Goal: Task Accomplishment & Management: Use online tool/utility

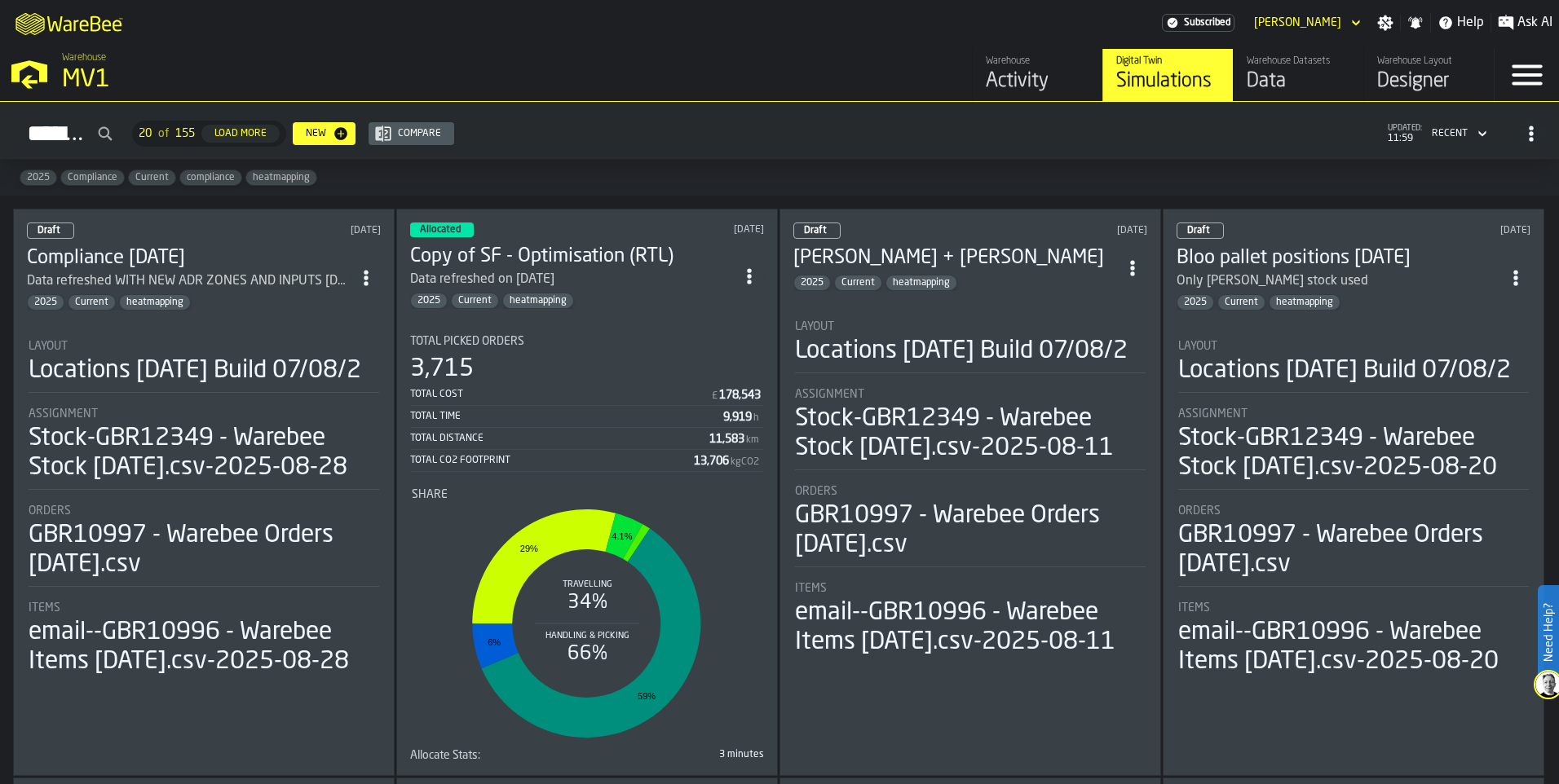
click at [193, 256] on h3 "Compliance [DATE]" at bounding box center [190, 258] width 325 height 26
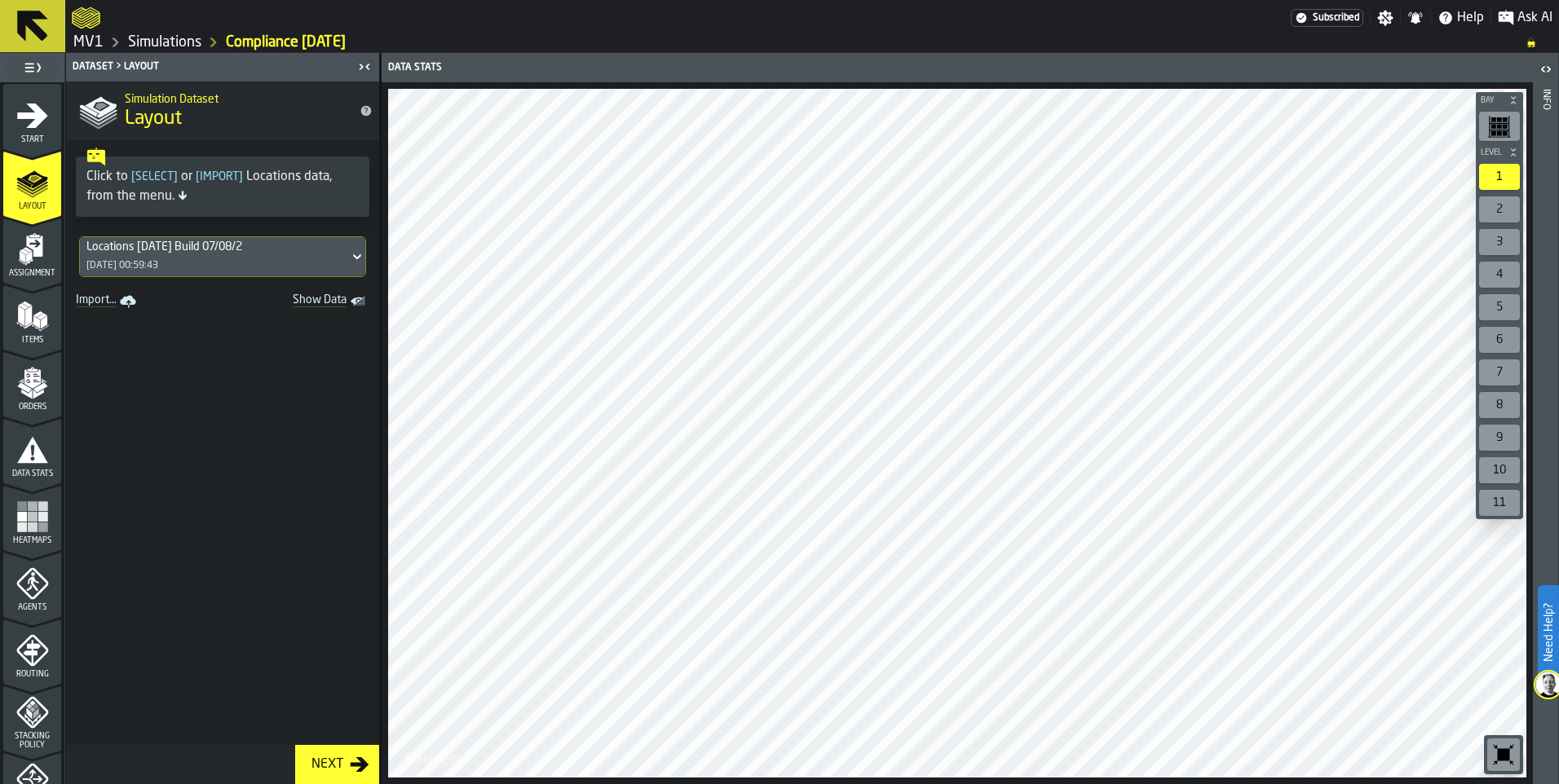
click at [316, 298] on span "Show Data" at bounding box center [291, 302] width 111 height 16
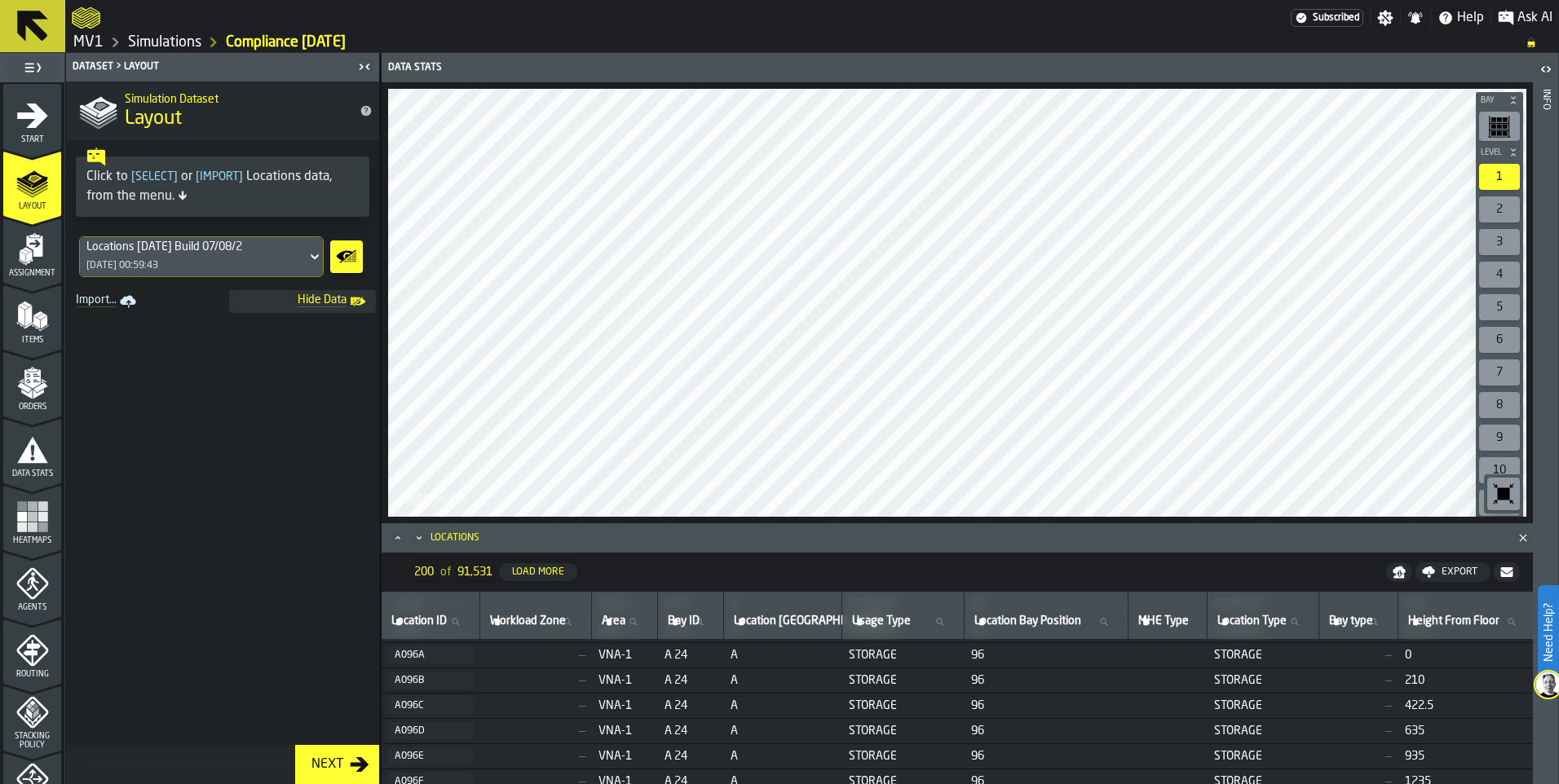
scroll to position [1402, 0]
click at [1507, 127] on rect "button-toolbar-undefined" at bounding box center [1506, 126] width 5 height 4
click at [1506, 127] on rect "button-toolbar-undefined" at bounding box center [1506, 126] width 5 height 4
click at [30, 517] on rect "menu Heatmaps" at bounding box center [32, 517] width 10 height 10
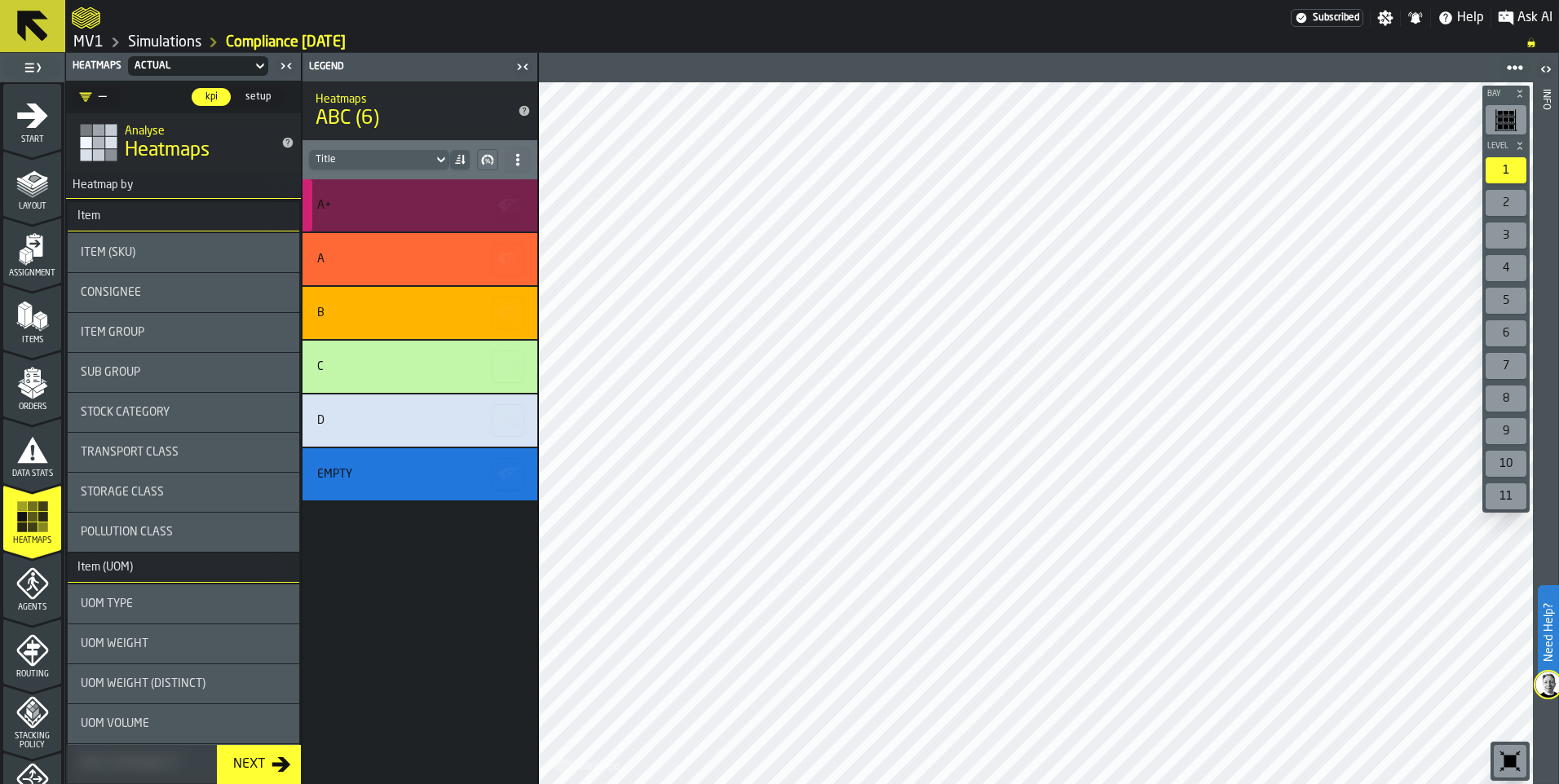
click at [404, 211] on div "A+" at bounding box center [420, 205] width 235 height 52
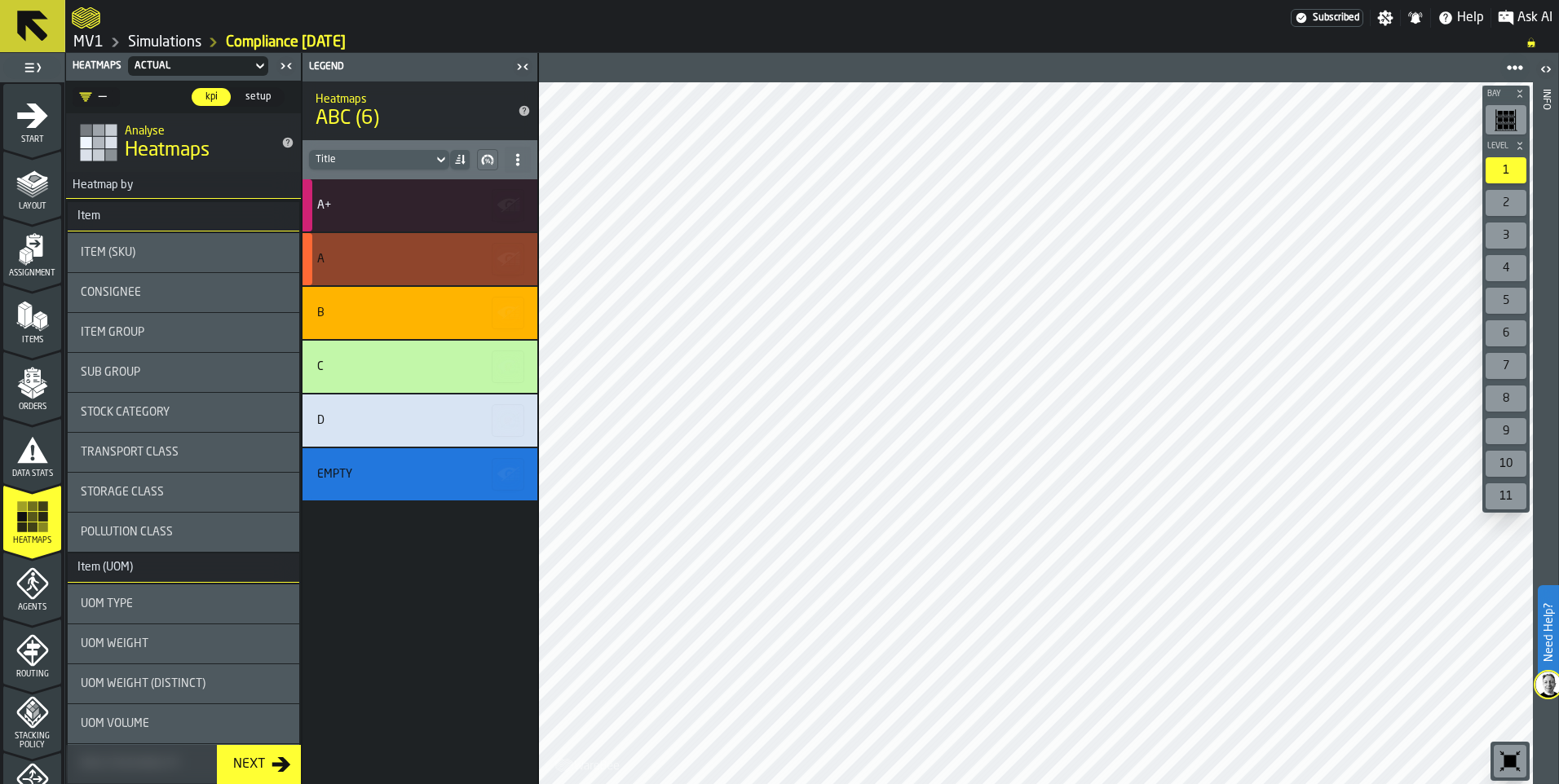
click at [417, 254] on div "A" at bounding box center [417, 259] width 200 height 13
click at [161, 603] on div "UOM Type" at bounding box center [184, 604] width 206 height 13
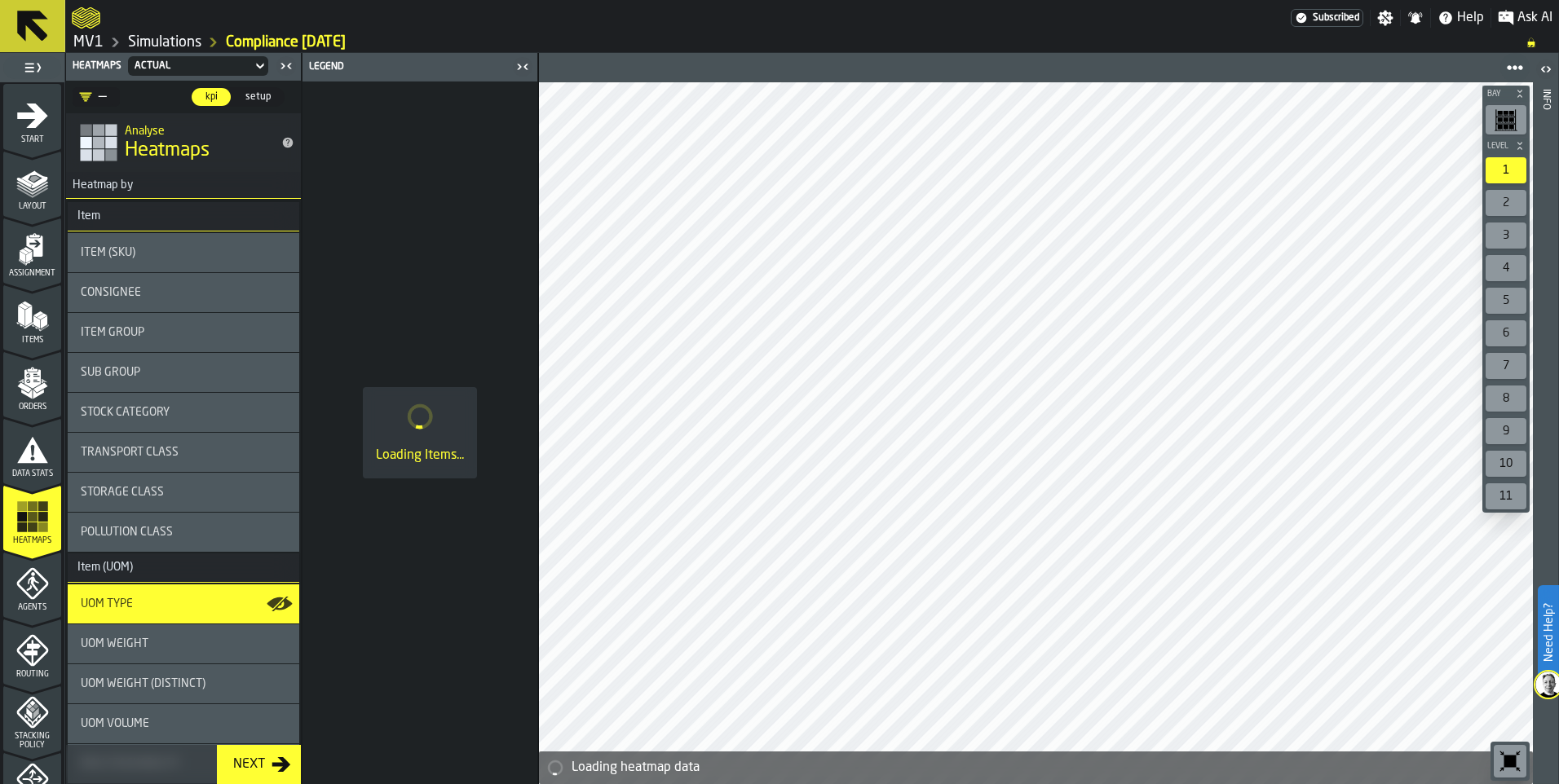
click at [269, 601] on icon "button-toggle-Show on Map" at bounding box center [274, 603] width 16 height 11
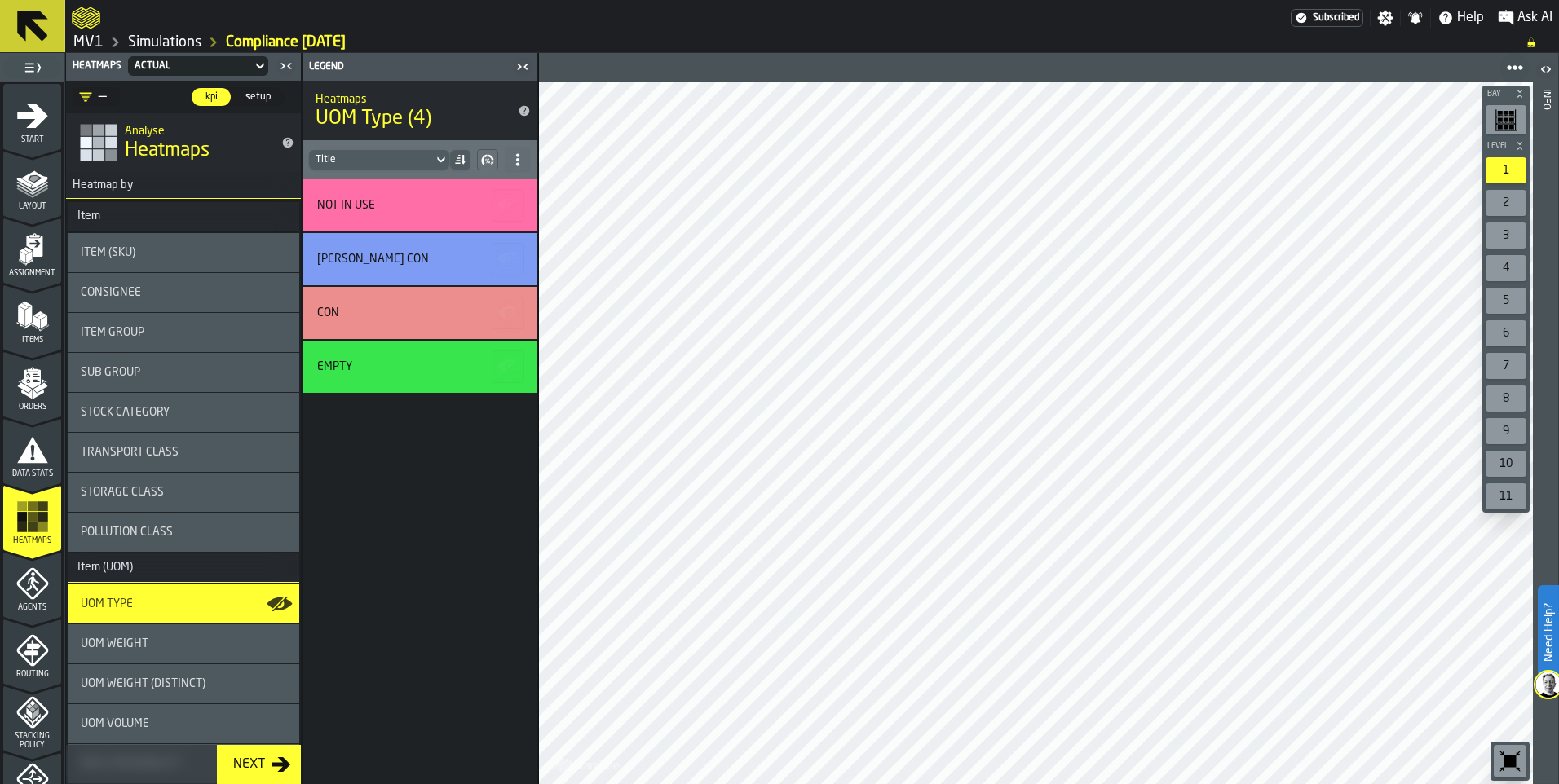
click at [515, 158] on icon at bounding box center [518, 160] width 13 height 13
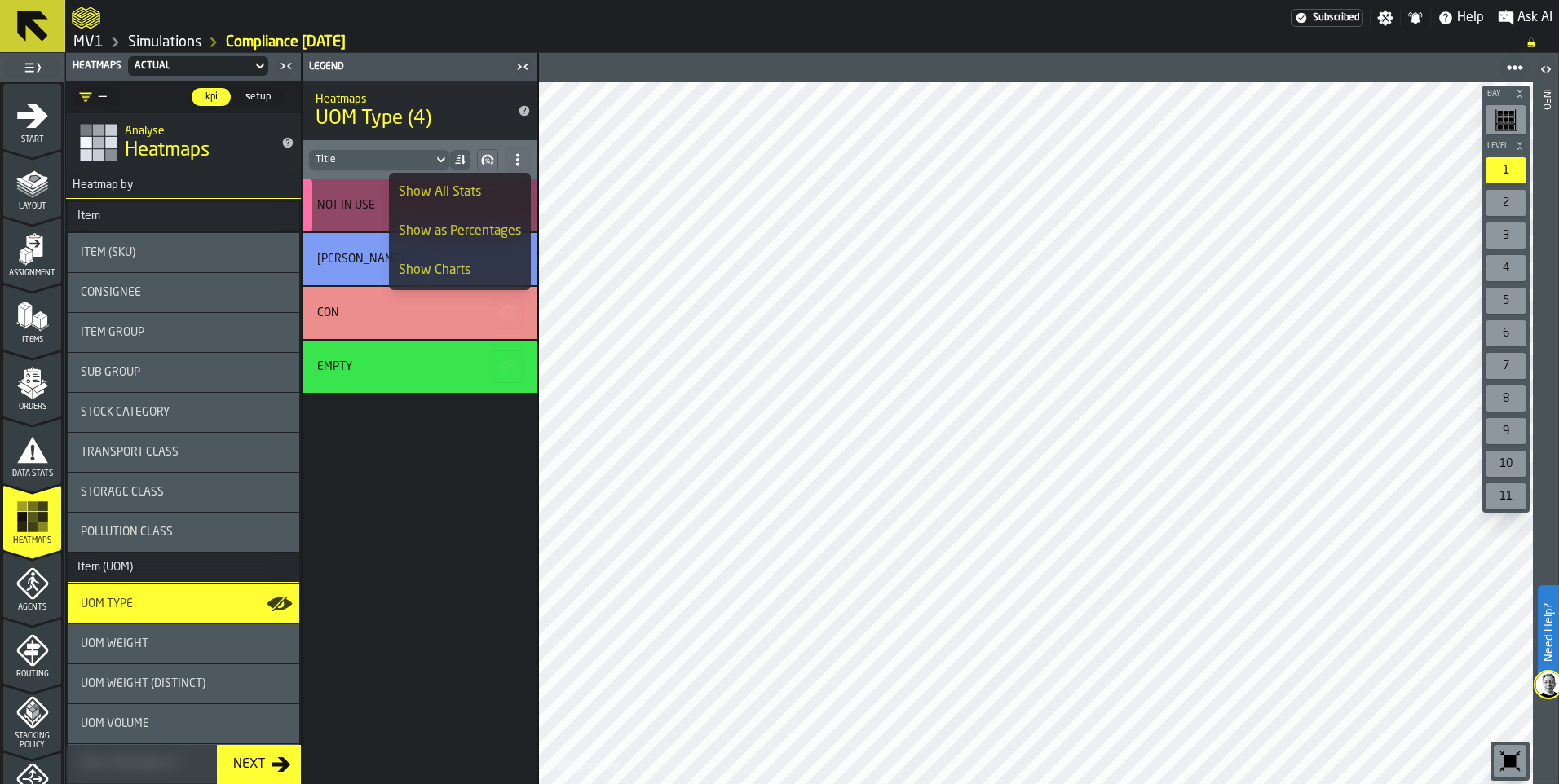
click at [356, 210] on div "NOT IN USE" at bounding box center [347, 205] width 58 height 13
click at [440, 160] on icon at bounding box center [440, 160] width 7 height 5
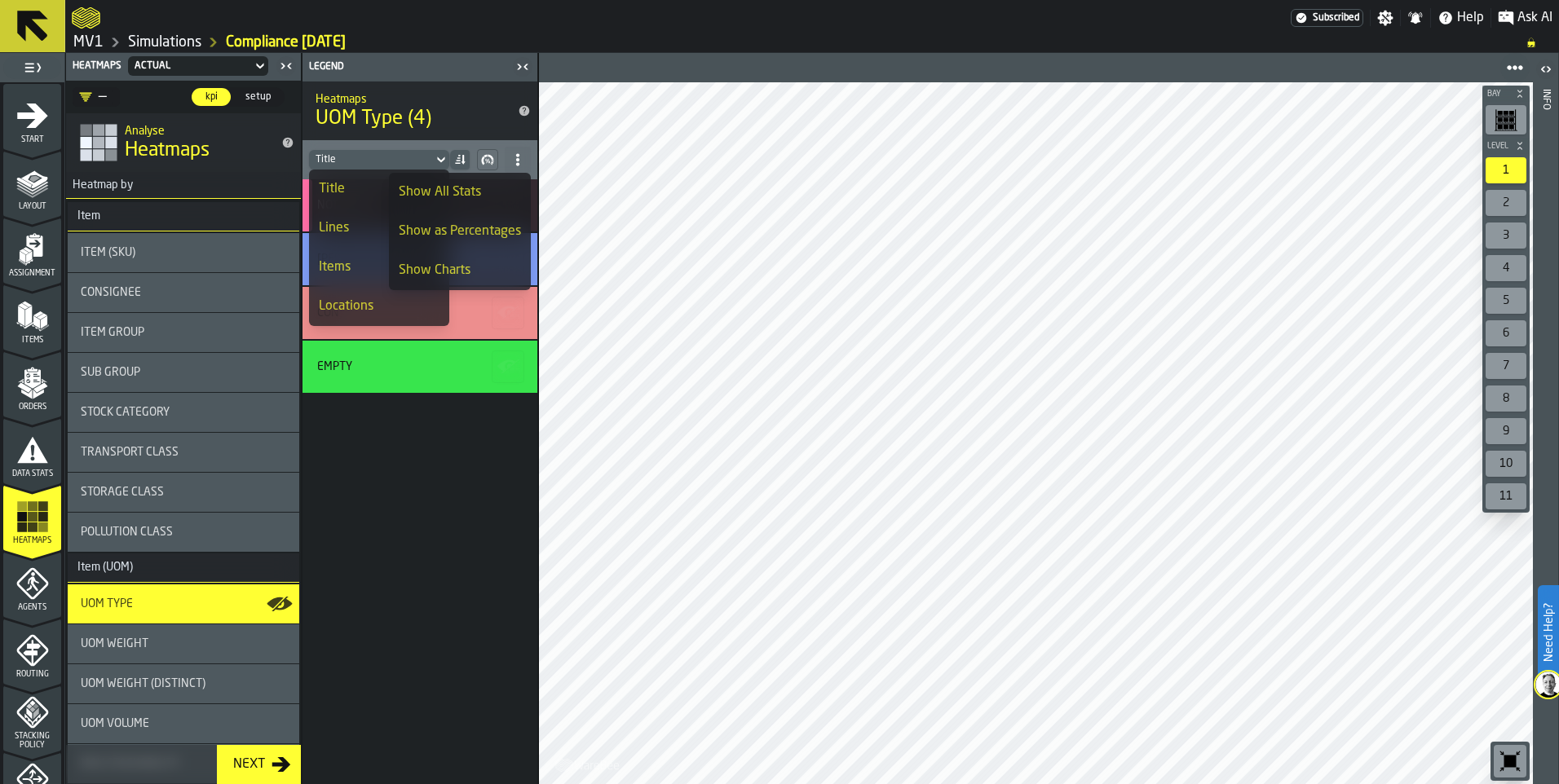
click at [476, 653] on div "NOT IN USE [PERSON_NAME] CON CON Empty" at bounding box center [420, 482] width 235 height 605
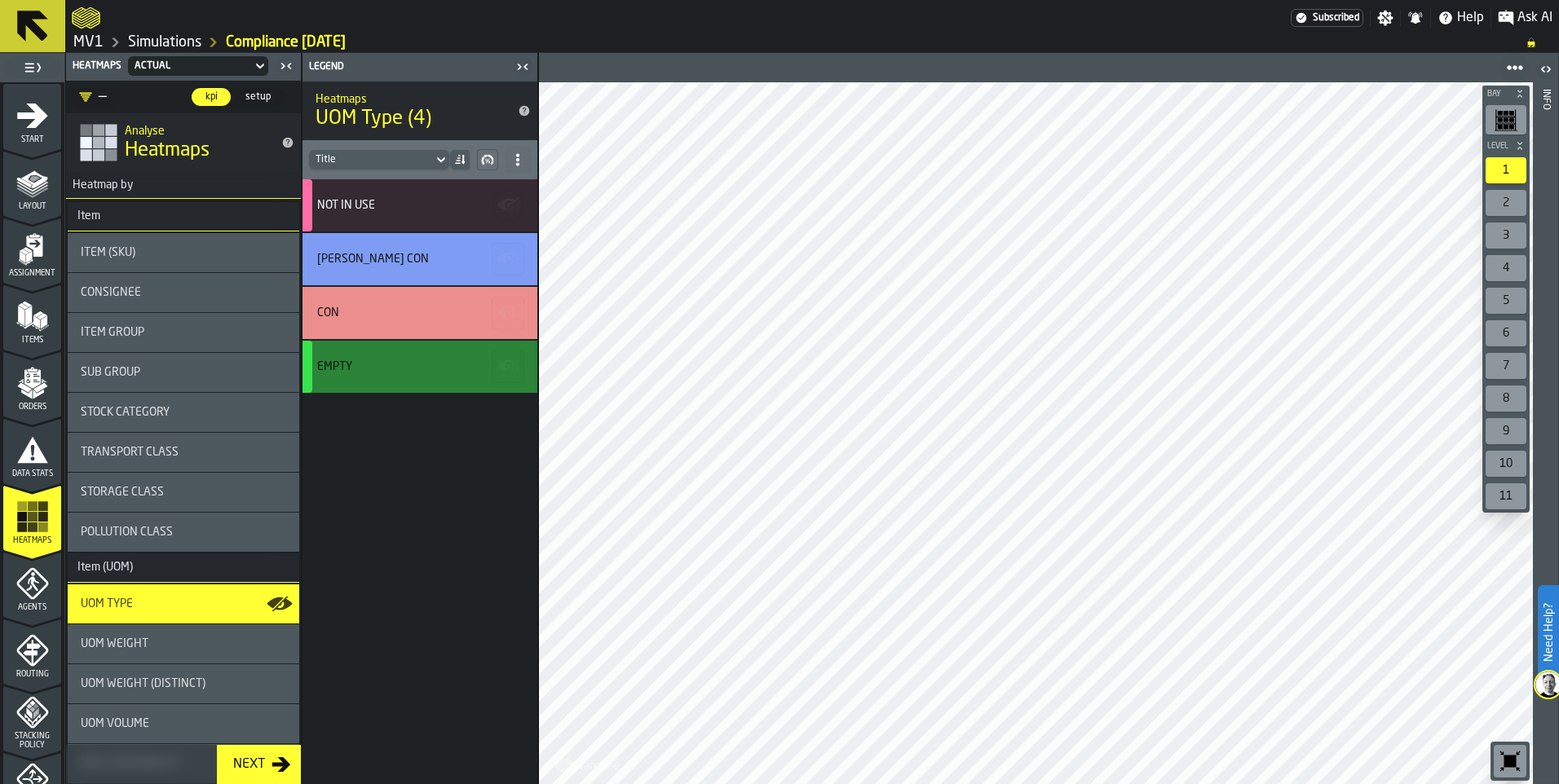
click at [507, 362] on icon "button-" at bounding box center [509, 367] width 26 height 26
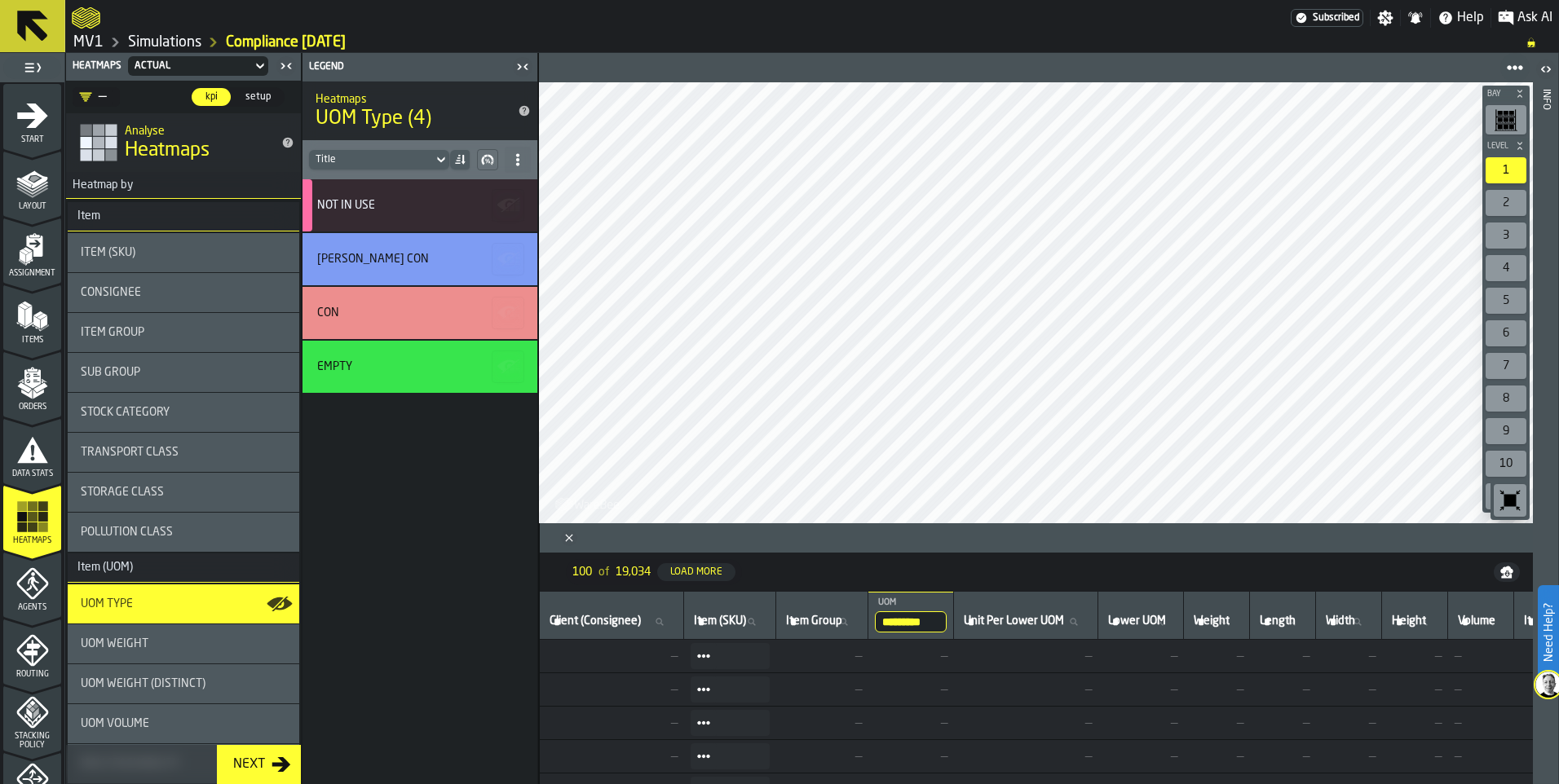
click at [657, 620] on input "Client (Consignee) Client (Consignee)" at bounding box center [611, 622] width 131 height 21
type input "***"
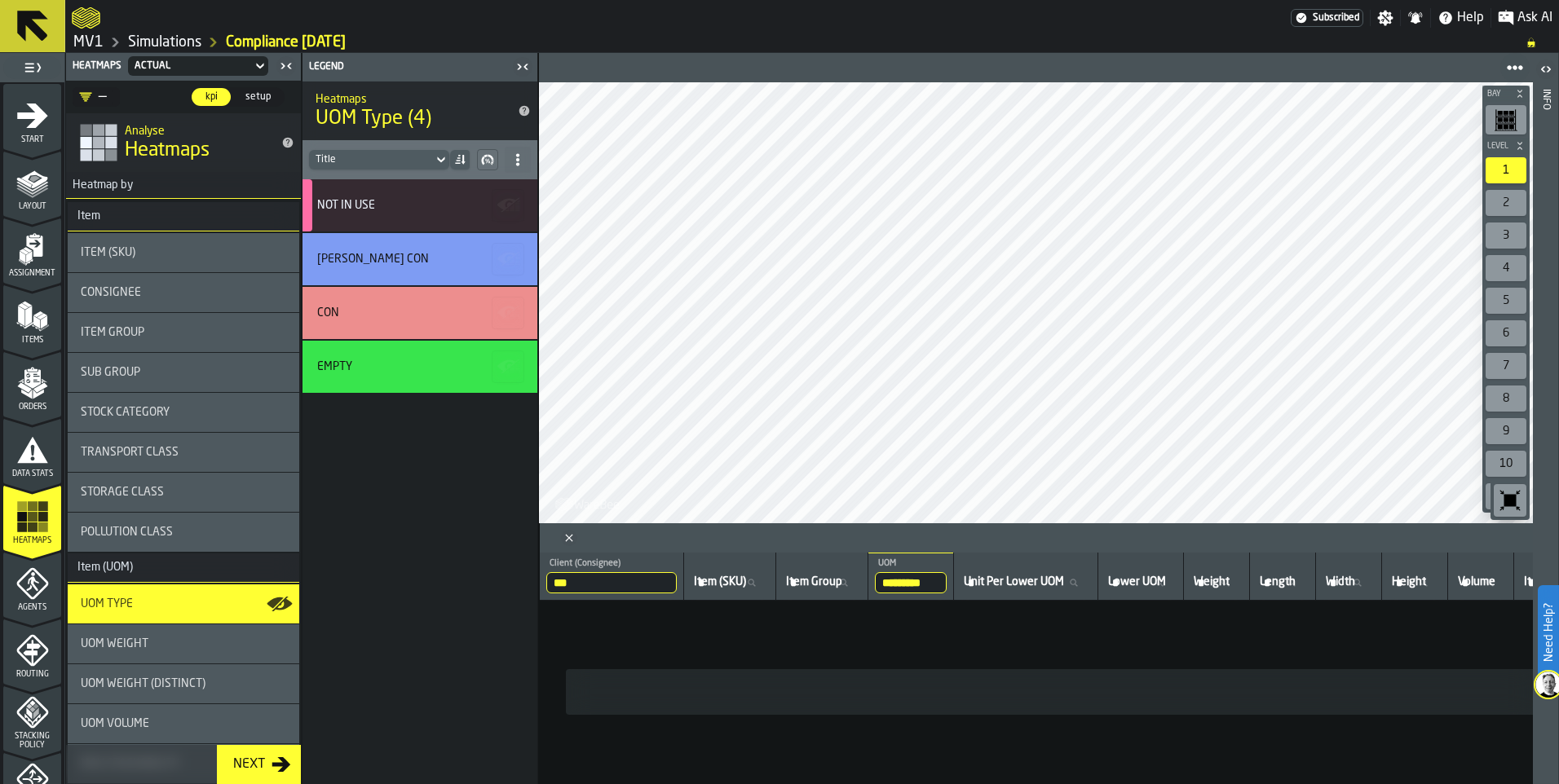
click at [641, 577] on input "***" at bounding box center [611, 583] width 131 height 21
type input "****"
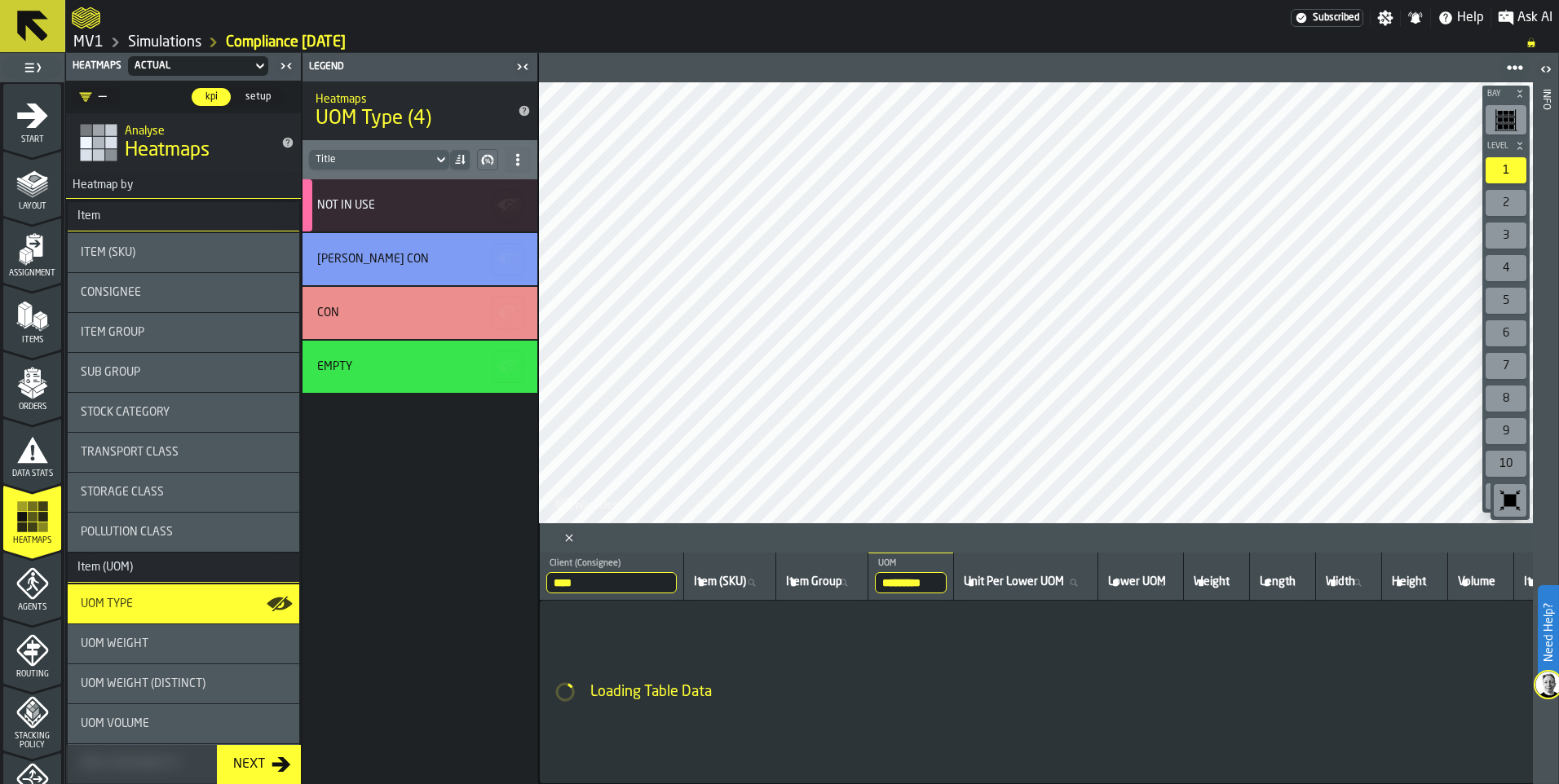
drag, startPoint x: 944, startPoint y: 587, endPoint x: 954, endPoint y: 619, distance: 33.5
click at [947, 585] on input "*********" at bounding box center [911, 583] width 71 height 21
click at [947, 584] on input "*********" at bounding box center [911, 583] width 71 height 21
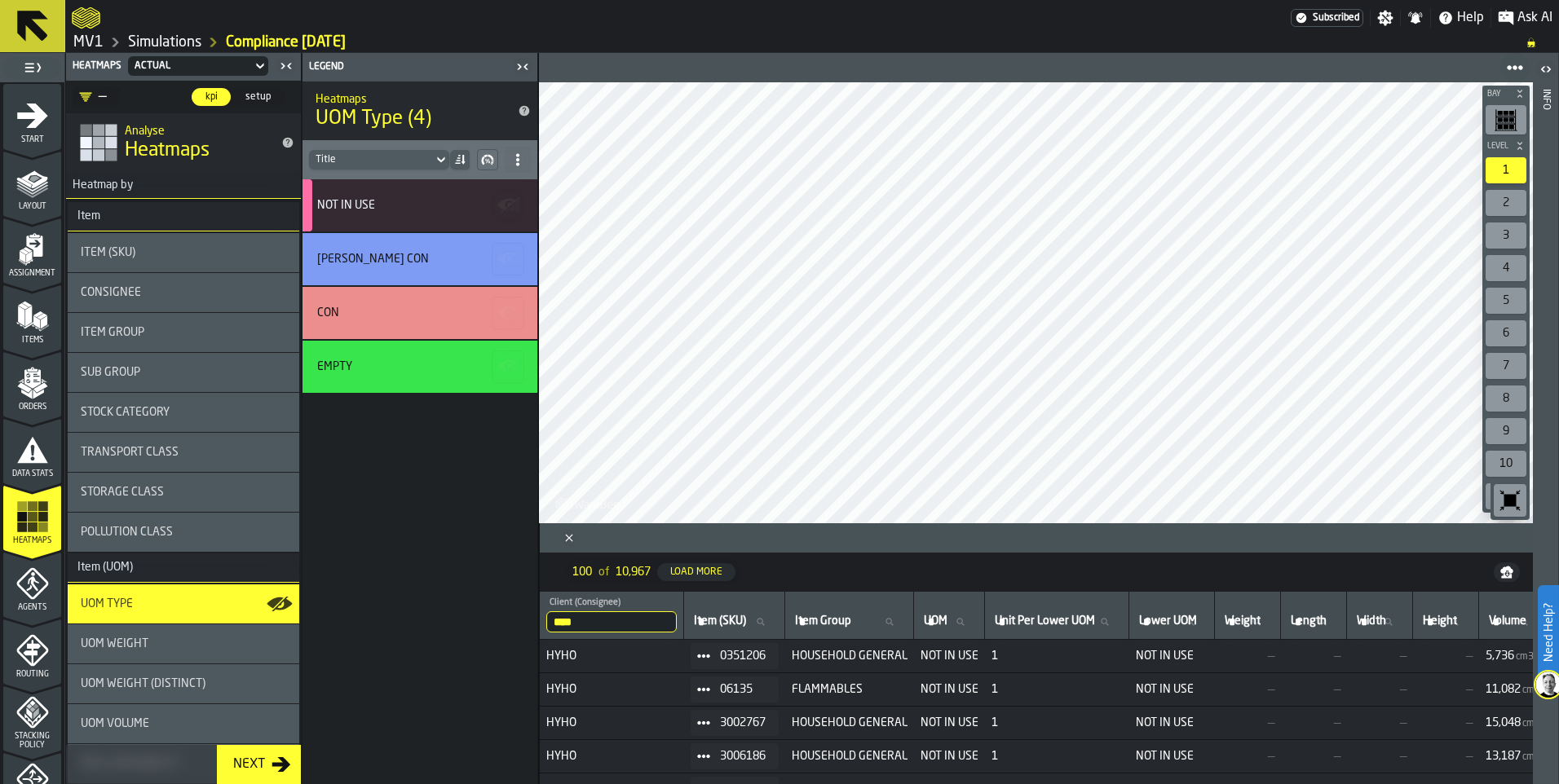
click at [709, 574] on div "Load More" at bounding box center [696, 571] width 65 height 11
click at [513, 261] on polygon "button-" at bounding box center [513, 261] width 5 height 2
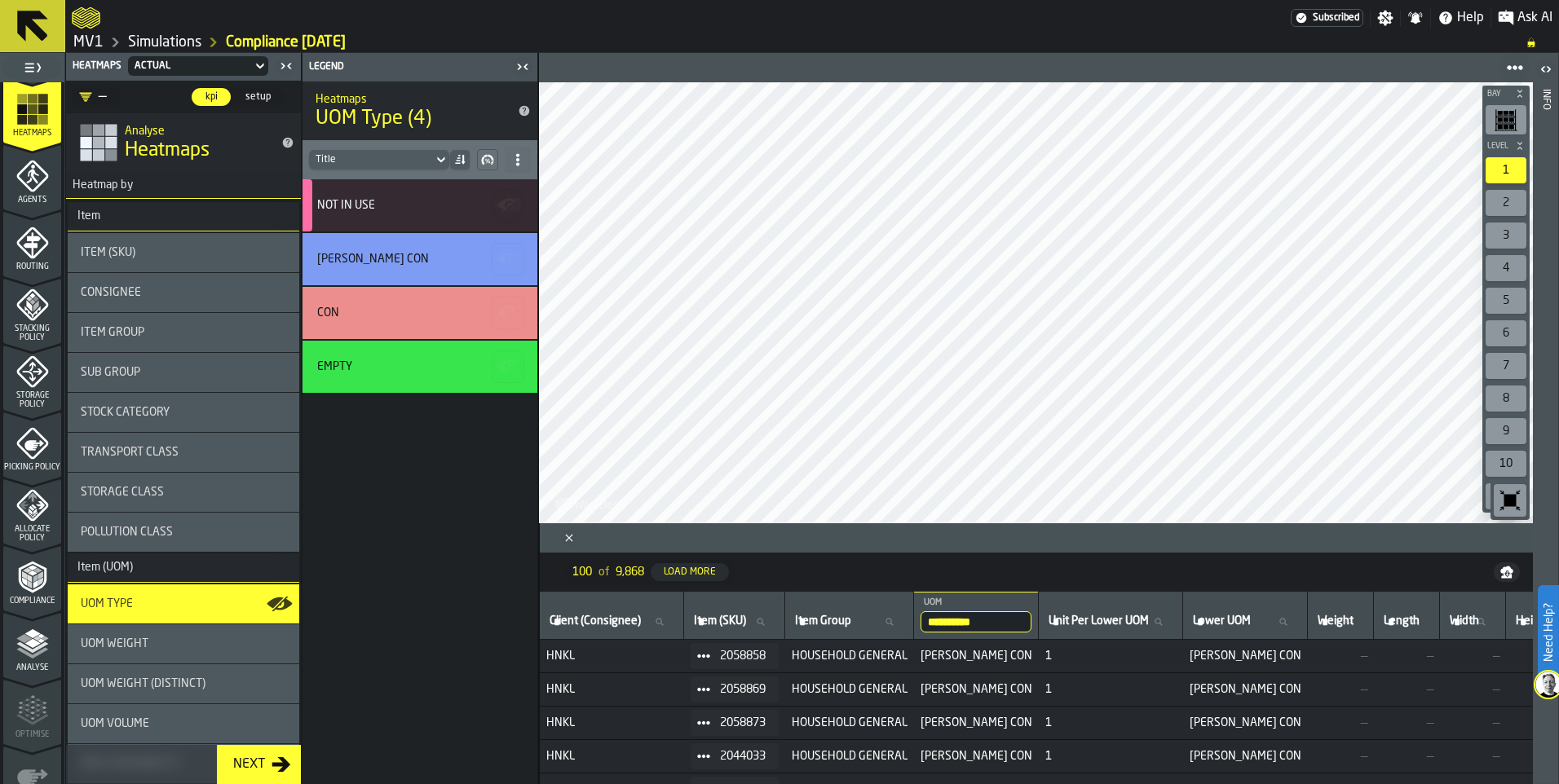
scroll to position [502, 0]
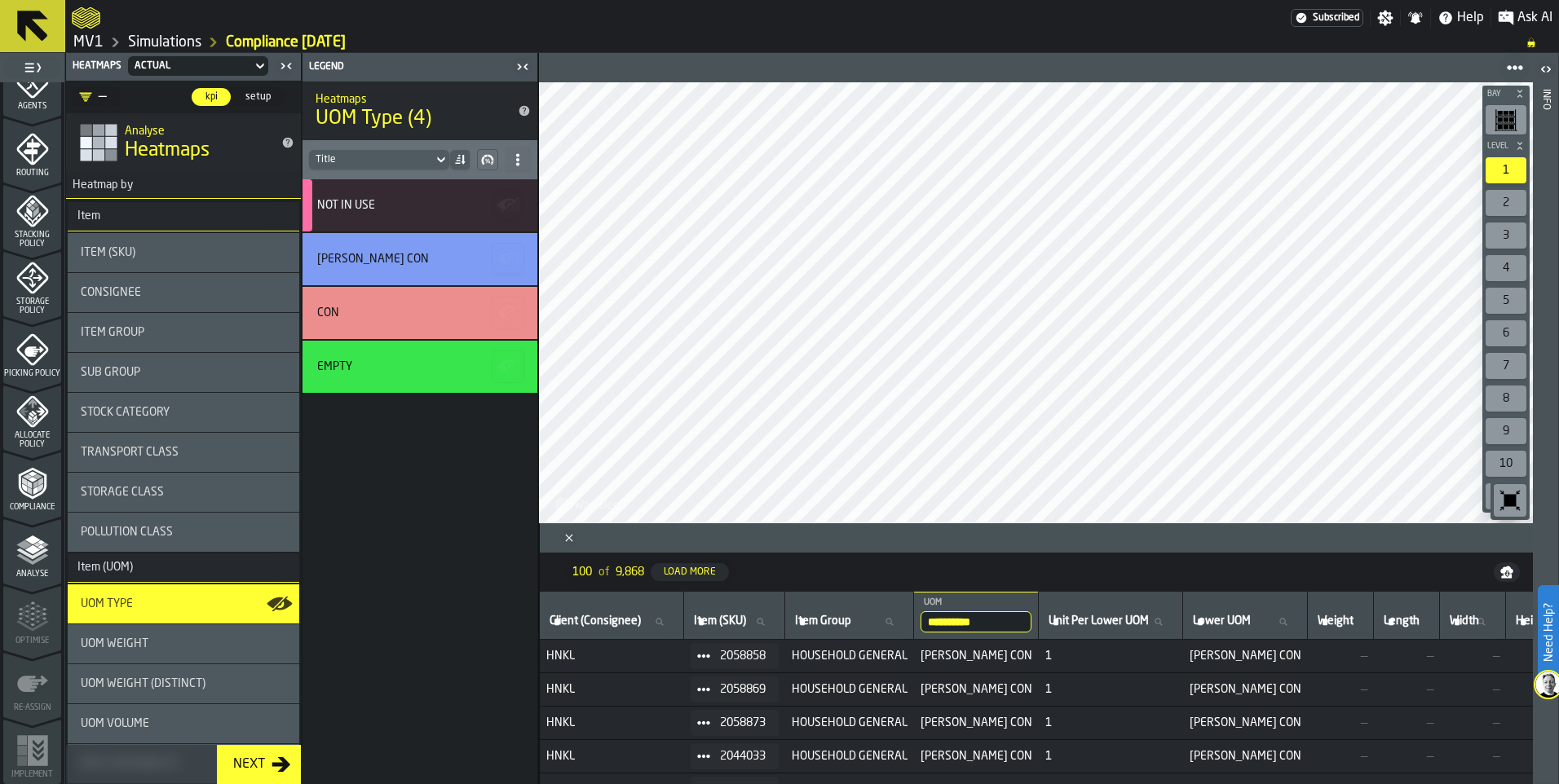
click at [34, 698] on icon "menu Re-assign" at bounding box center [32, 683] width 33 height 33
click at [167, 38] on link "Simulations" at bounding box center [164, 42] width 73 height 18
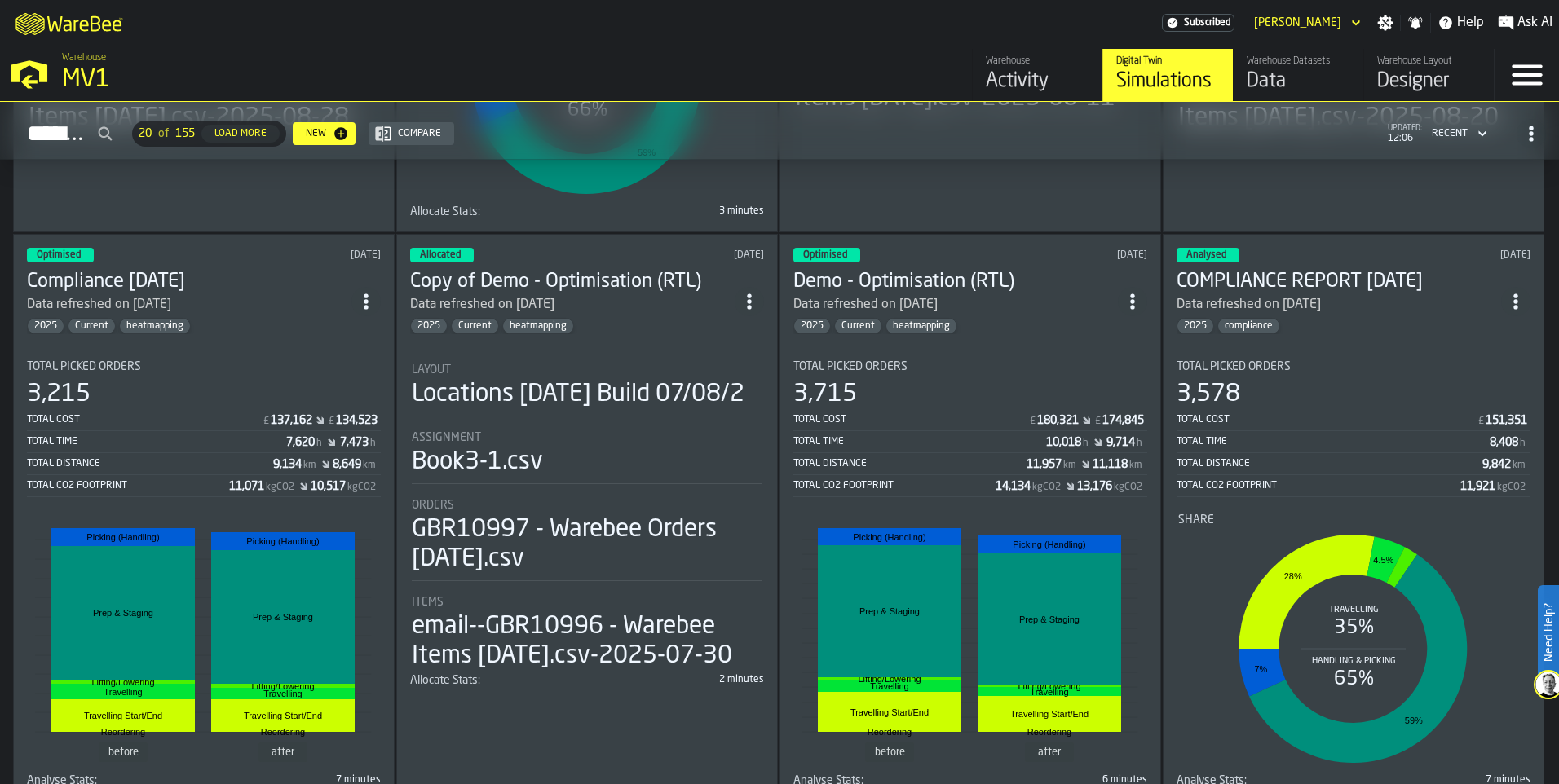
scroll to position [571, 0]
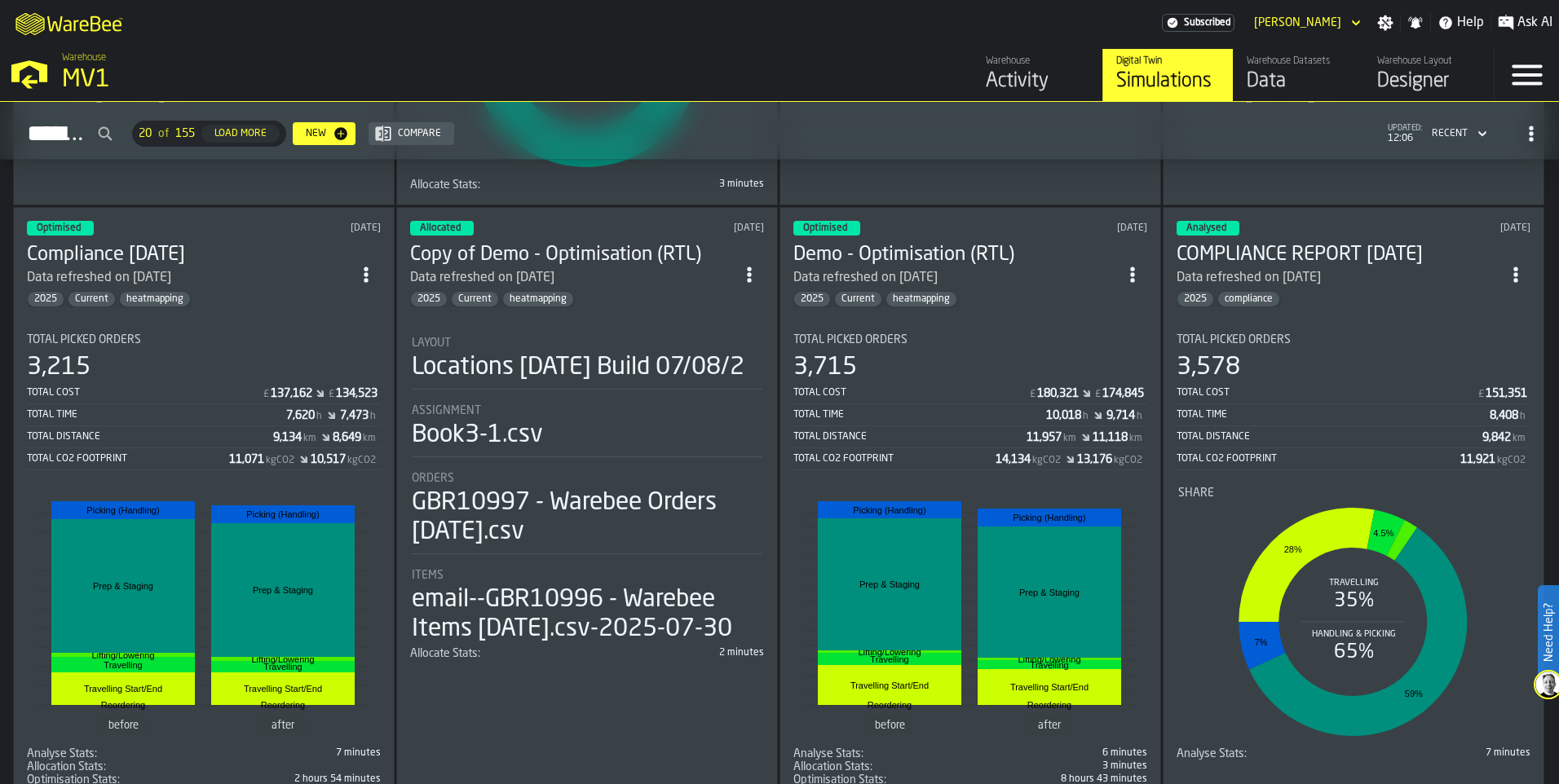
click at [214, 325] on div "Optimised [DATE] Compliance [DATE] Data refreshed on [DATE] 2025 Current heatma…" at bounding box center [204, 504] width 382 height 594
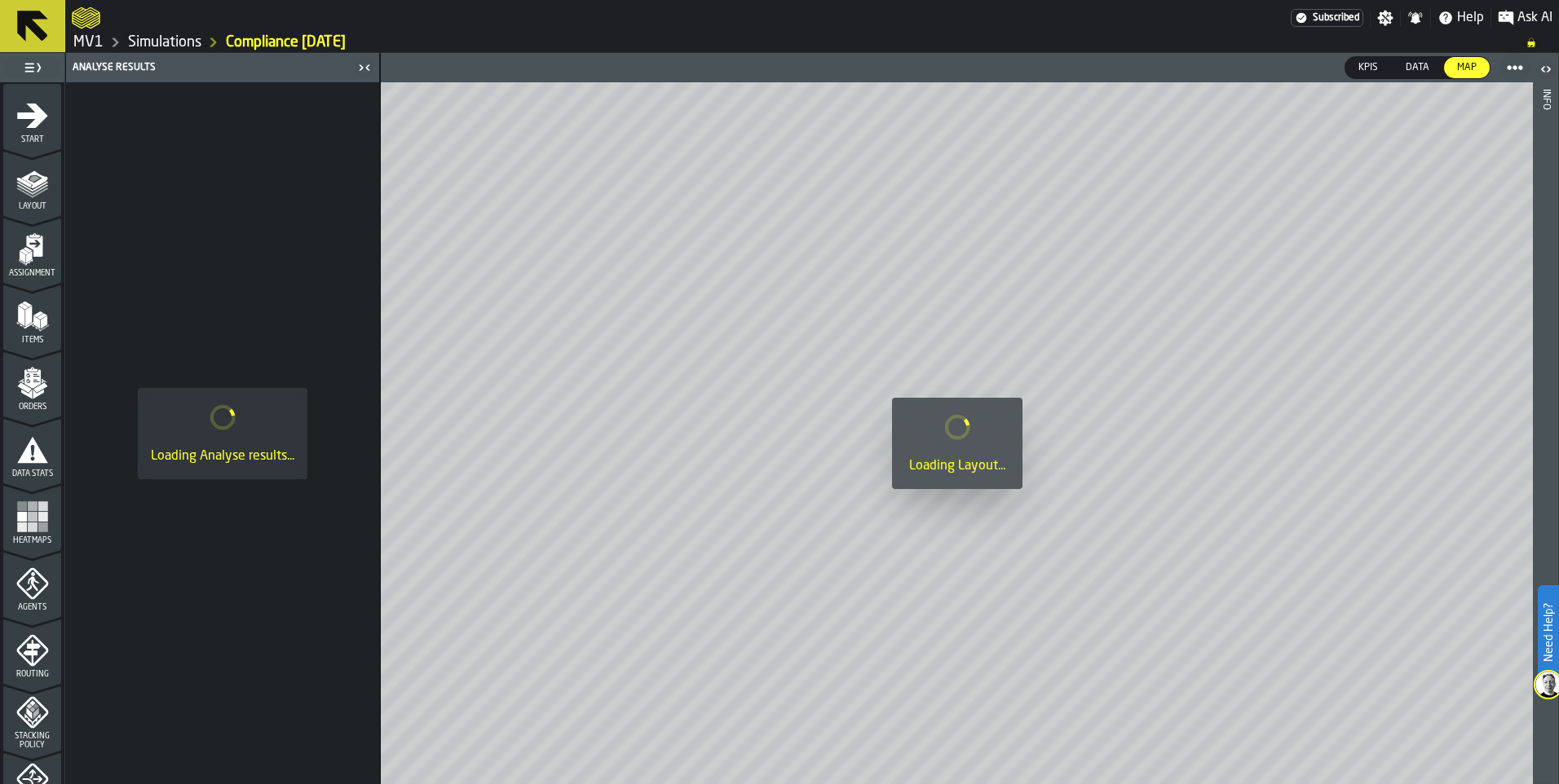
scroll to position [502, 0]
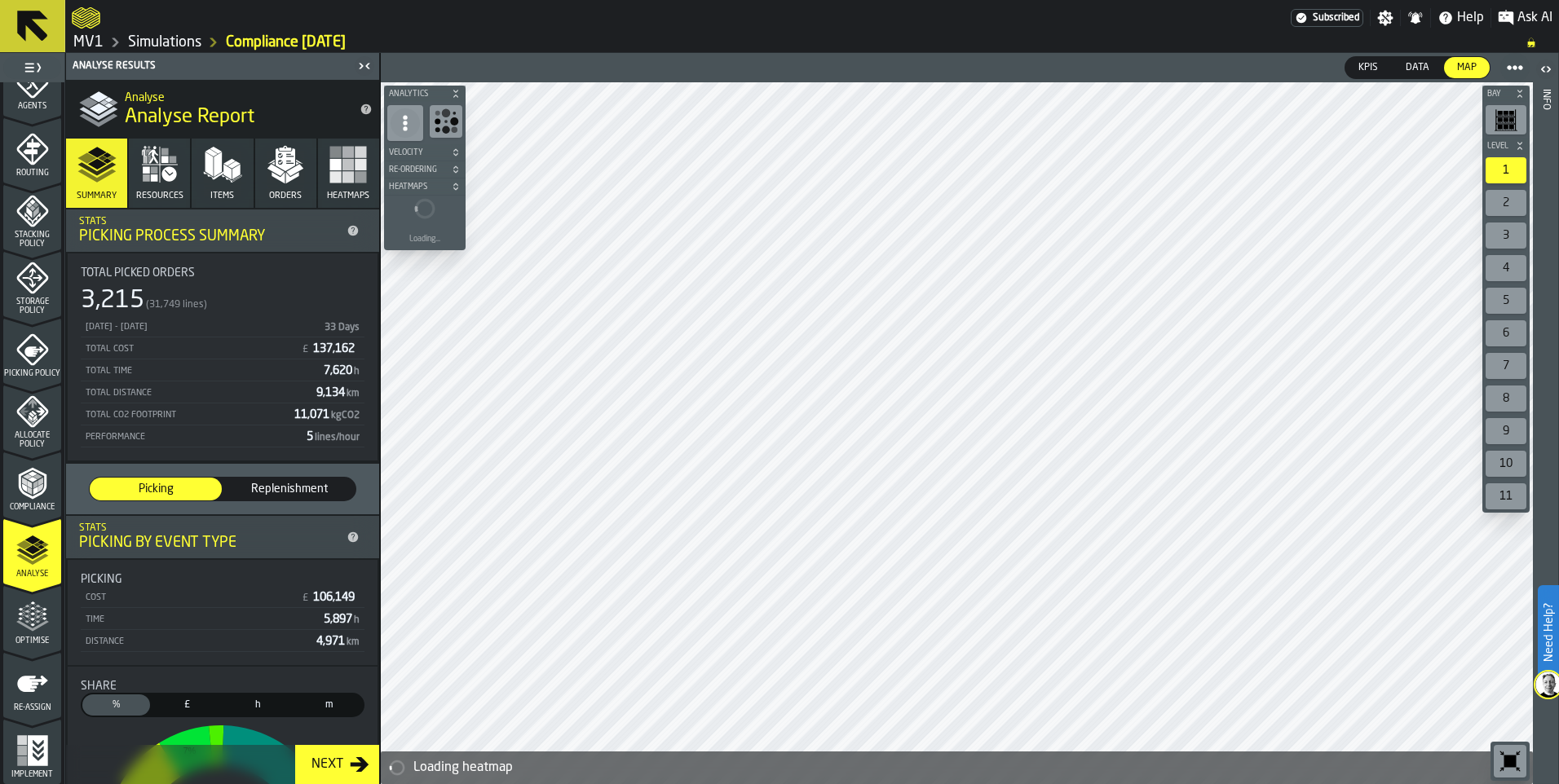
click at [31, 691] on icon "menu Re-assign" at bounding box center [32, 683] width 31 height 16
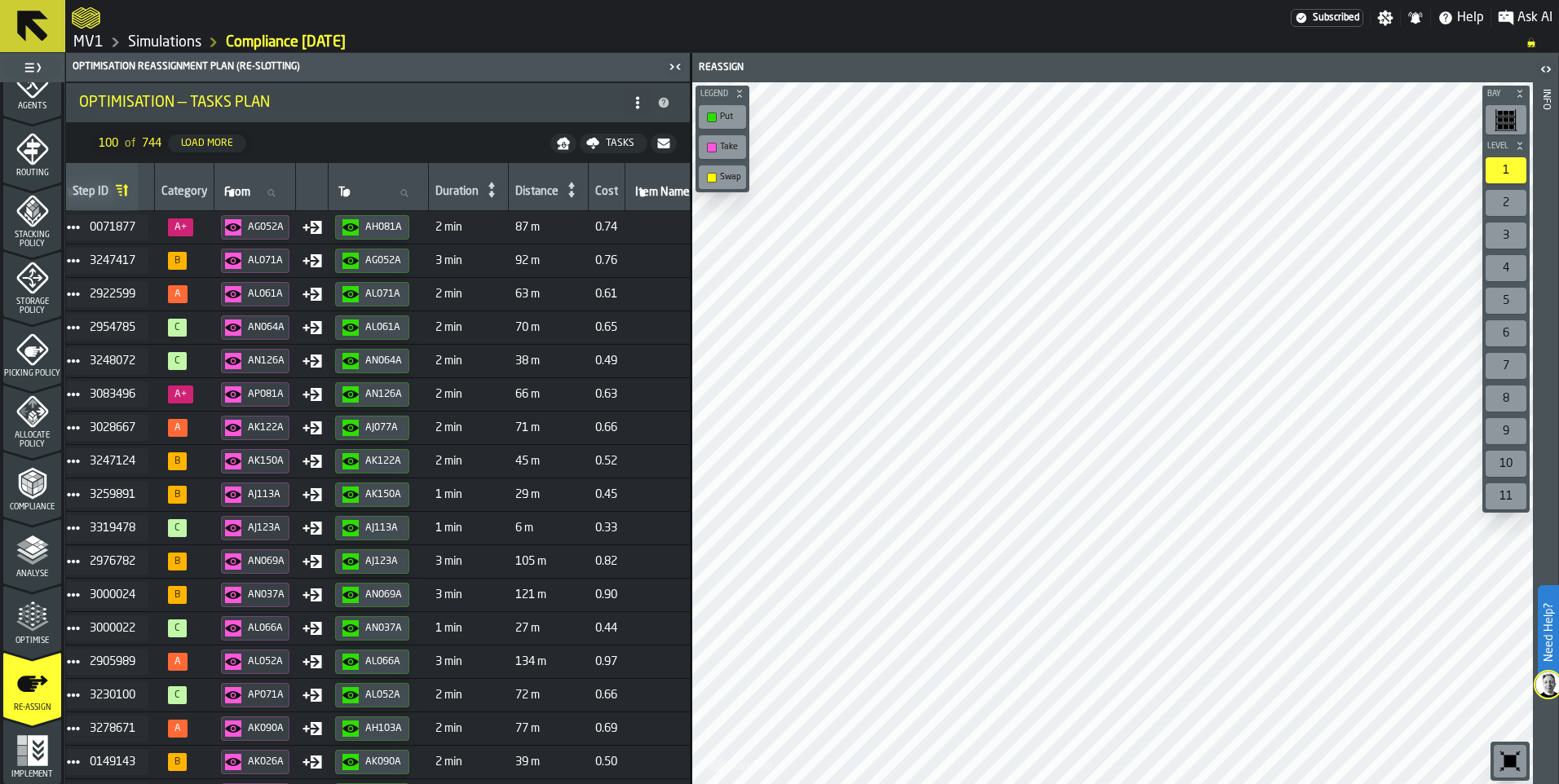
scroll to position [0, 315]
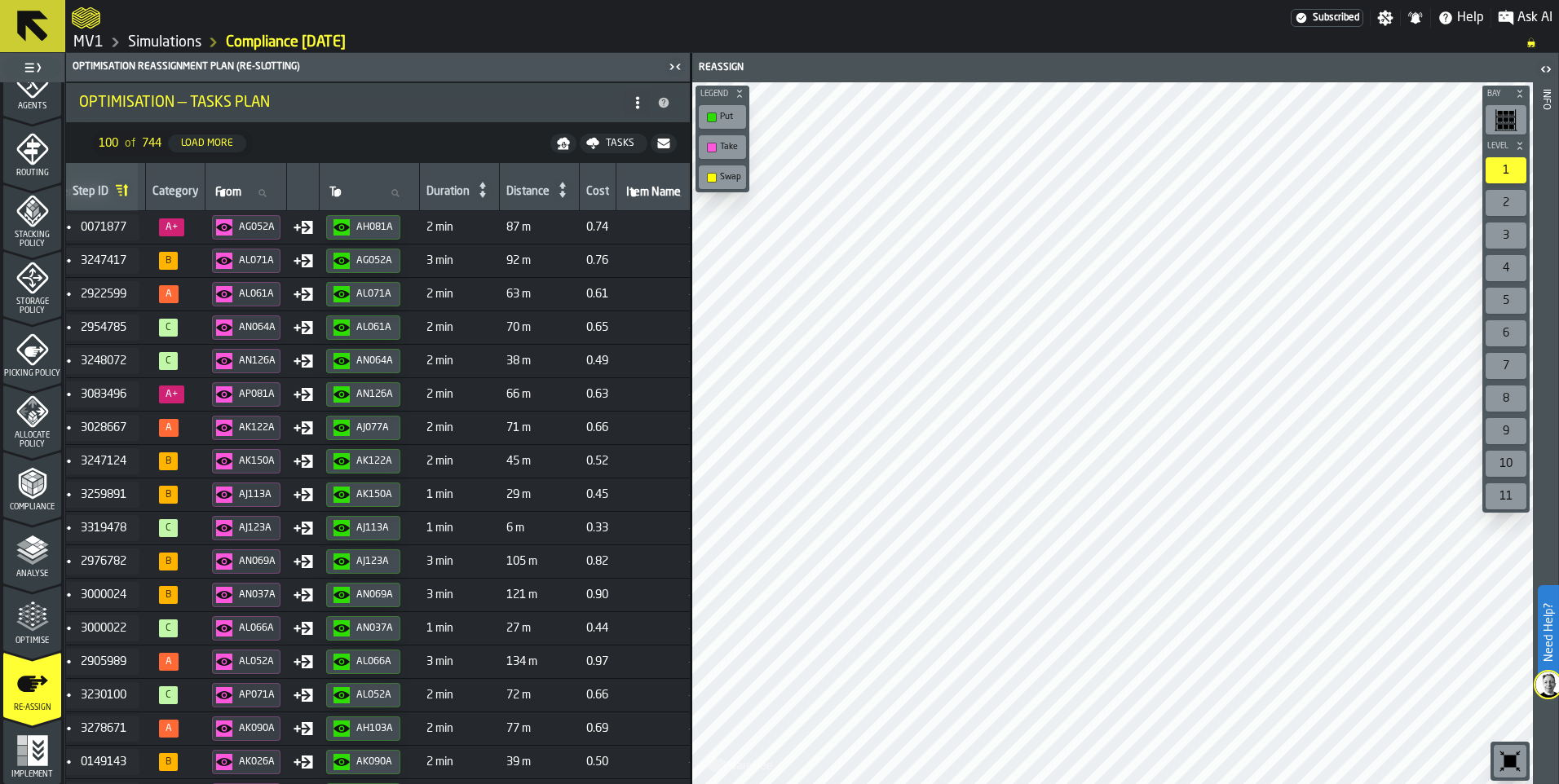
click at [356, 225] on div "button-AH081A" at bounding box center [345, 228] width 23 height 16
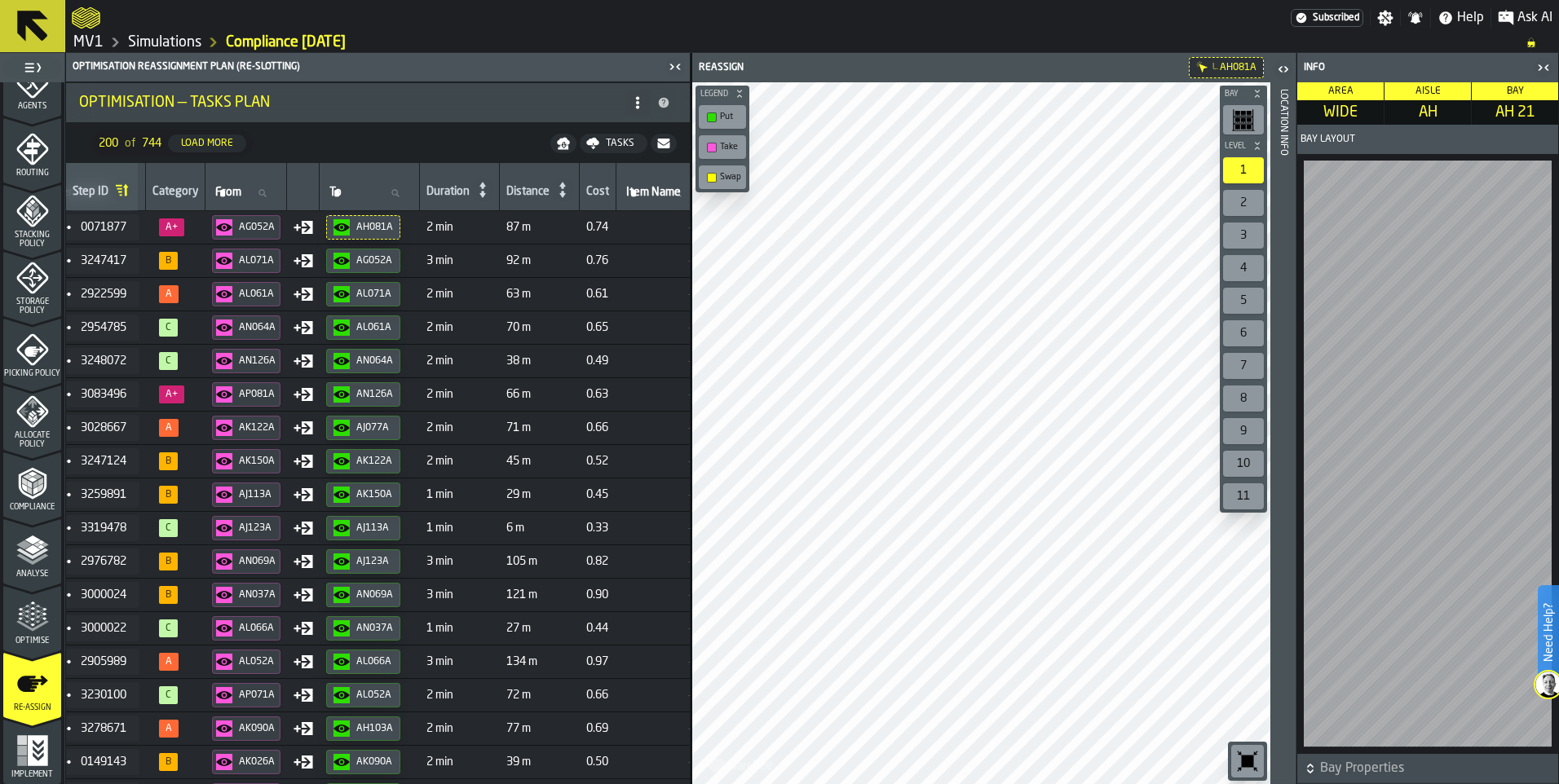
click at [486, 183] on icon at bounding box center [483, 190] width 6 height 16
click at [495, 185] on icon at bounding box center [483, 190] width 23 height 23
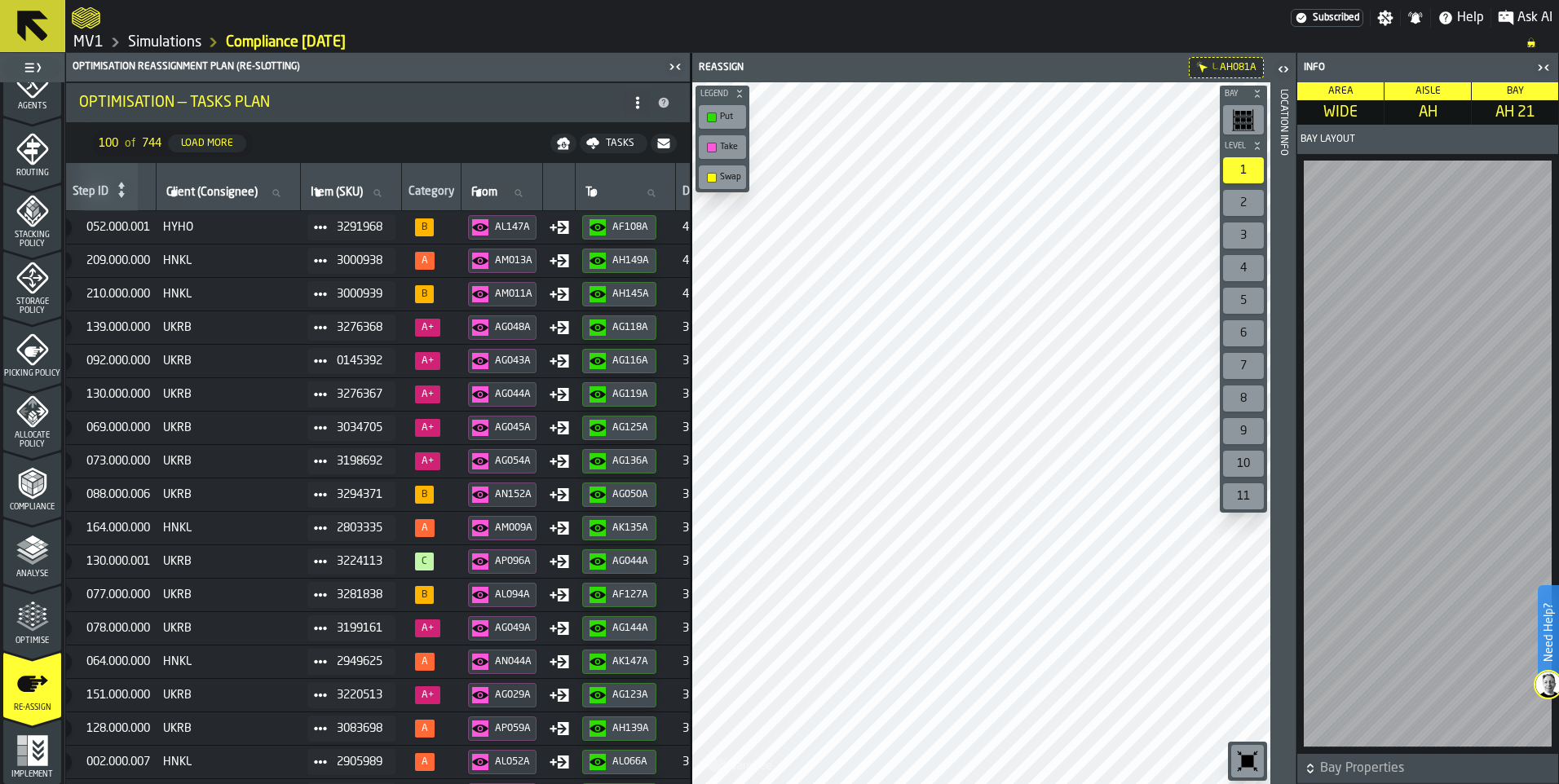
scroll to position [0, 0]
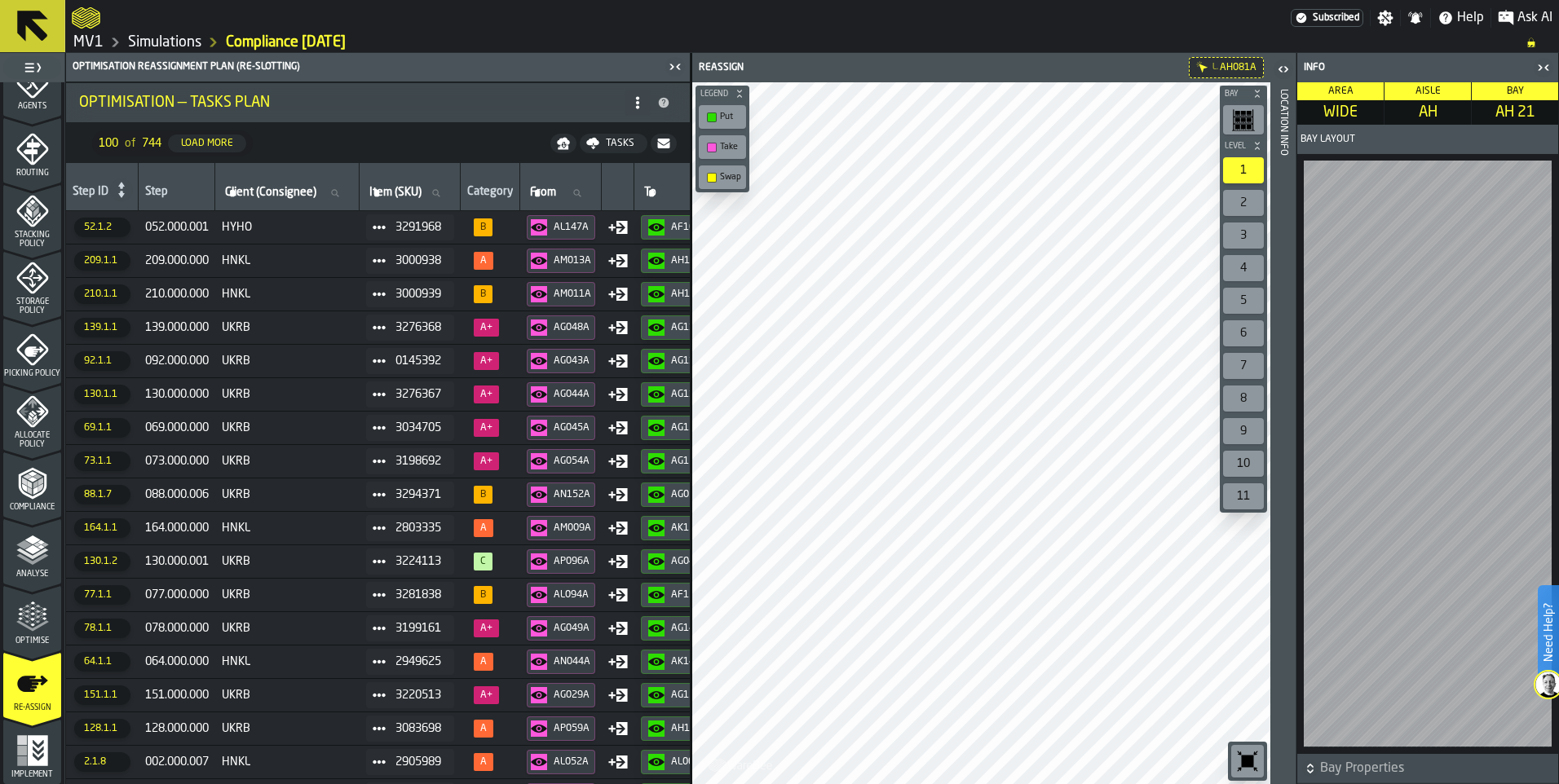
click at [437, 223] on span "3291968" at bounding box center [418, 228] width 46 height 13
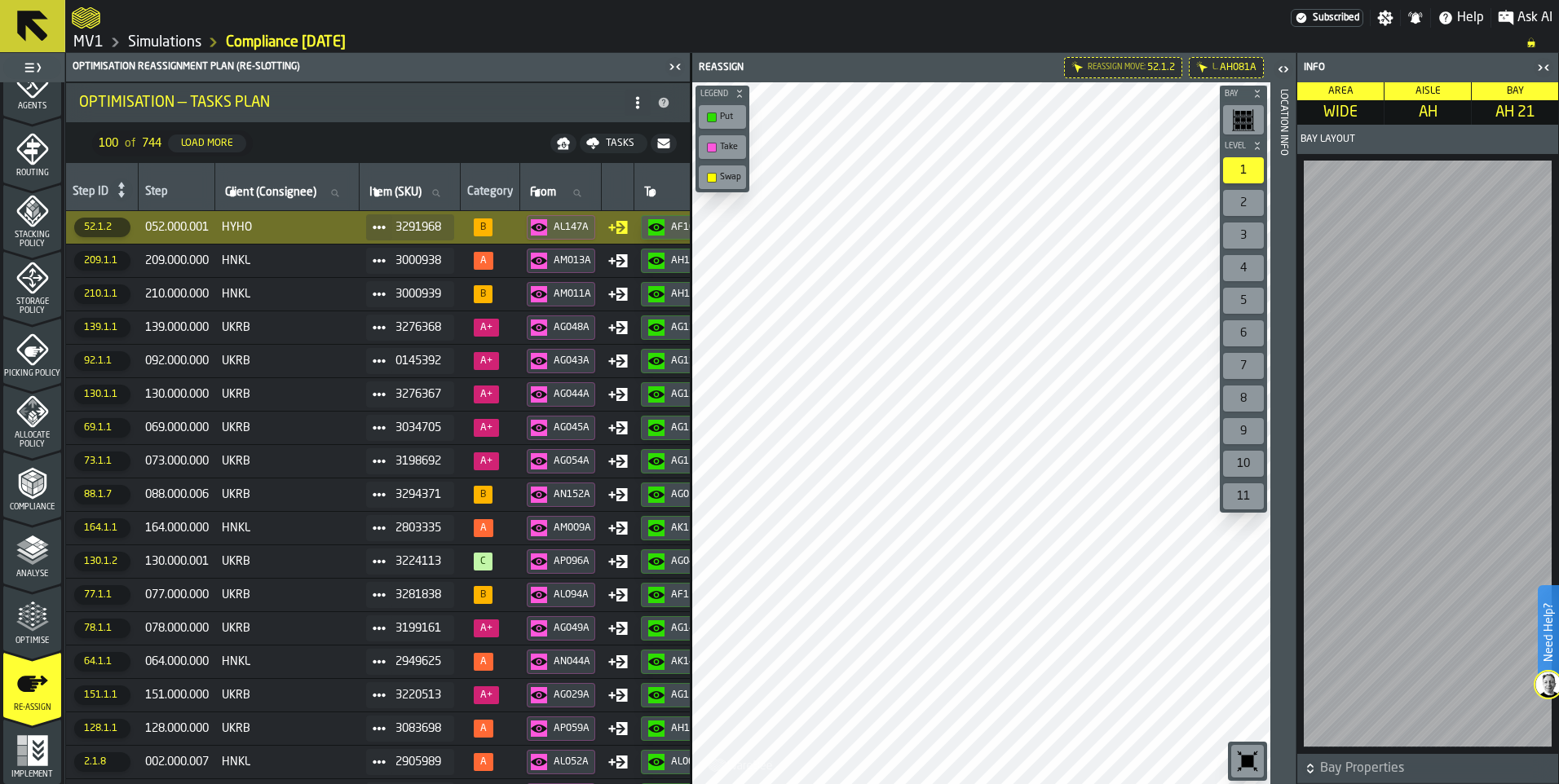
click at [383, 224] on icon at bounding box center [379, 228] width 13 height 13
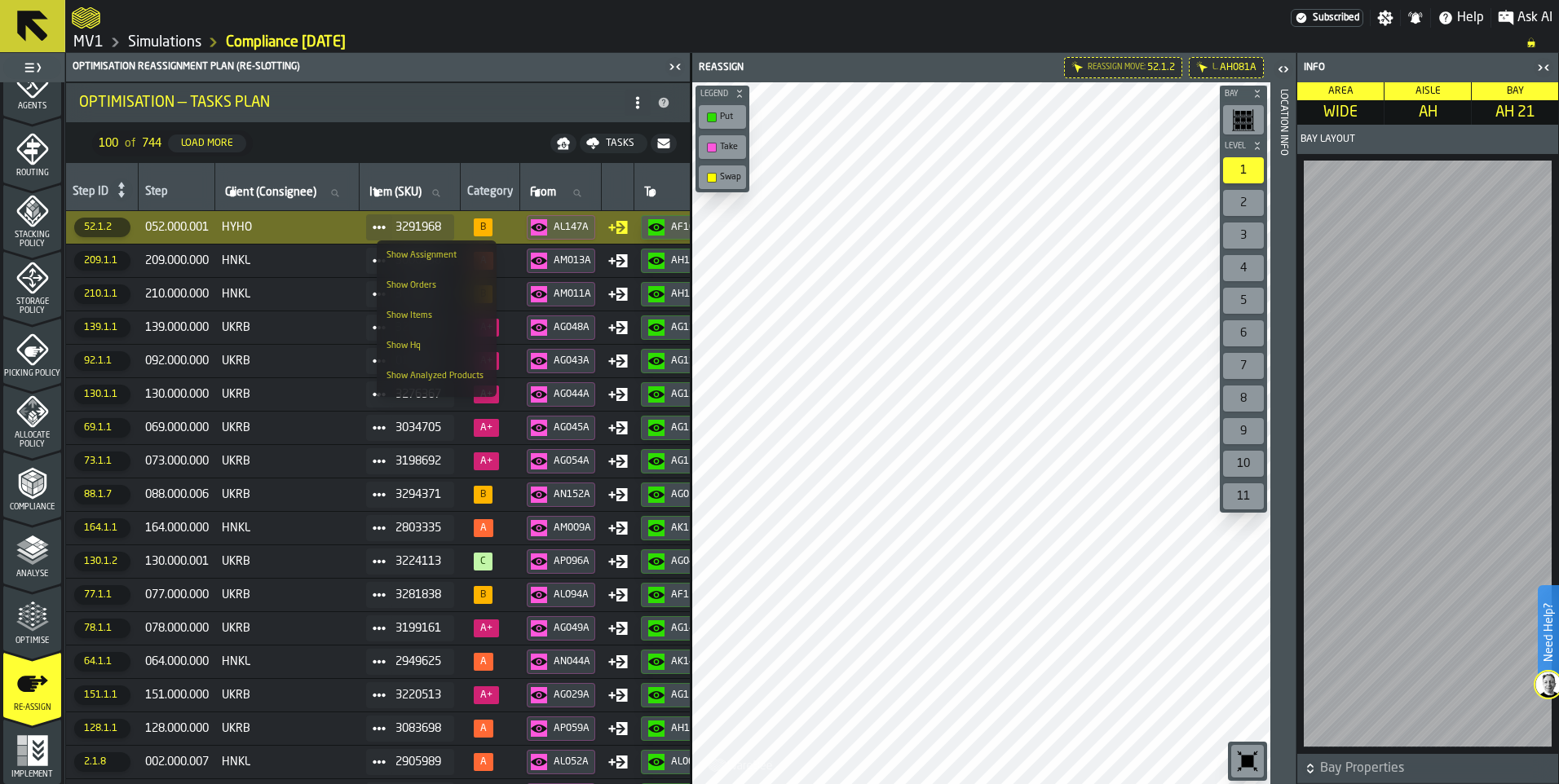
click at [399, 314] on div "Show Items" at bounding box center [437, 316] width 101 height 11
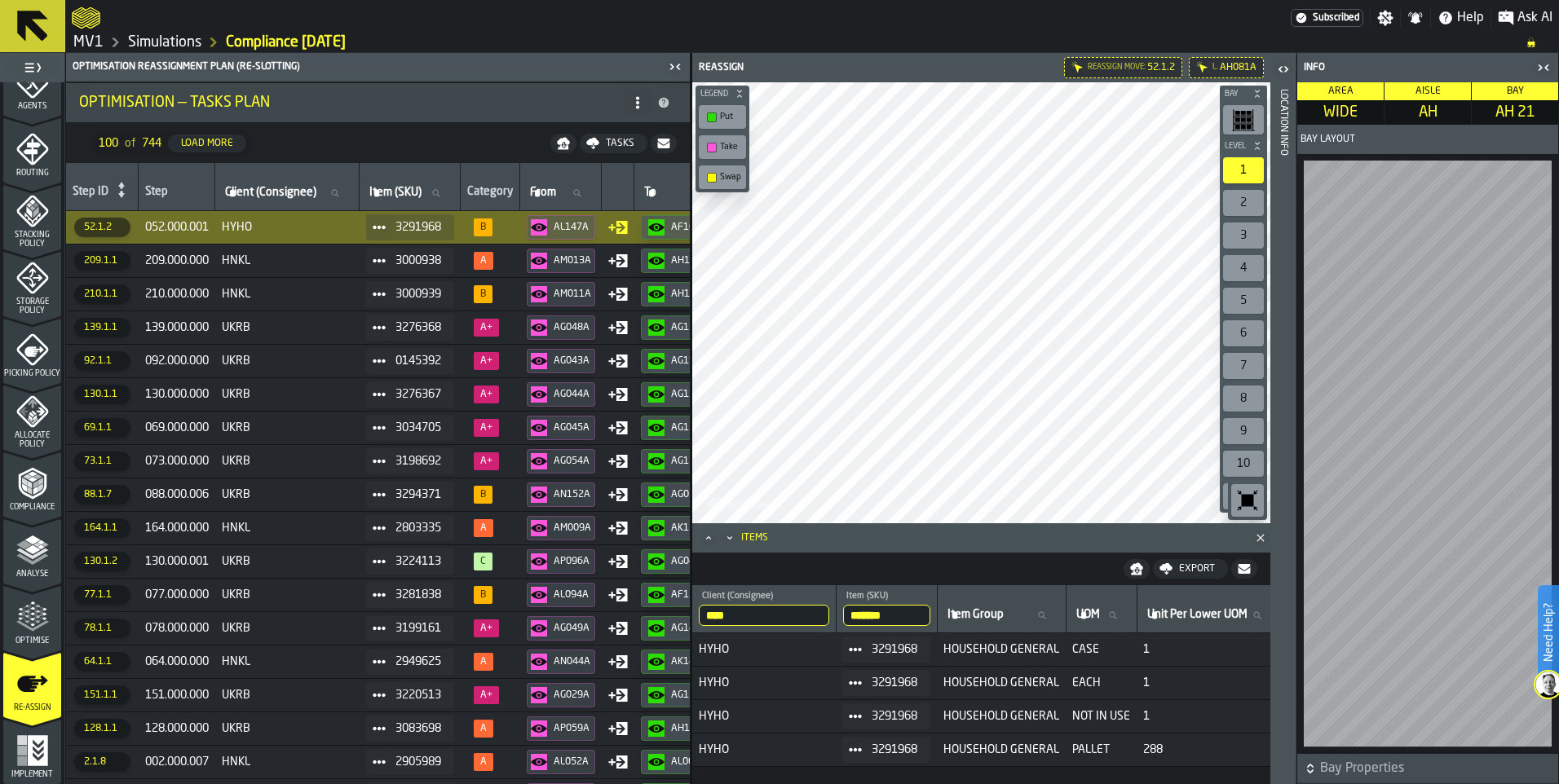
drag, startPoint x: 813, startPoint y: 778, endPoint x: 872, endPoint y: 779, distance: 59.0
click at [872, 779] on div "**** Client (Consignee) HYHO ******* Item (SKU) 3291968 Item Group Item Group U…" at bounding box center [981, 685] width 578 height 199
click at [386, 232] on icon at bounding box center [379, 228] width 13 height 13
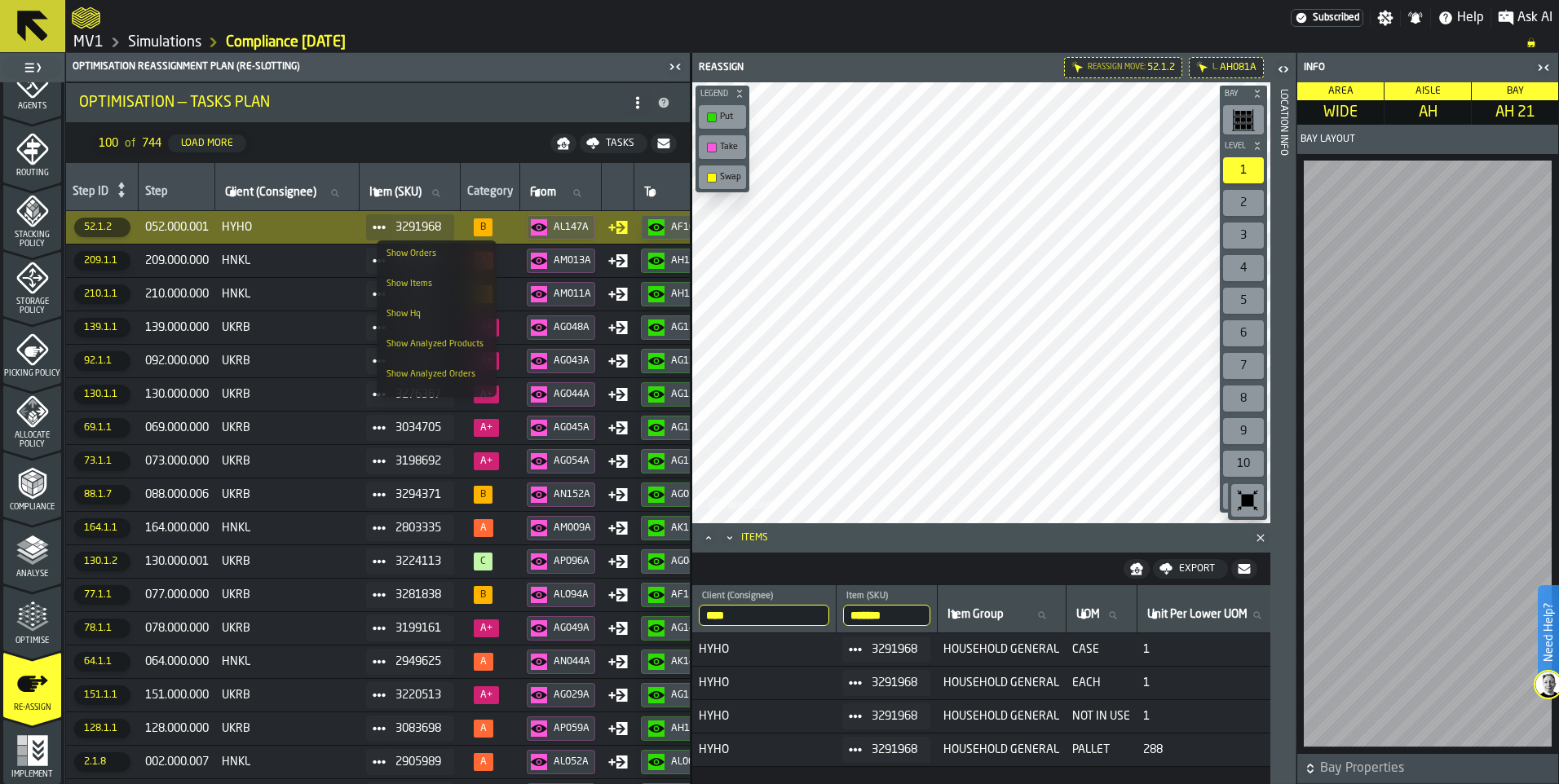
scroll to position [55, 0]
click at [408, 378] on div "Show Optimized Products" at bounding box center [437, 382] width 101 height 11
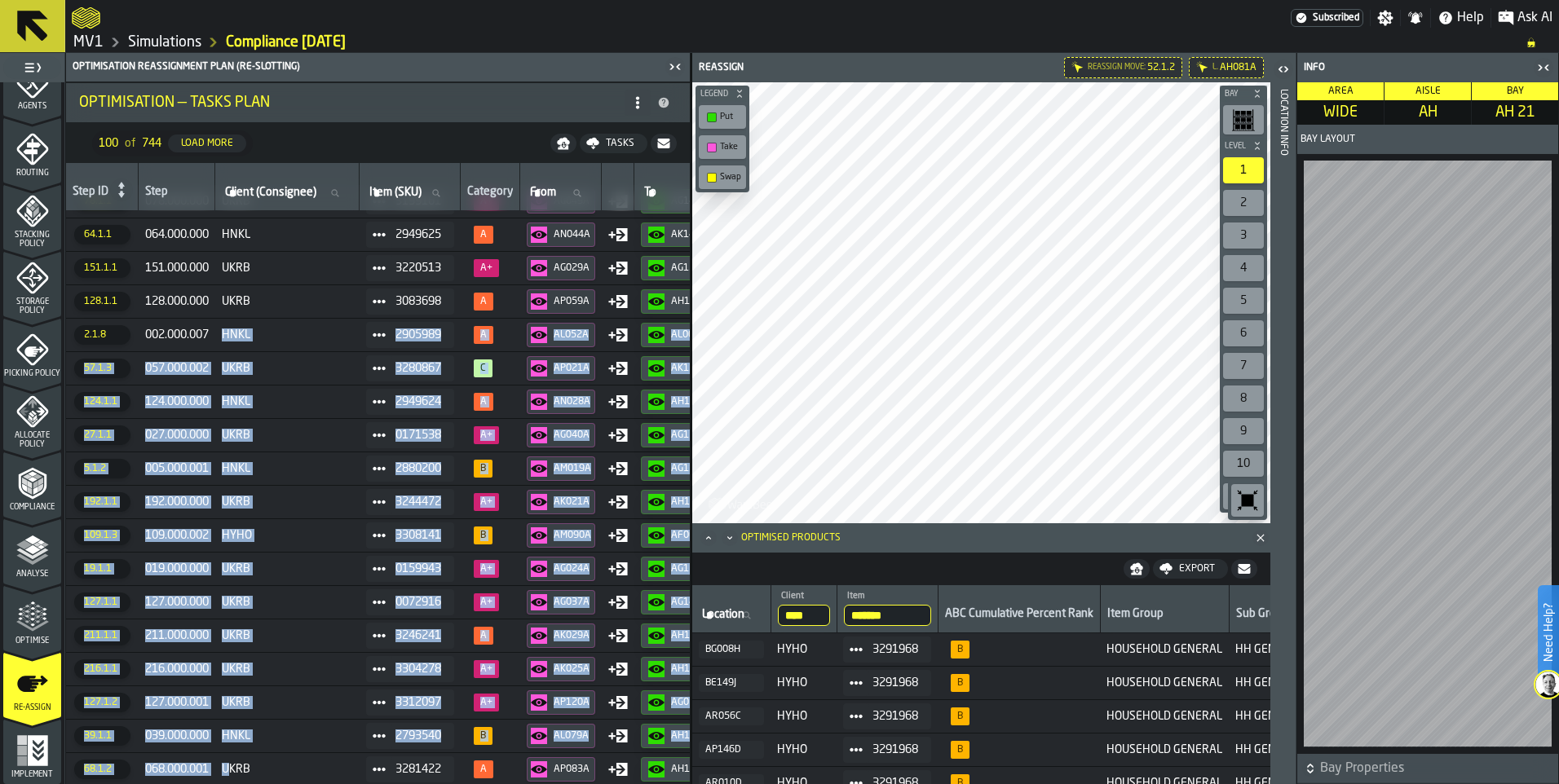
scroll to position [564, 0]
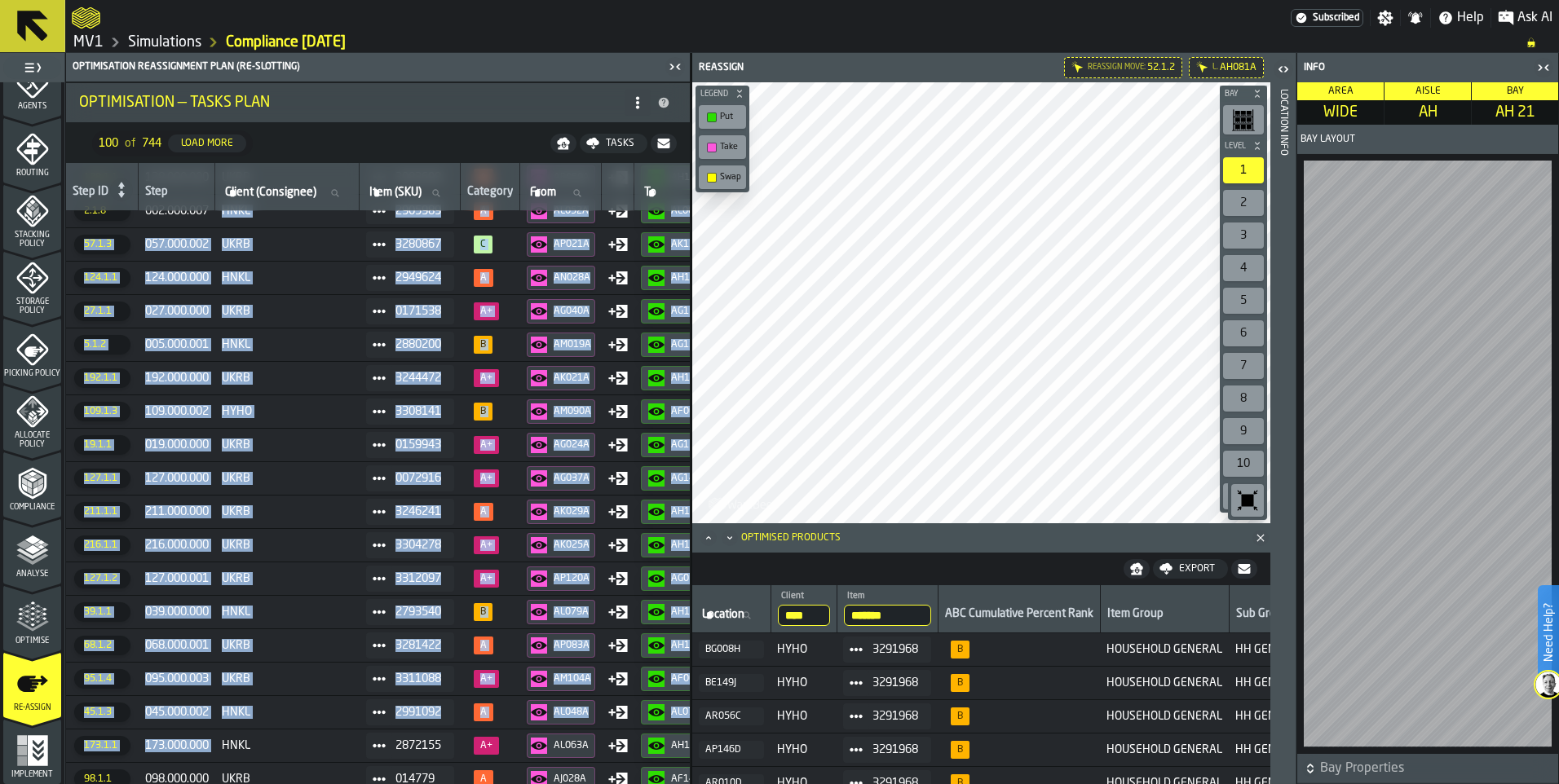
drag, startPoint x: 227, startPoint y: 776, endPoint x: 213, endPoint y: 771, distance: 14.9
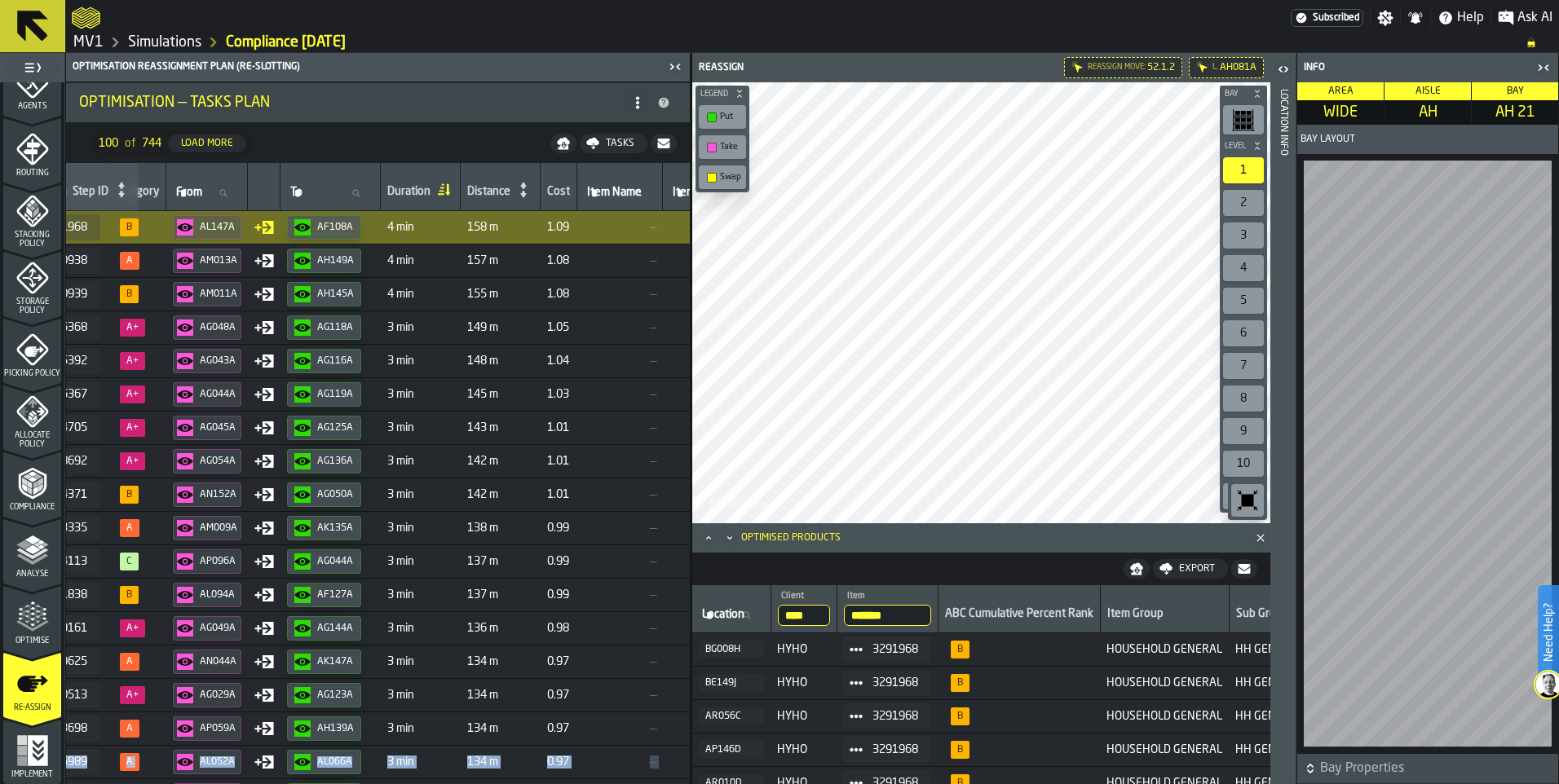
scroll to position [0, 349]
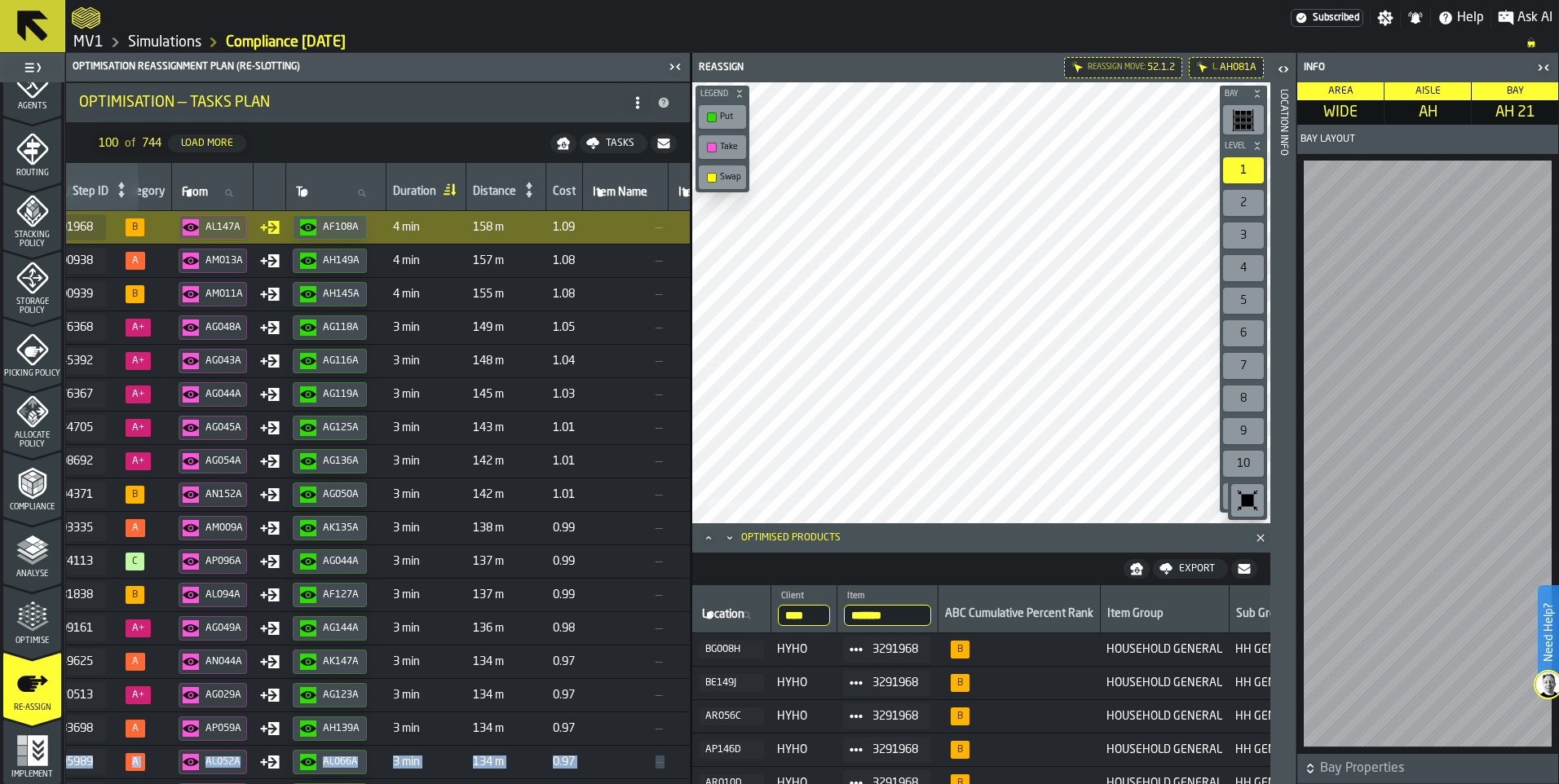
click at [635, 100] on icon at bounding box center [637, 102] width 13 height 13
click at [22, 297] on span "Storage Policy" at bounding box center [33, 306] width 58 height 18
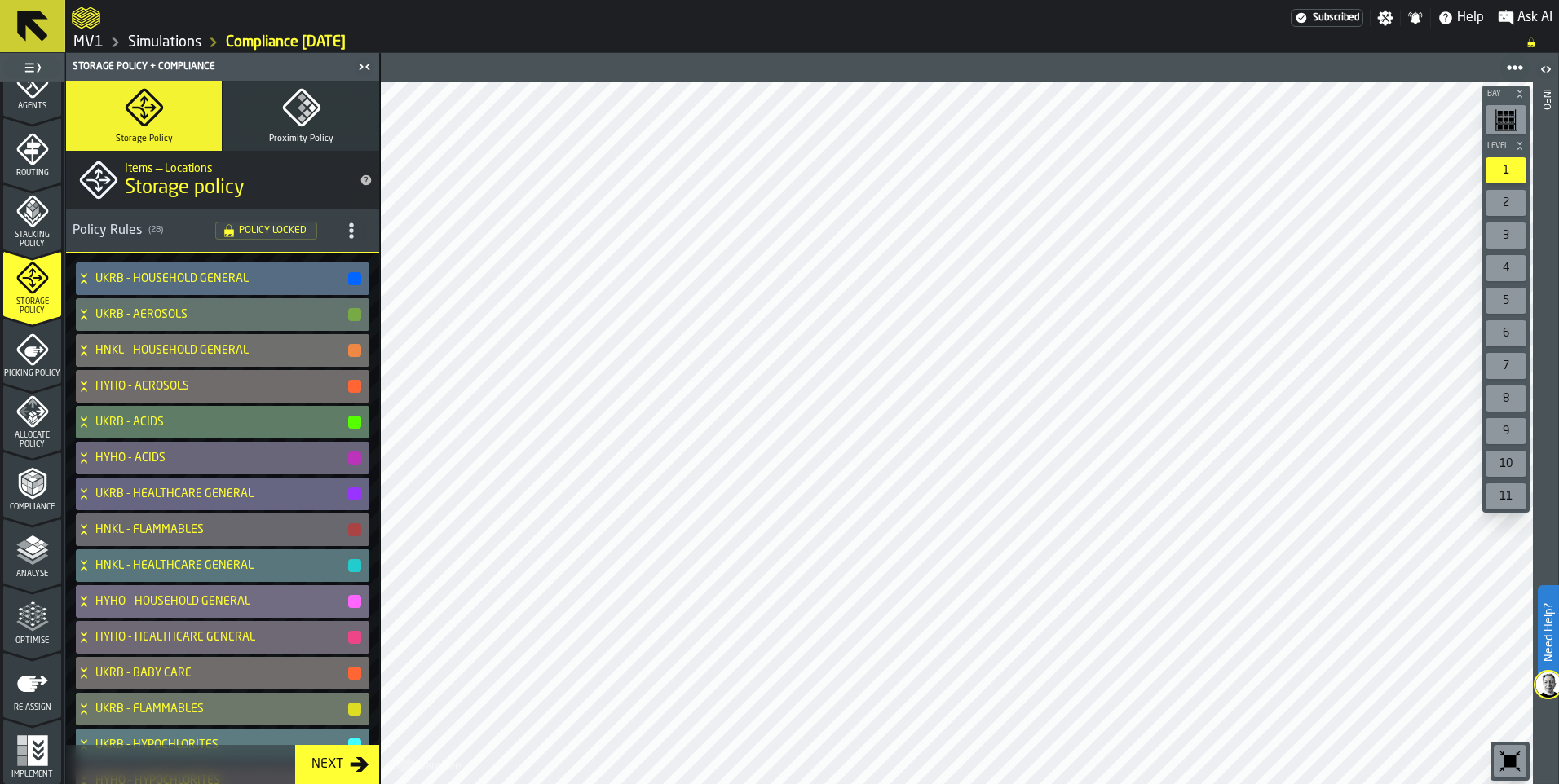
click at [336, 759] on div "Next" at bounding box center [327, 765] width 45 height 19
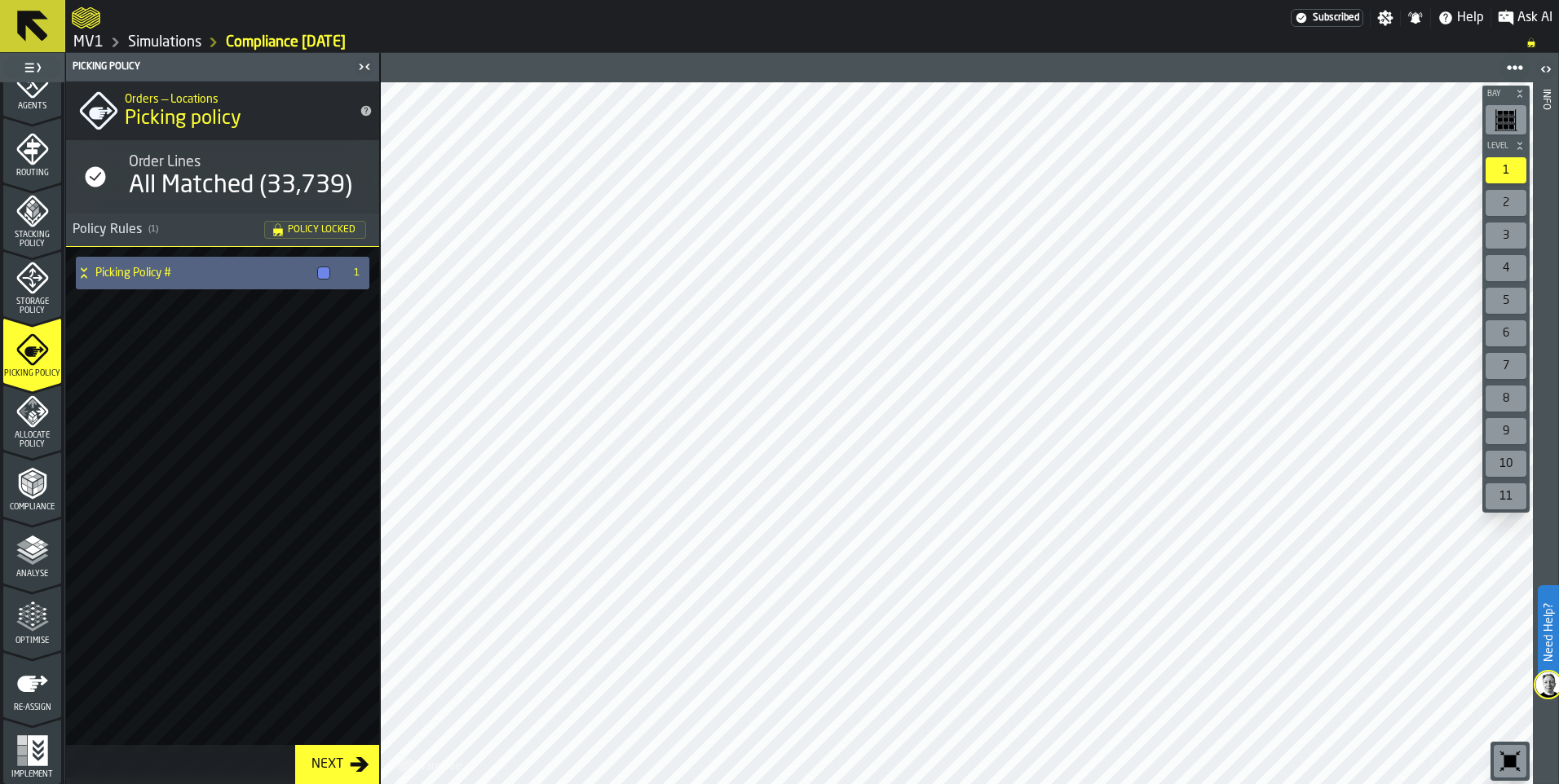
click at [116, 270] on h4 "Picking Policy #" at bounding box center [203, 273] width 215 height 13
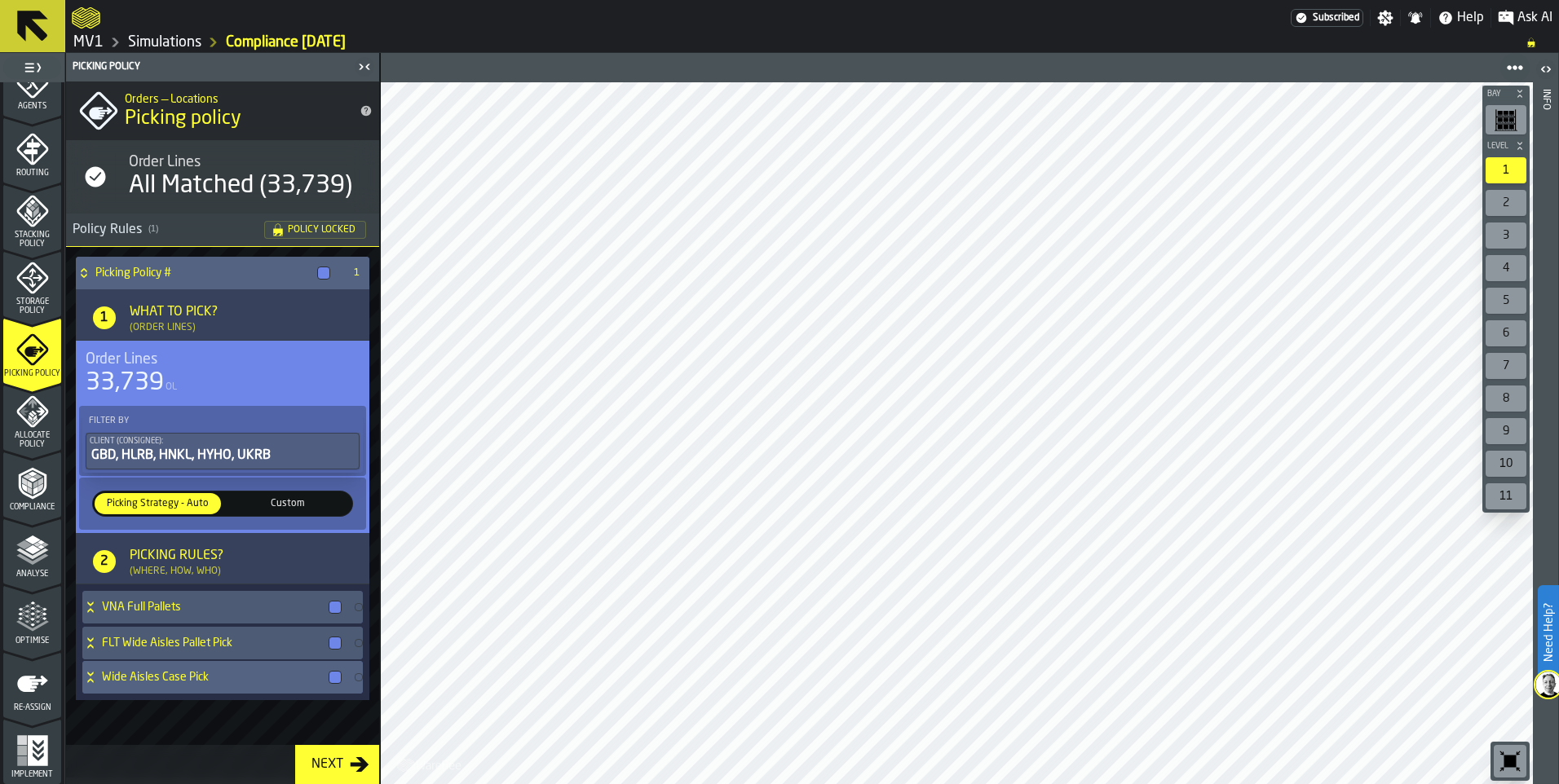
click at [334, 679] on div at bounding box center [335, 677] width 13 height 13
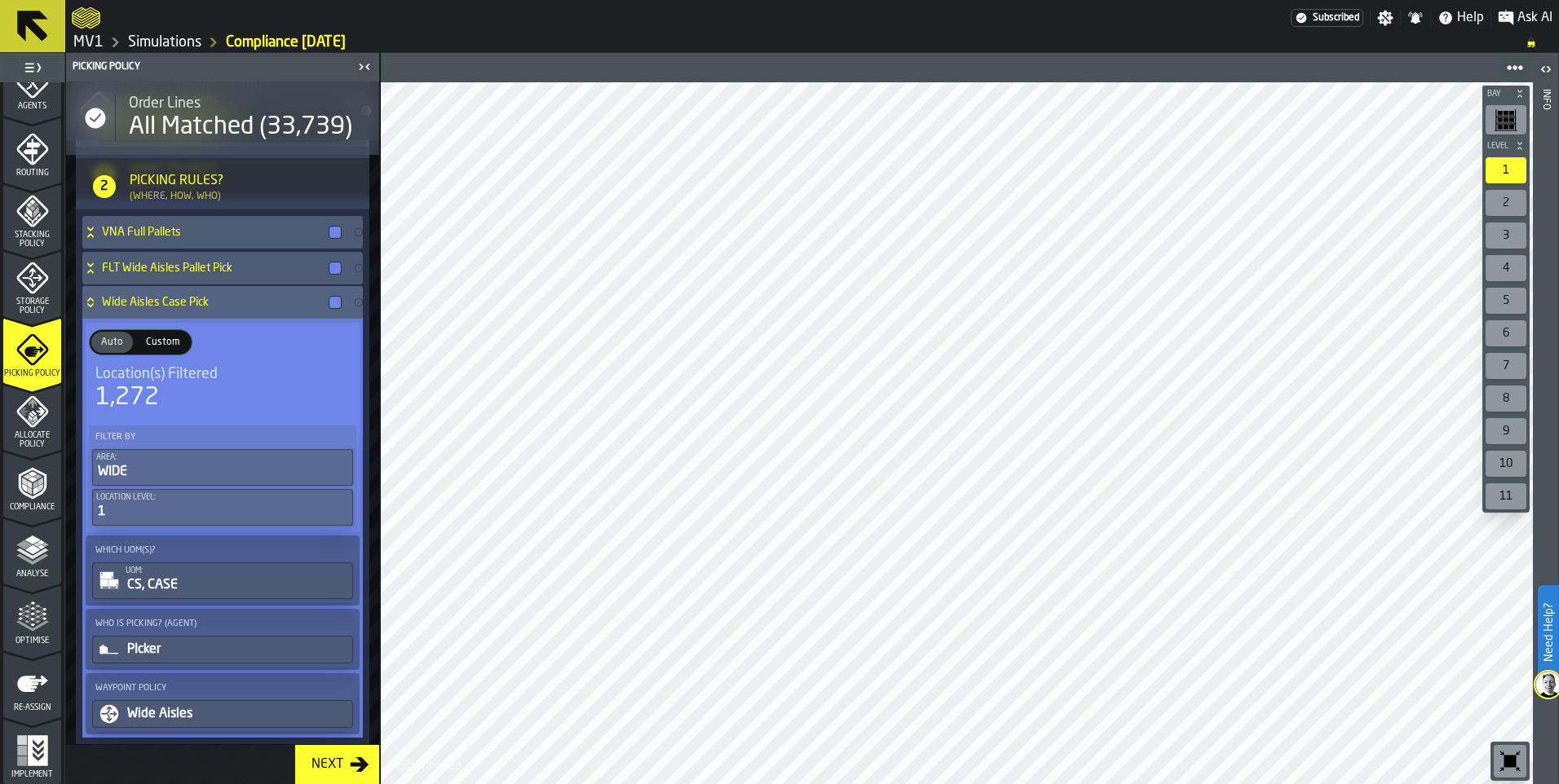
scroll to position [397, 0]
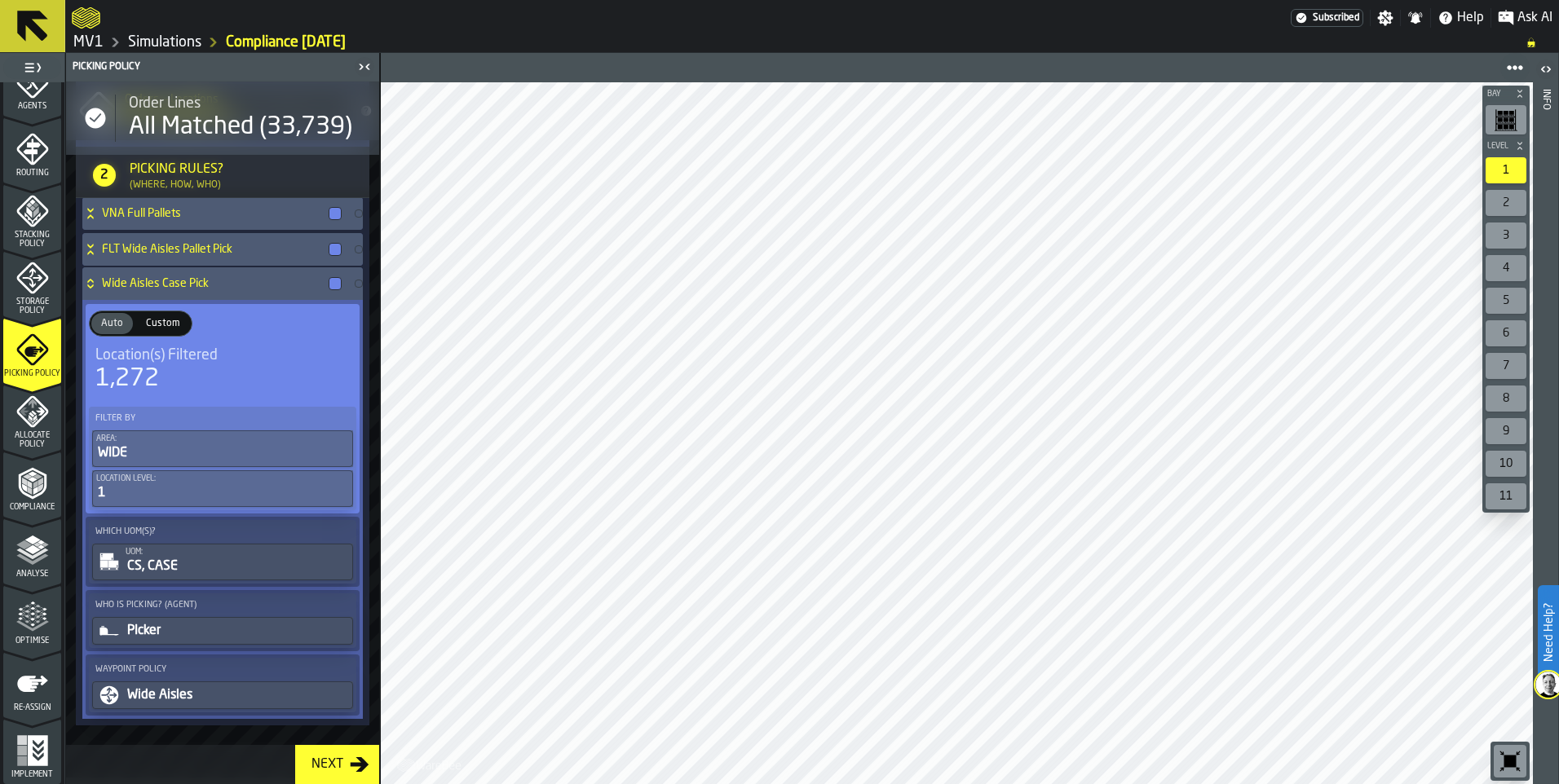
click at [339, 773] on div "Next" at bounding box center [327, 765] width 45 height 19
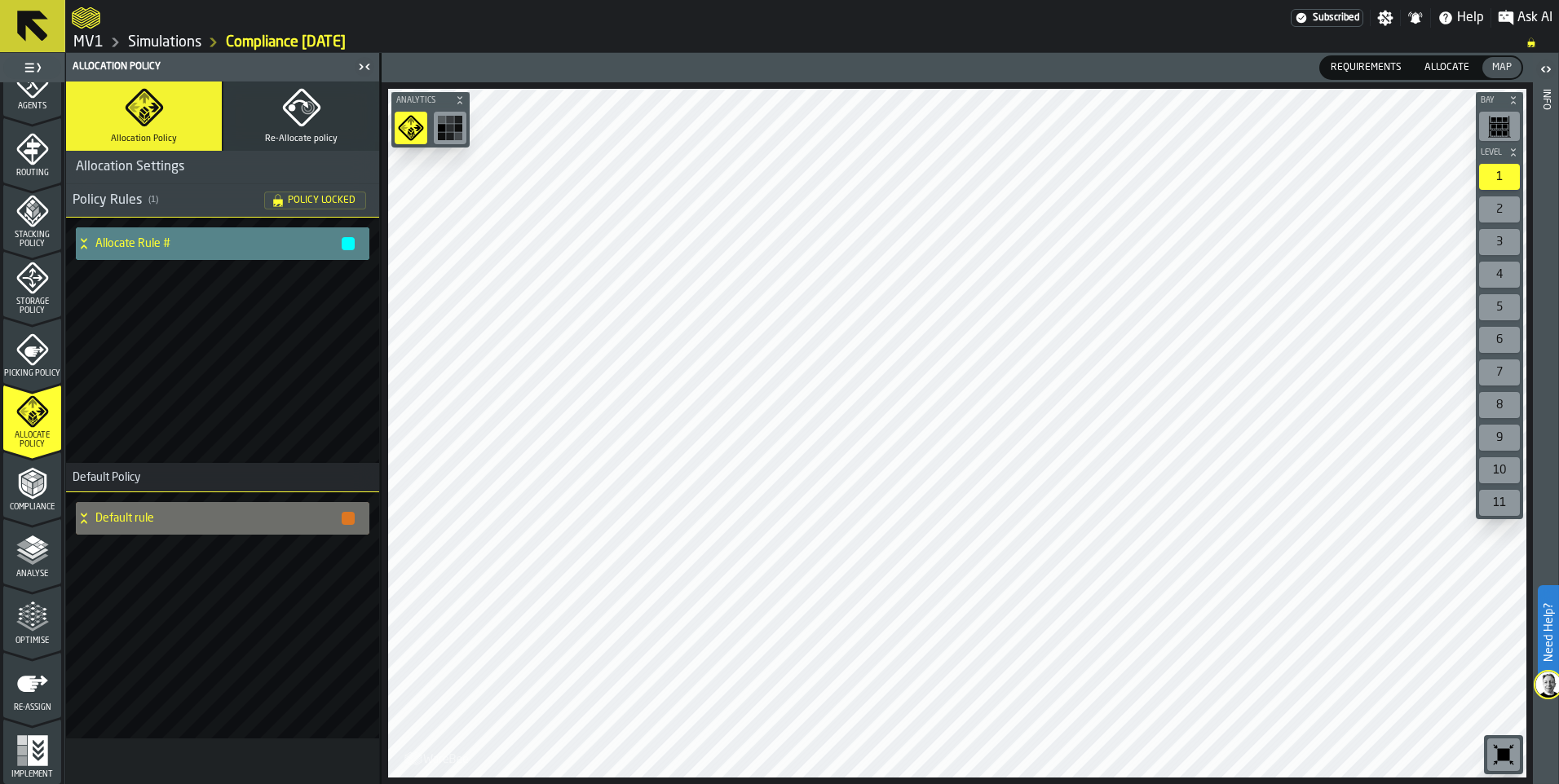
click at [93, 238] on div "Allocate Rule #" at bounding box center [216, 243] width 281 height 33
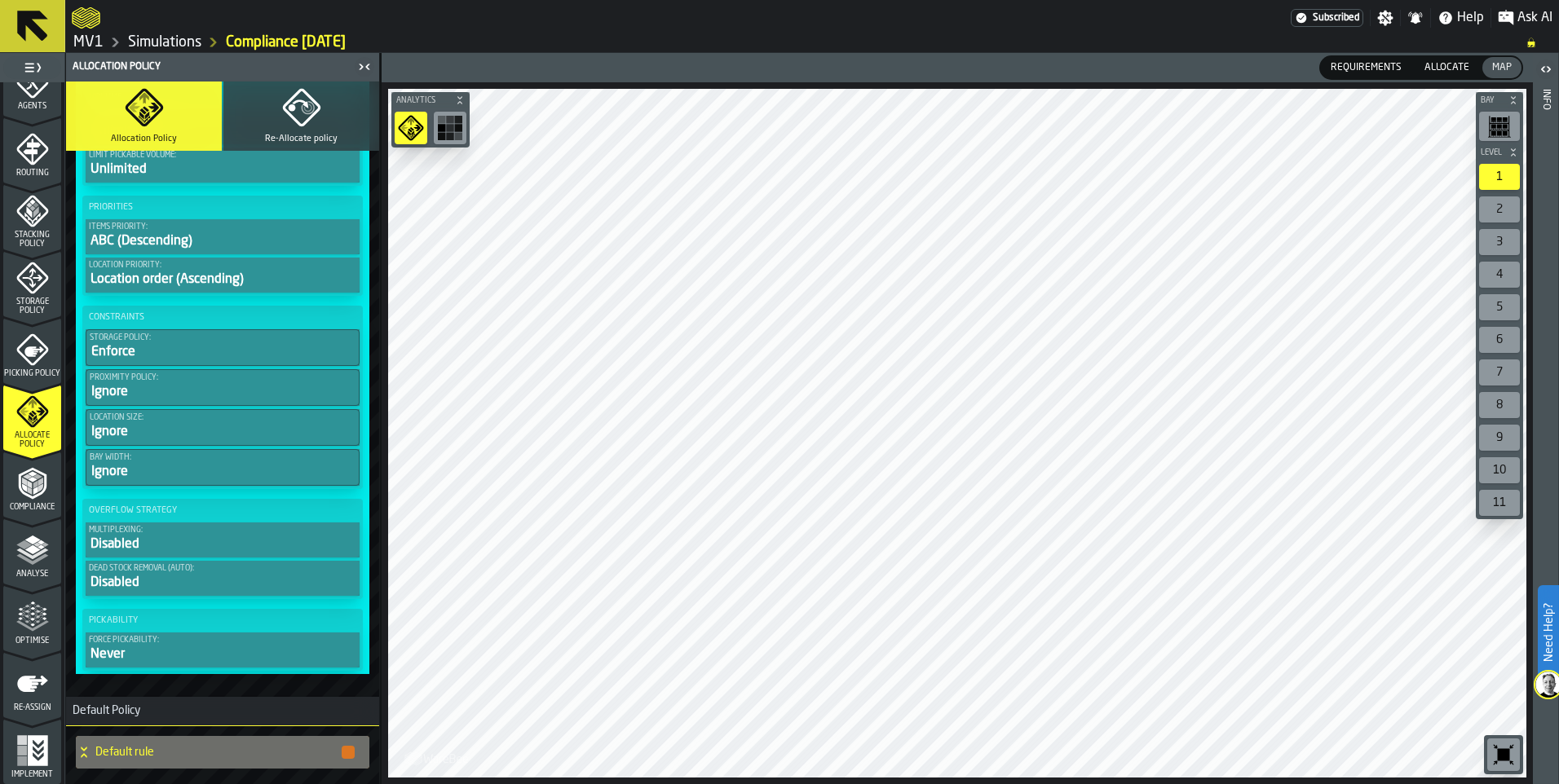
scroll to position [952, 0]
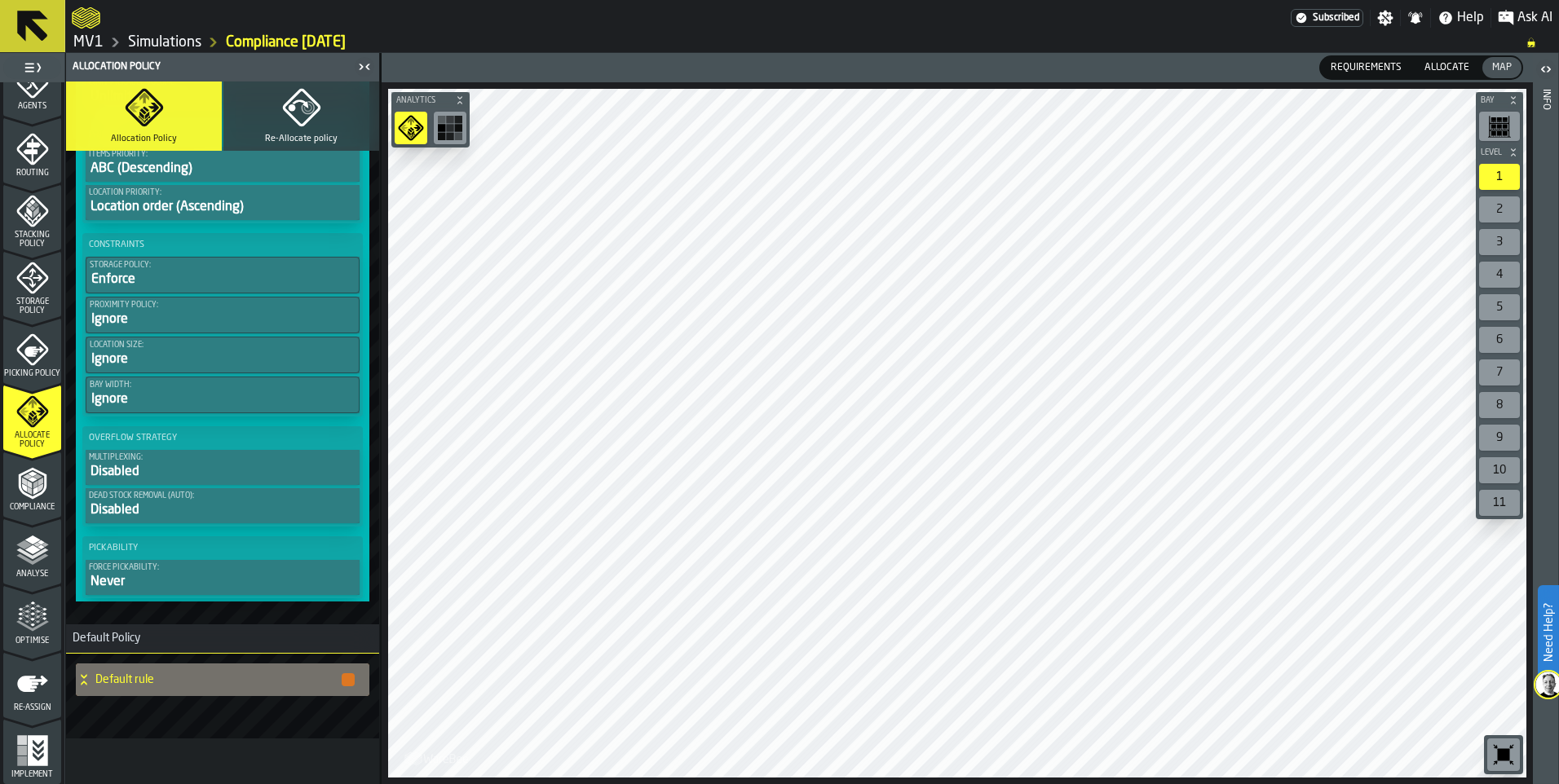
click at [101, 678] on h4 "Default rule" at bounding box center [217, 680] width 244 height 13
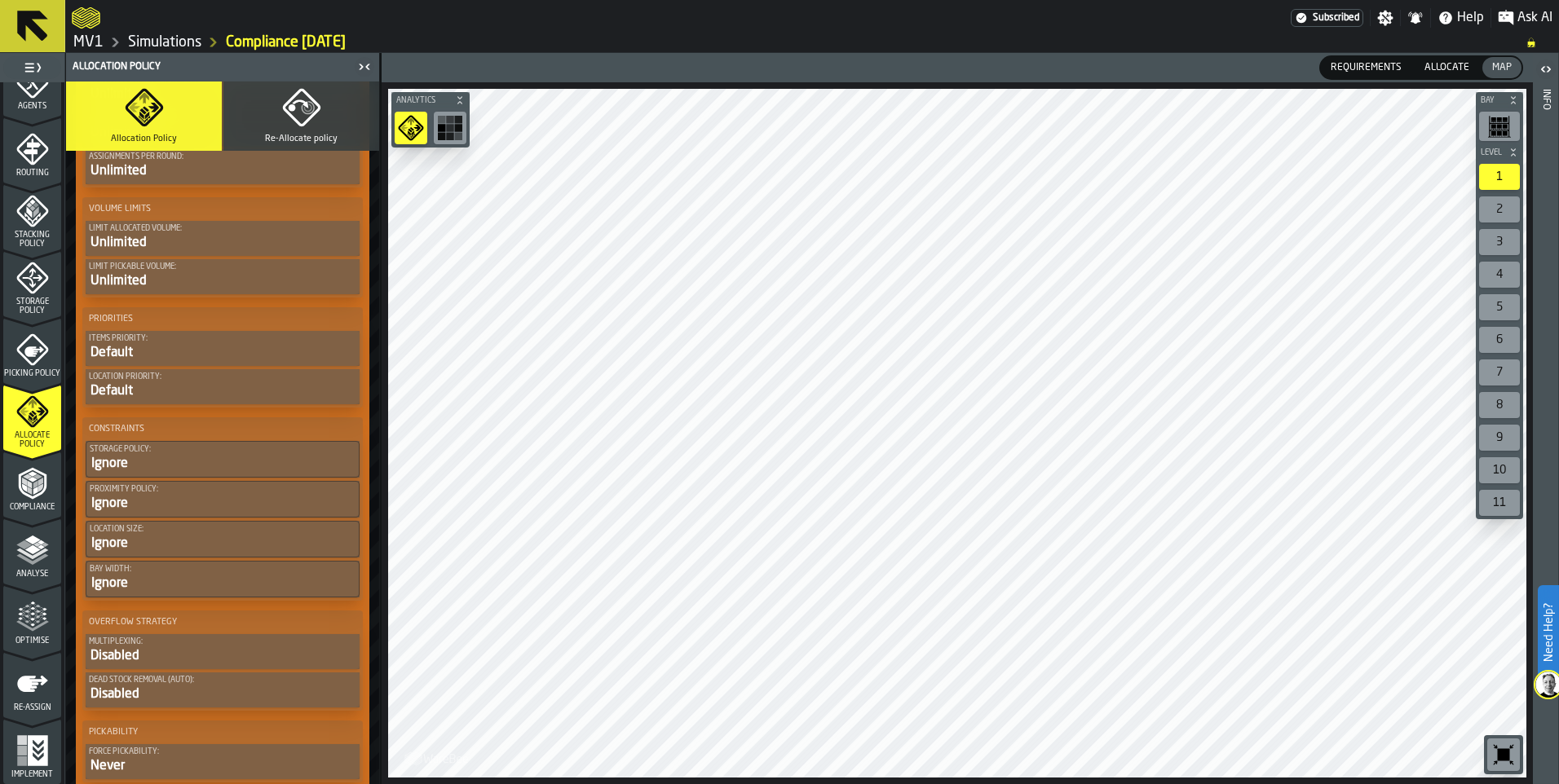
scroll to position [2094, 0]
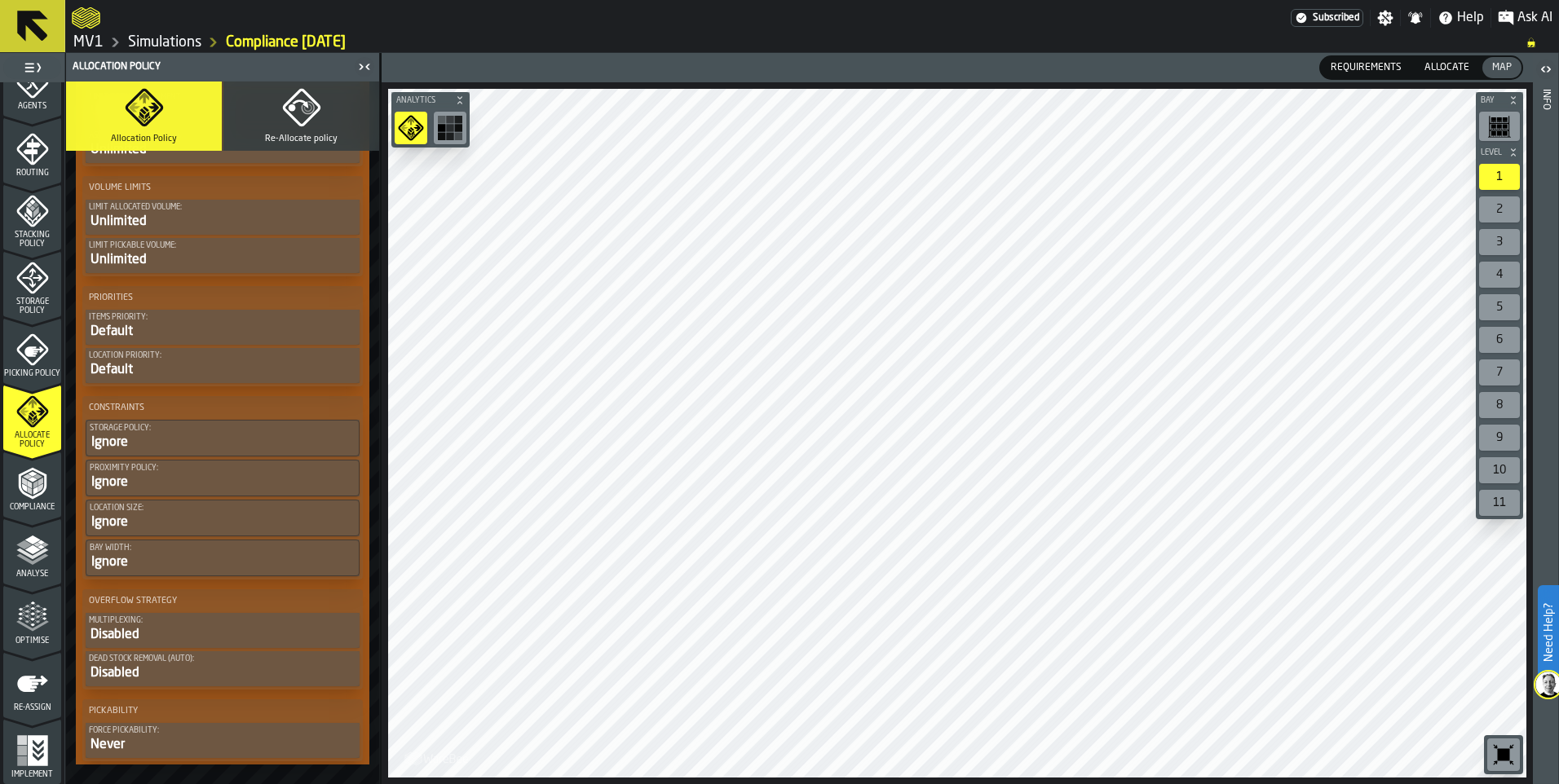
click at [292, 114] on icon "button" at bounding box center [302, 108] width 39 height 39
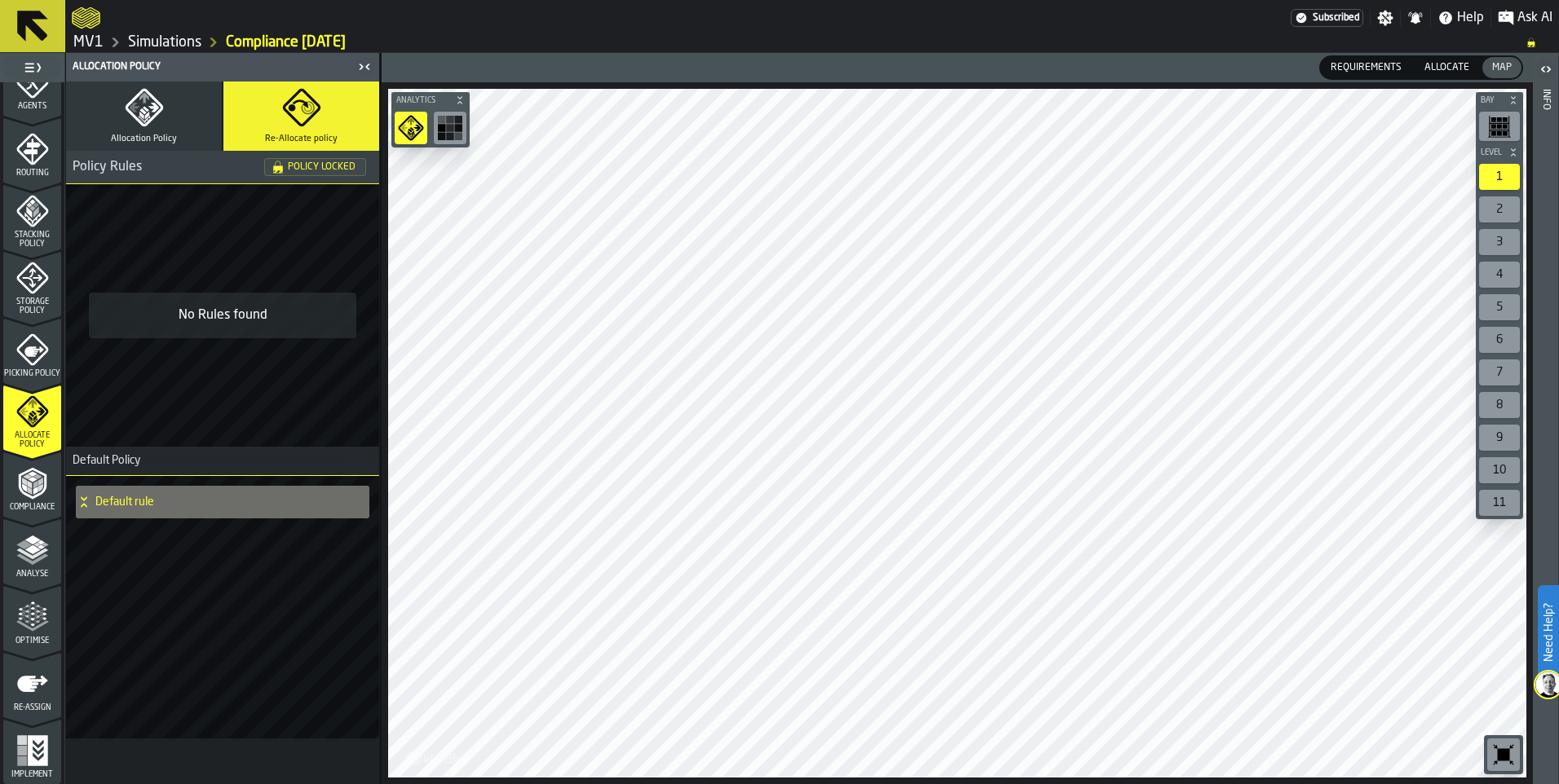
scroll to position [0, 0]
click at [165, 113] on button "Allocation Policy" at bounding box center [144, 116] width 156 height 70
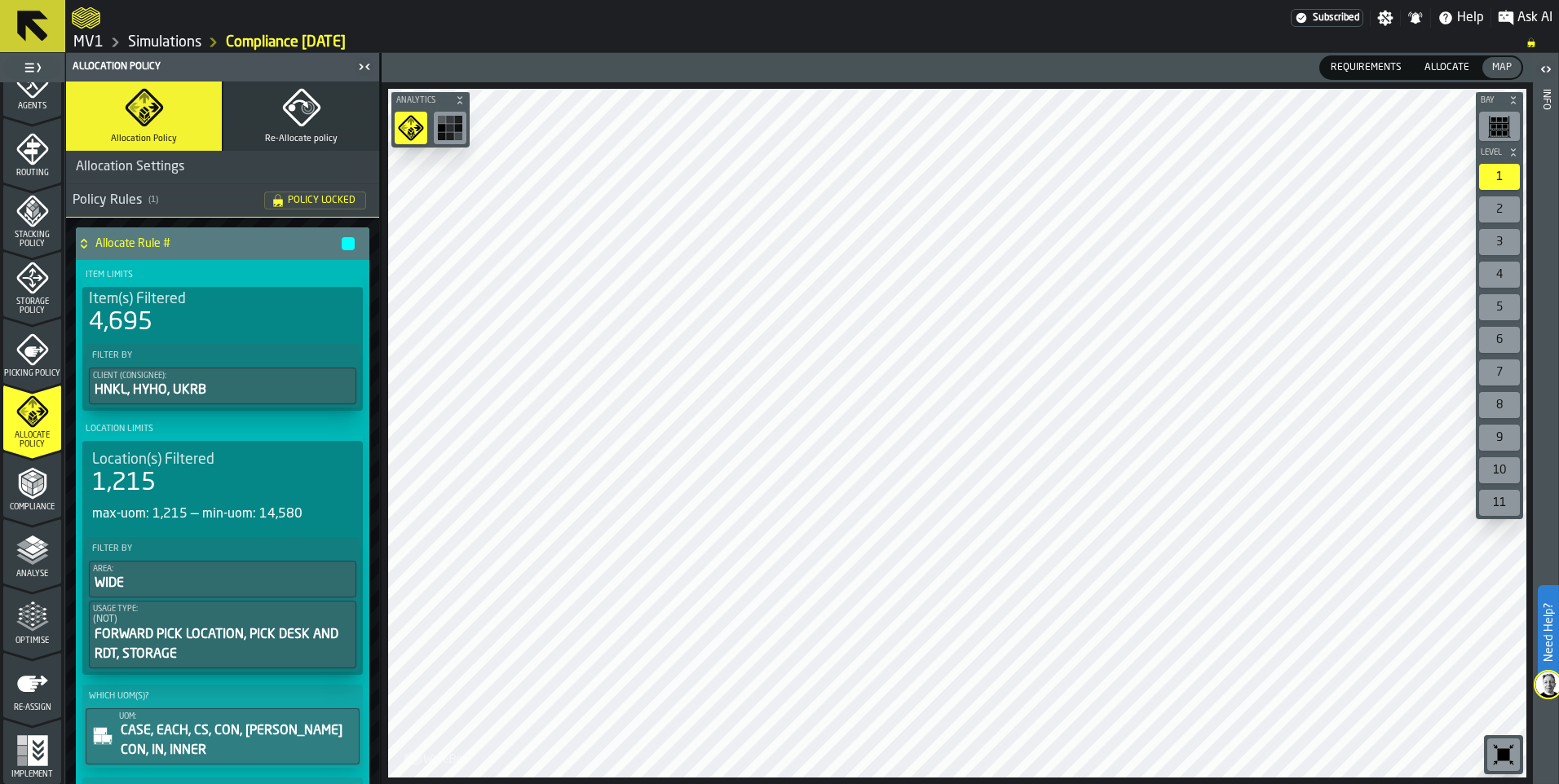
click at [288, 197] on span "Policy Locked" at bounding box center [321, 200] width 68 height 10
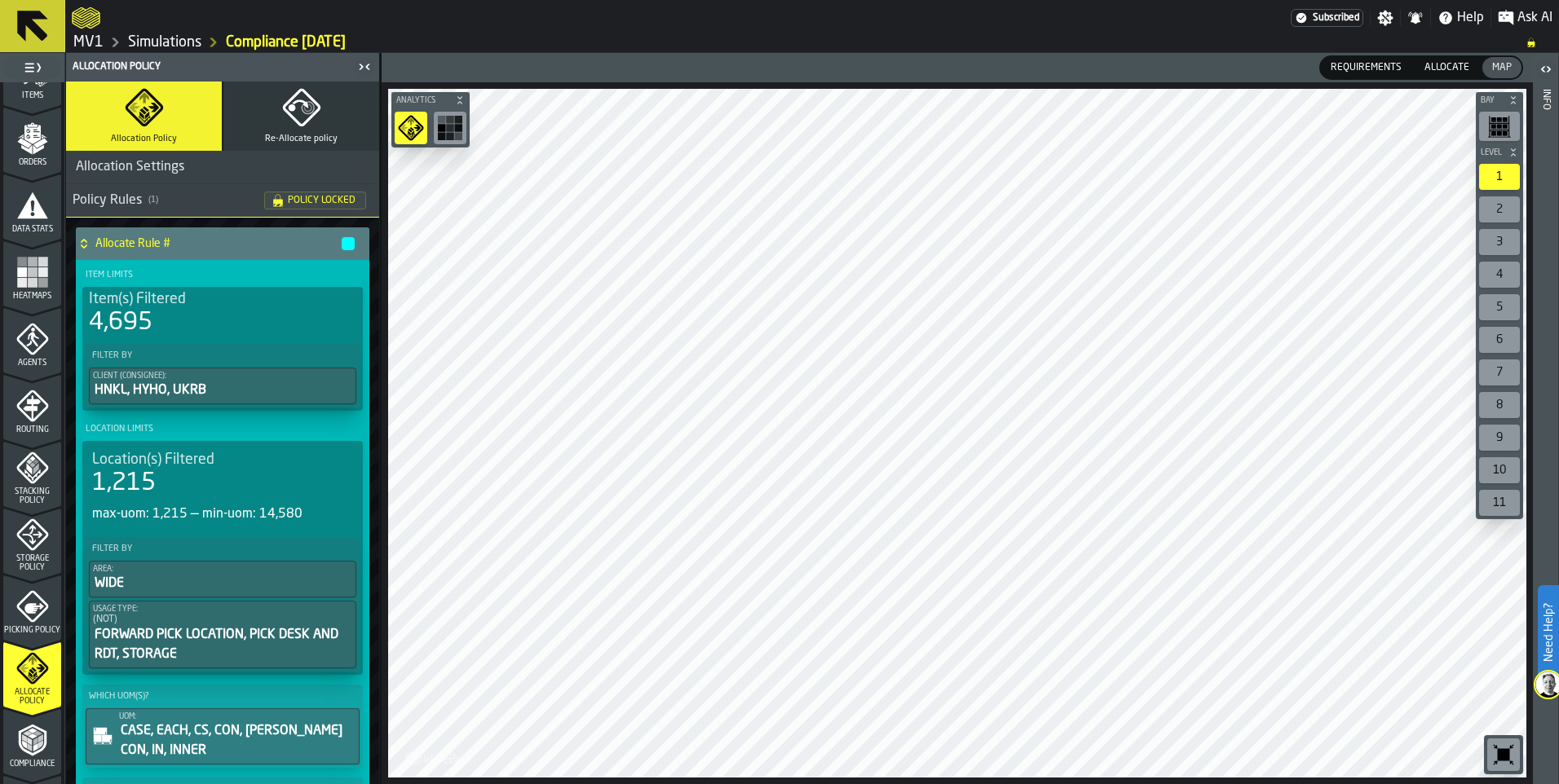
click at [115, 195] on div "Policy Rules ( 1 )" at bounding box center [168, 200] width 191 height 19
click at [36, 626] on span "Picking Policy" at bounding box center [33, 631] width 58 height 9
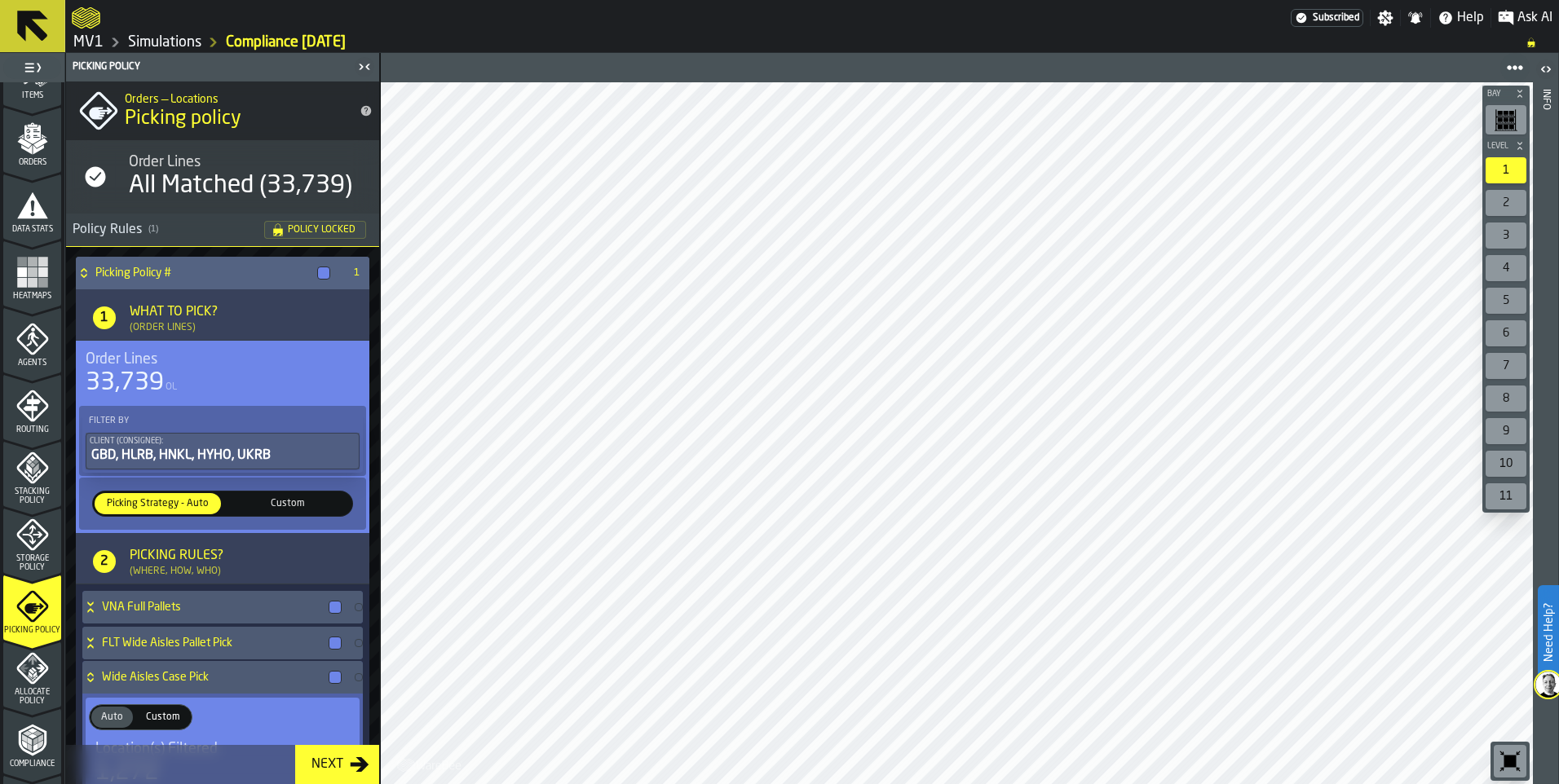
click at [260, 500] on span "Custom" at bounding box center [288, 504] width 120 height 15
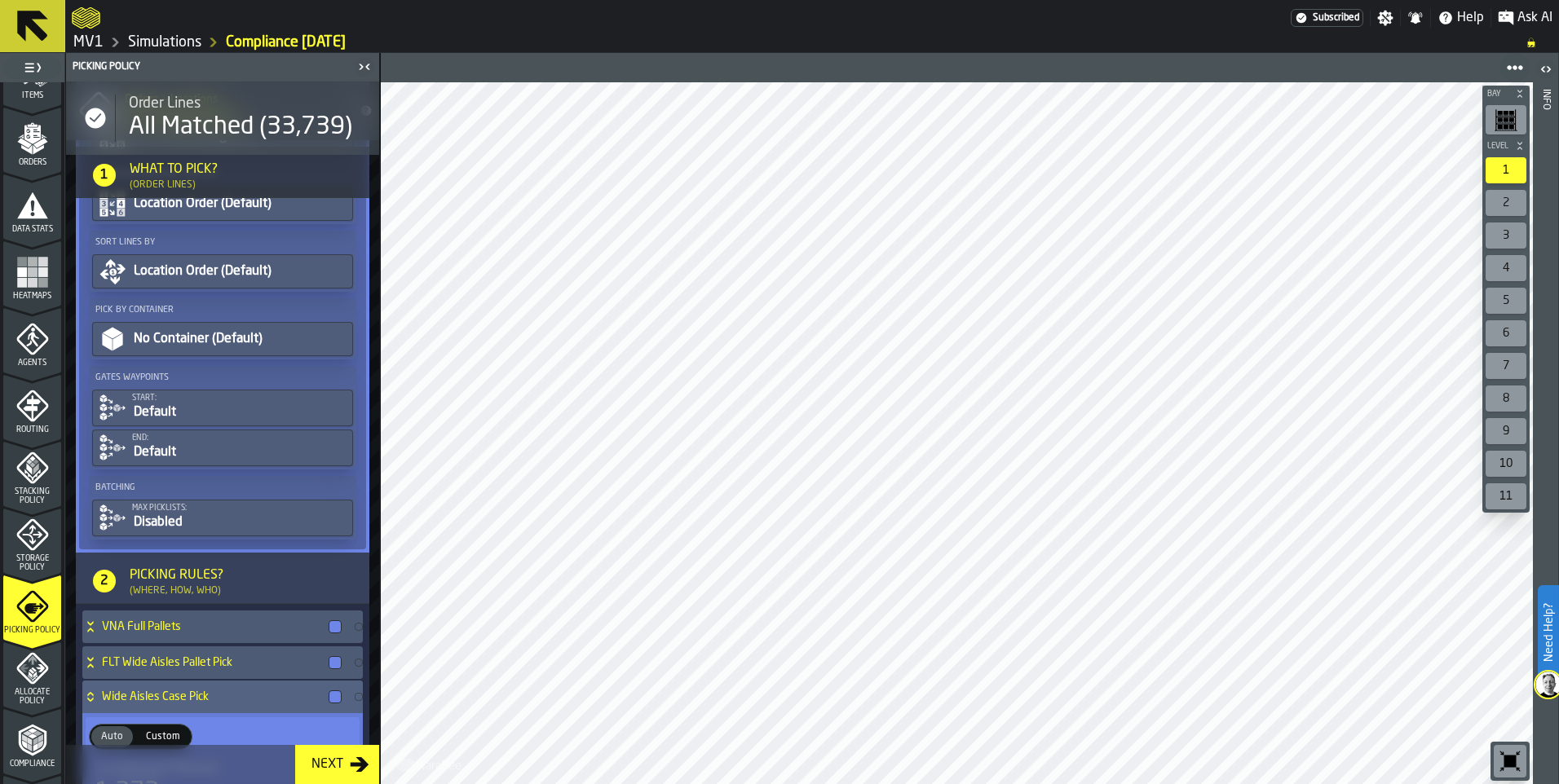
scroll to position [653, 0]
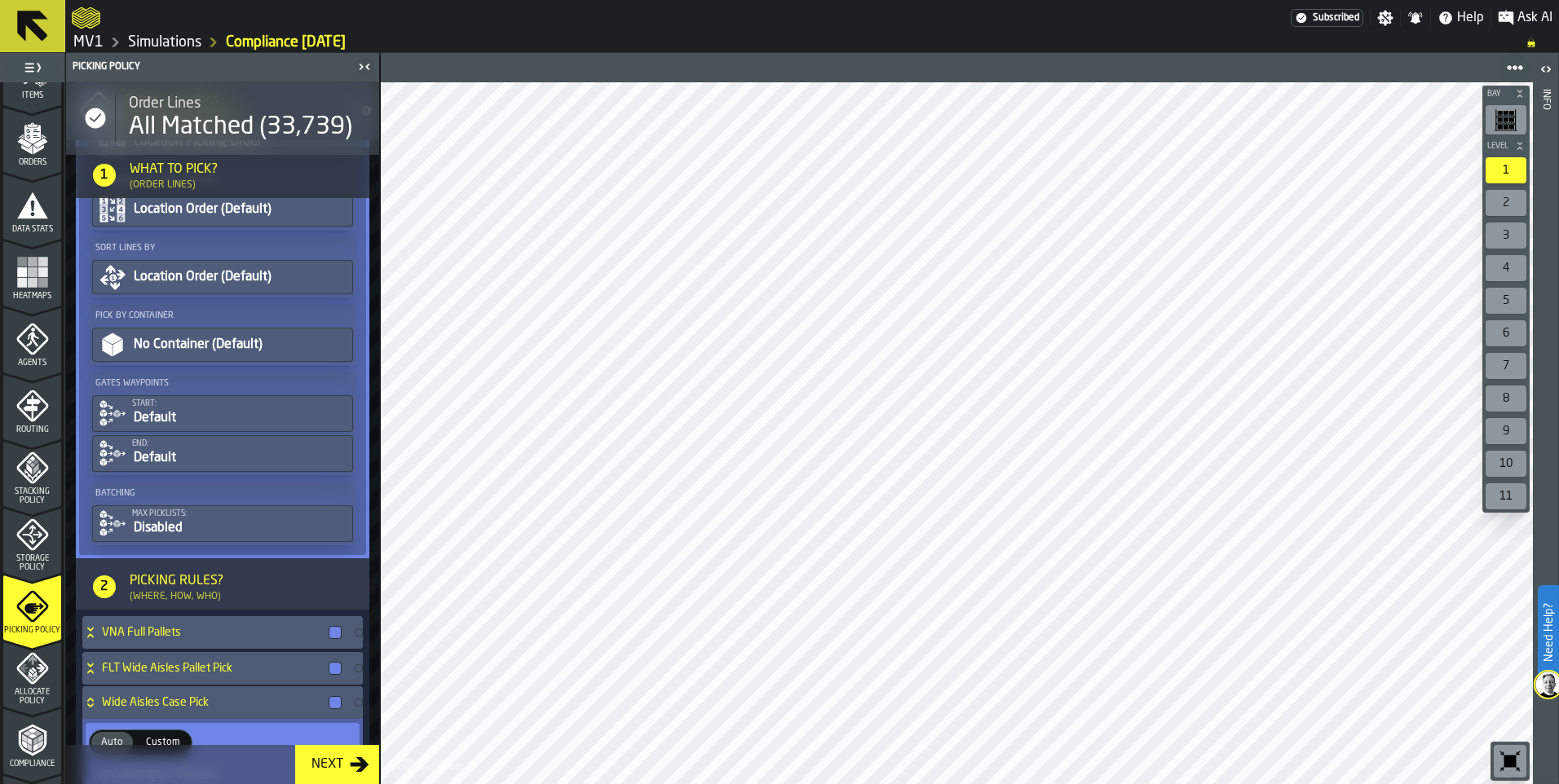
click at [38, 281] on rect "menu Heatmaps" at bounding box center [42, 281] width 10 height 10
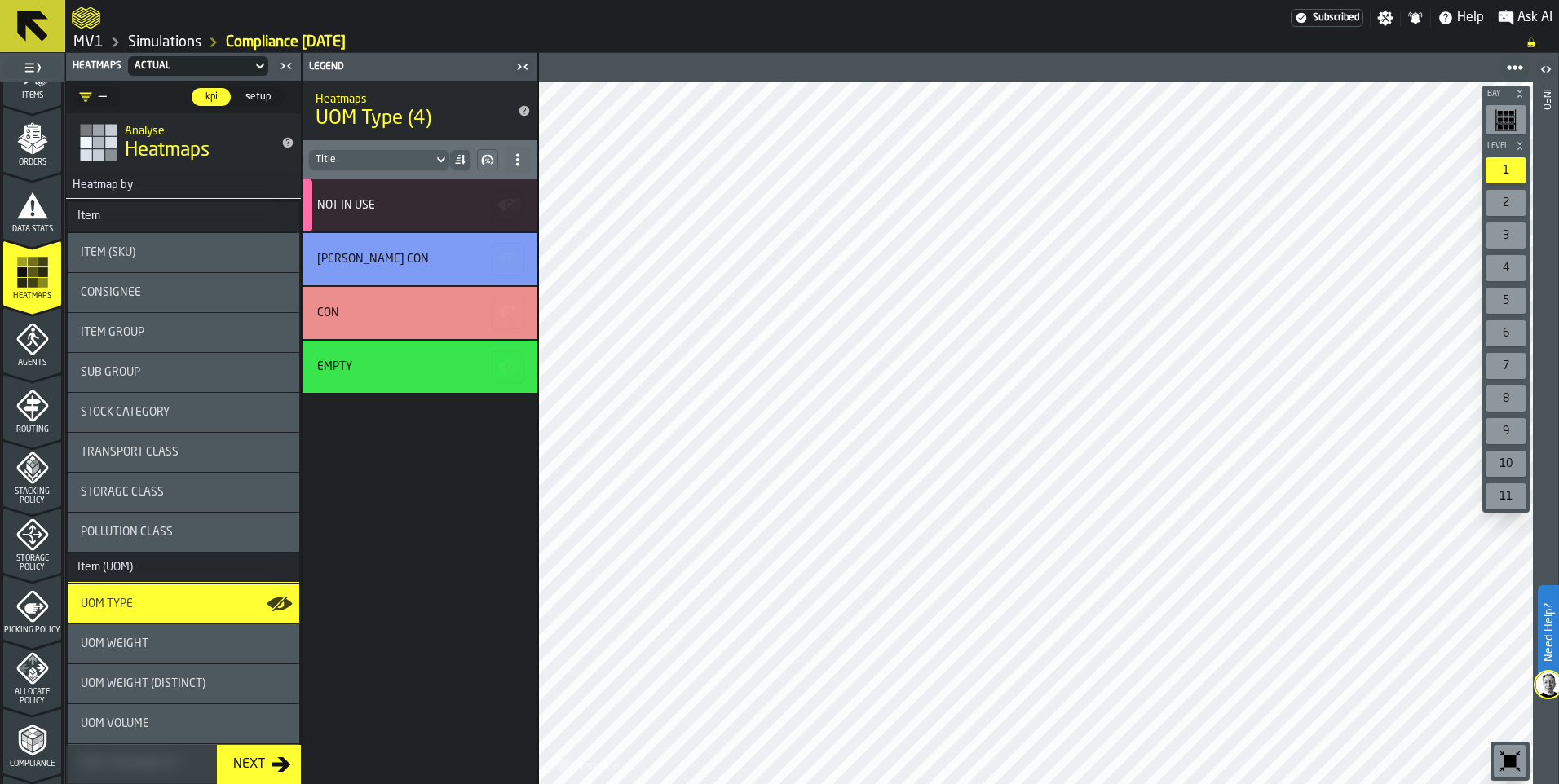
click at [22, 680] on icon "menu Allocate Policy" at bounding box center [32, 668] width 33 height 33
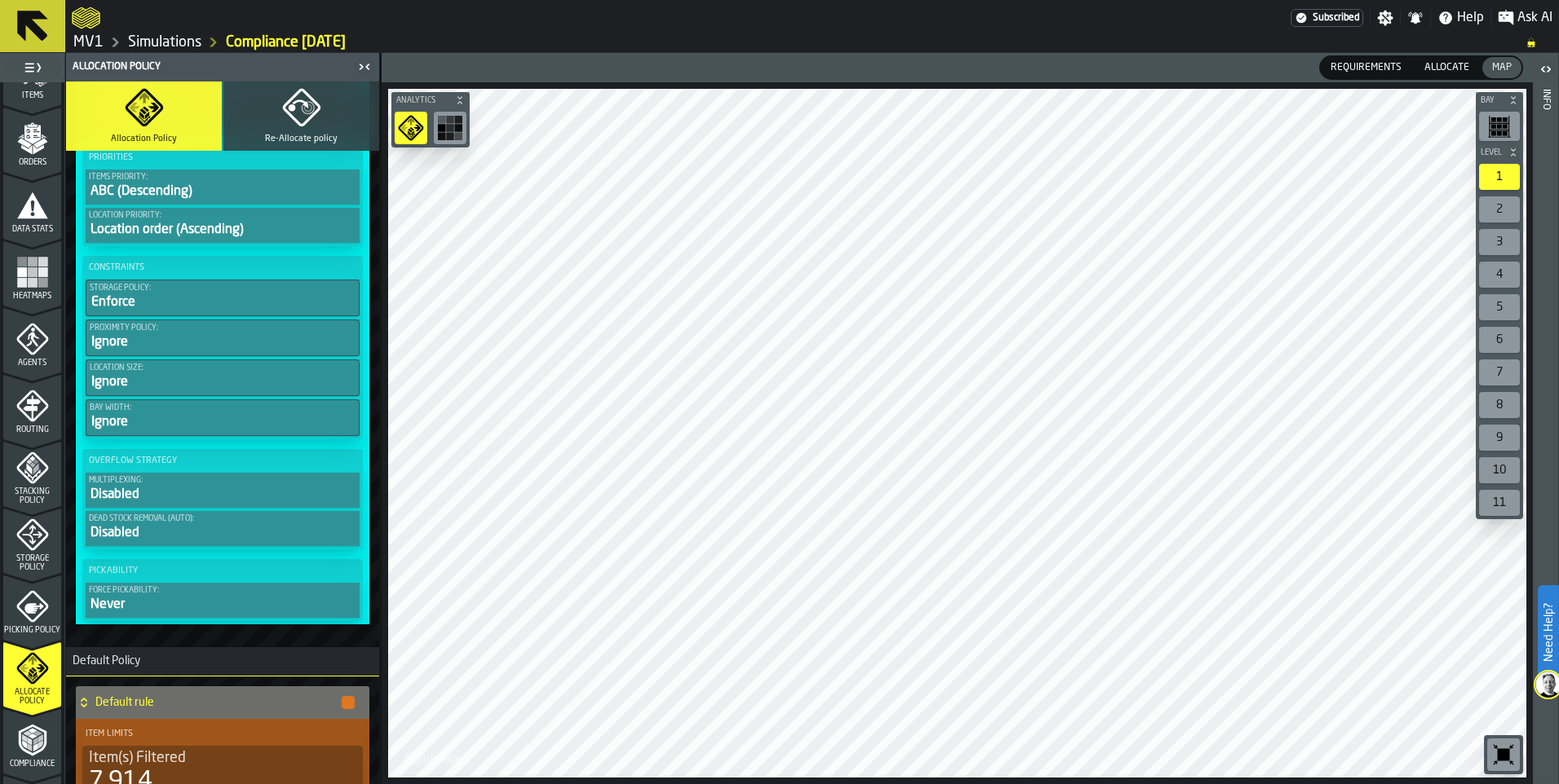
scroll to position [978, 0]
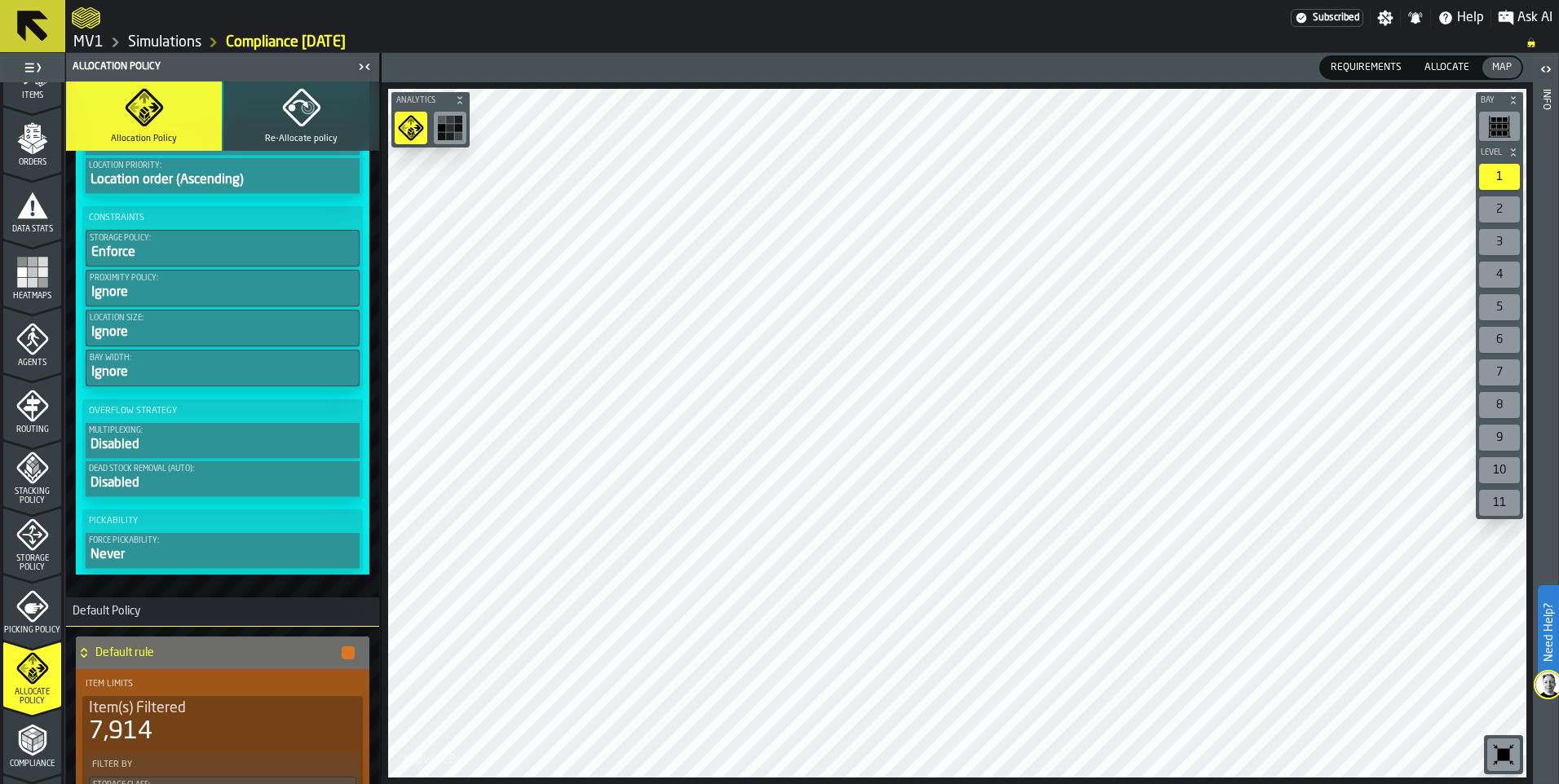
click at [216, 437] on div "Disabled" at bounding box center [222, 445] width 267 height 19
drag, startPoint x: 216, startPoint y: 444, endPoint x: 191, endPoint y: 440, distance: 25.3
click at [191, 438] on div "Disabled" at bounding box center [222, 445] width 267 height 19
click at [165, 480] on div "Disabled" at bounding box center [222, 483] width 267 height 19
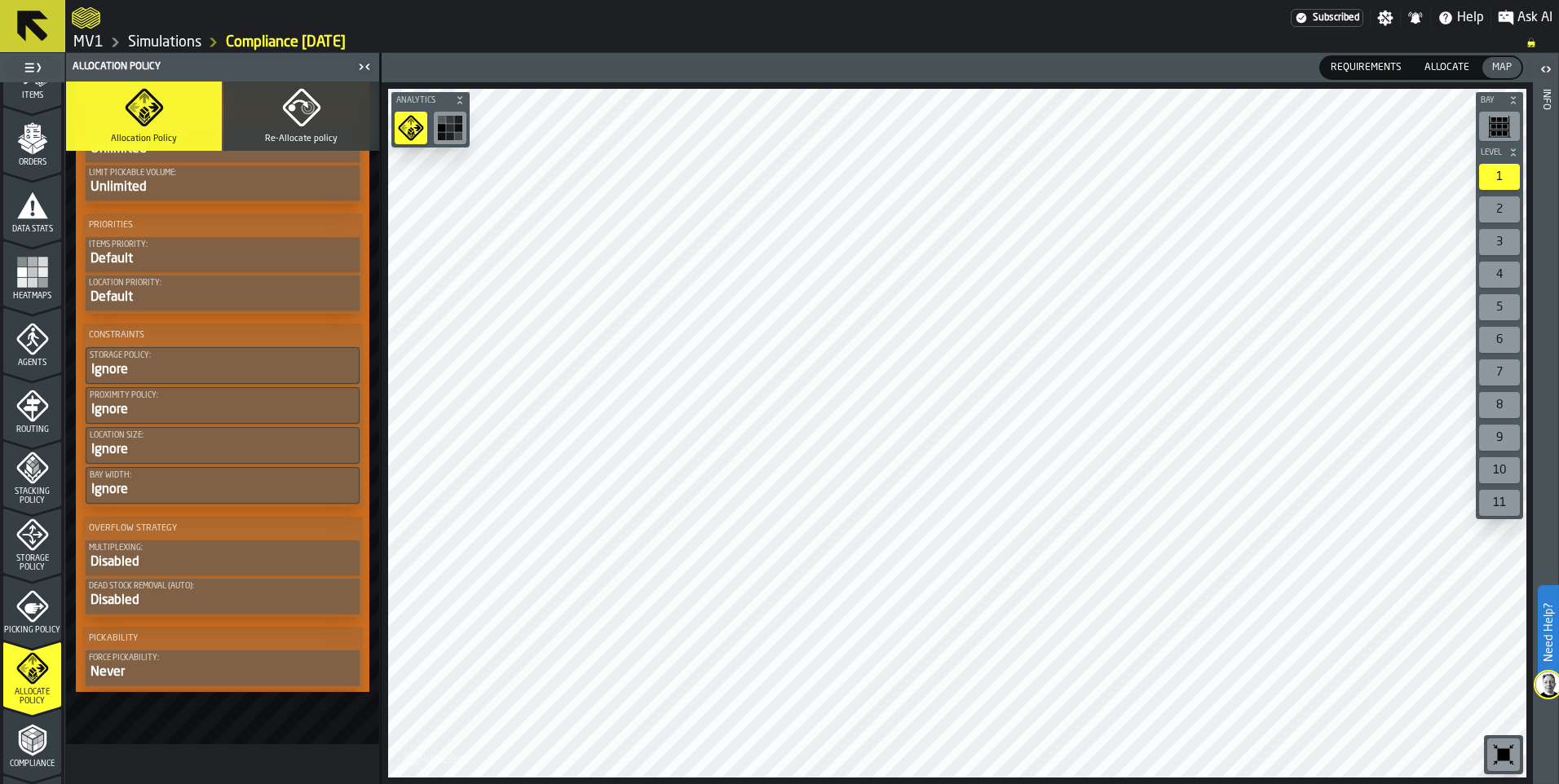
scroll to position [2173, 0]
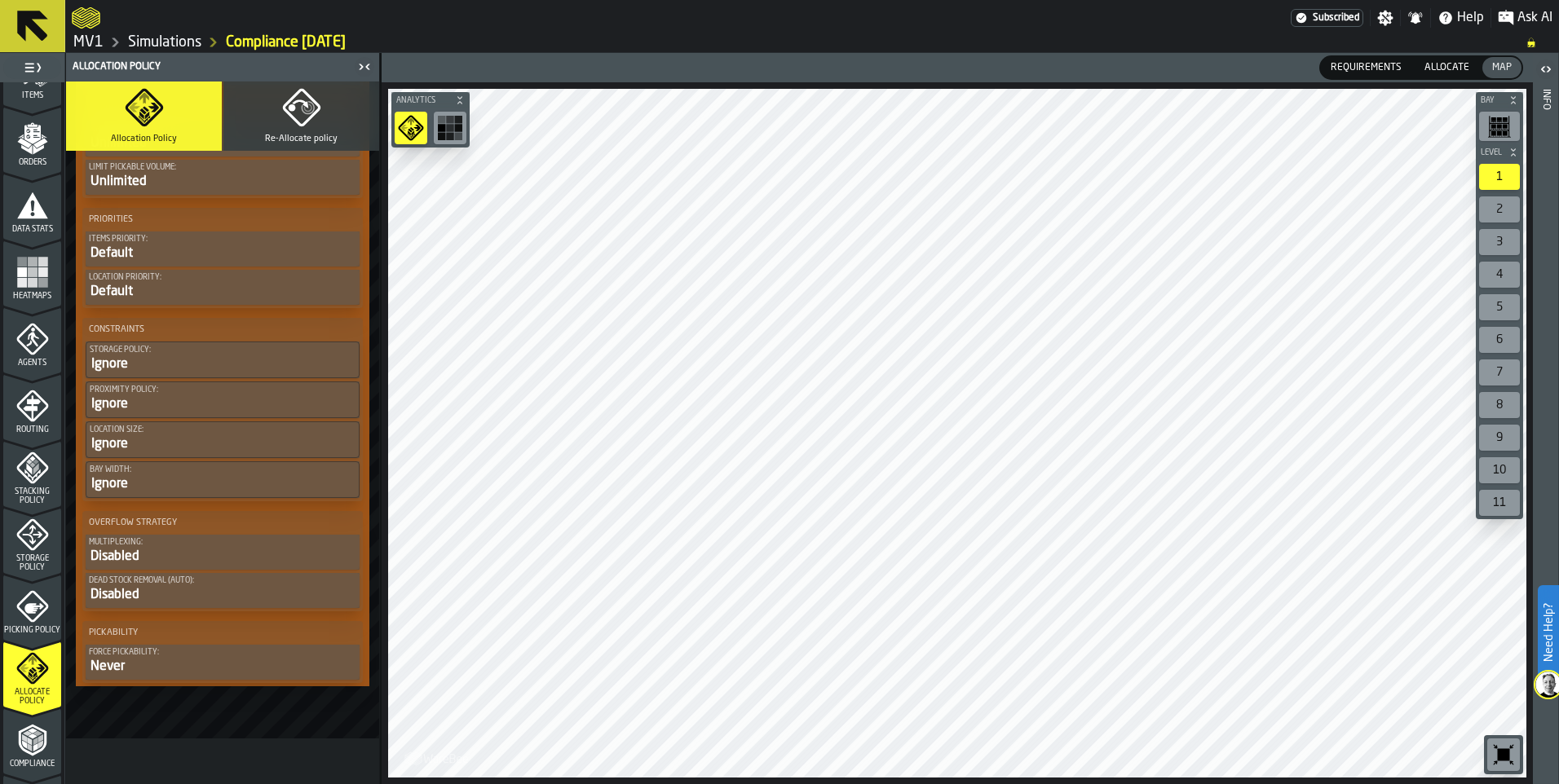
click at [25, 750] on icon "menu Compliance" at bounding box center [32, 740] width 33 height 33
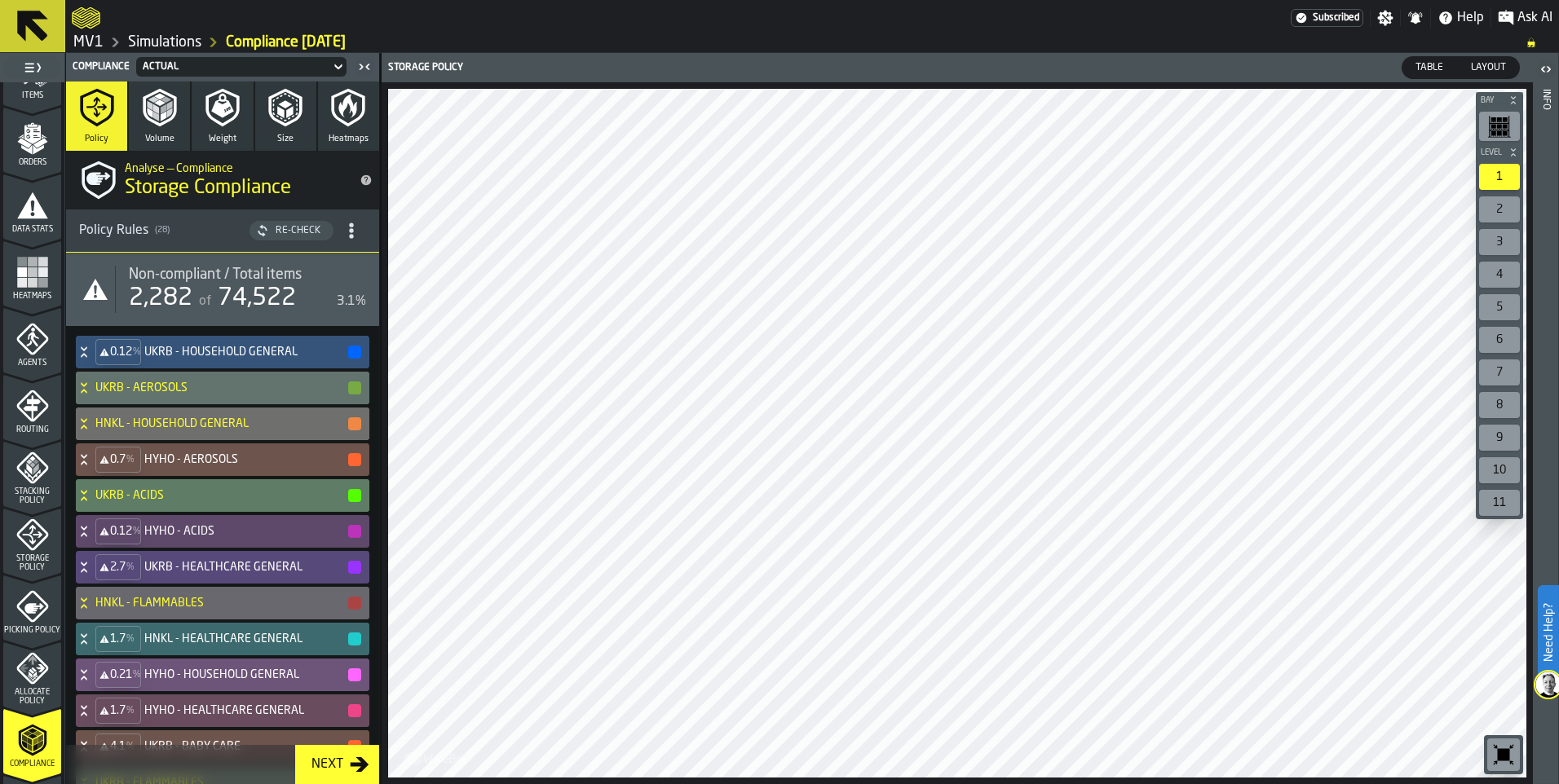
click at [353, 117] on icon "button" at bounding box center [349, 108] width 39 height 39
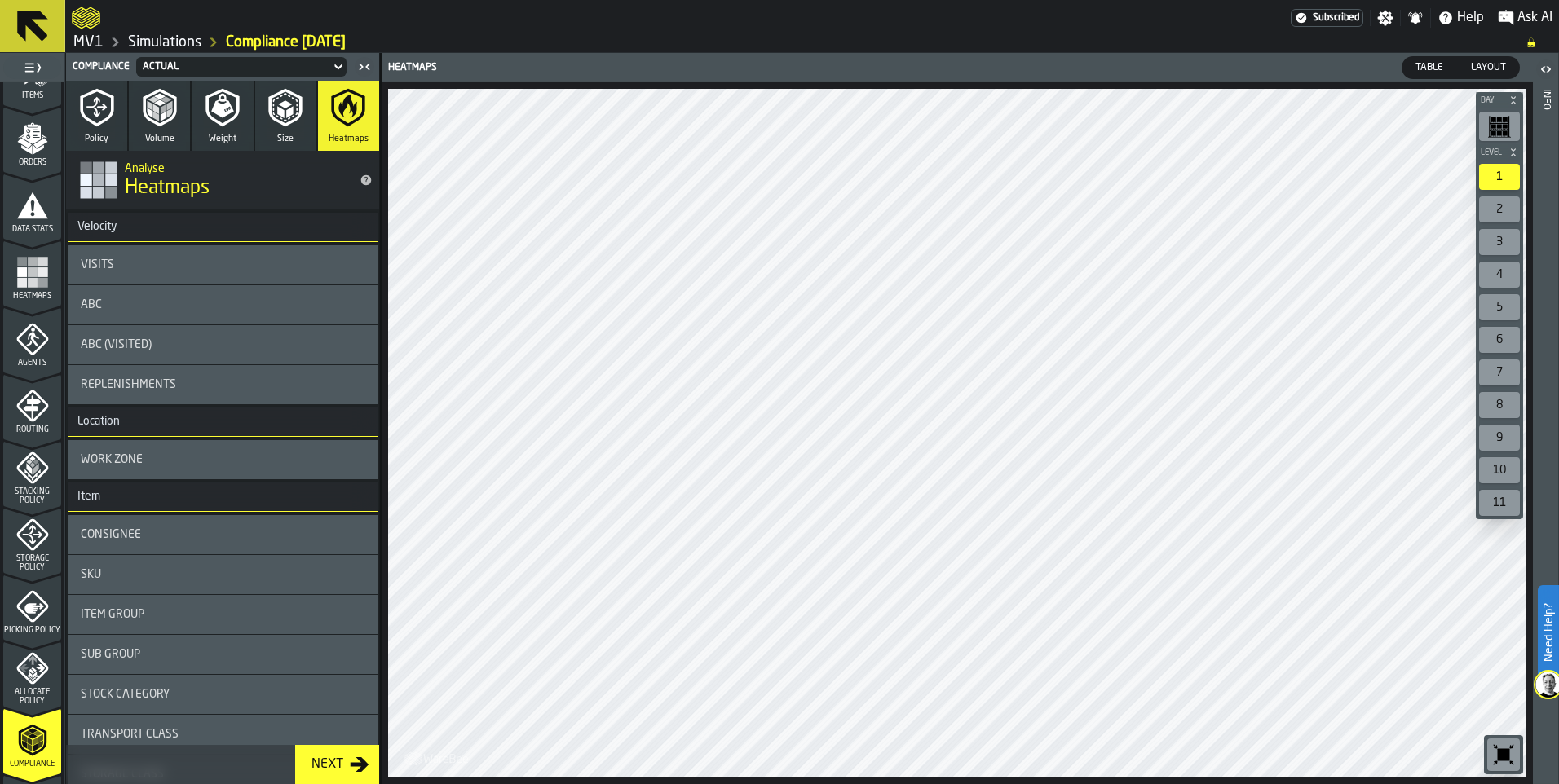
click at [194, 269] on div "Visits" at bounding box center [223, 265] width 284 height 13
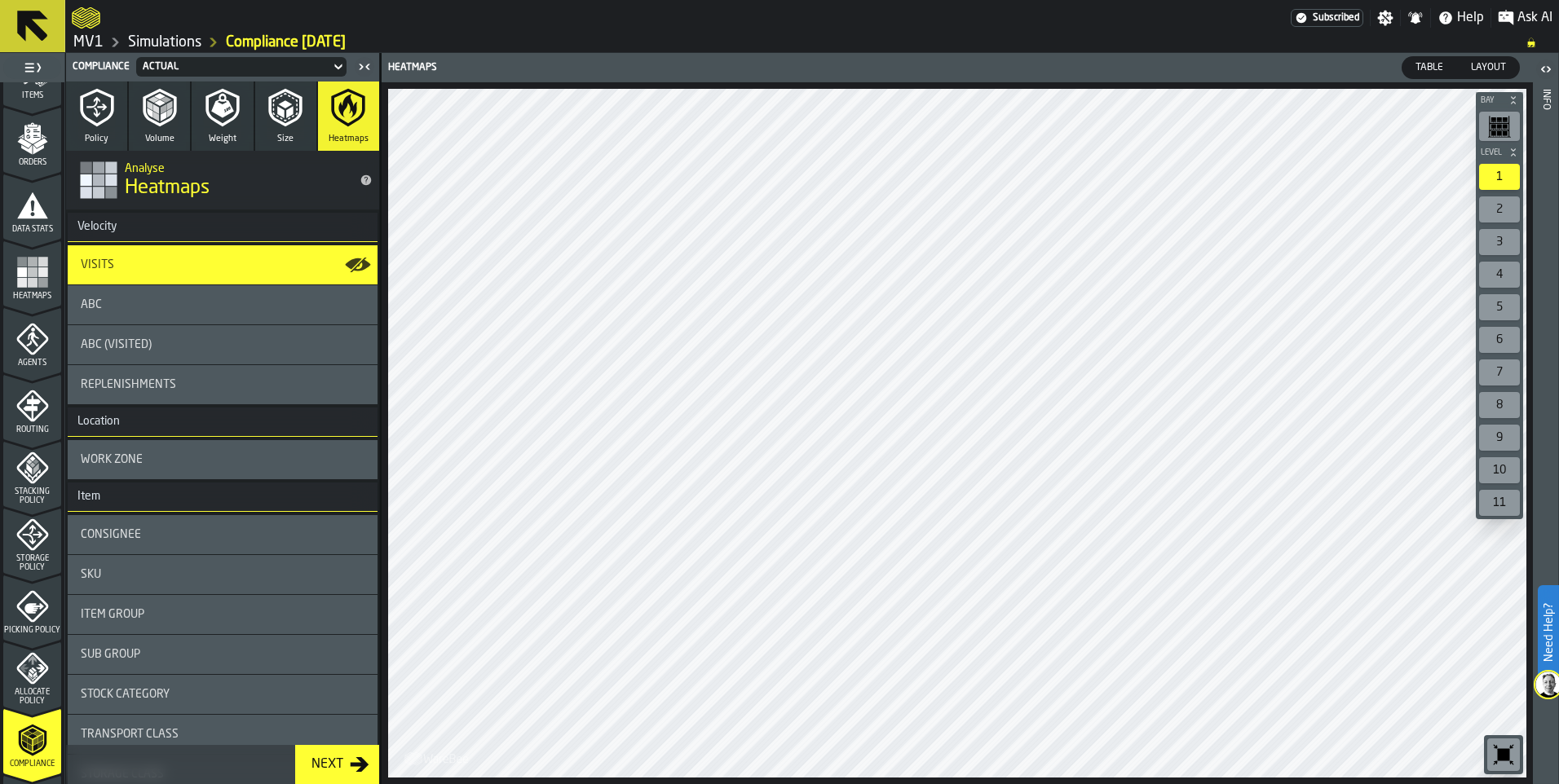
click at [336, 262] on div "Visits" at bounding box center [223, 265] width 284 height 13
click at [214, 343] on div "ABC (Visited)" at bounding box center [223, 345] width 284 height 13
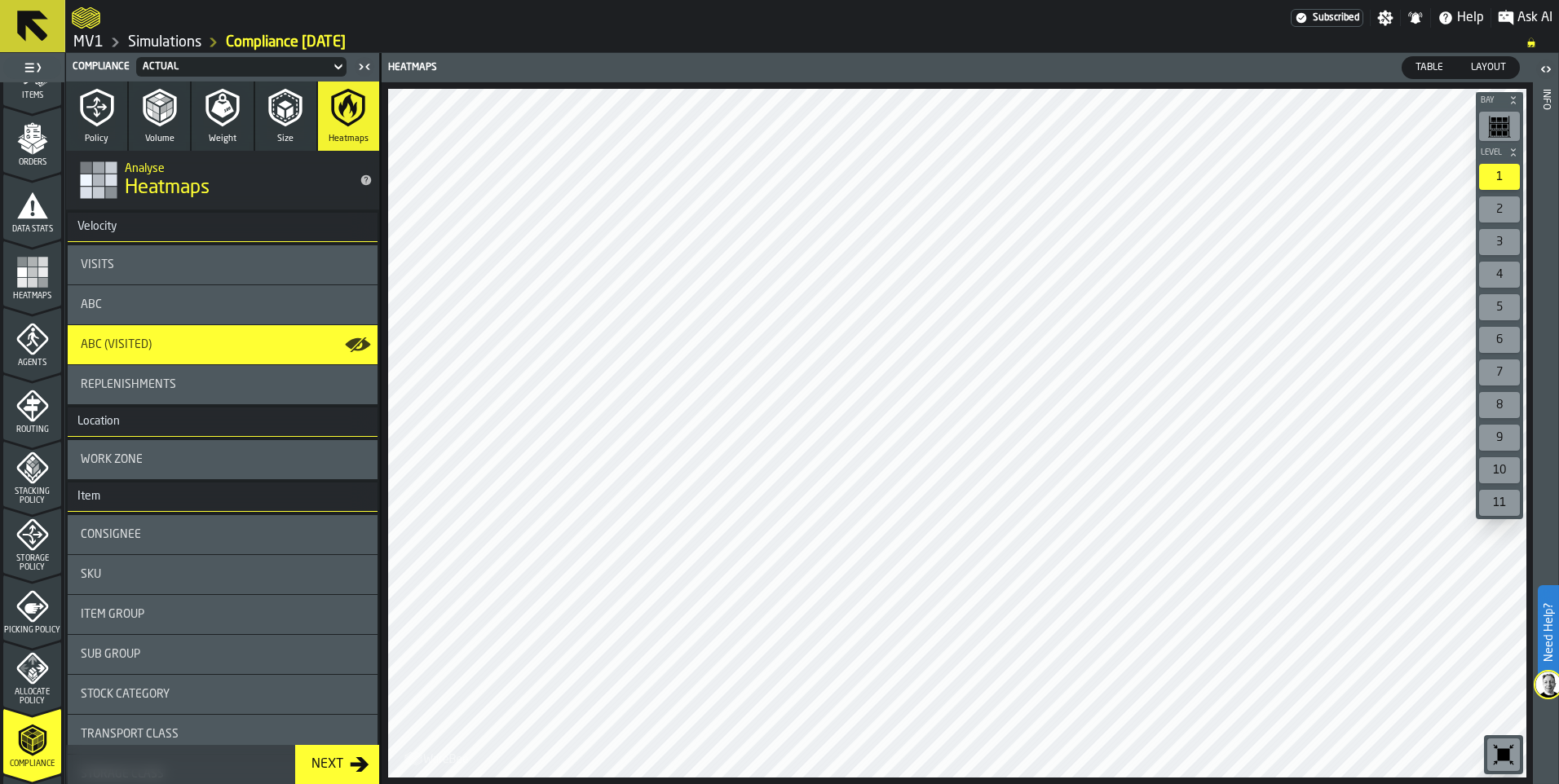
click at [326, 767] on div "Next" at bounding box center [327, 765] width 45 height 19
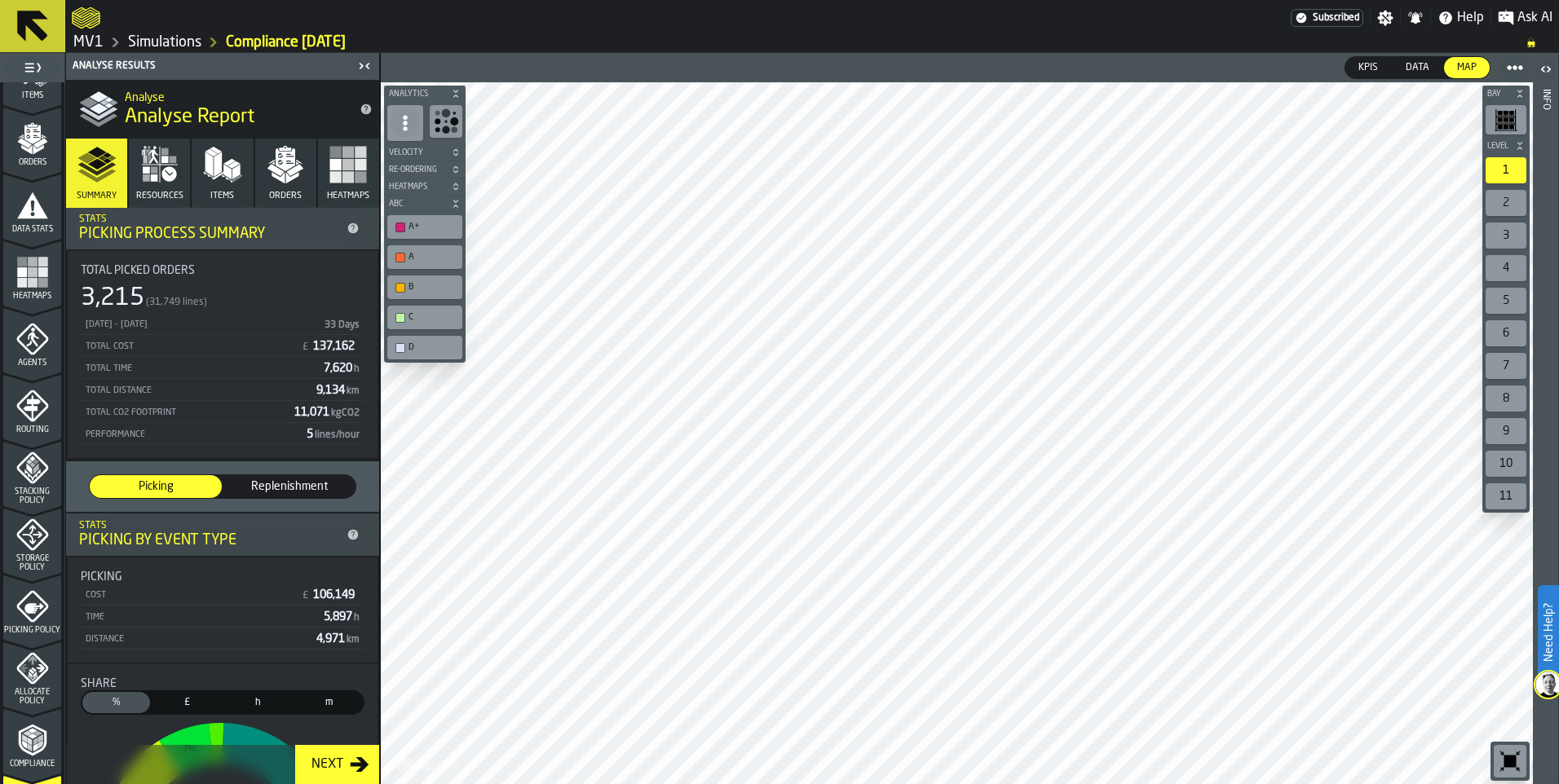
scroll to position [0, 0]
click at [357, 770] on icon "button-Next" at bounding box center [360, 765] width 19 height 19
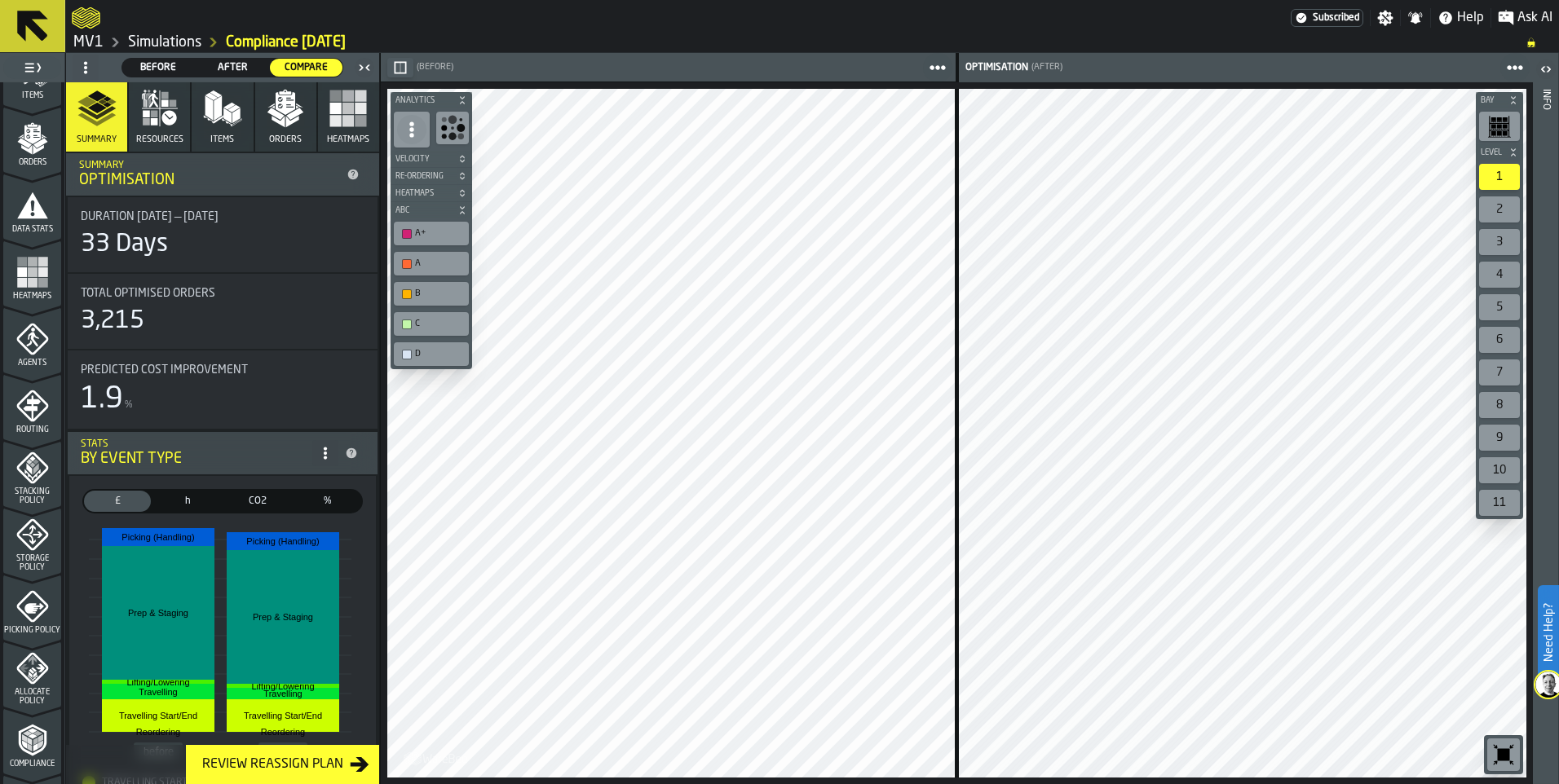
click at [329, 765] on div "Review Reassign Plan" at bounding box center [273, 765] width 154 height 19
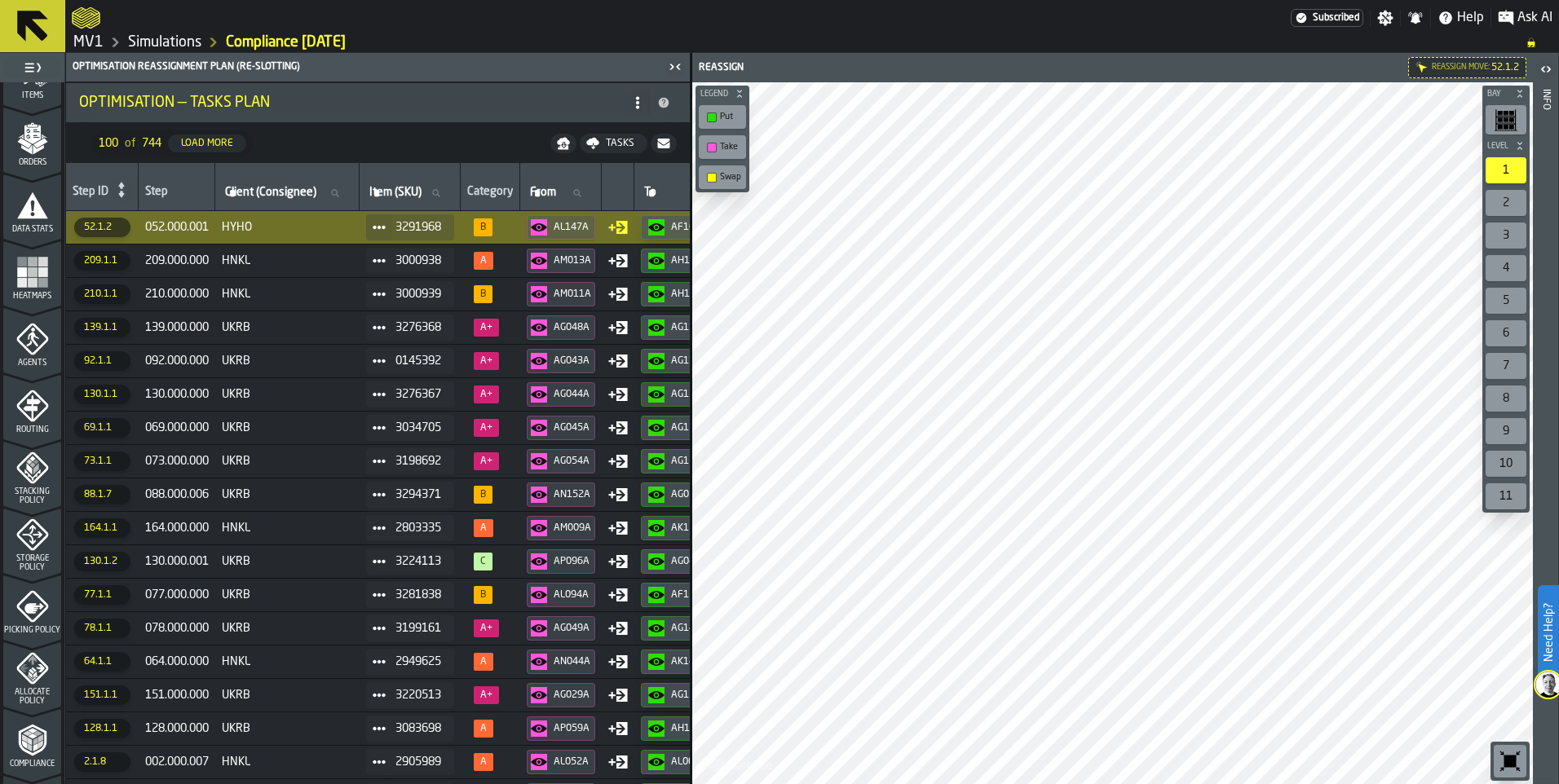
click at [27, 18] on icon at bounding box center [32, 26] width 31 height 31
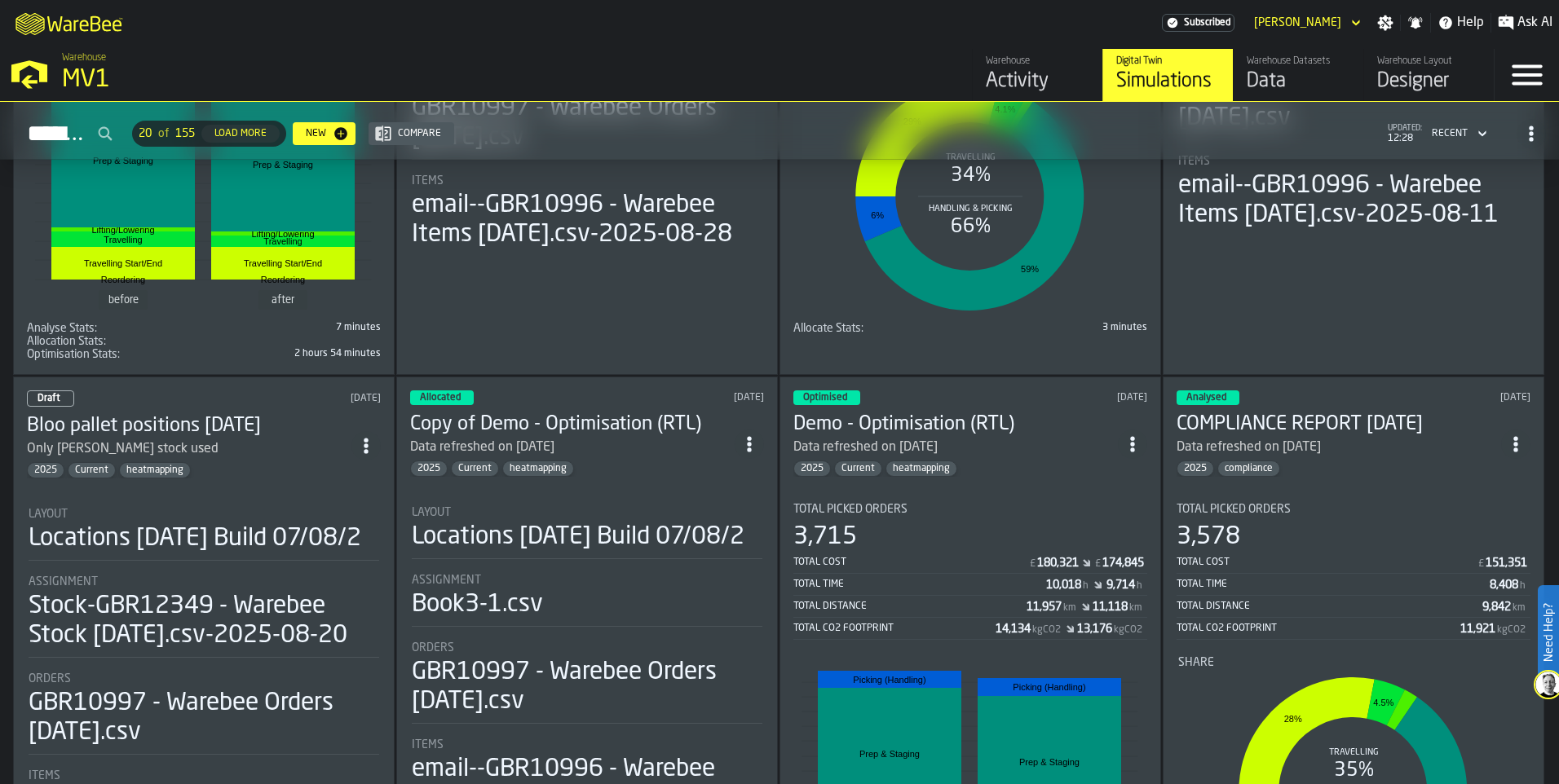
scroll to position [407, 0]
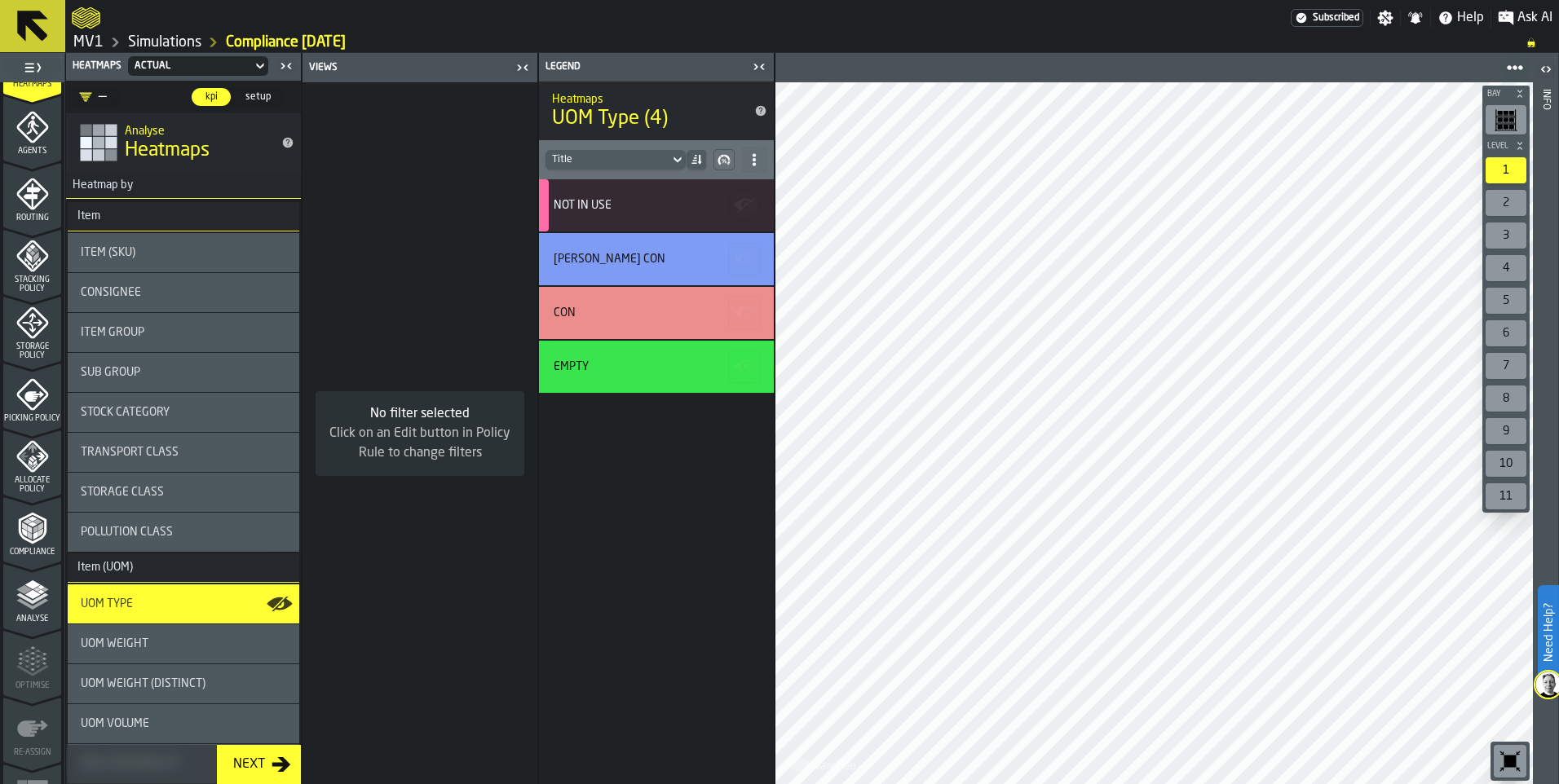
scroll to position [502, 0]
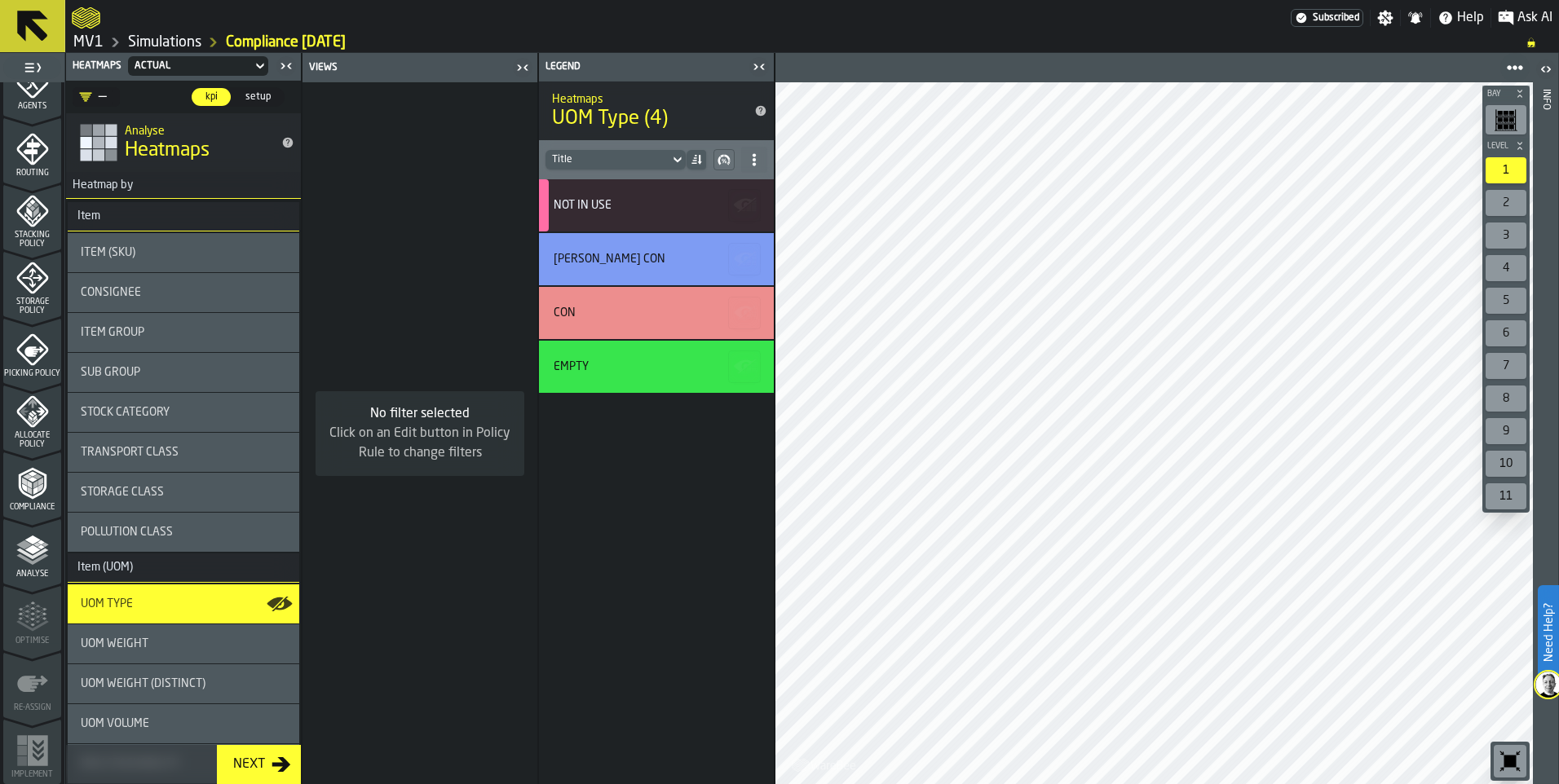
click at [30, 481] on polyline "menu Compliance" at bounding box center [32, 480] width 10 height 5
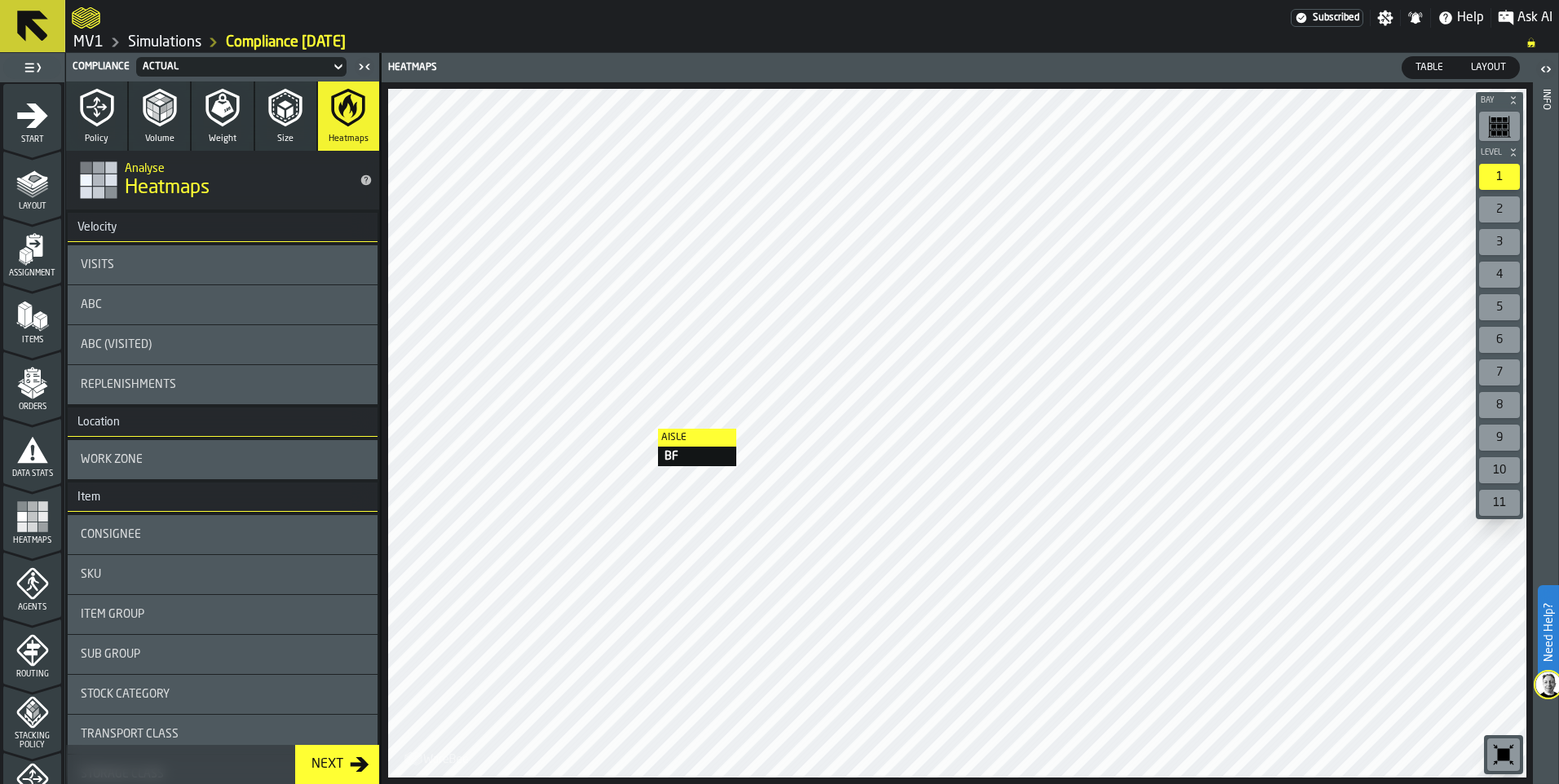
scroll to position [502, 0]
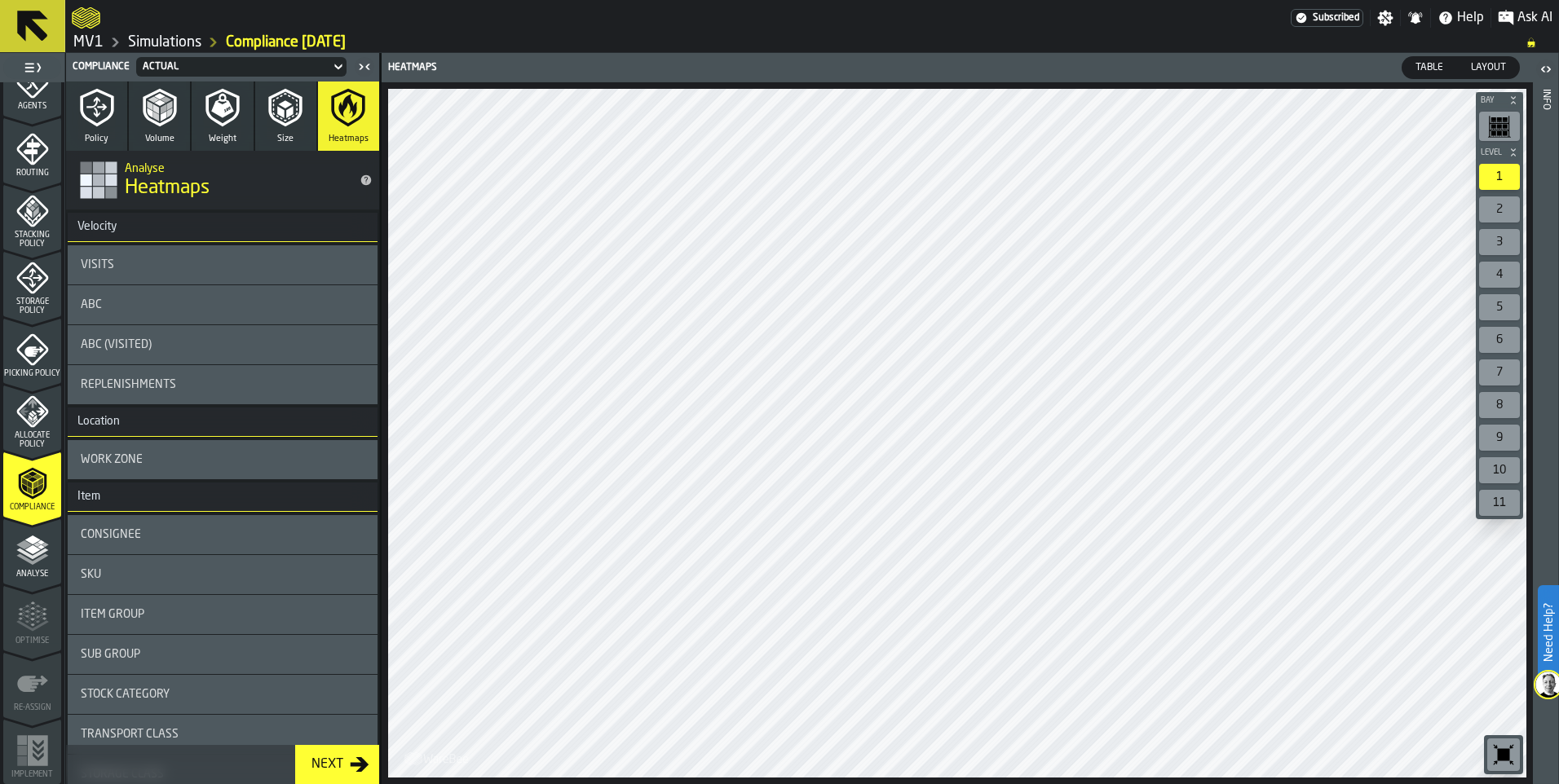
click at [225, 265] on div "Visits" at bounding box center [223, 265] width 284 height 13
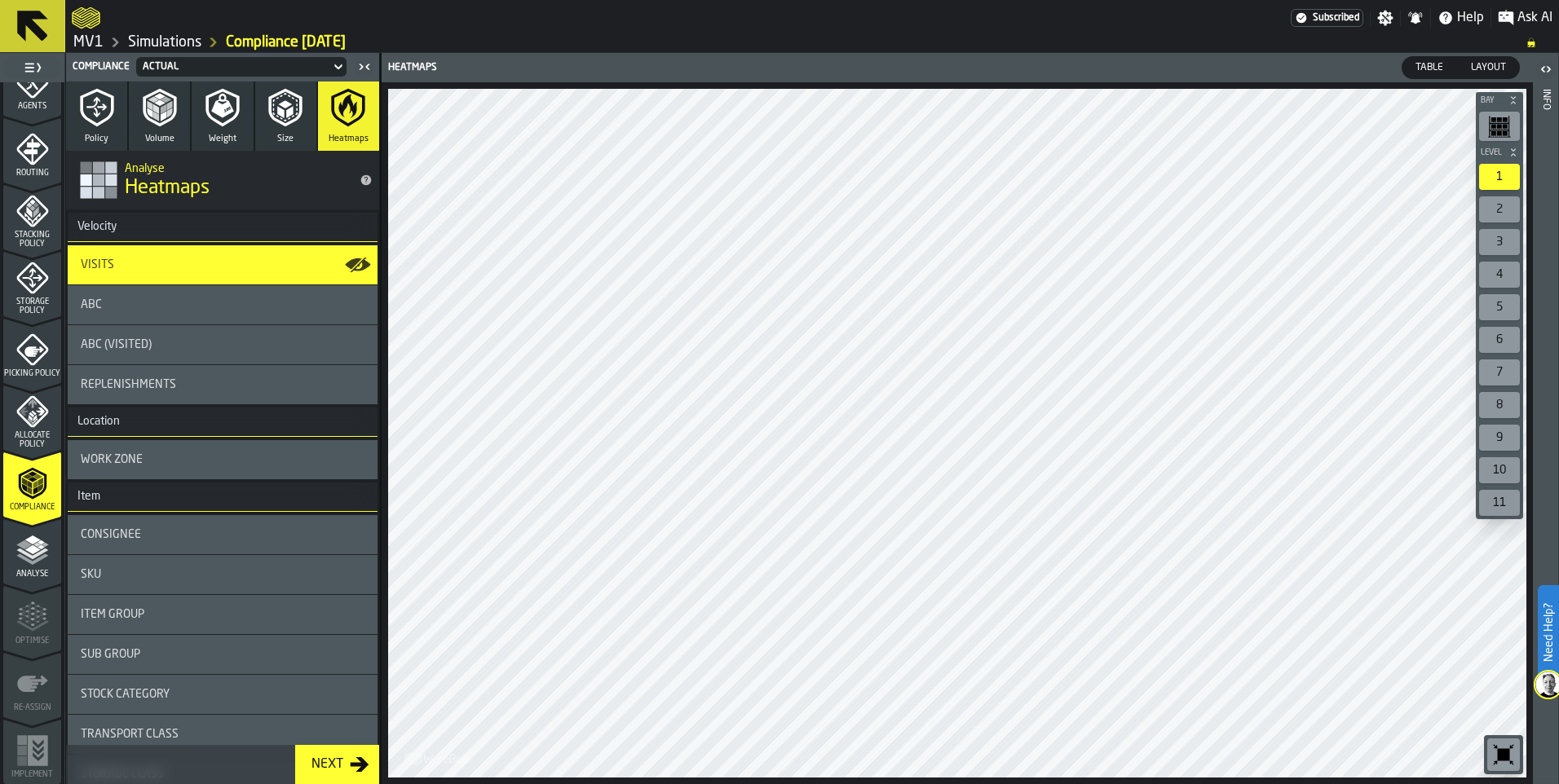
click at [357, 765] on icon "button-Next" at bounding box center [359, 765] width 19 height 15
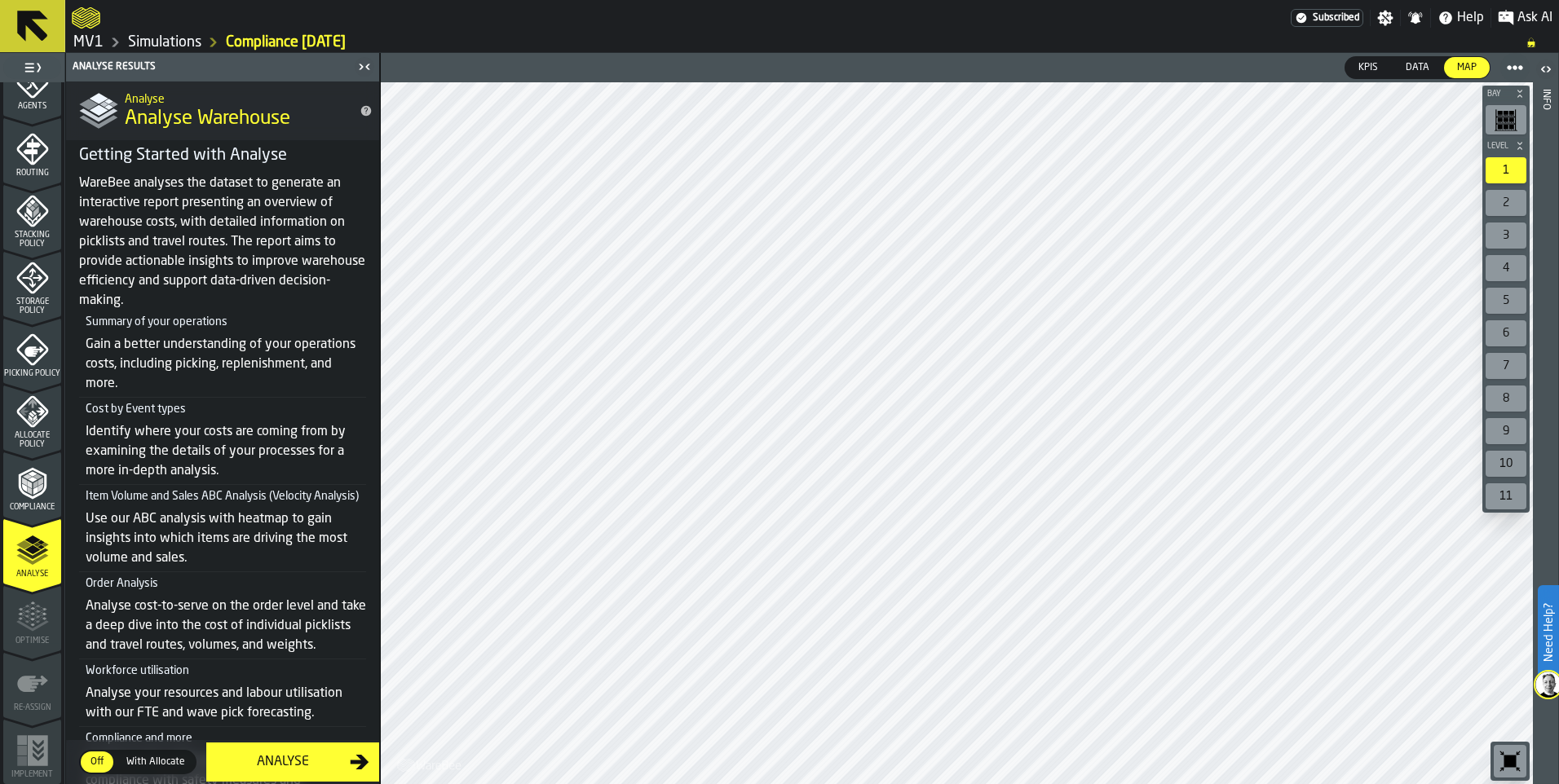
scroll to position [0, 0]
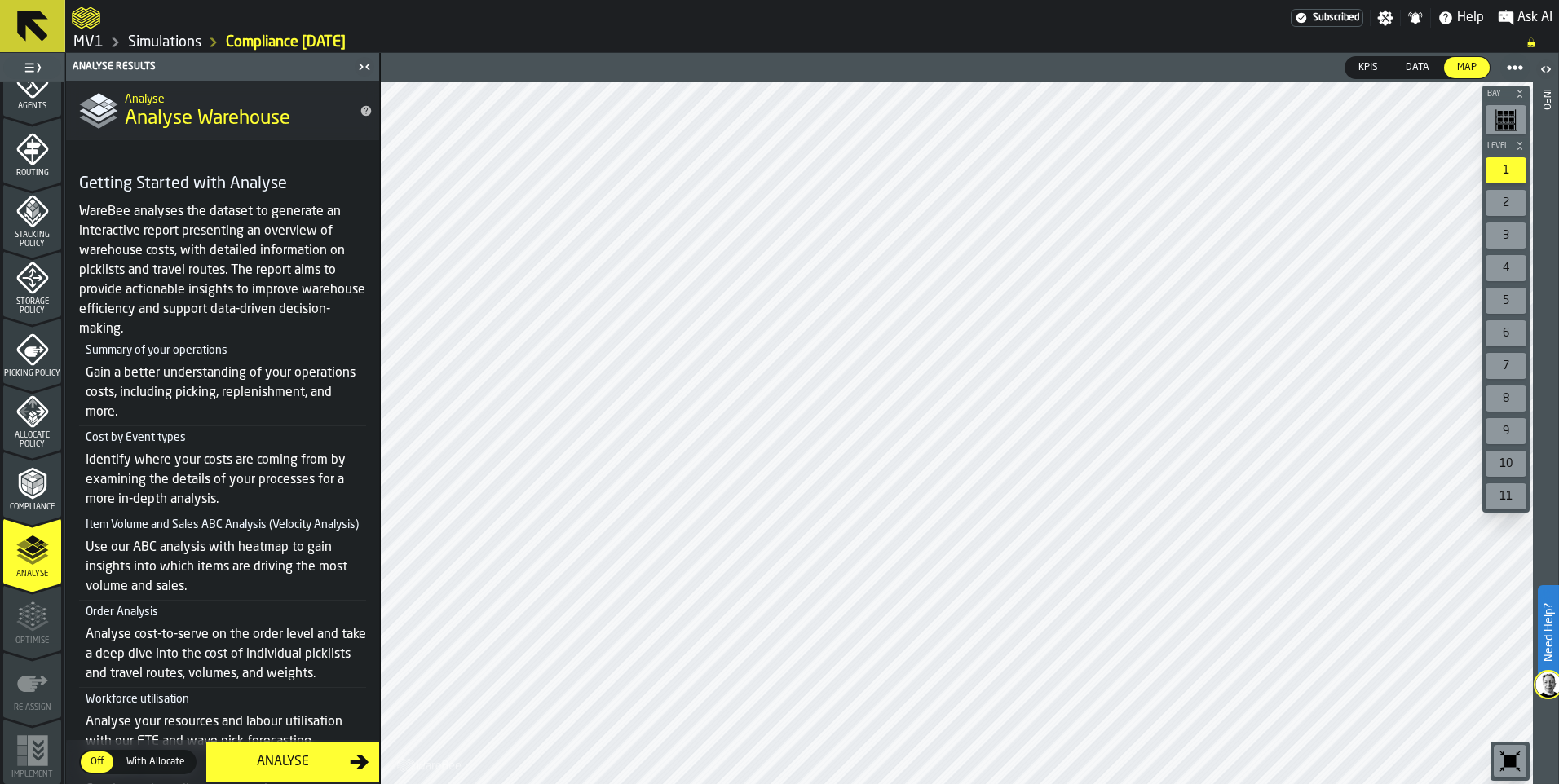
click at [23, 503] on span "Compliance" at bounding box center [33, 507] width 58 height 9
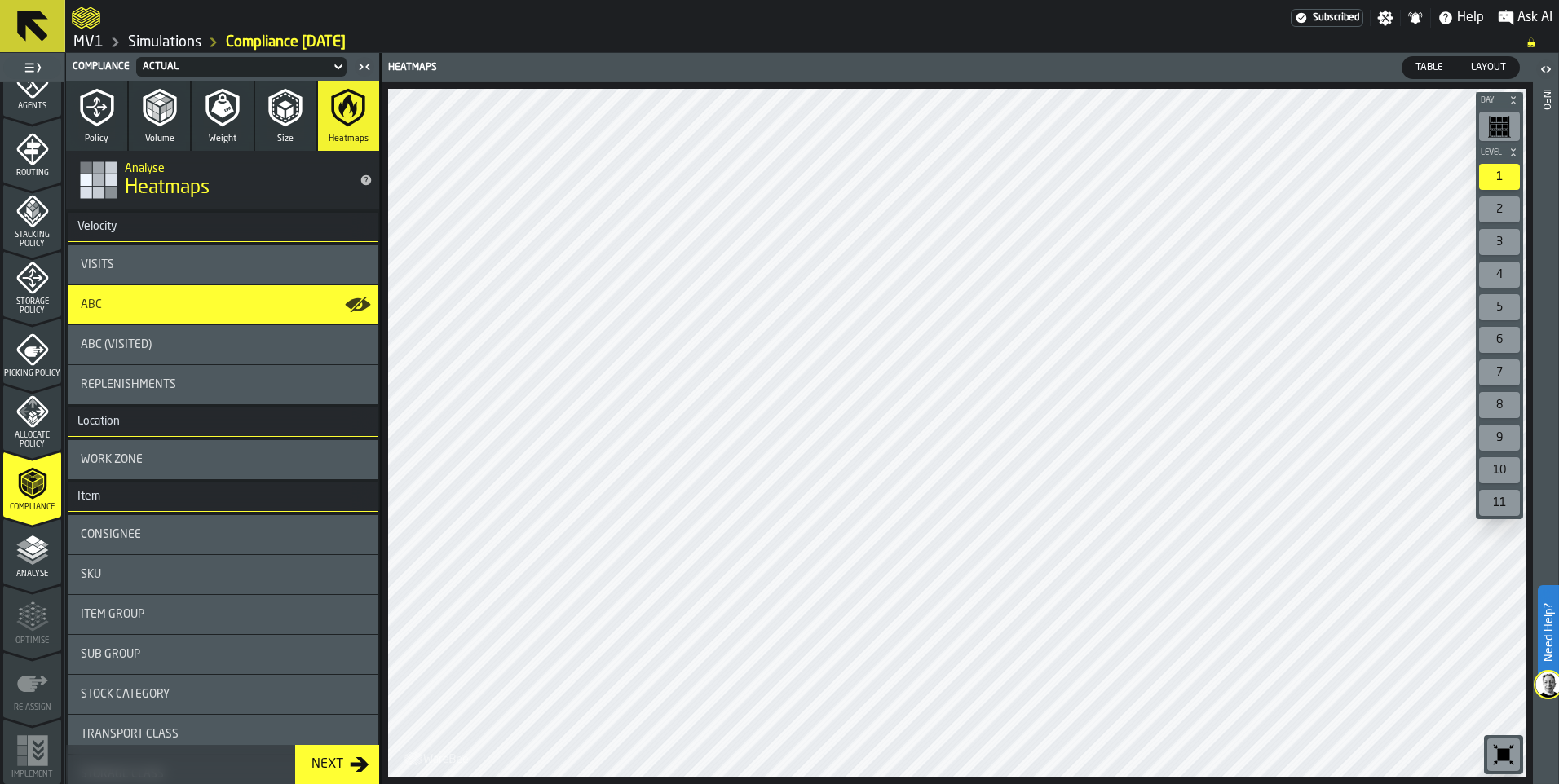
click at [161, 344] on div "ABC (Visited)" at bounding box center [223, 345] width 284 height 13
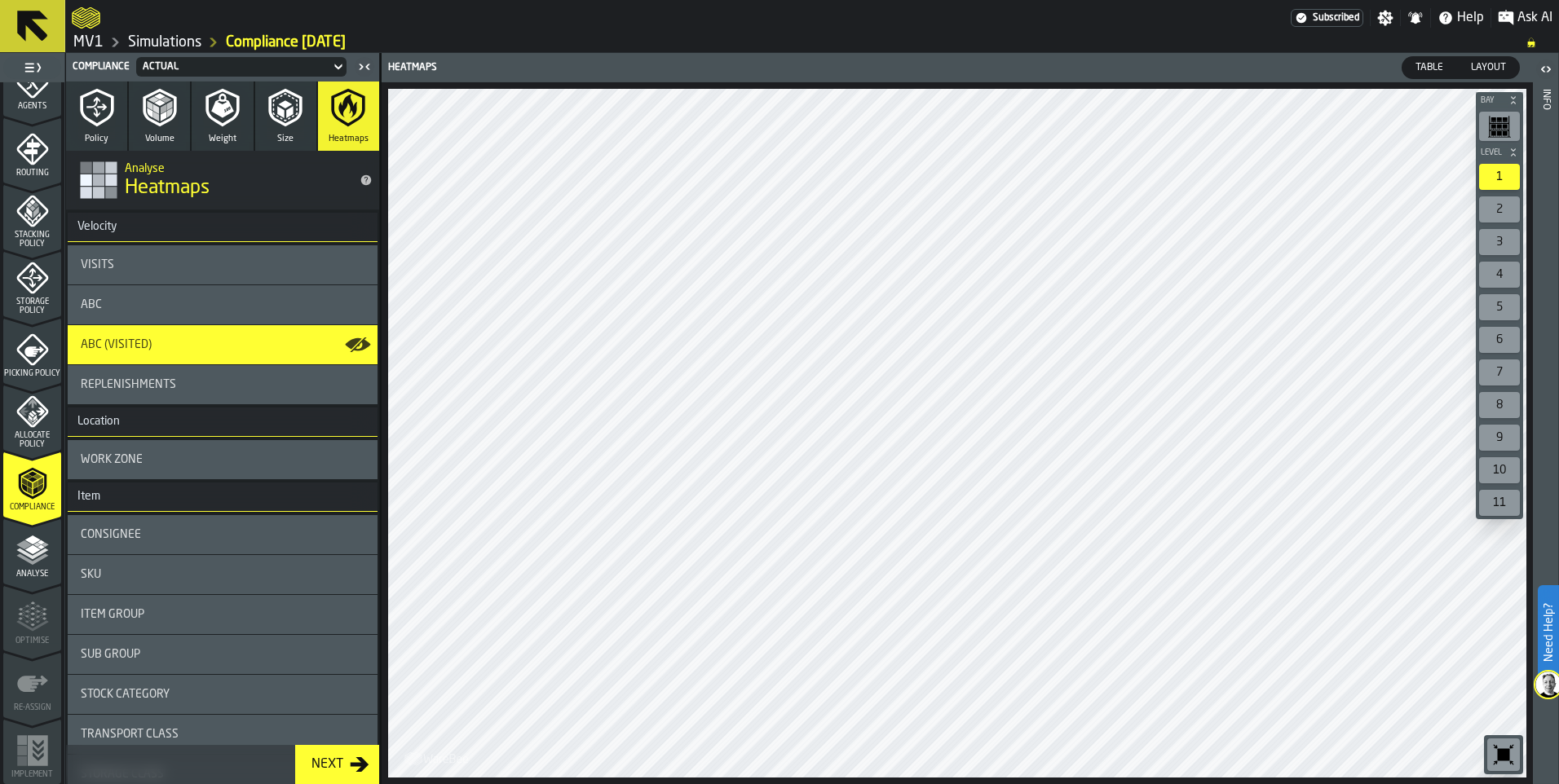
click at [353, 340] on icon "button-toggle-Show on Map" at bounding box center [353, 344] width 16 height 11
click at [352, 382] on icon "button-toggle-Show on Map" at bounding box center [358, 385] width 26 height 26
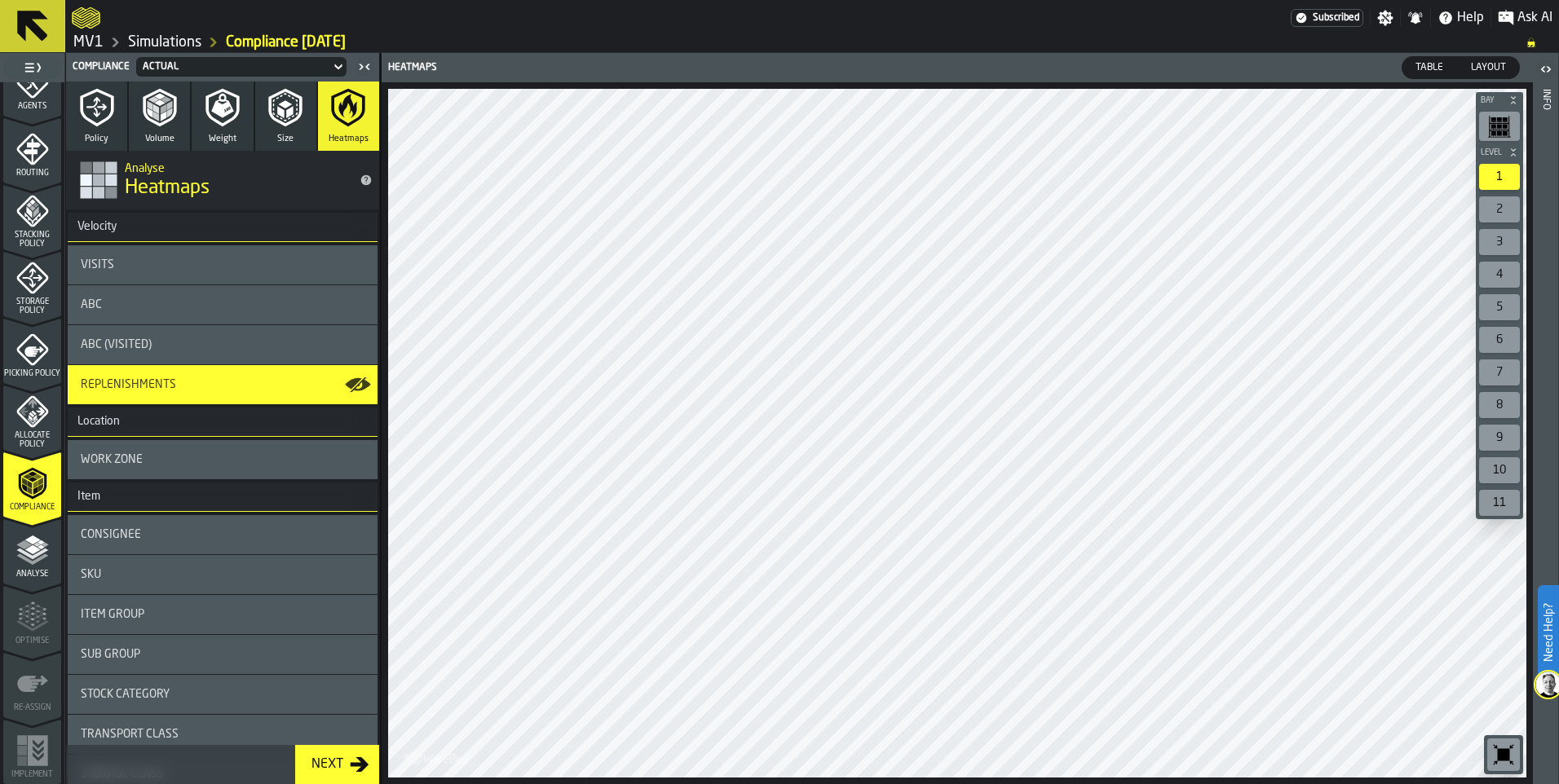
click at [345, 345] on icon "button-toggle-Show on Map" at bounding box center [357, 345] width 26 height 13
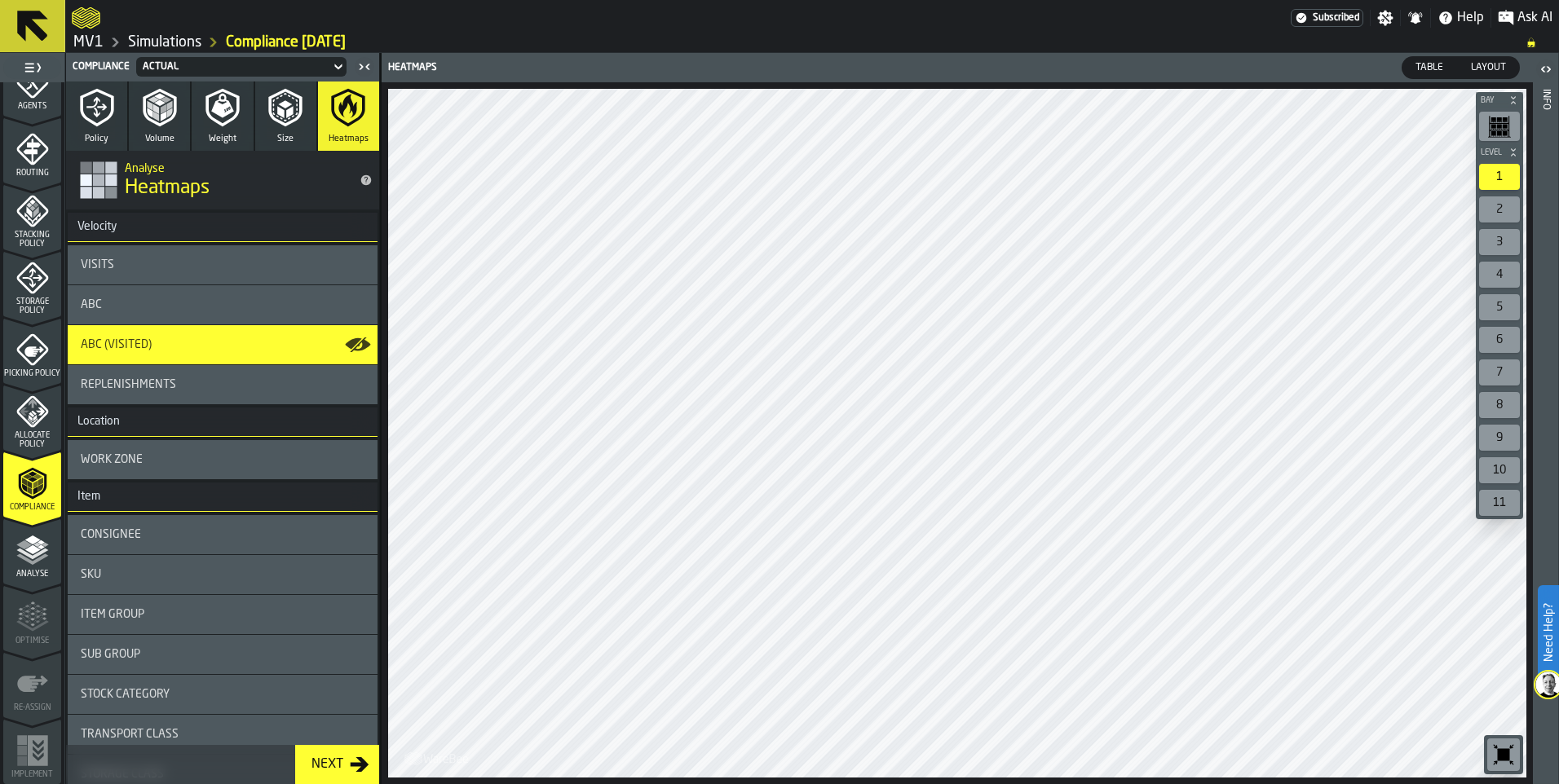
click at [325, 758] on div "Next" at bounding box center [327, 765] width 45 height 19
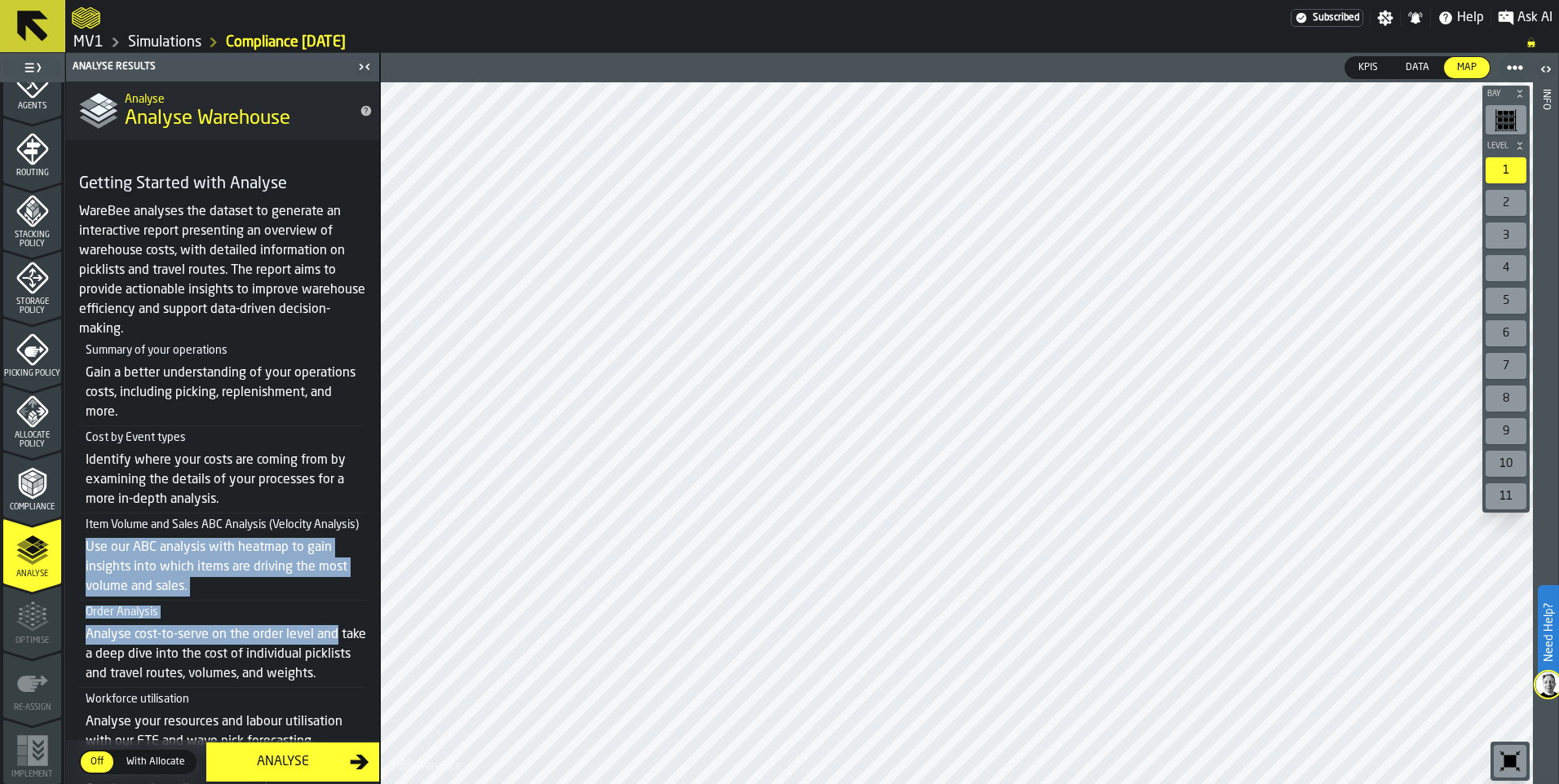
drag, startPoint x: 372, startPoint y: 538, endPoint x: 378, endPoint y: 630, distance: 92.2
click at [378, 630] on div "Analyse Analyse Warehouse Getting Started with Analyse WareBee analyses the dat…" at bounding box center [222, 432] width 313 height 703
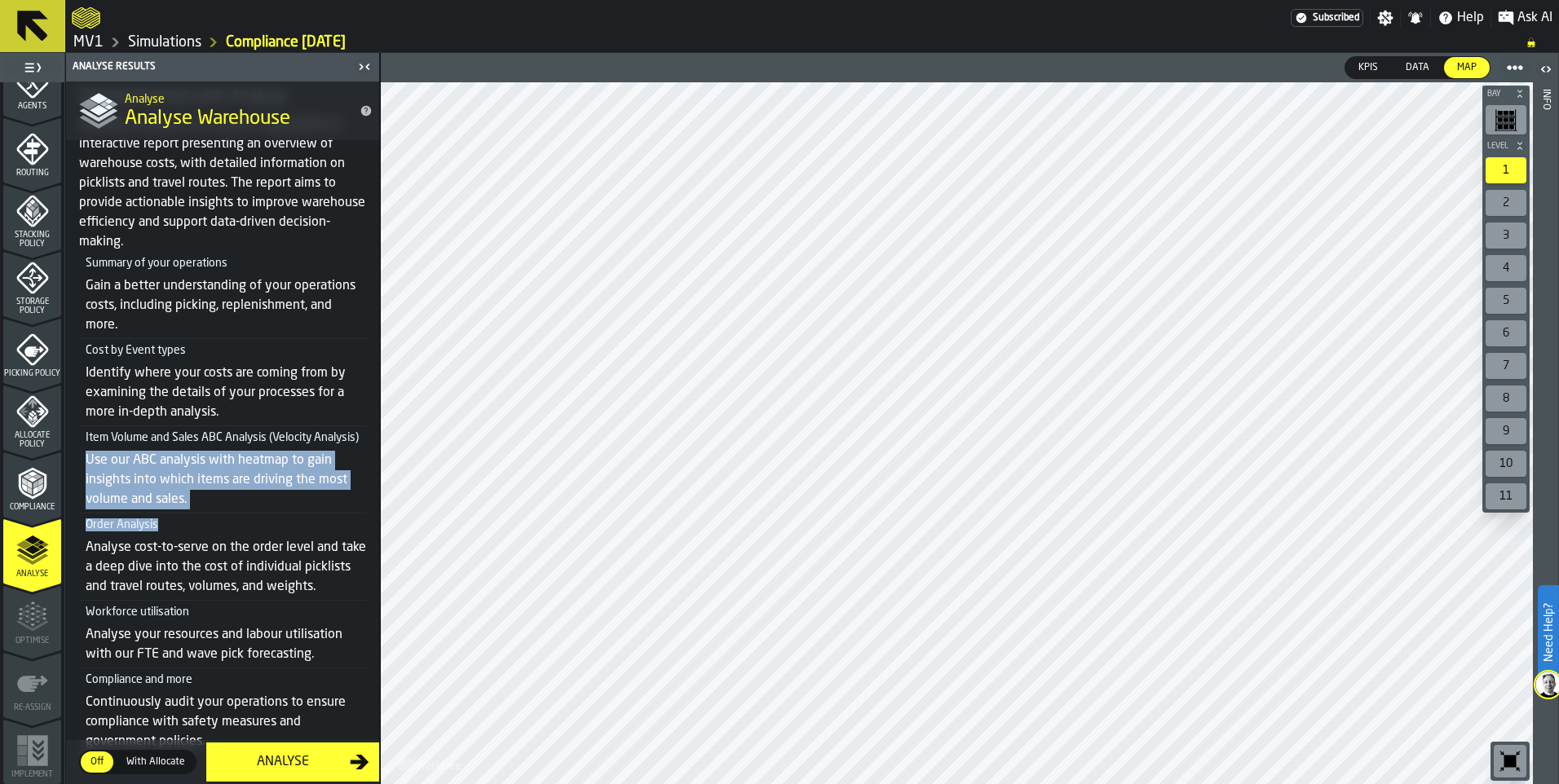
scroll to position [243, 0]
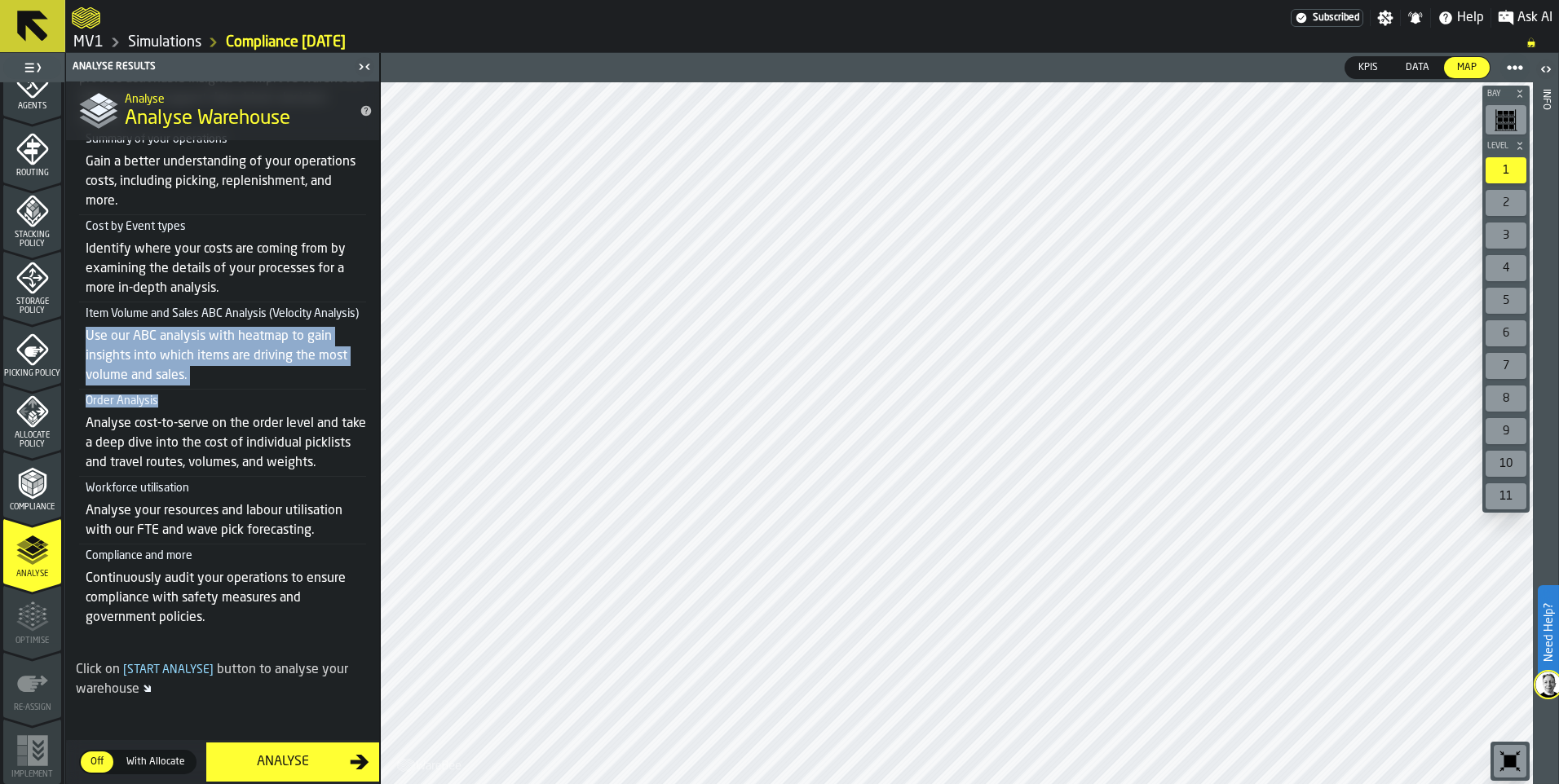
click at [342, 754] on div "Analyse" at bounding box center [283, 762] width 134 height 19
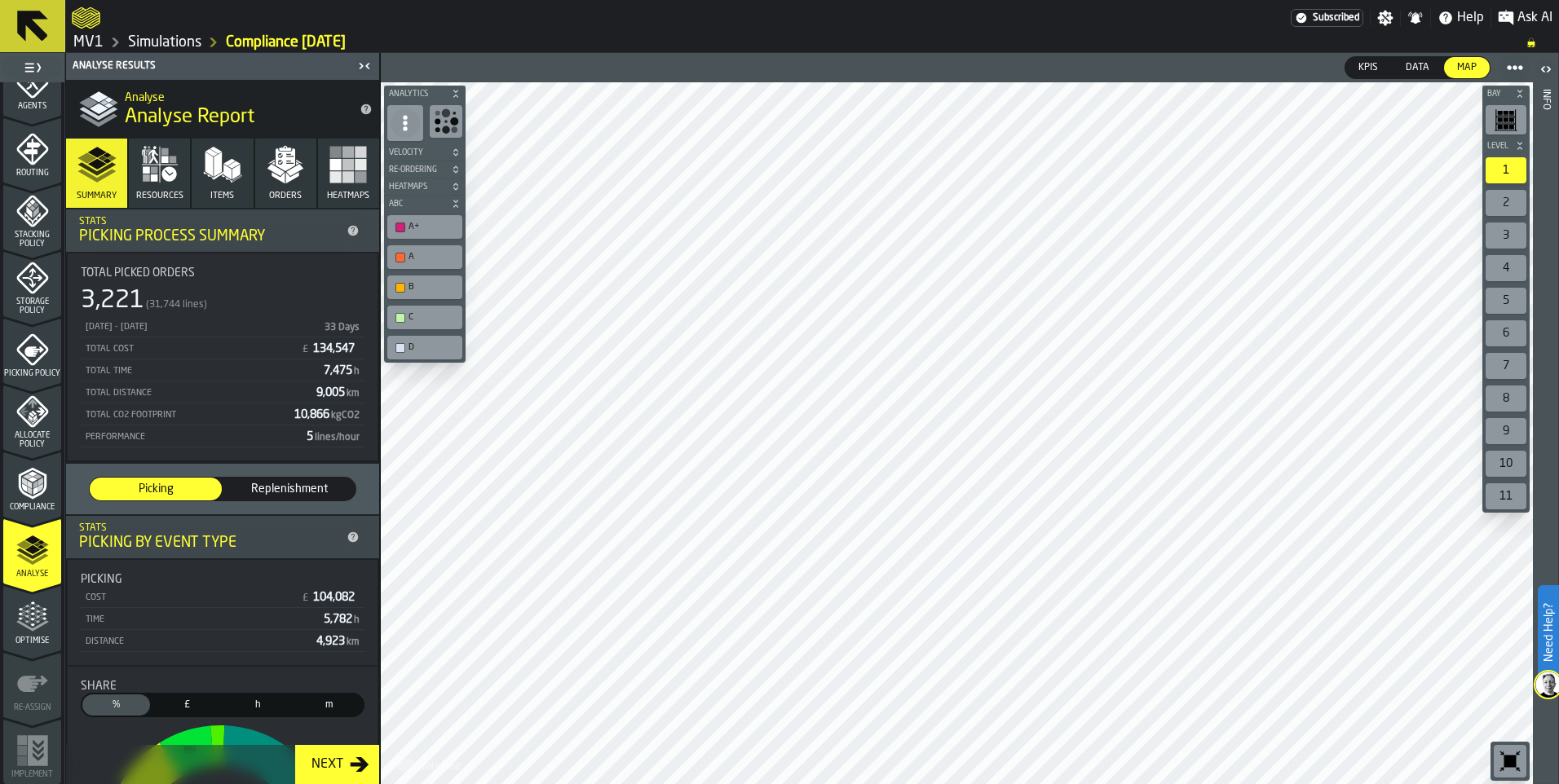
click at [341, 171] on icon "button" at bounding box center [349, 165] width 39 height 39
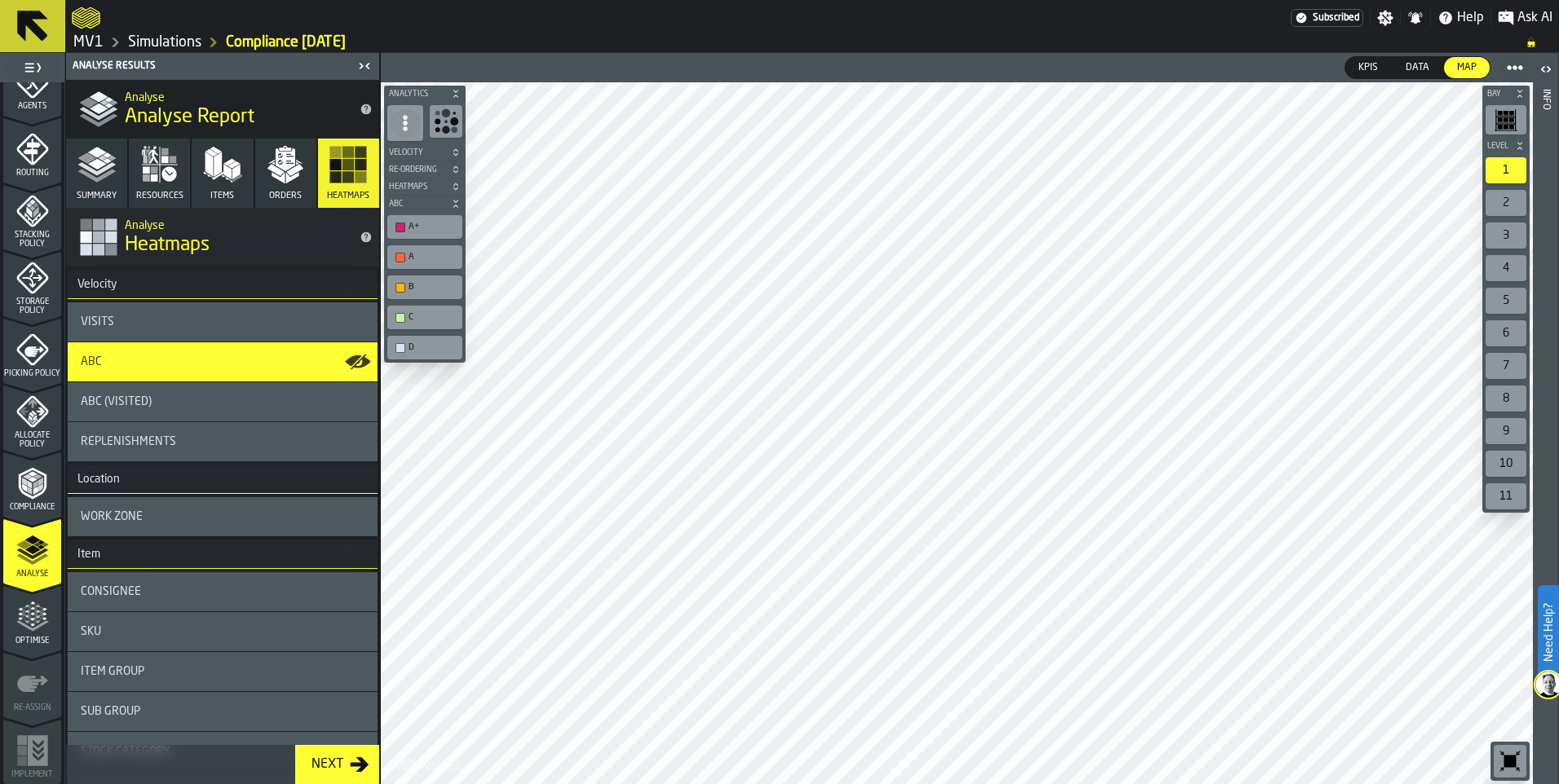
click at [456, 122] on circle "button-toolbar-undefined" at bounding box center [453, 121] width 8 height 8
click at [458, 151] on icon "button-" at bounding box center [455, 150] width 4 height 4
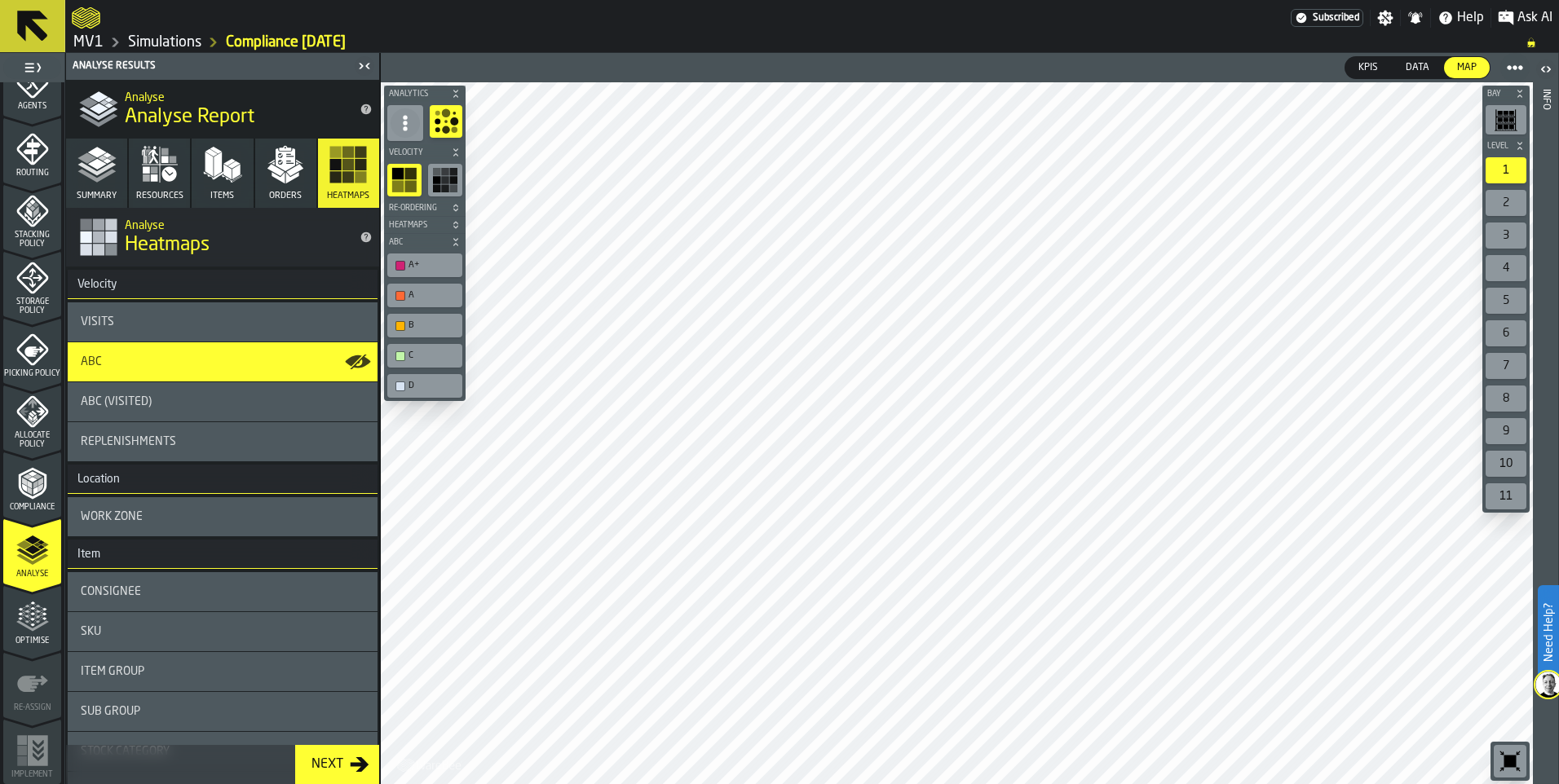
click at [444, 180] on rect "button-toolbar-undefined" at bounding box center [445, 180] width 8 height 8
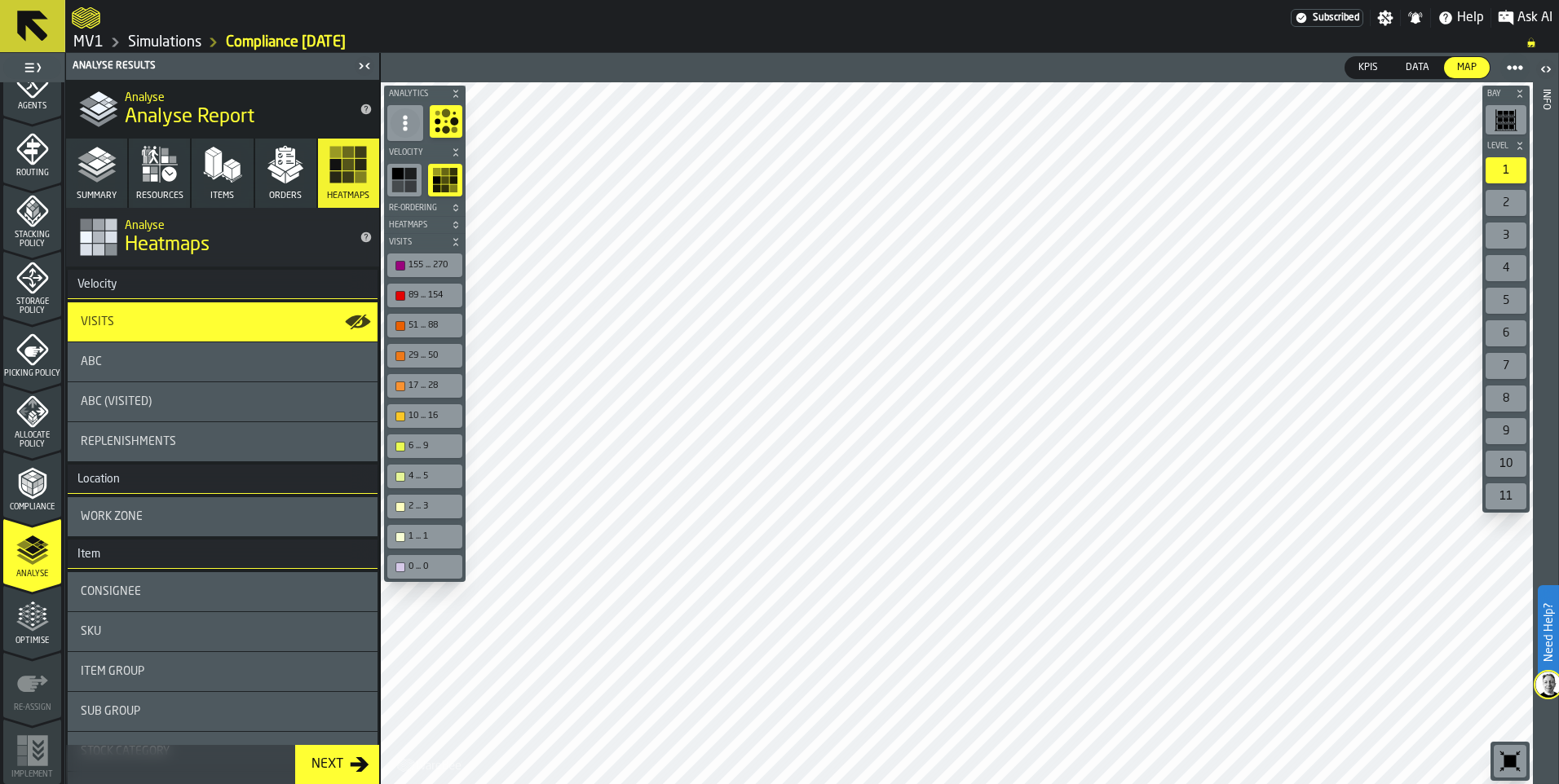
click at [410, 179] on rect "button-toolbar-undefined" at bounding box center [409, 173] width 11 height 11
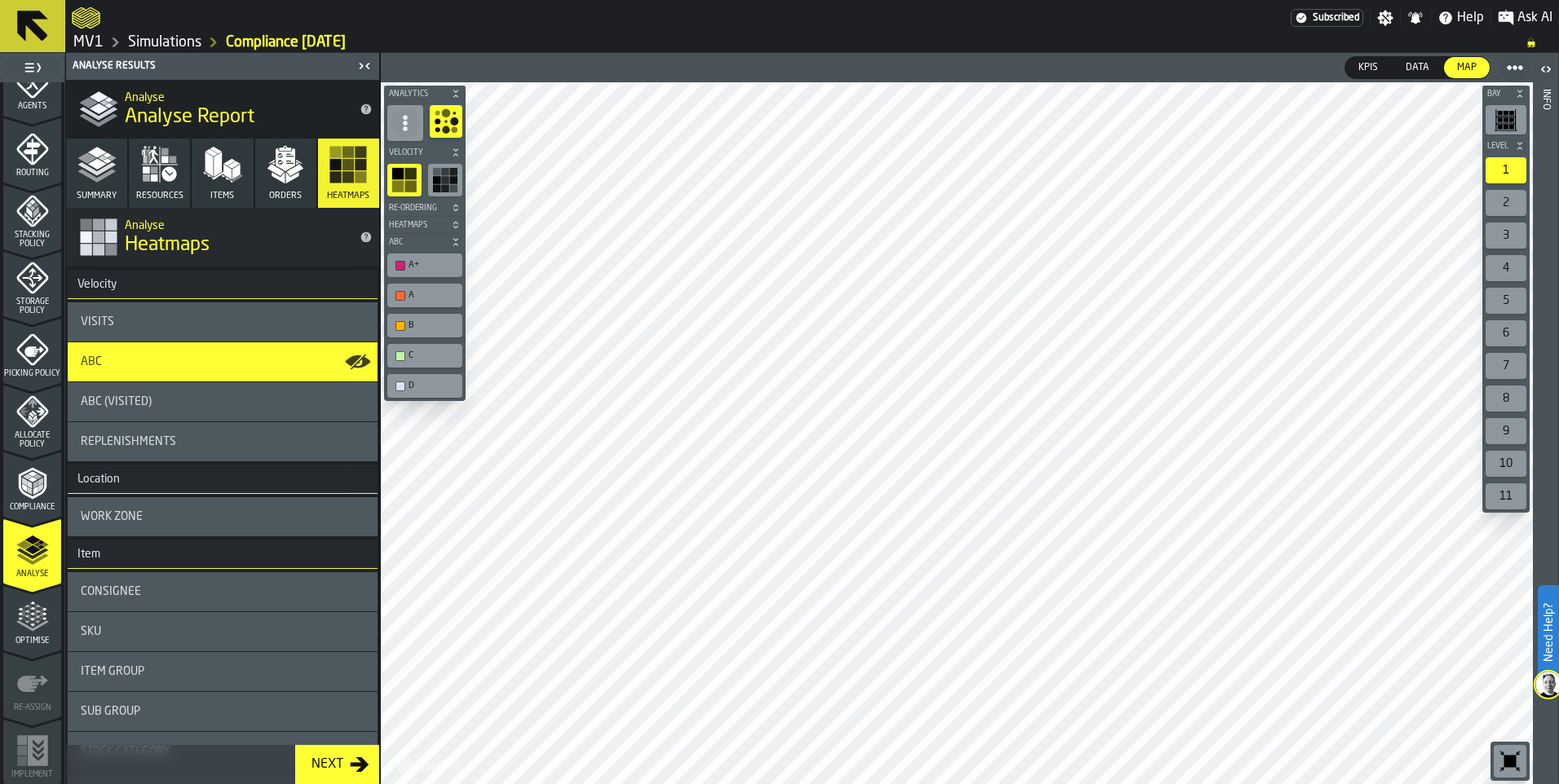
click at [445, 178] on rect "button-toolbar-undefined" at bounding box center [445, 180] width 8 height 8
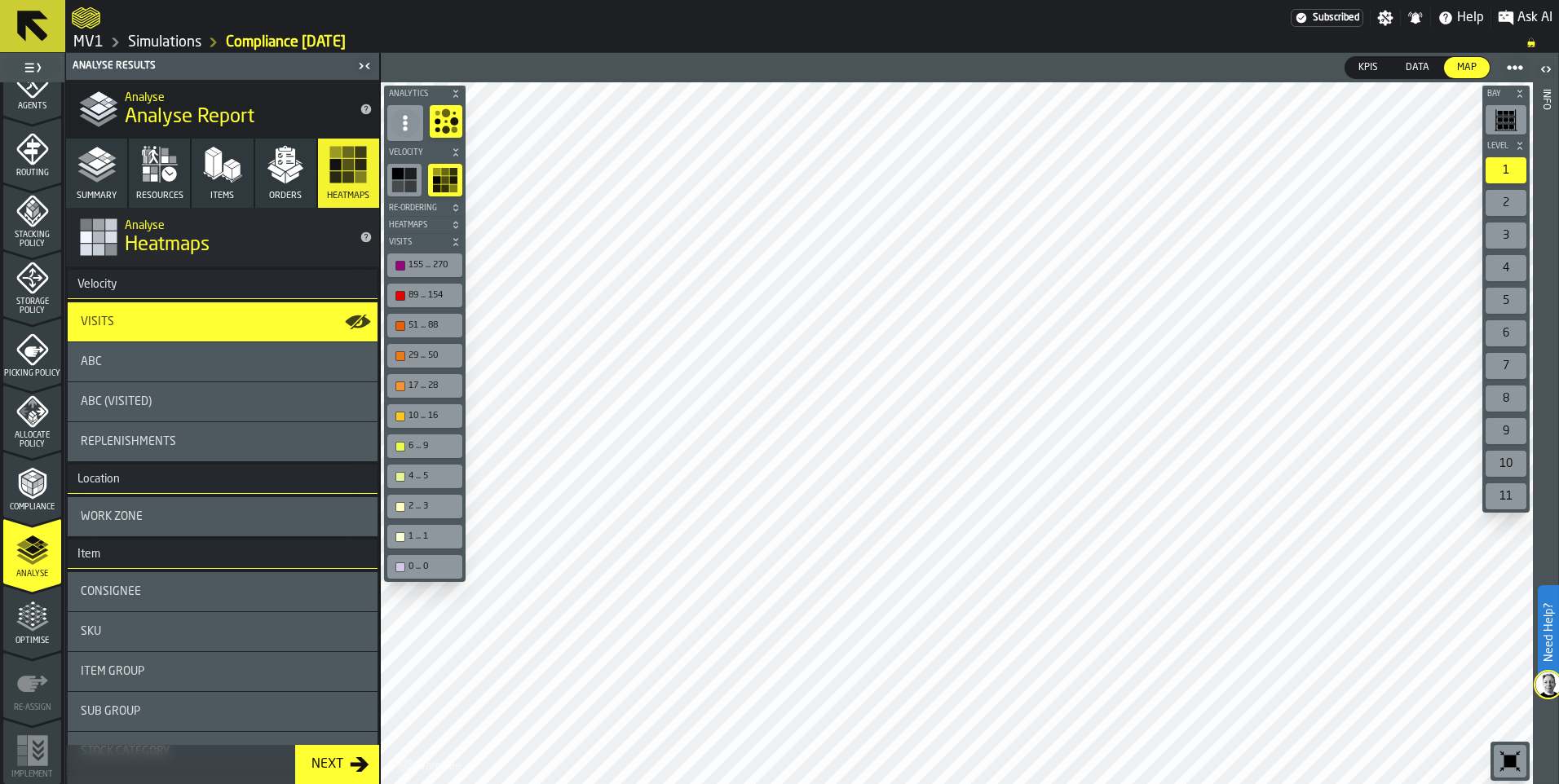
click at [284, 169] on icon "button" at bounding box center [285, 165] width 39 height 39
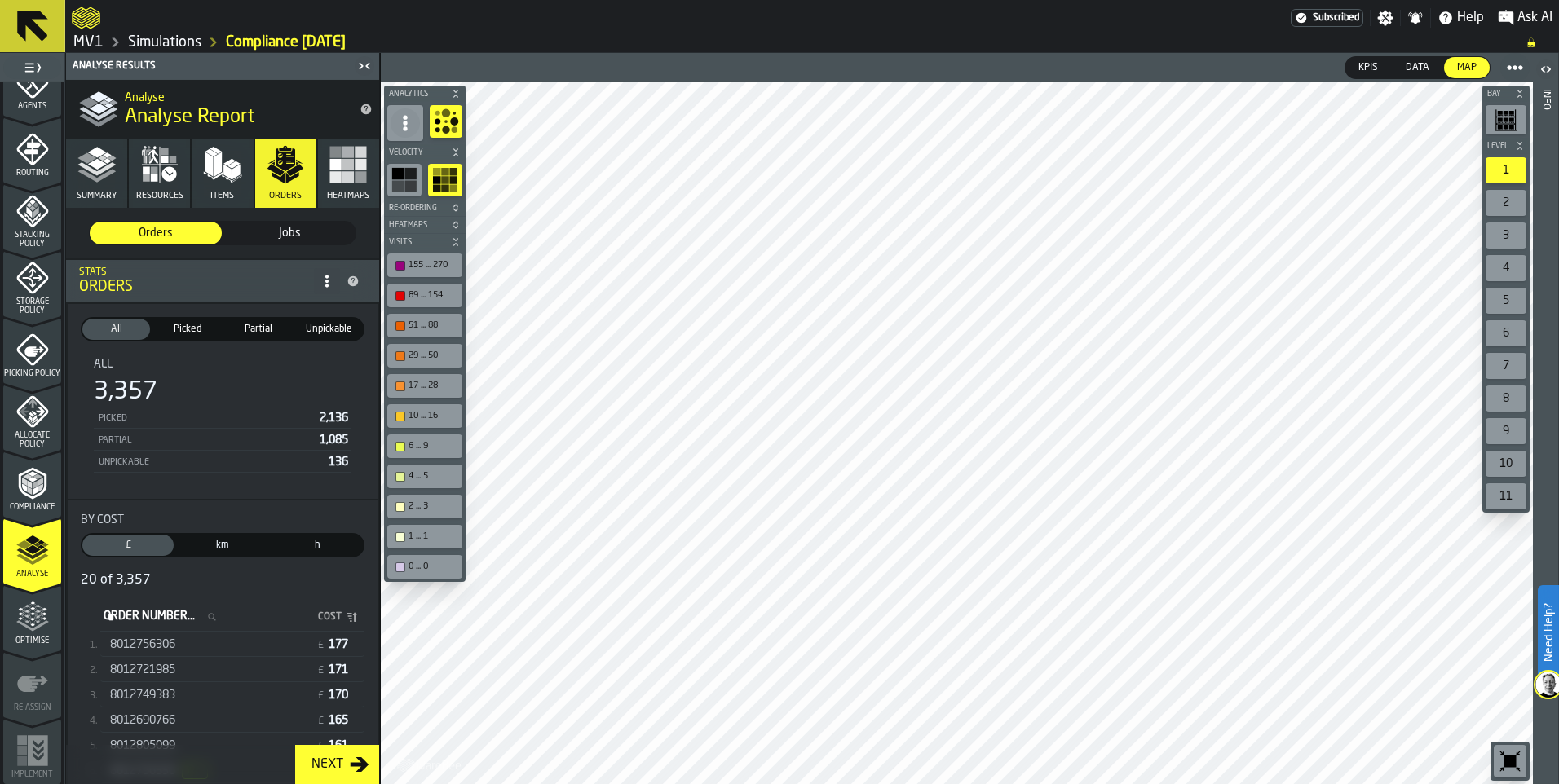
click at [326, 648] on div "177" at bounding box center [340, 645] width 29 height 13
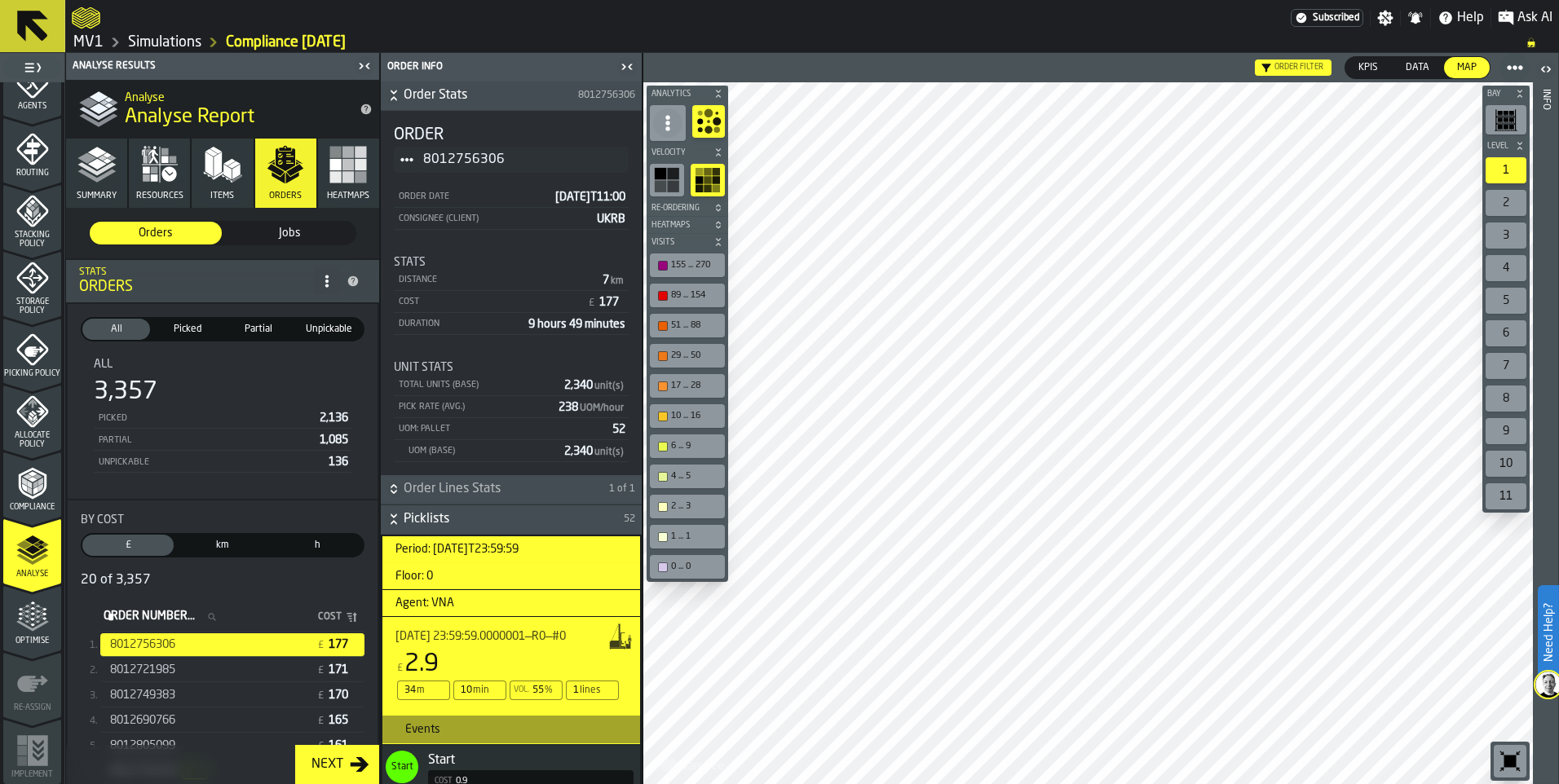
click at [178, 331] on span "Picked" at bounding box center [186, 329] width 61 height 15
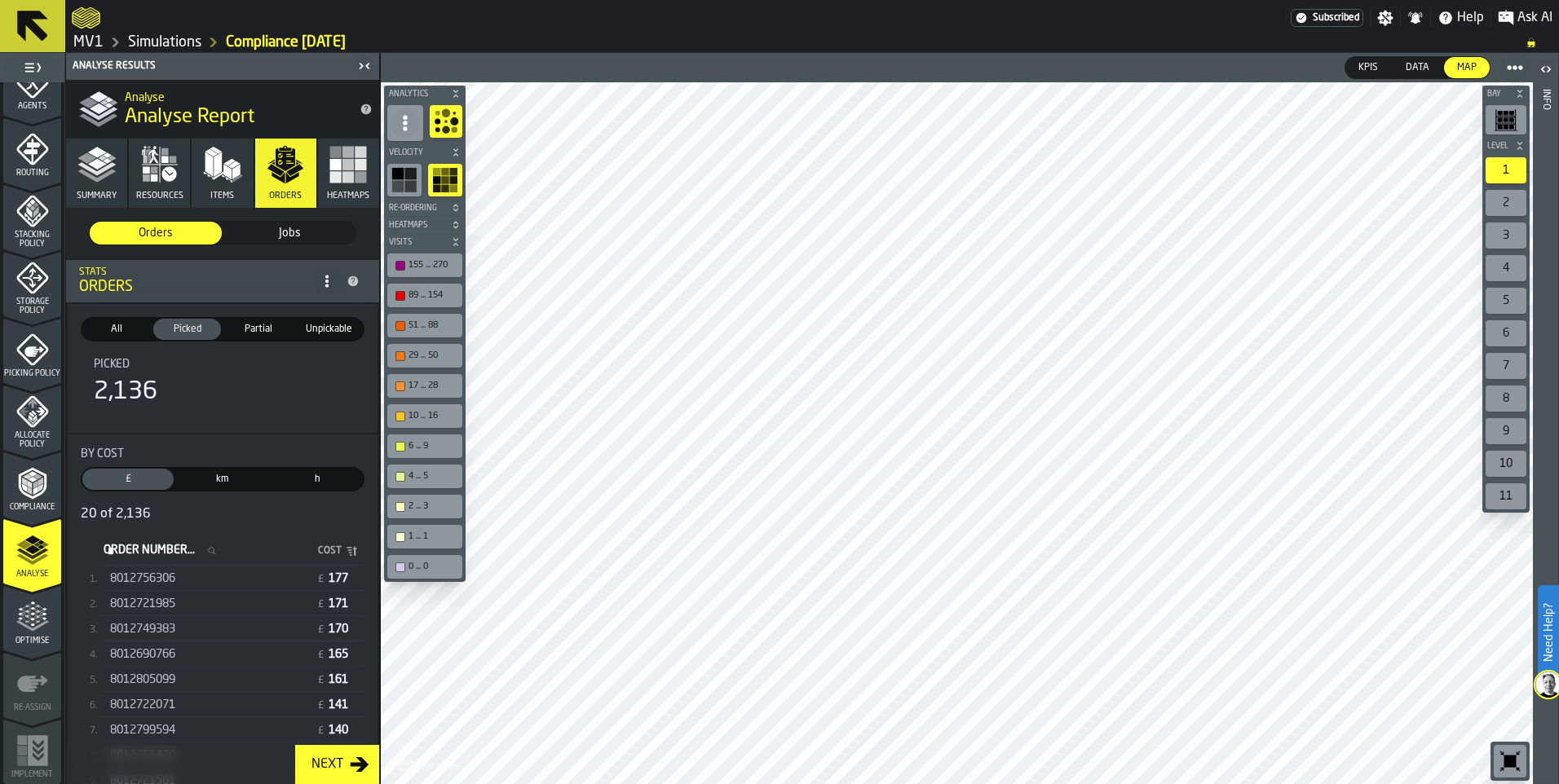
click at [339, 585] on span "177" at bounding box center [341, 579] width 23 height 11
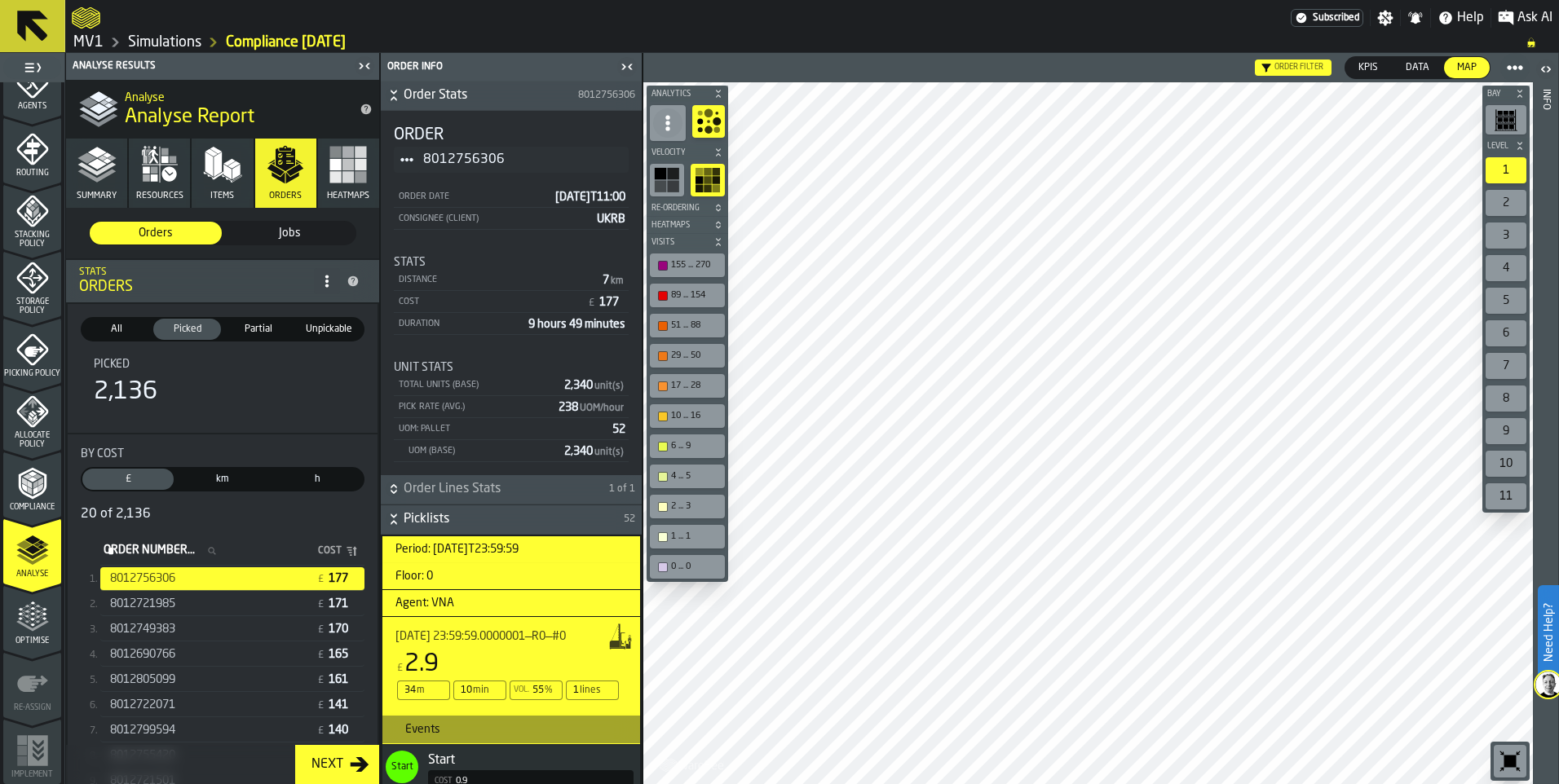
click at [176, 327] on span "Picked" at bounding box center [186, 329] width 61 height 15
click at [159, 177] on icon "button" at bounding box center [160, 165] width 39 height 39
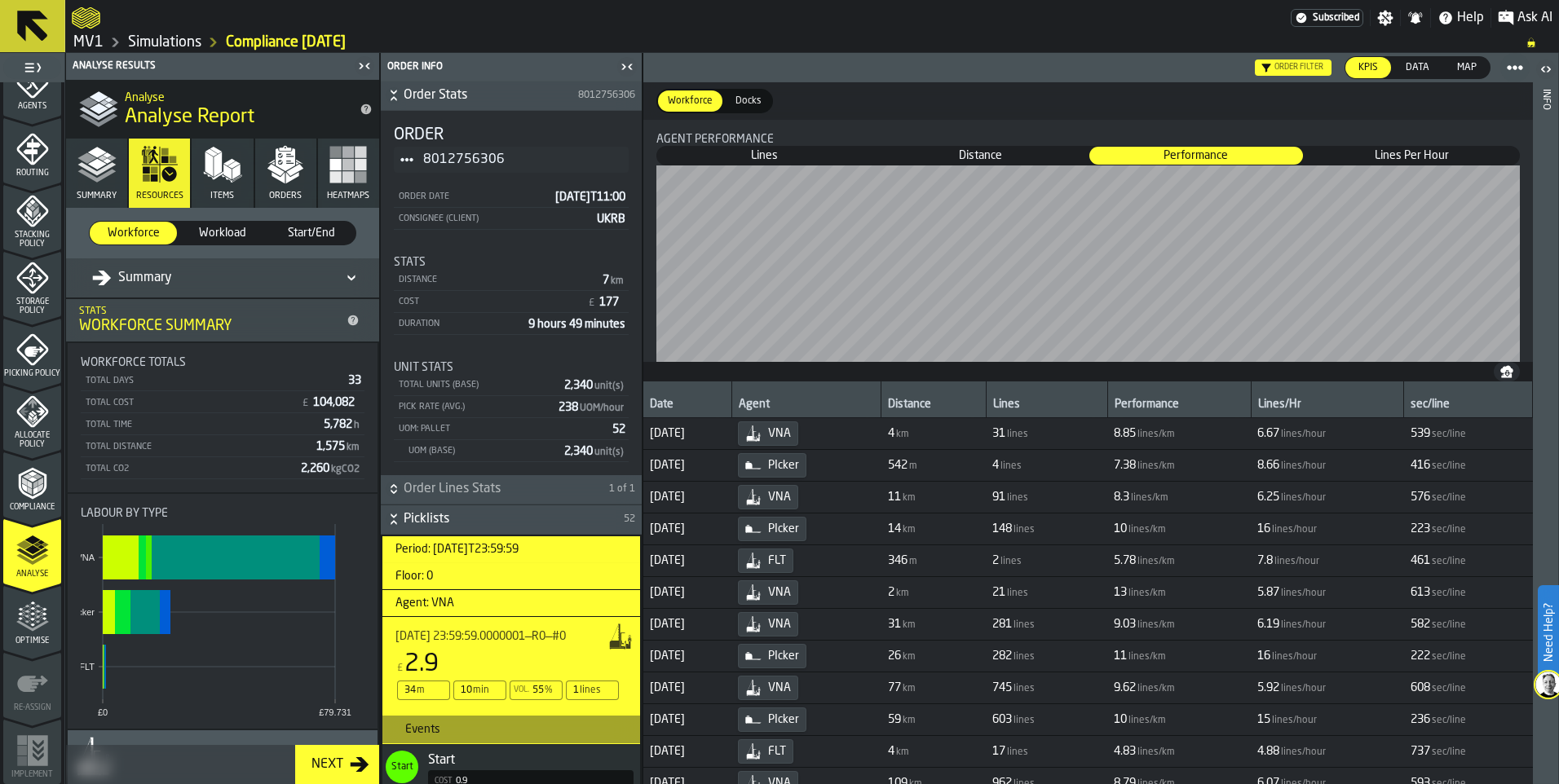
click at [342, 182] on rect "button" at bounding box center [348, 176] width 11 height 11
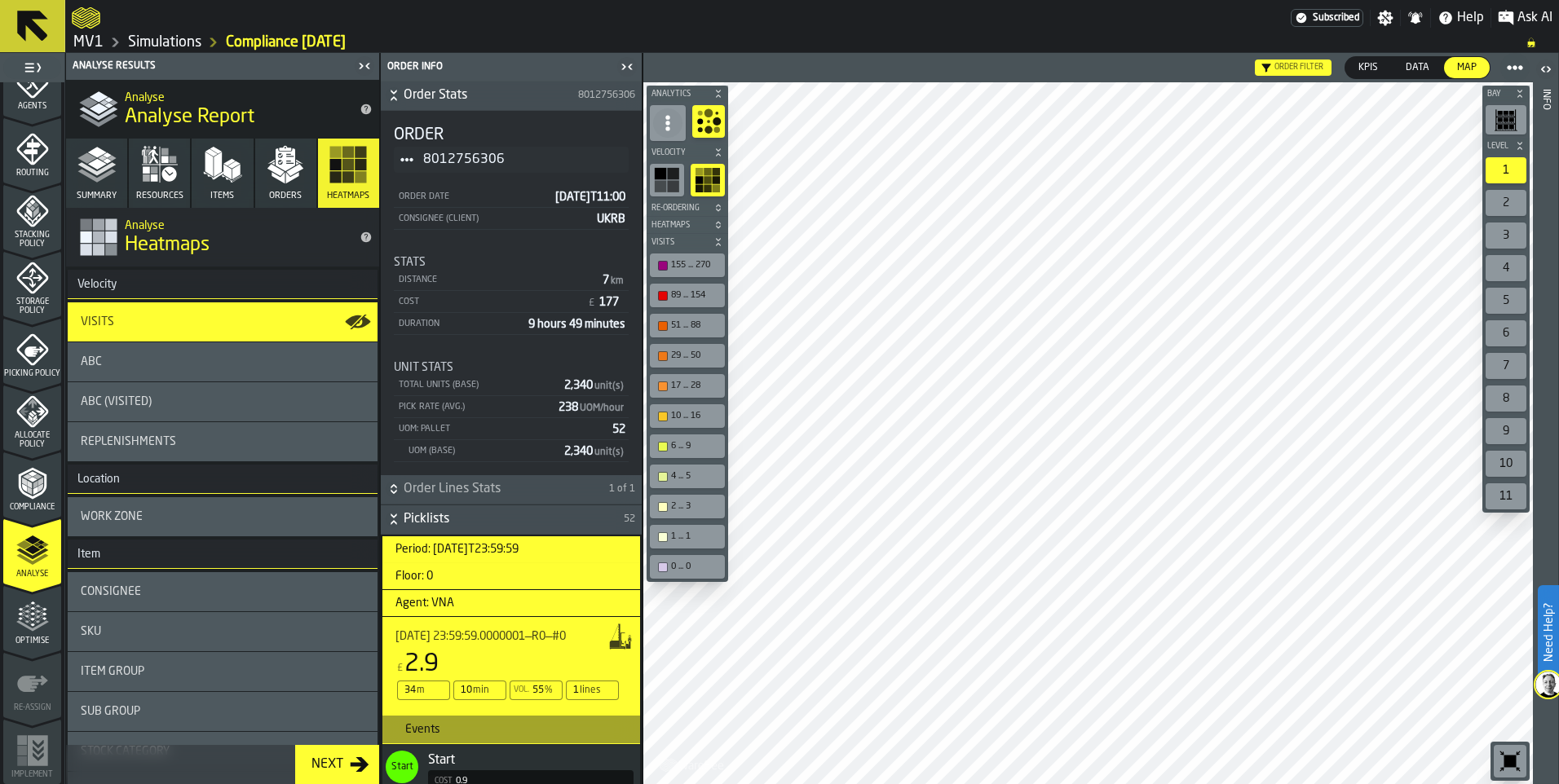
click at [137, 519] on span "Work Zone" at bounding box center [112, 517] width 62 height 13
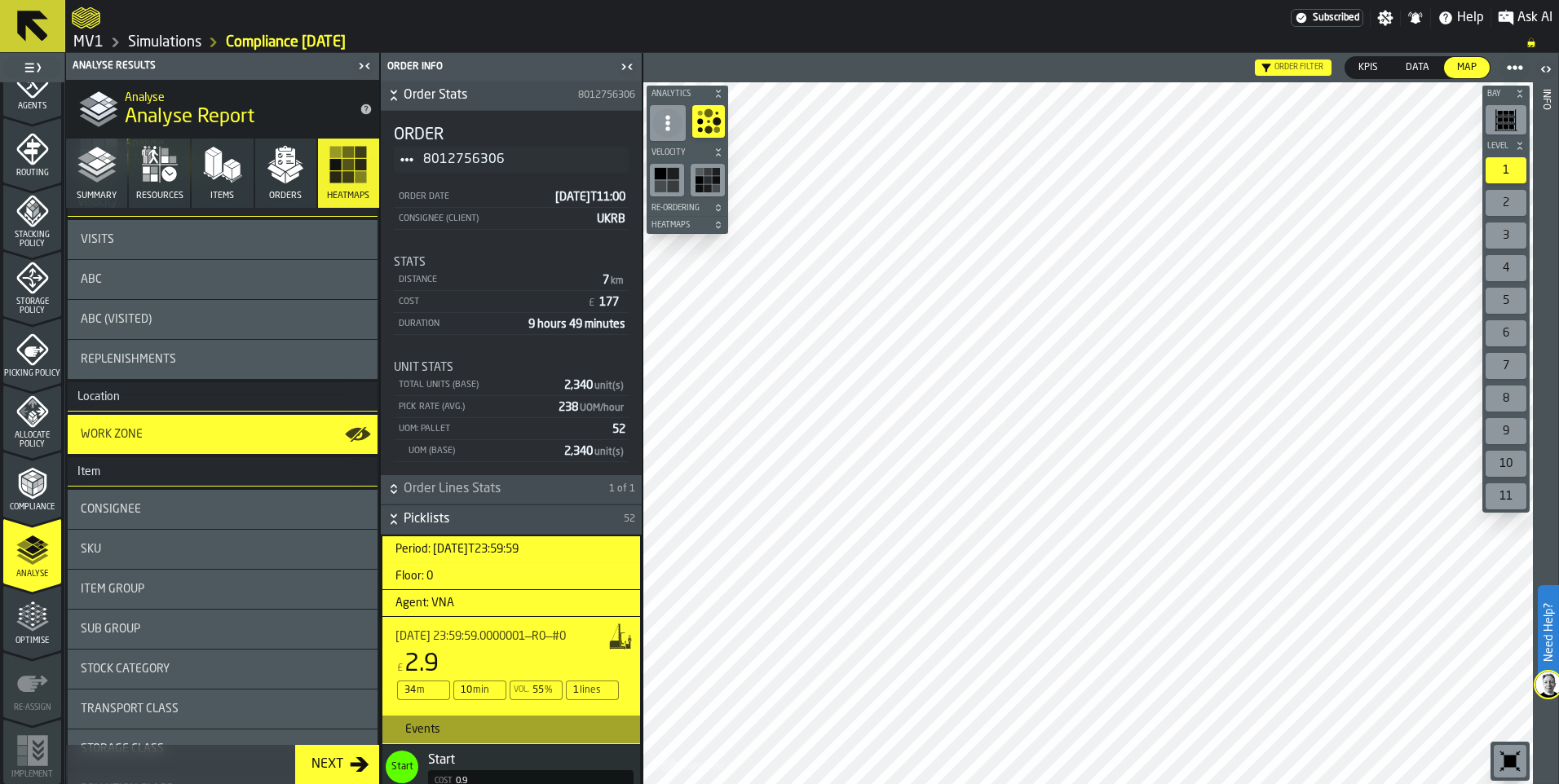
scroll to position [81, 0]
click at [353, 433] on icon "button-toggle-Show on Map" at bounding box center [353, 434] width 16 height 11
click at [358, 760] on icon "button-Next" at bounding box center [360, 765] width 19 height 19
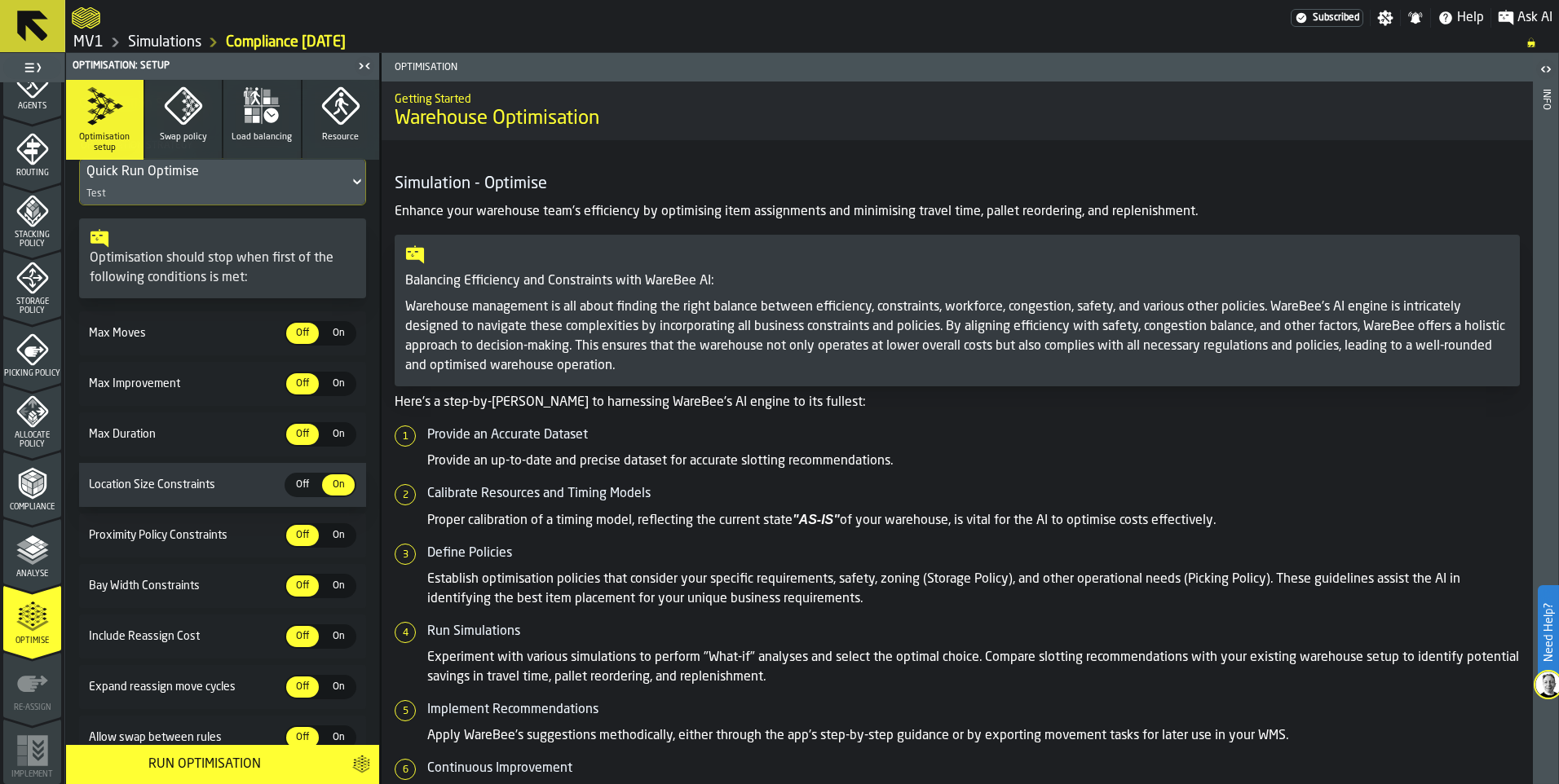
scroll to position [108, 0]
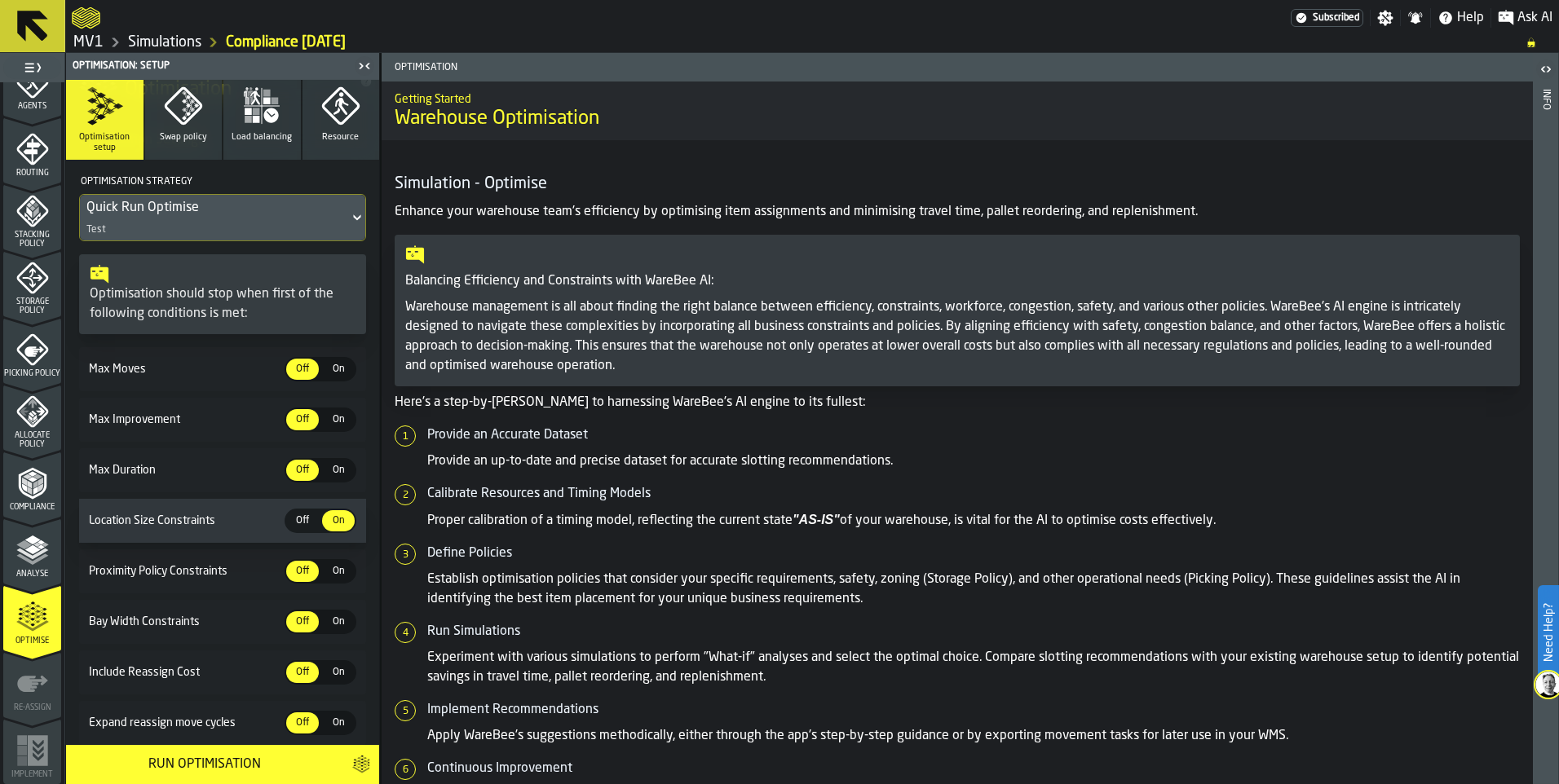
click at [350, 215] on icon at bounding box center [357, 218] width 16 height 19
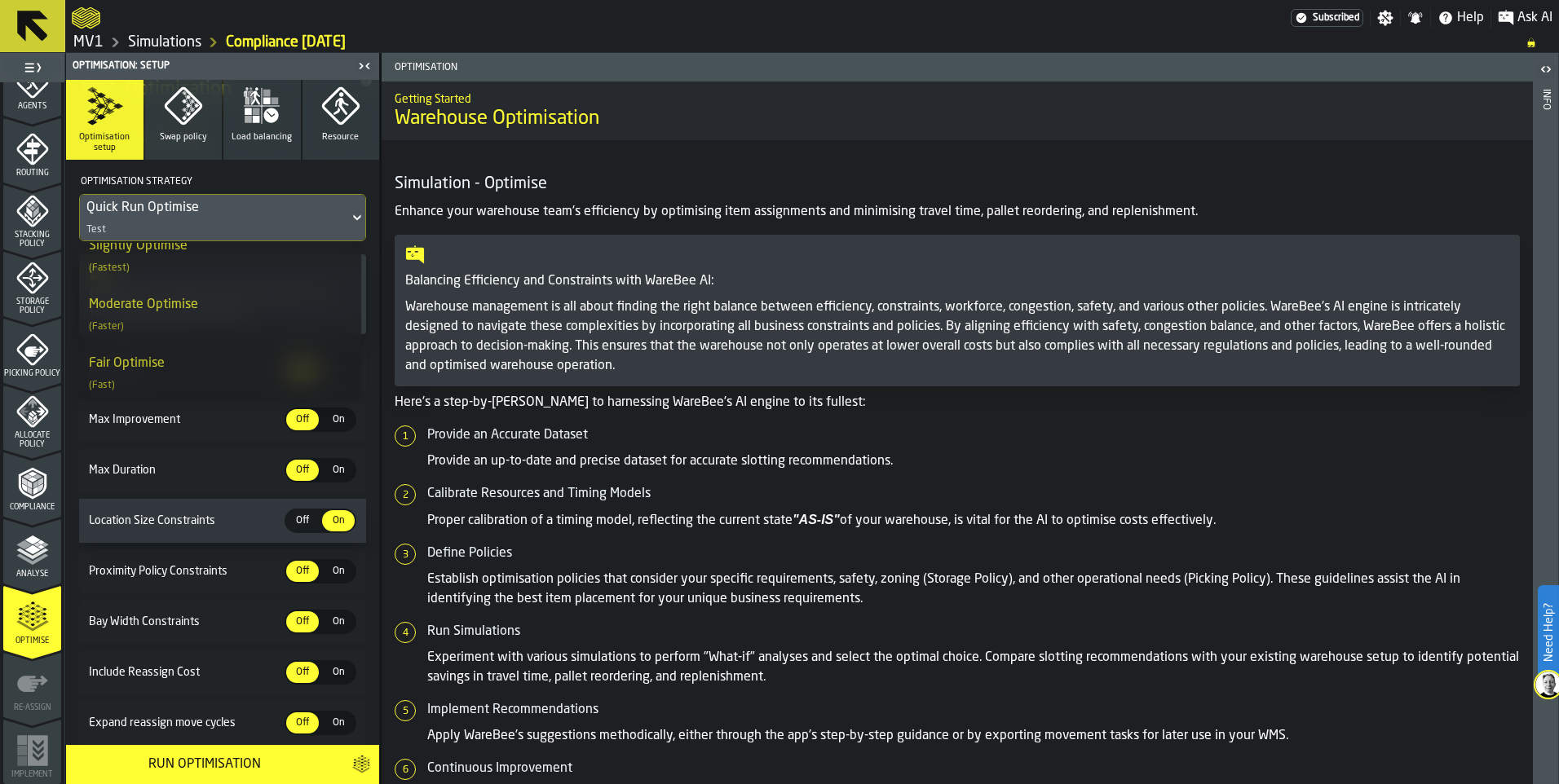
scroll to position [0, 0]
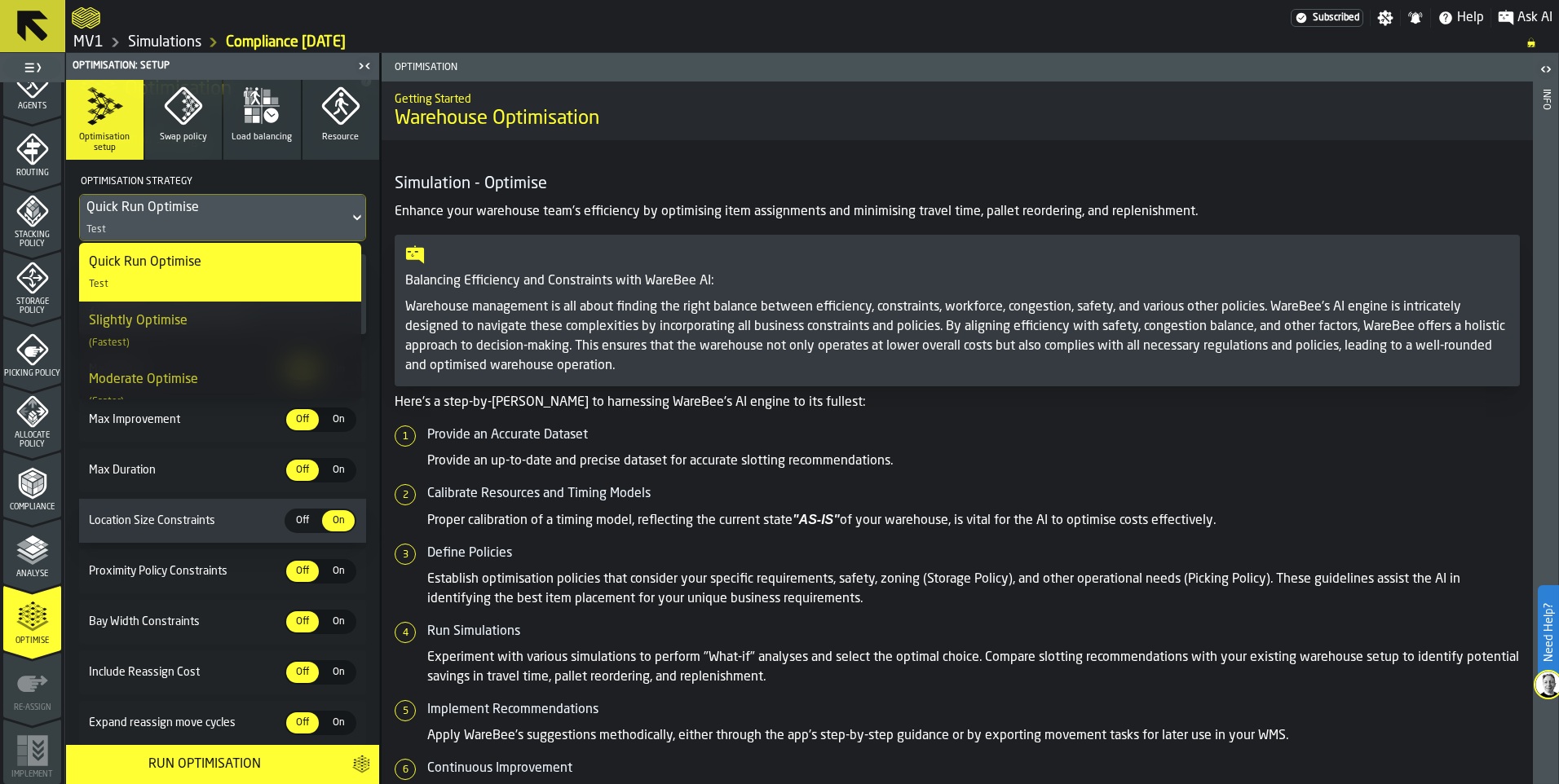
click at [329, 177] on h4 "Optimisation Strategy" at bounding box center [221, 182] width 284 height 25
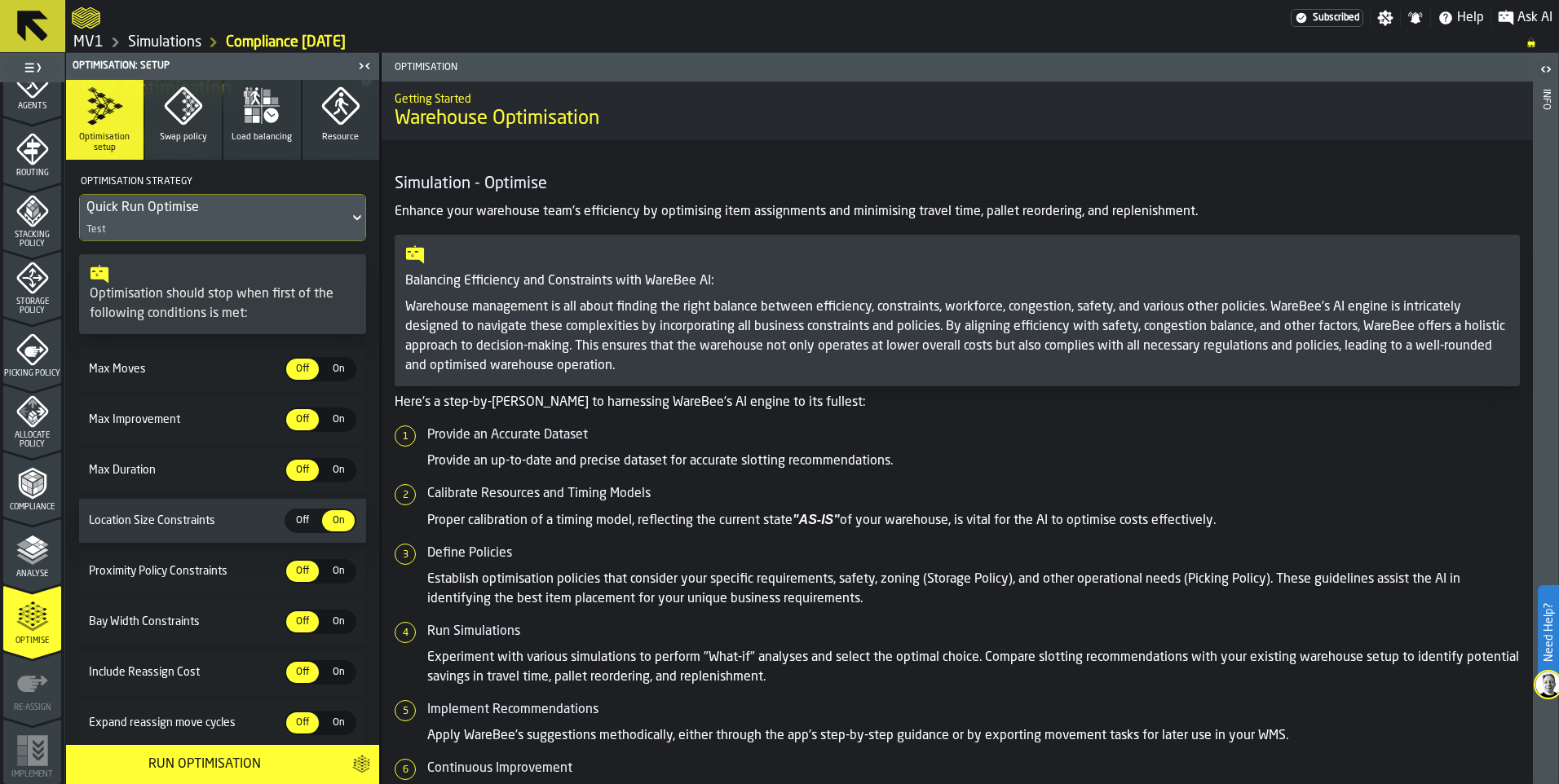
click at [333, 218] on div "Quick Run Optimise" at bounding box center [214, 208] width 256 height 19
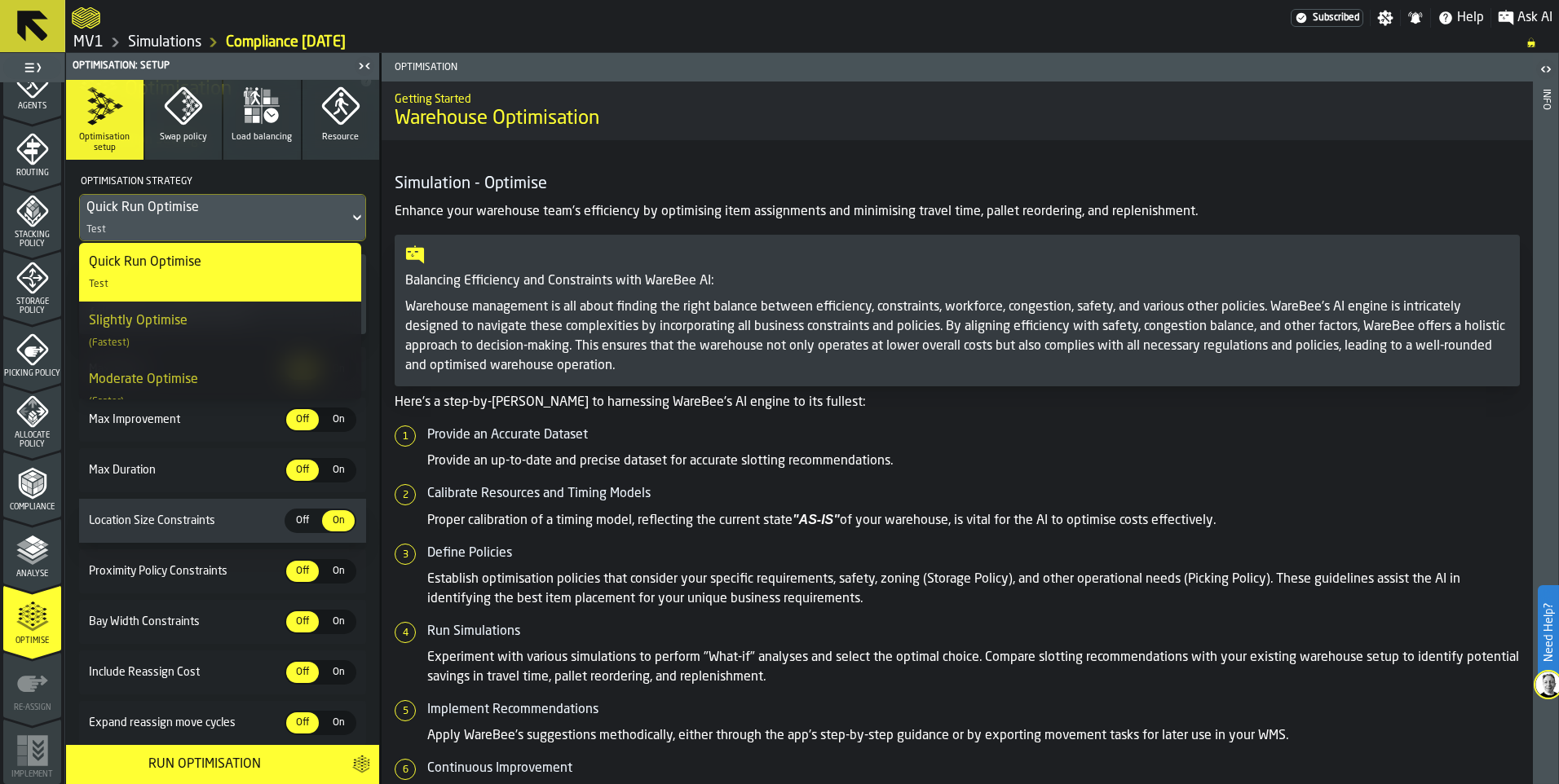
scroll to position [81, 0]
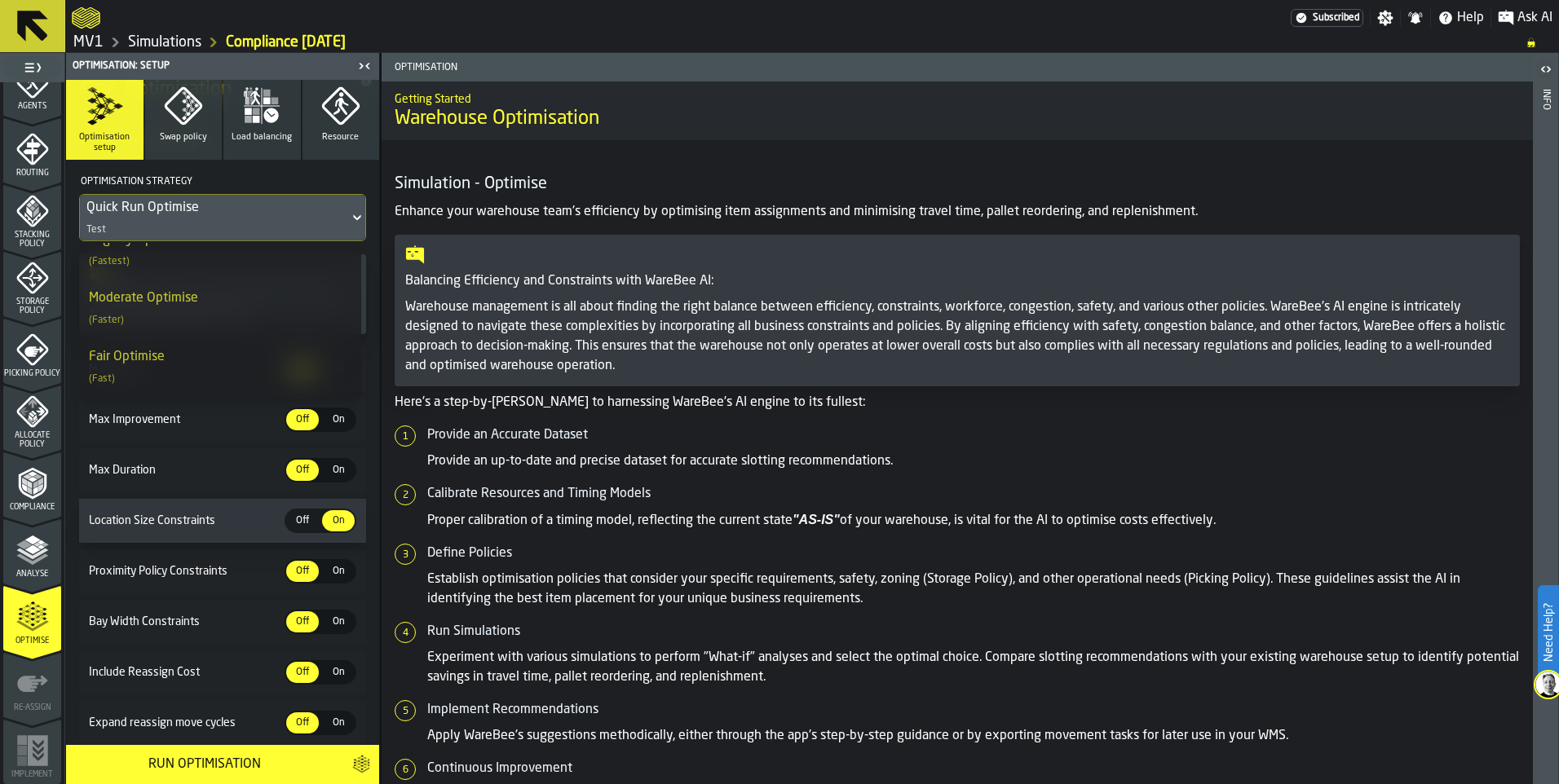
click at [185, 360] on div "Fair Optimise (Fast)" at bounding box center [221, 367] width 263 height 39
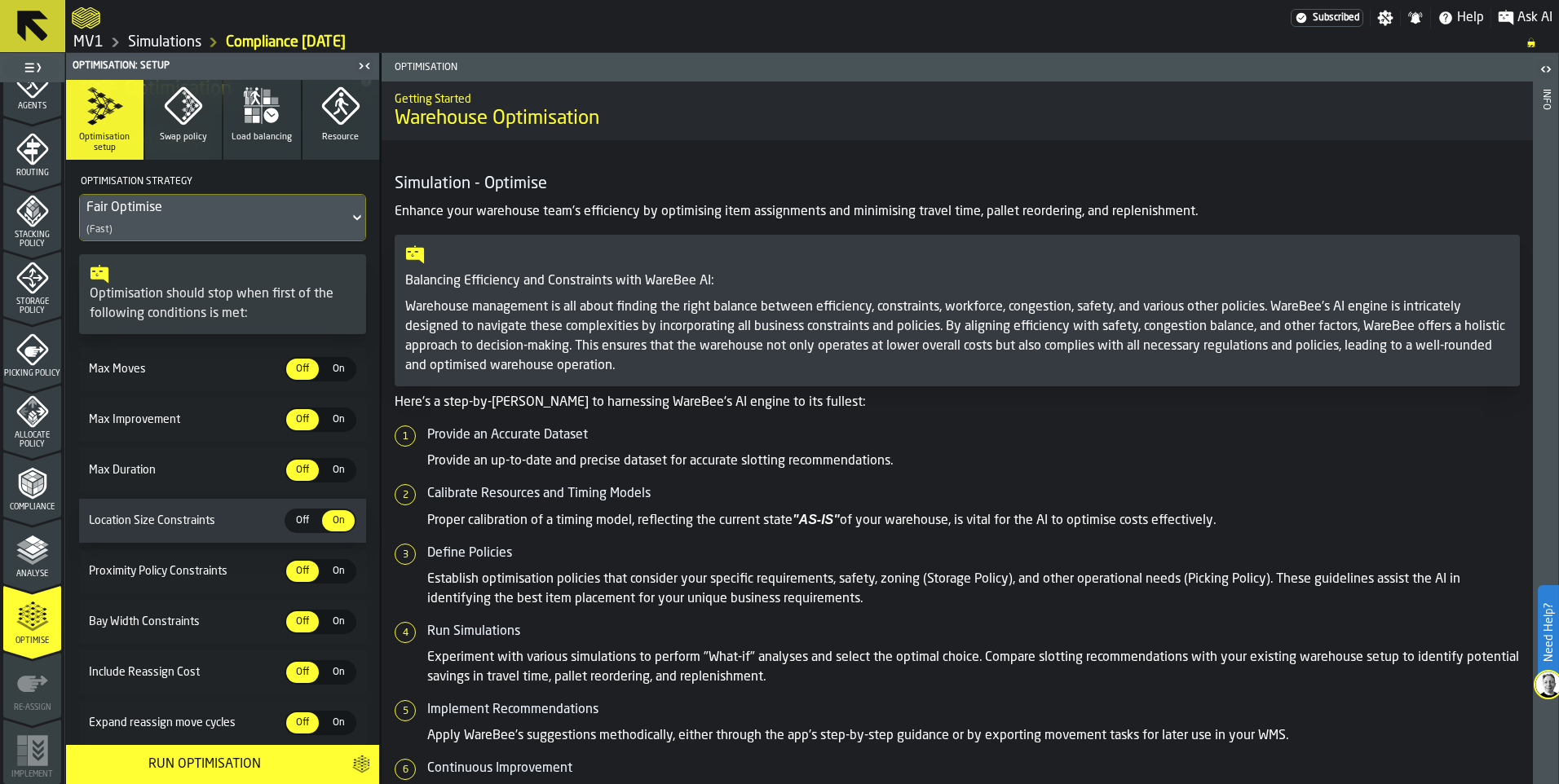
click at [351, 209] on icon at bounding box center [357, 218] width 16 height 19
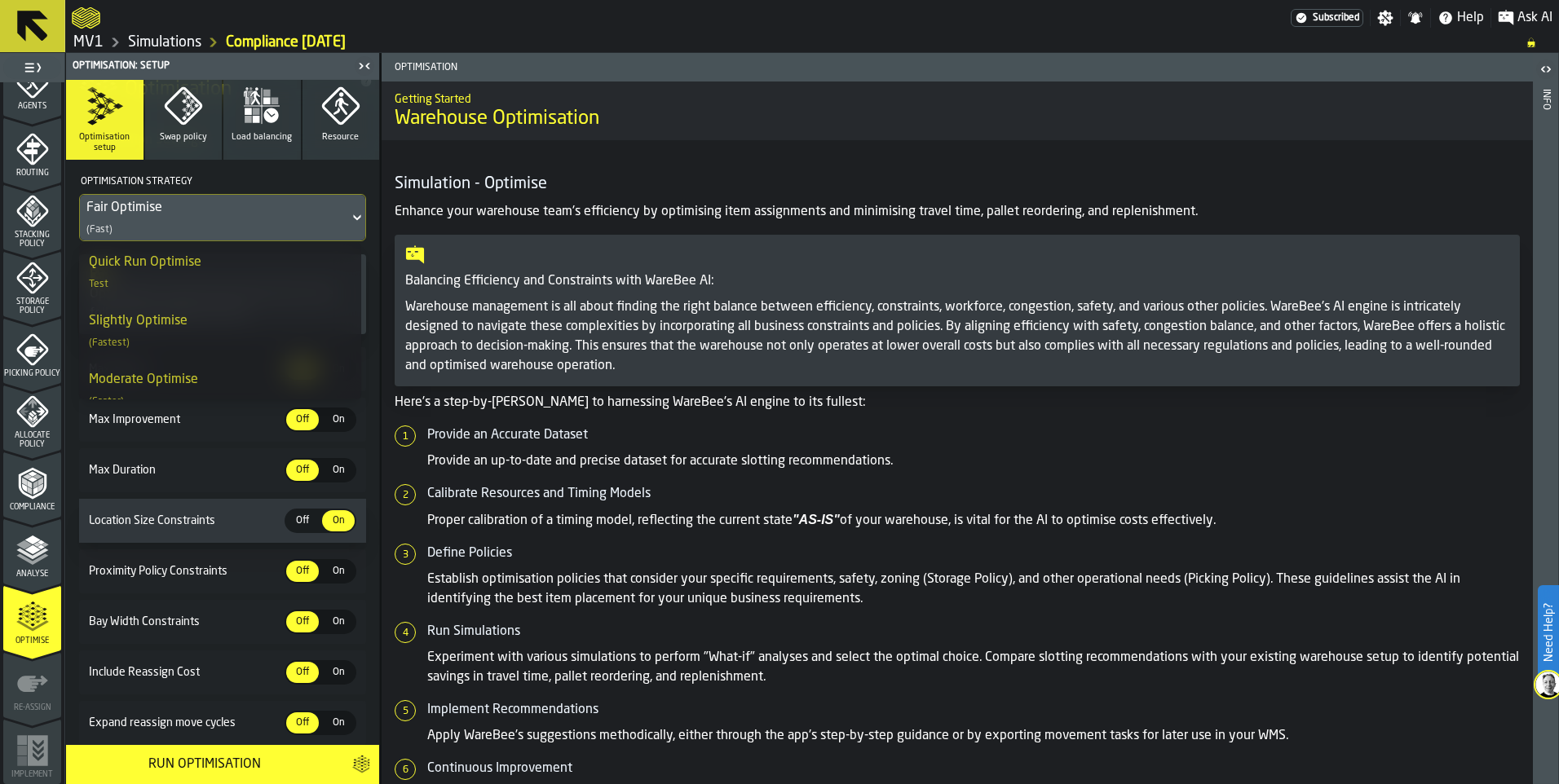
click at [213, 374] on div "Moderate Optimise (Faster)" at bounding box center [221, 390] width 263 height 39
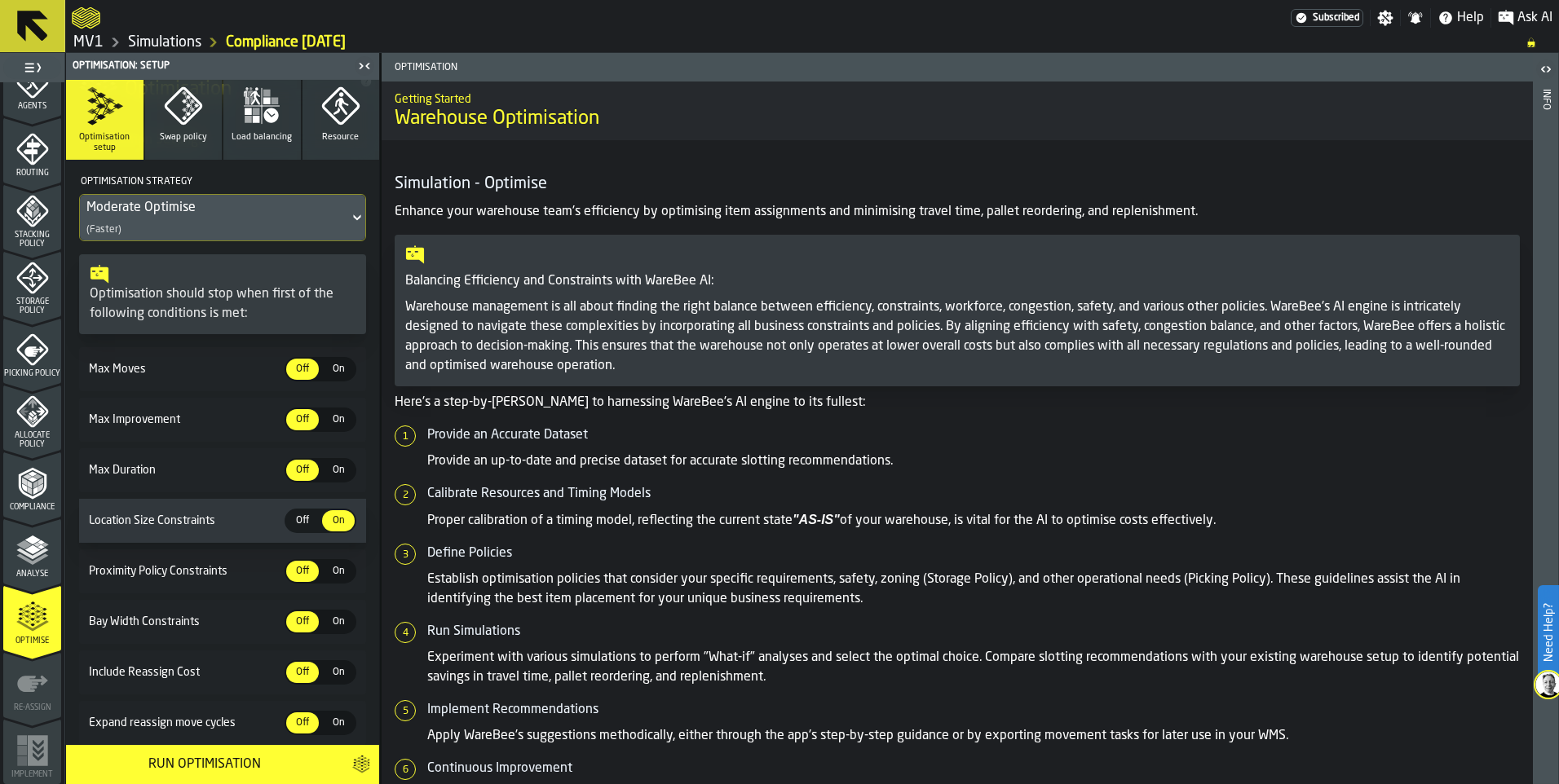
click at [308, 213] on div "Moderate Optimise" at bounding box center [214, 208] width 256 height 19
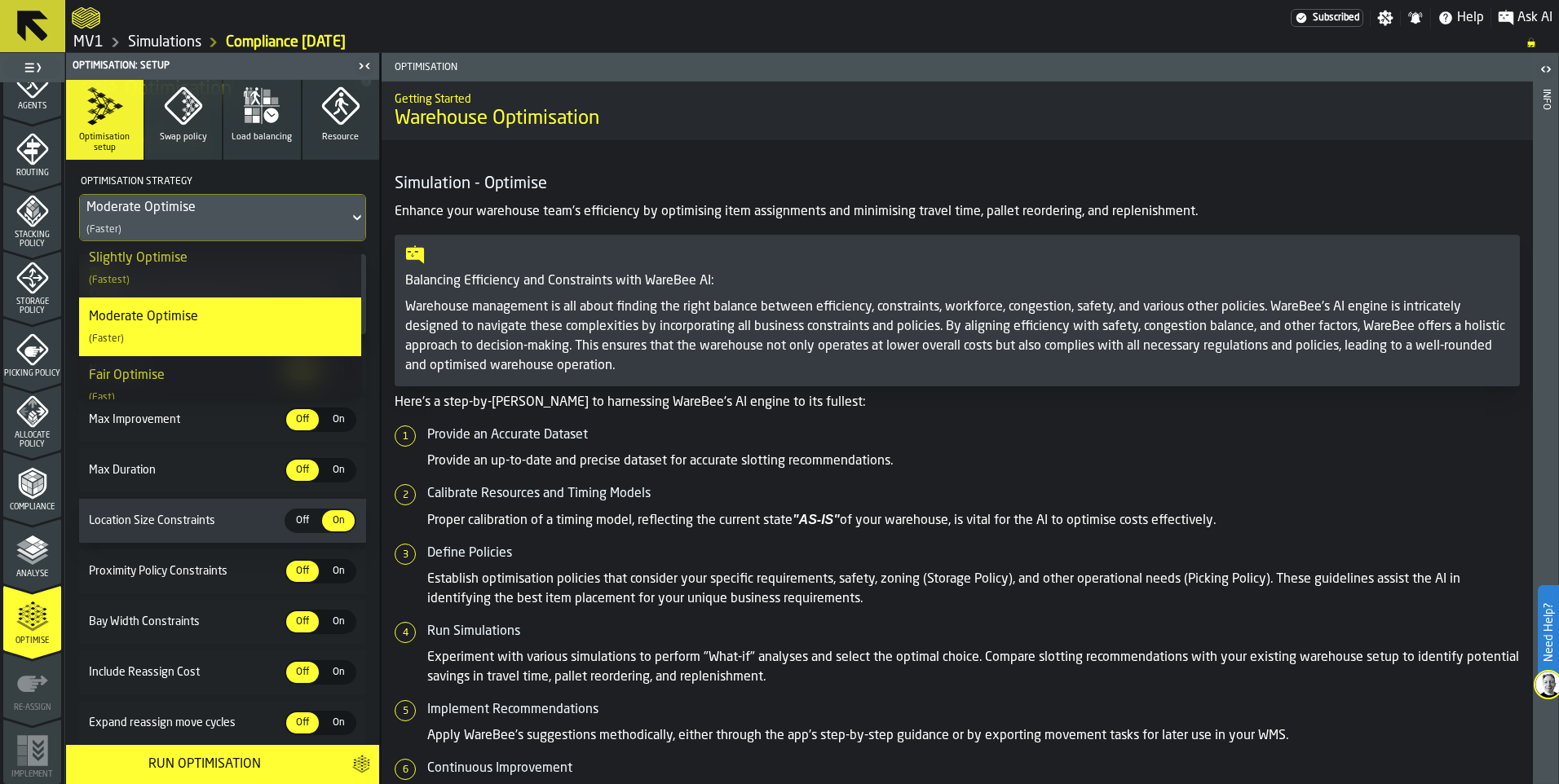
scroll to position [163, 0]
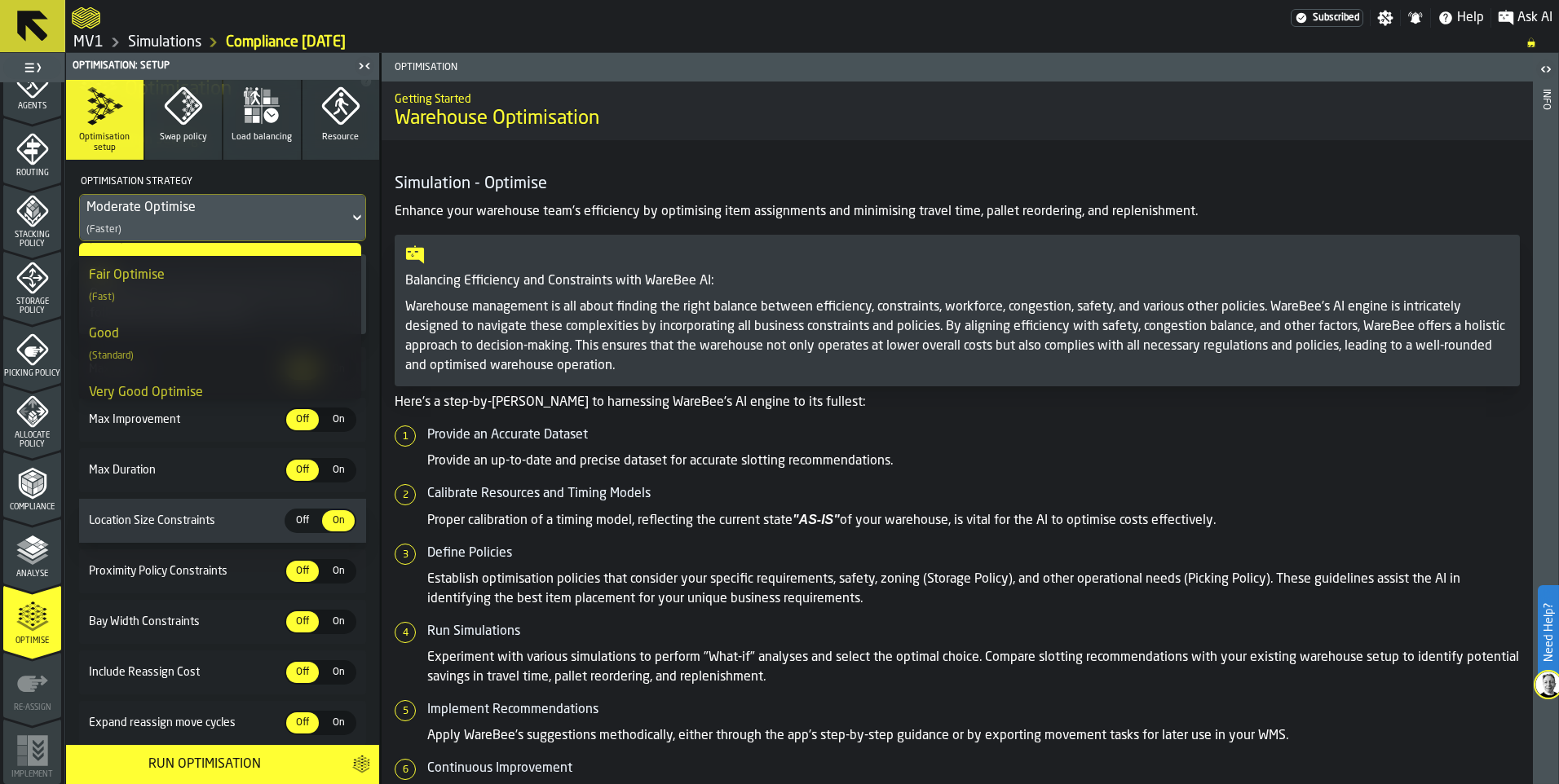
click at [170, 340] on div "Good (Standard)" at bounding box center [221, 344] width 263 height 39
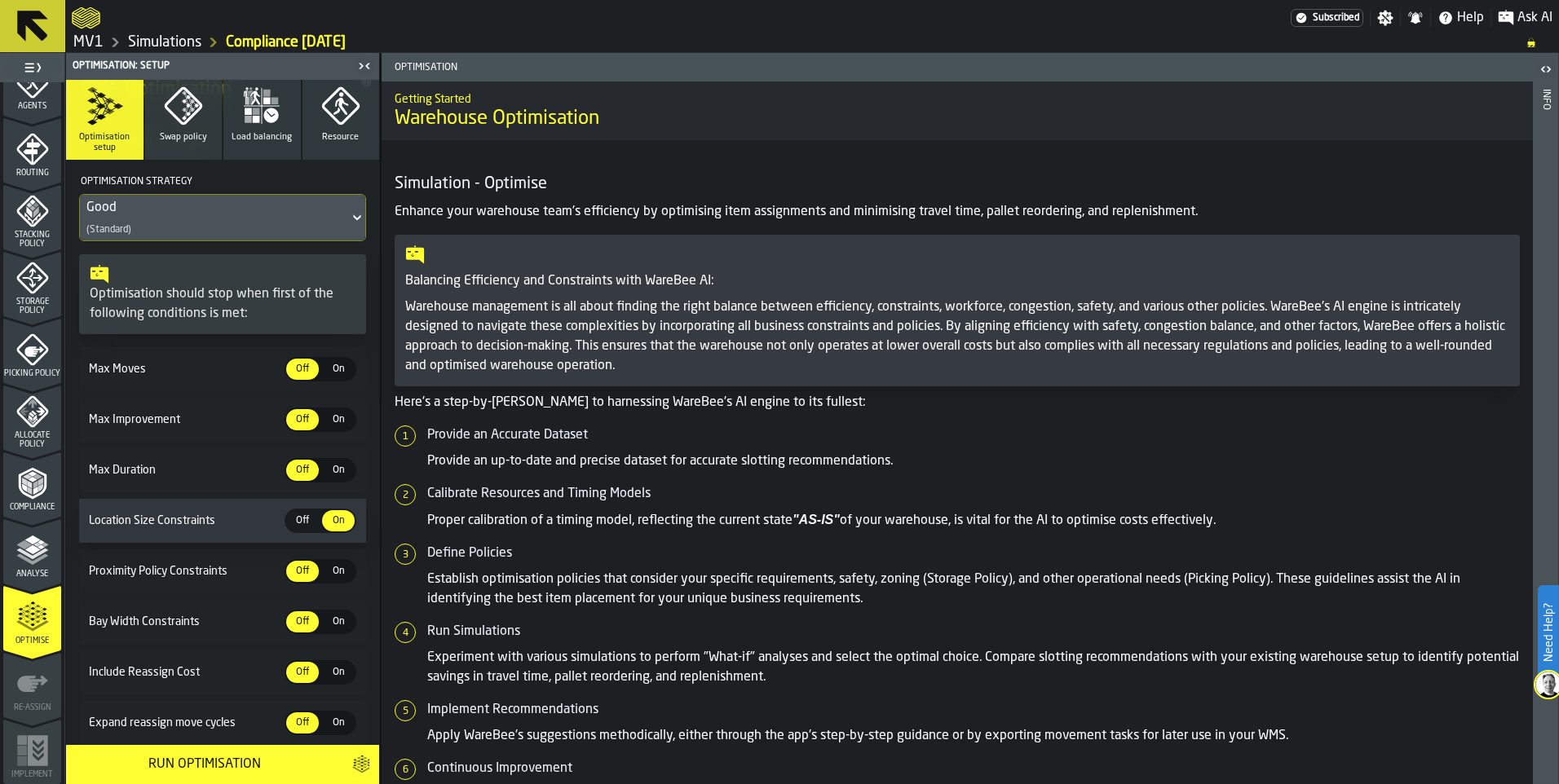
click at [271, 218] on div "Good" at bounding box center [214, 208] width 256 height 19
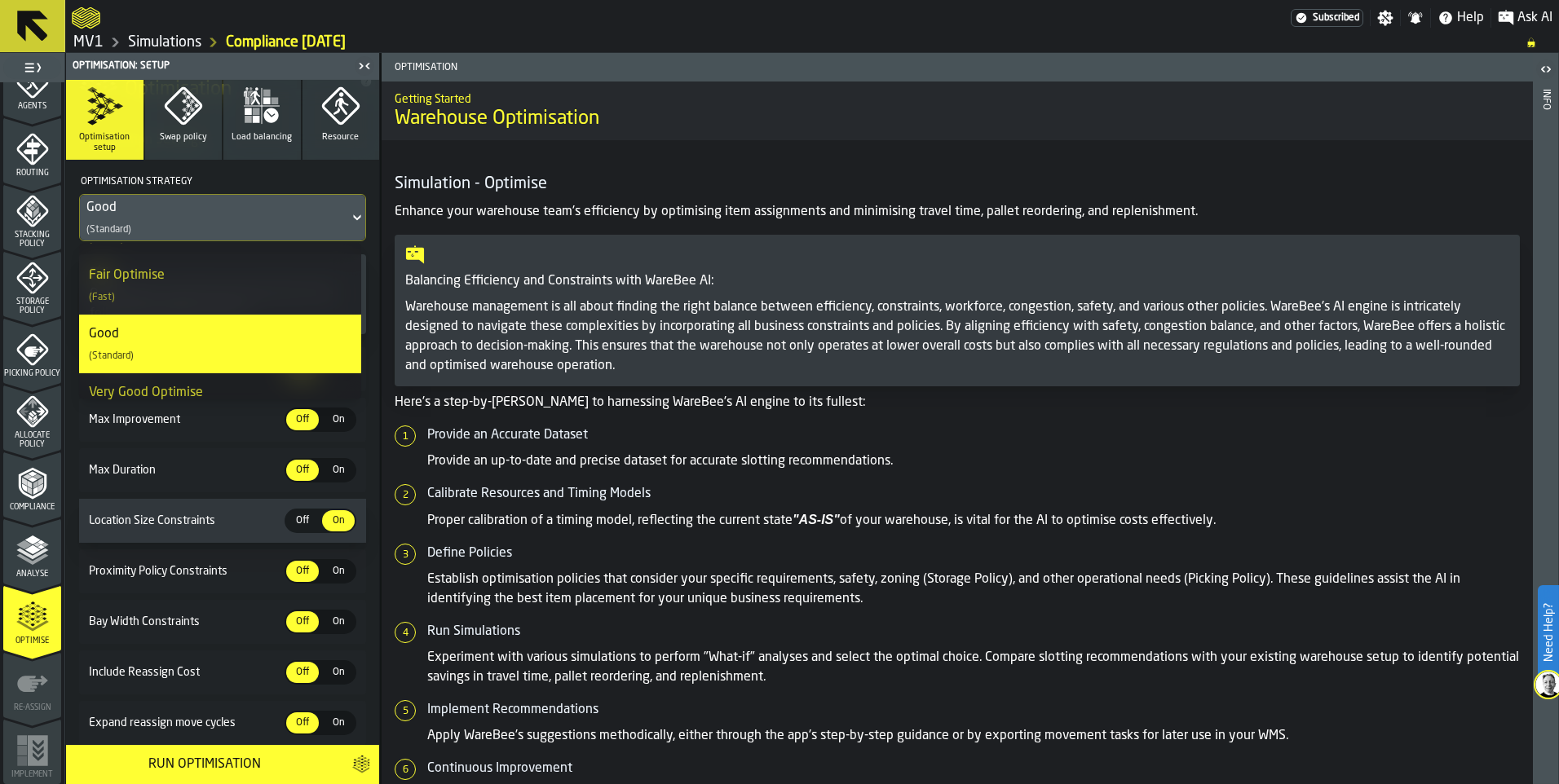
scroll to position [189, 0]
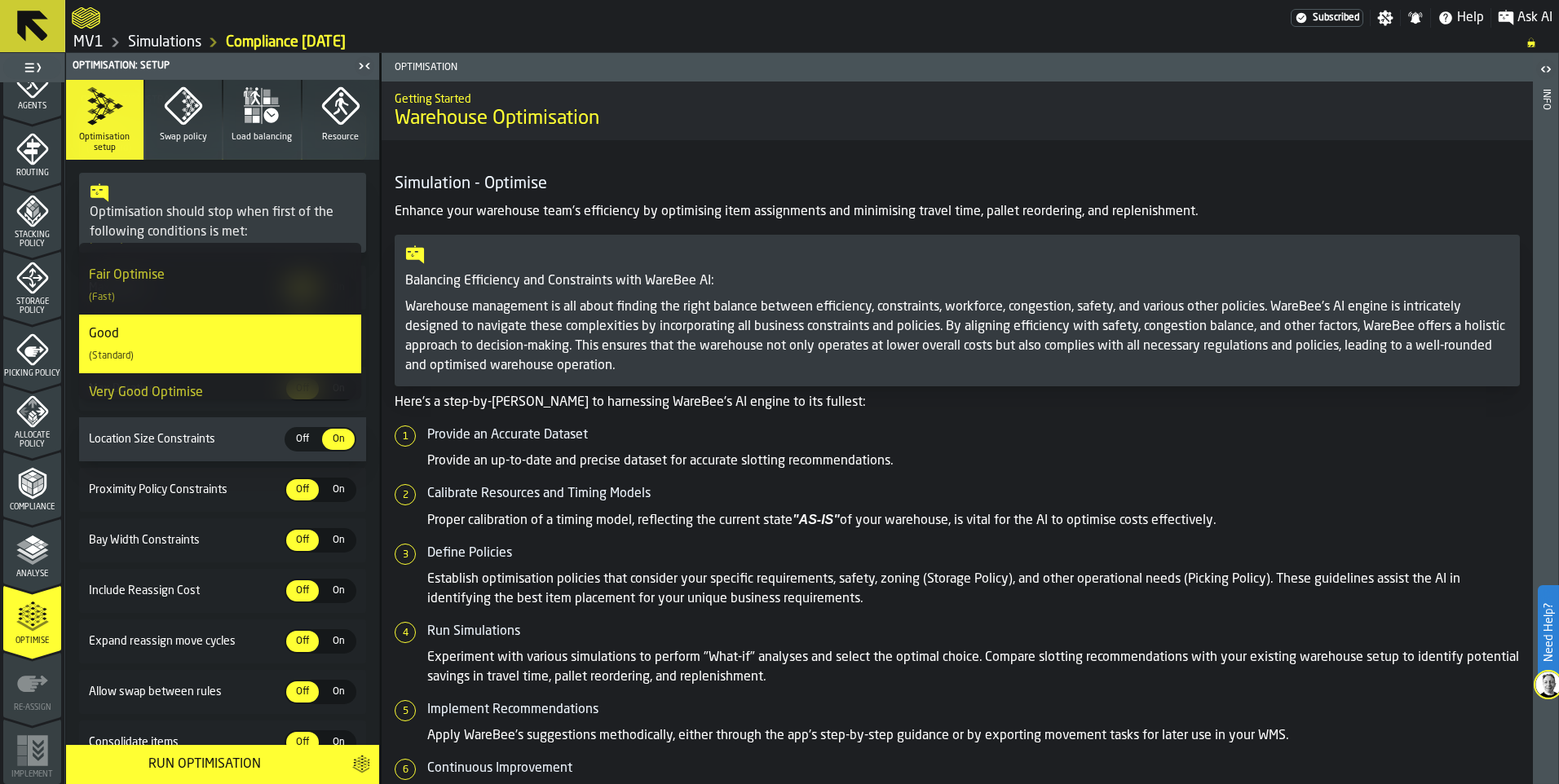
click at [331, 493] on span "On" at bounding box center [339, 489] width 26 height 15
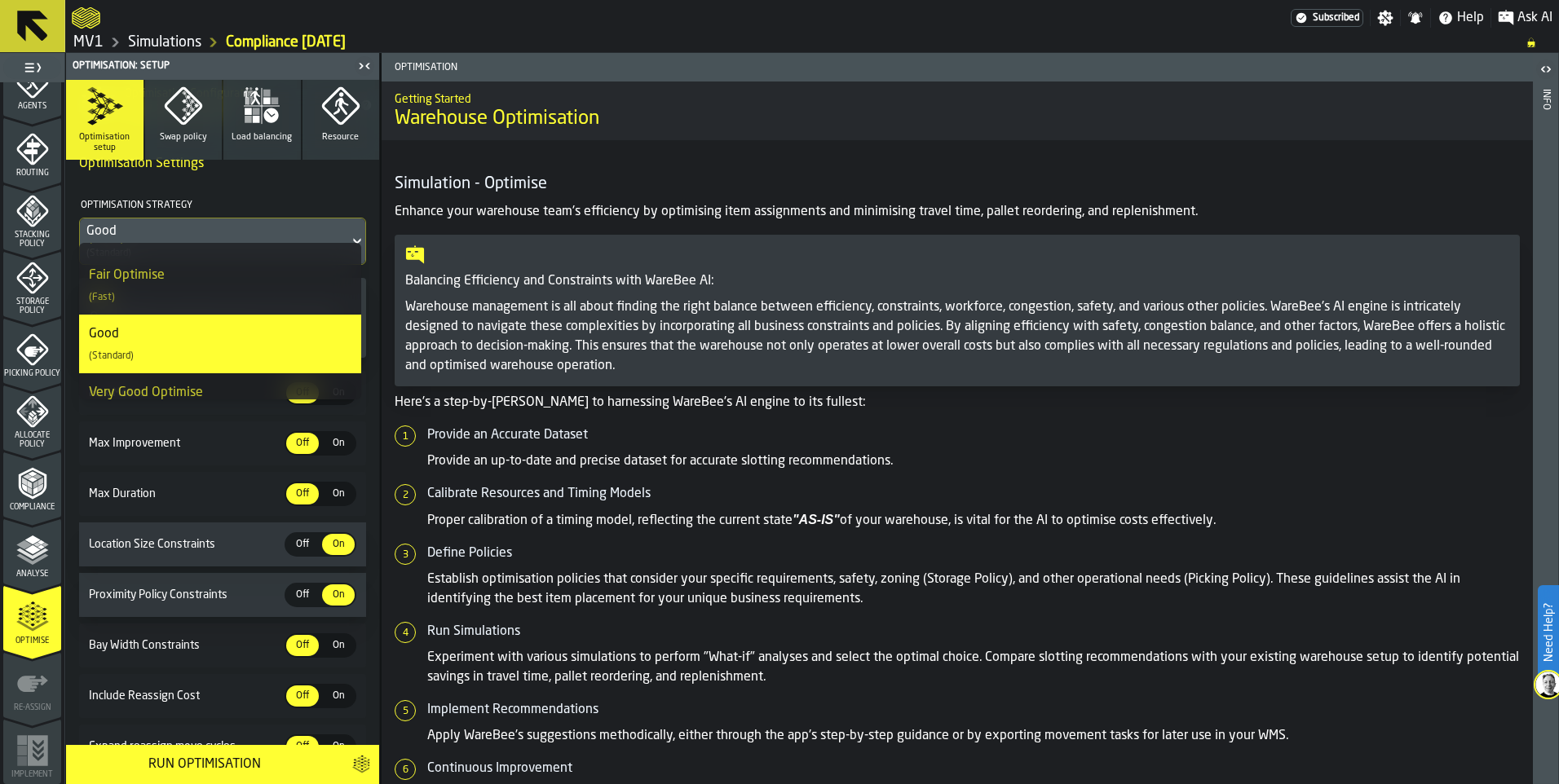
scroll to position [26, 0]
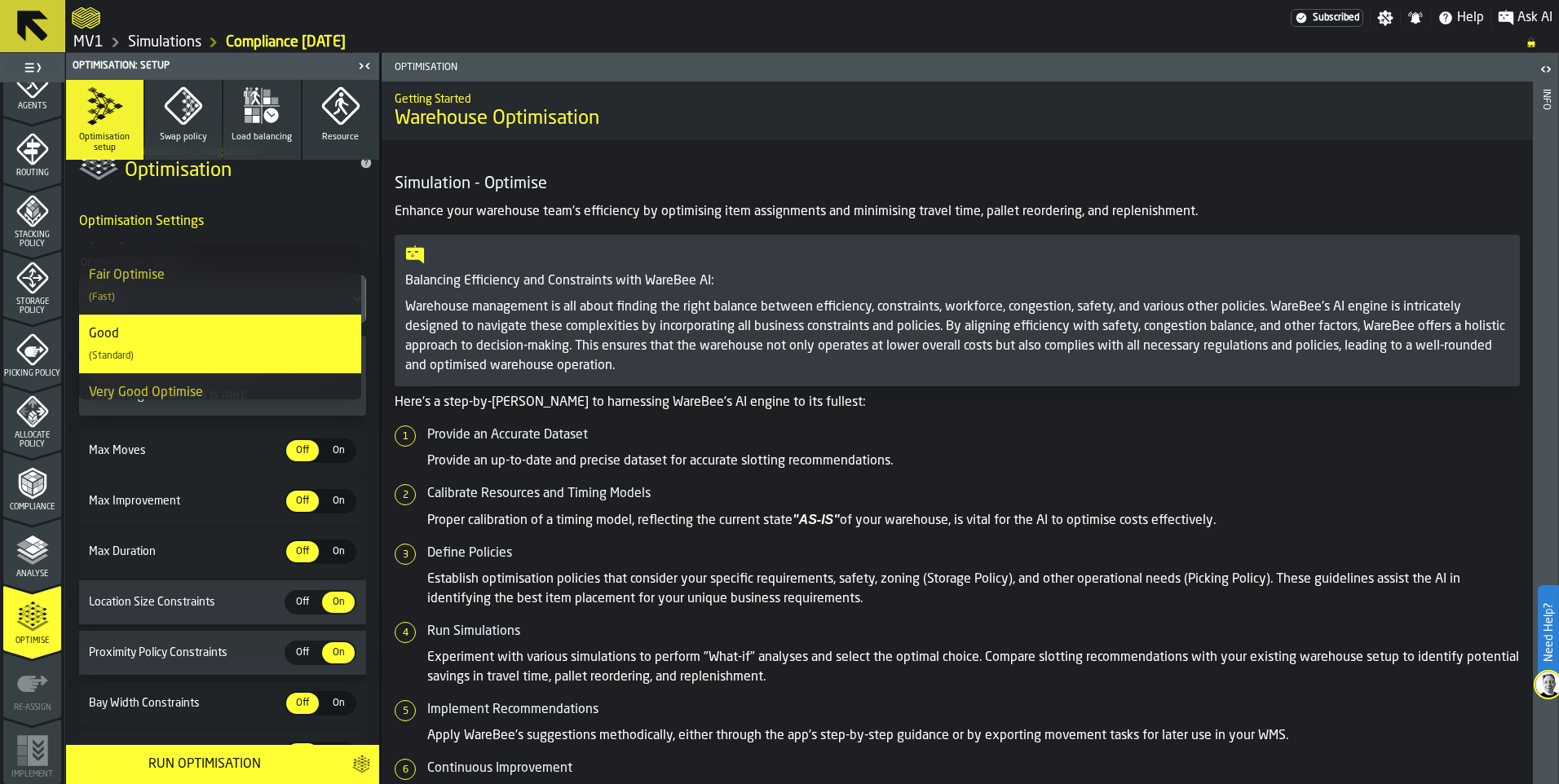
click at [333, 509] on span "On" at bounding box center [339, 501] width 26 height 15
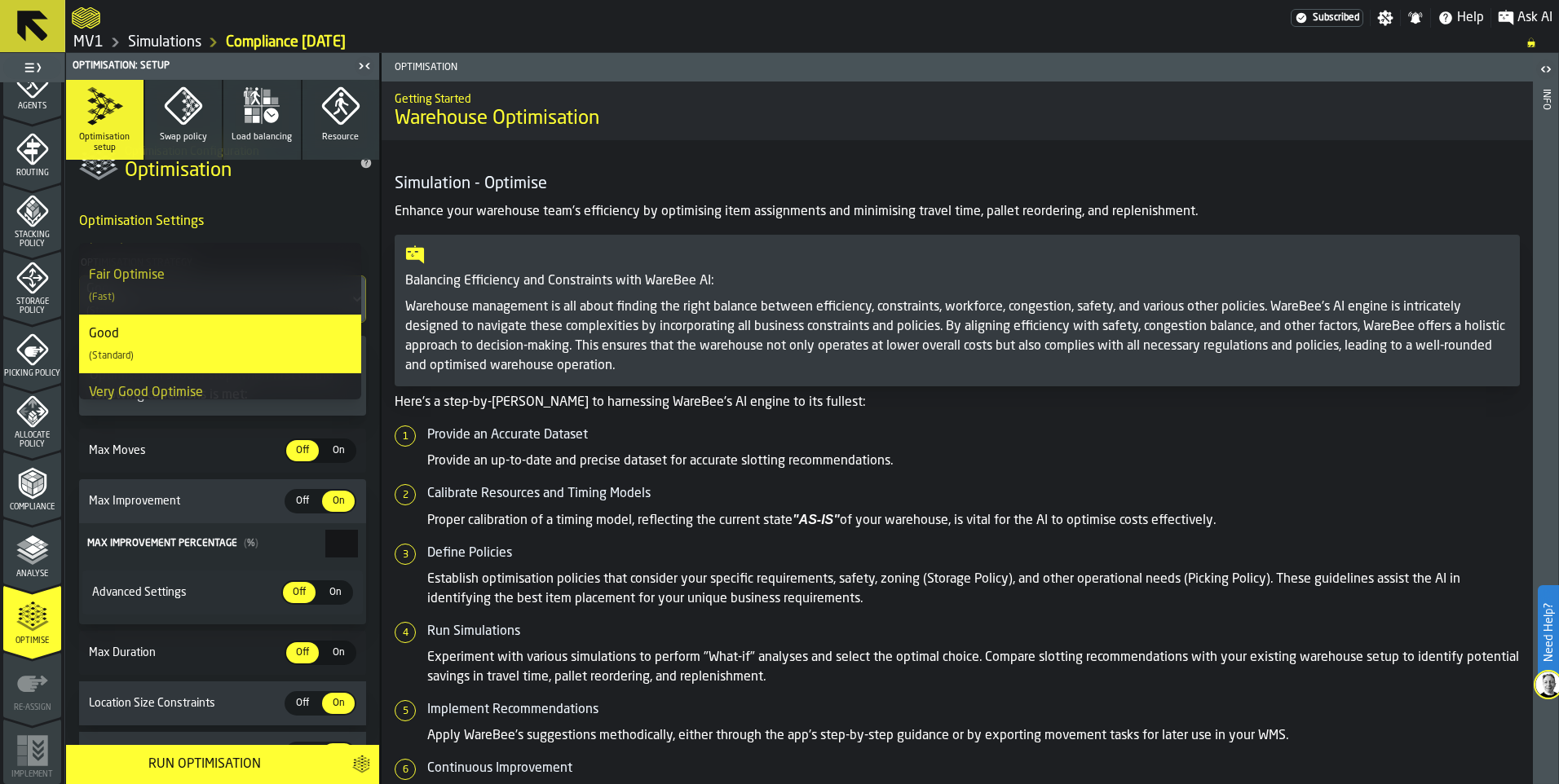
click at [274, 765] on div "Run Optimisation" at bounding box center [204, 765] width 257 height 19
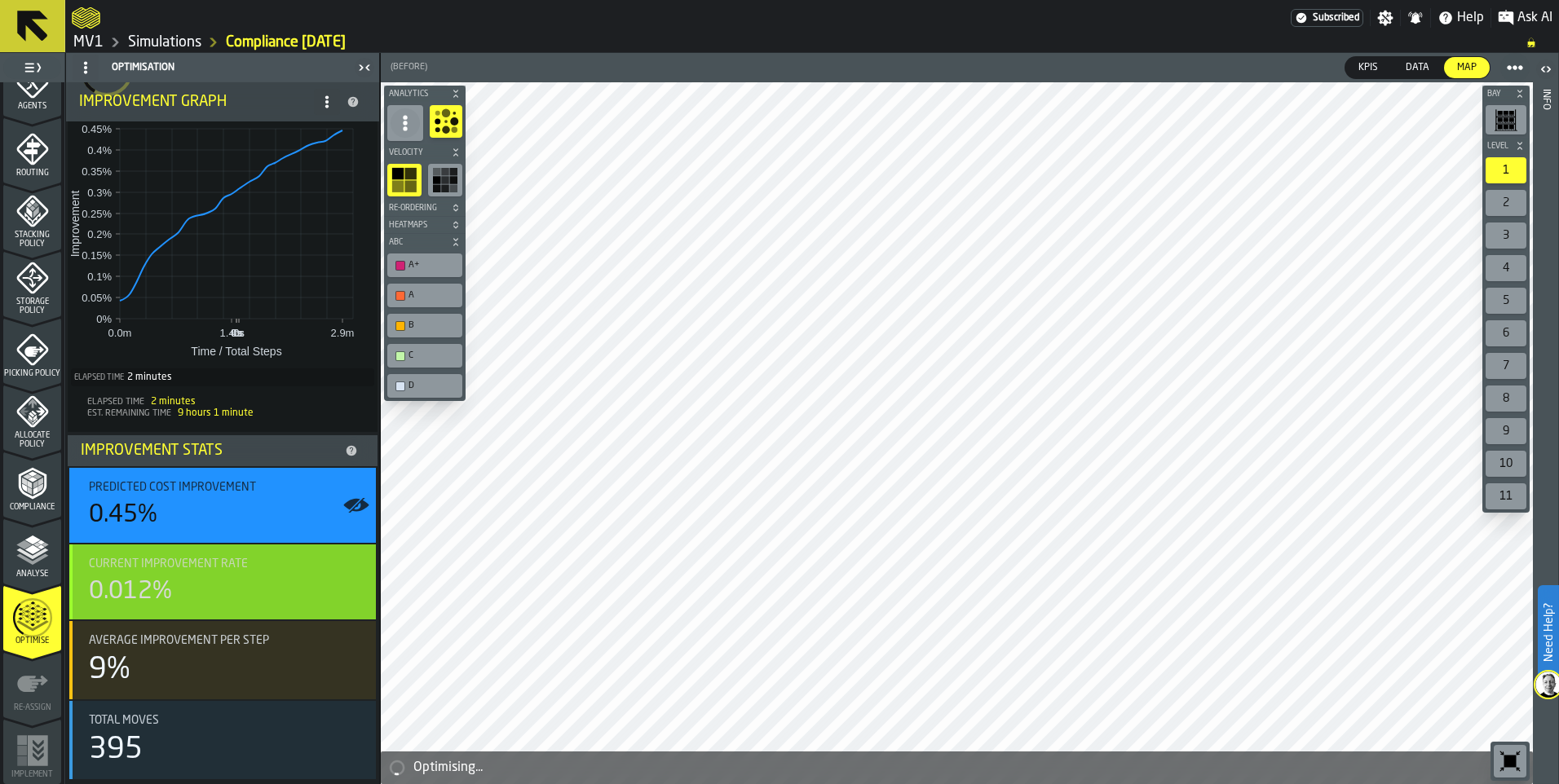
scroll to position [182, 0]
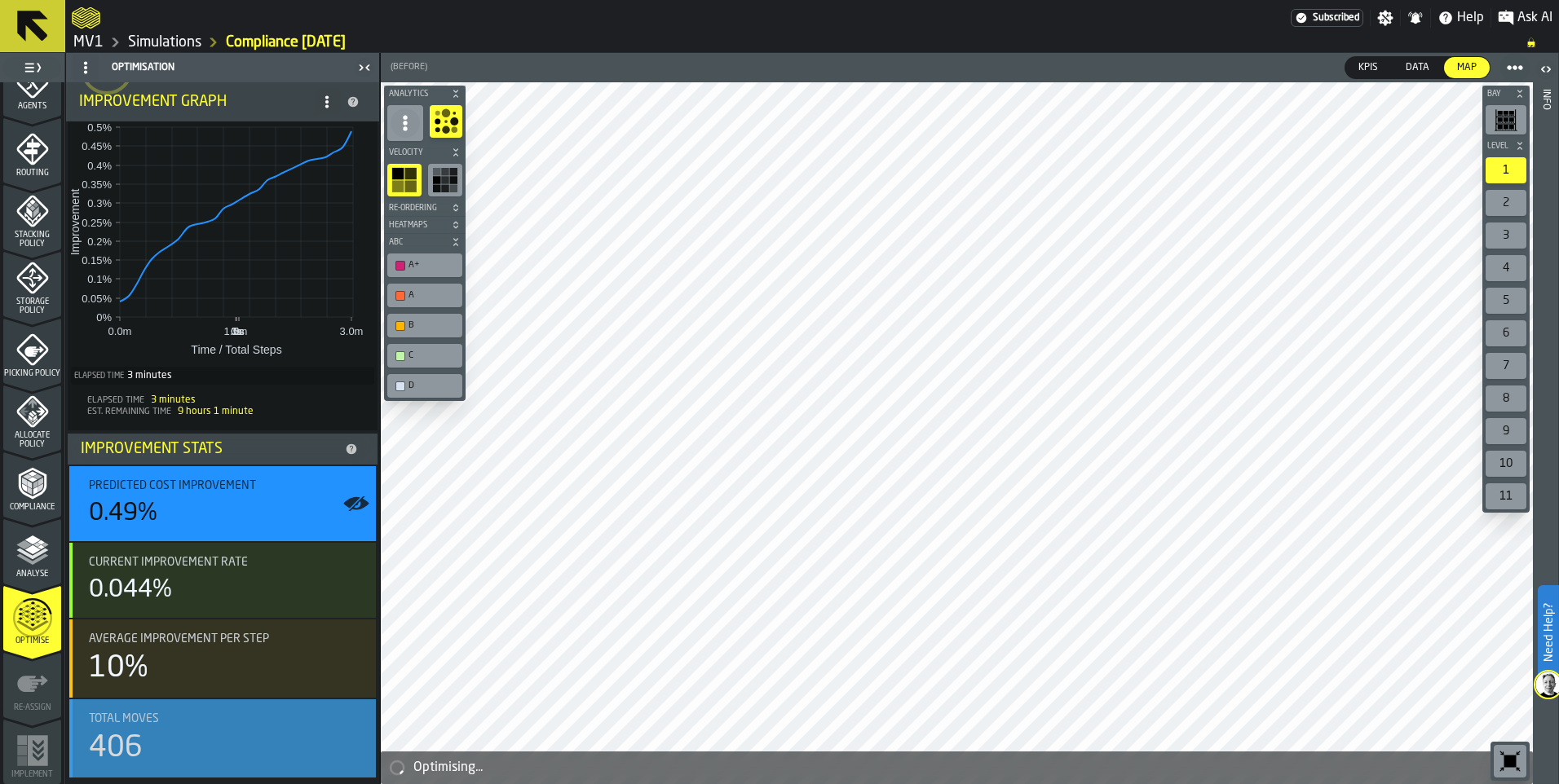
click at [348, 739] on icon "button-toggle-Show on Map" at bounding box center [356, 739] width 26 height 26
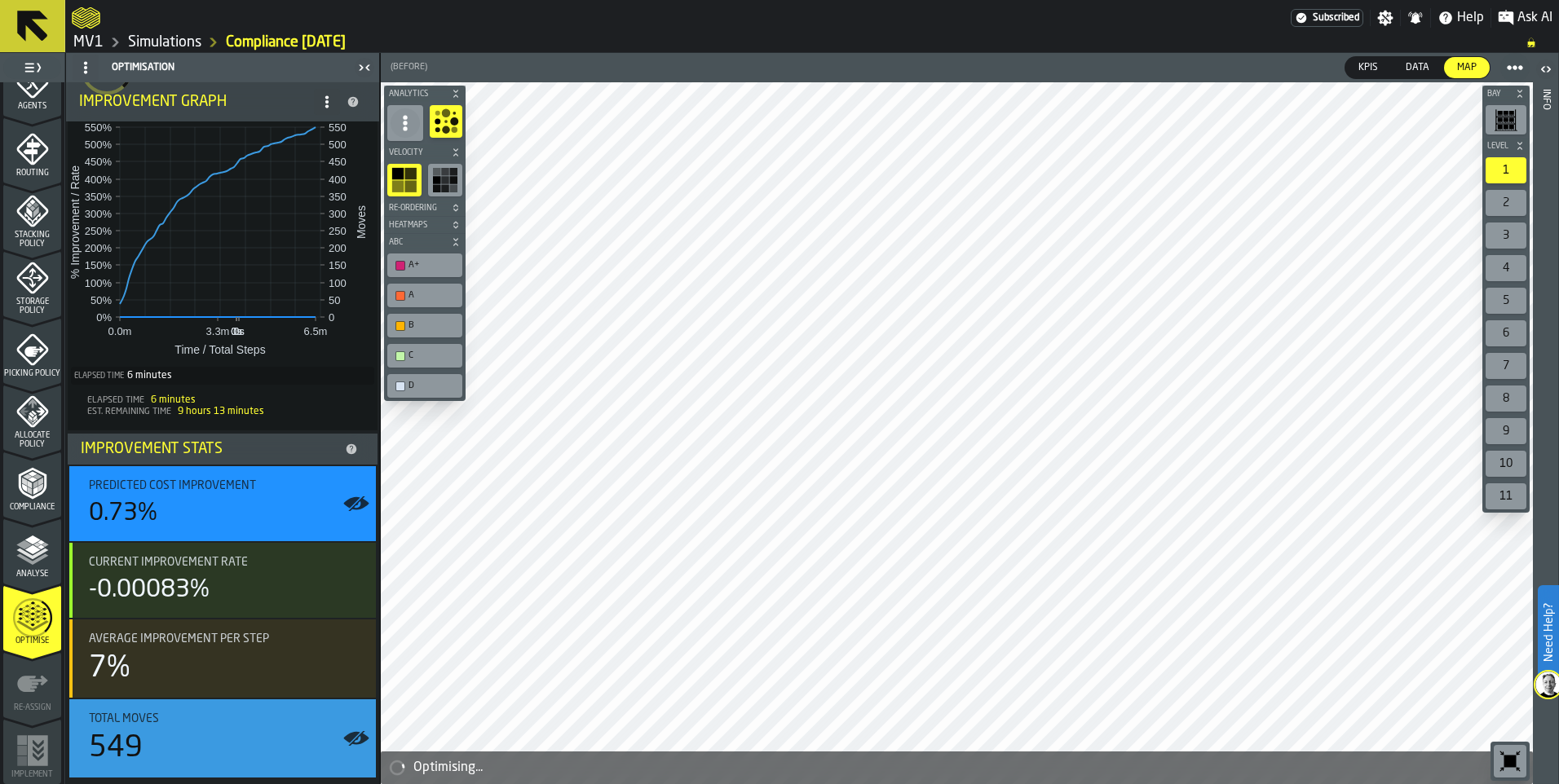
click at [362, 65] on icon "button-toggle-Close me" at bounding box center [364, 68] width 19 height 19
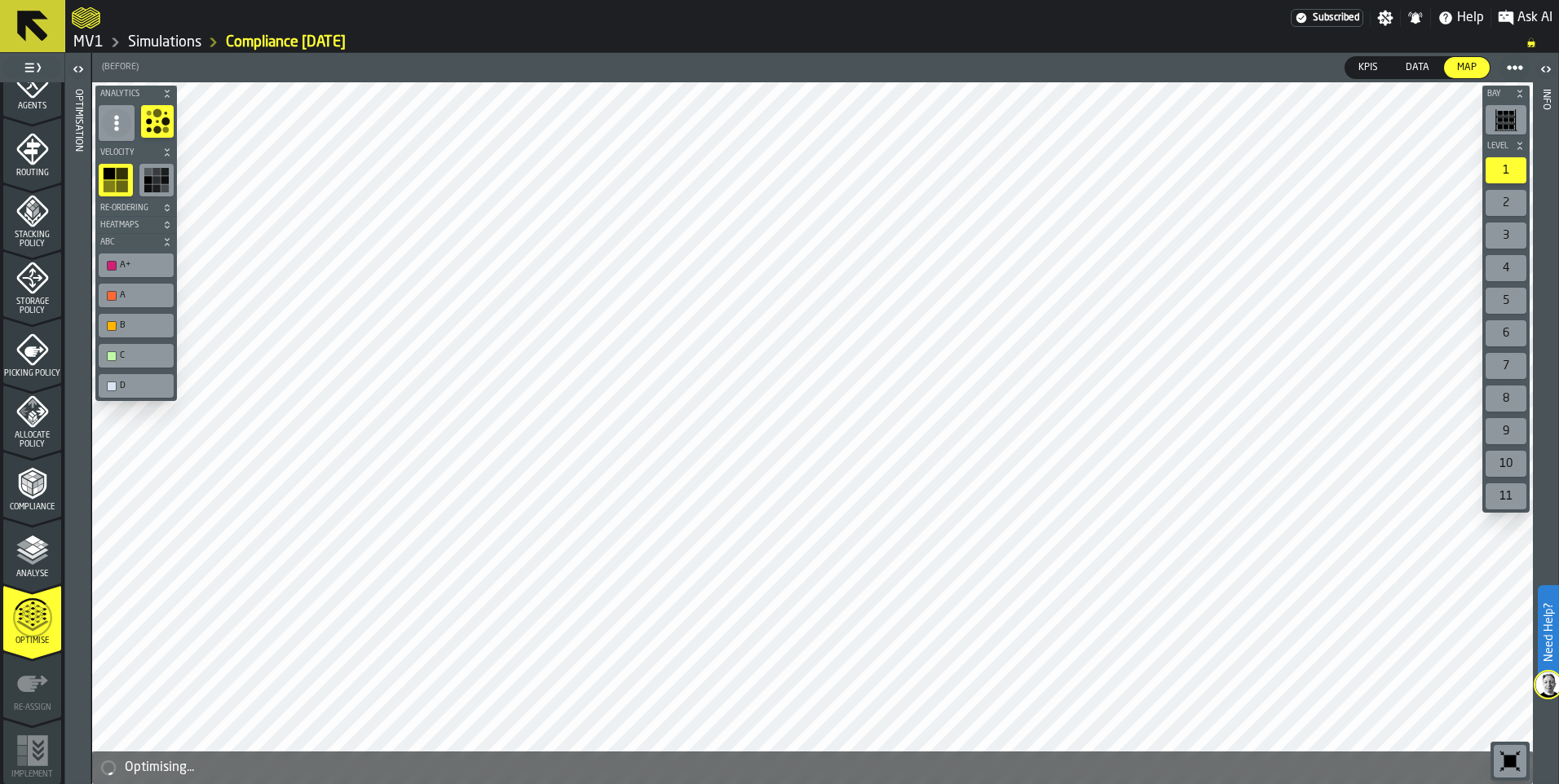
click at [77, 71] on icon "button-toggle-Open" at bounding box center [79, 69] width 19 height 19
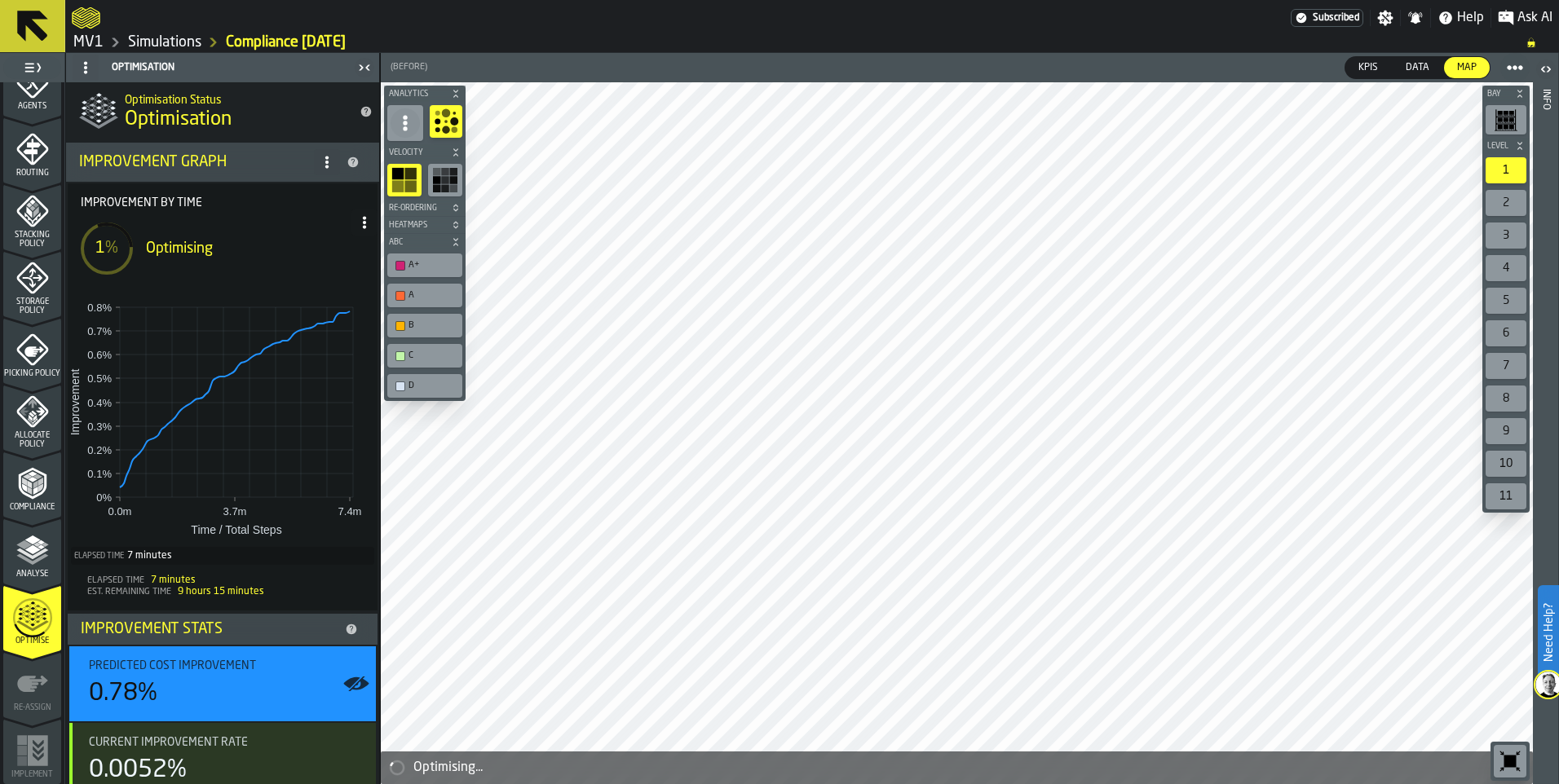
click at [321, 159] on icon at bounding box center [326, 162] width 13 height 13
click at [307, 189] on div "Show Support Options..." at bounding box center [257, 195] width 137 height 19
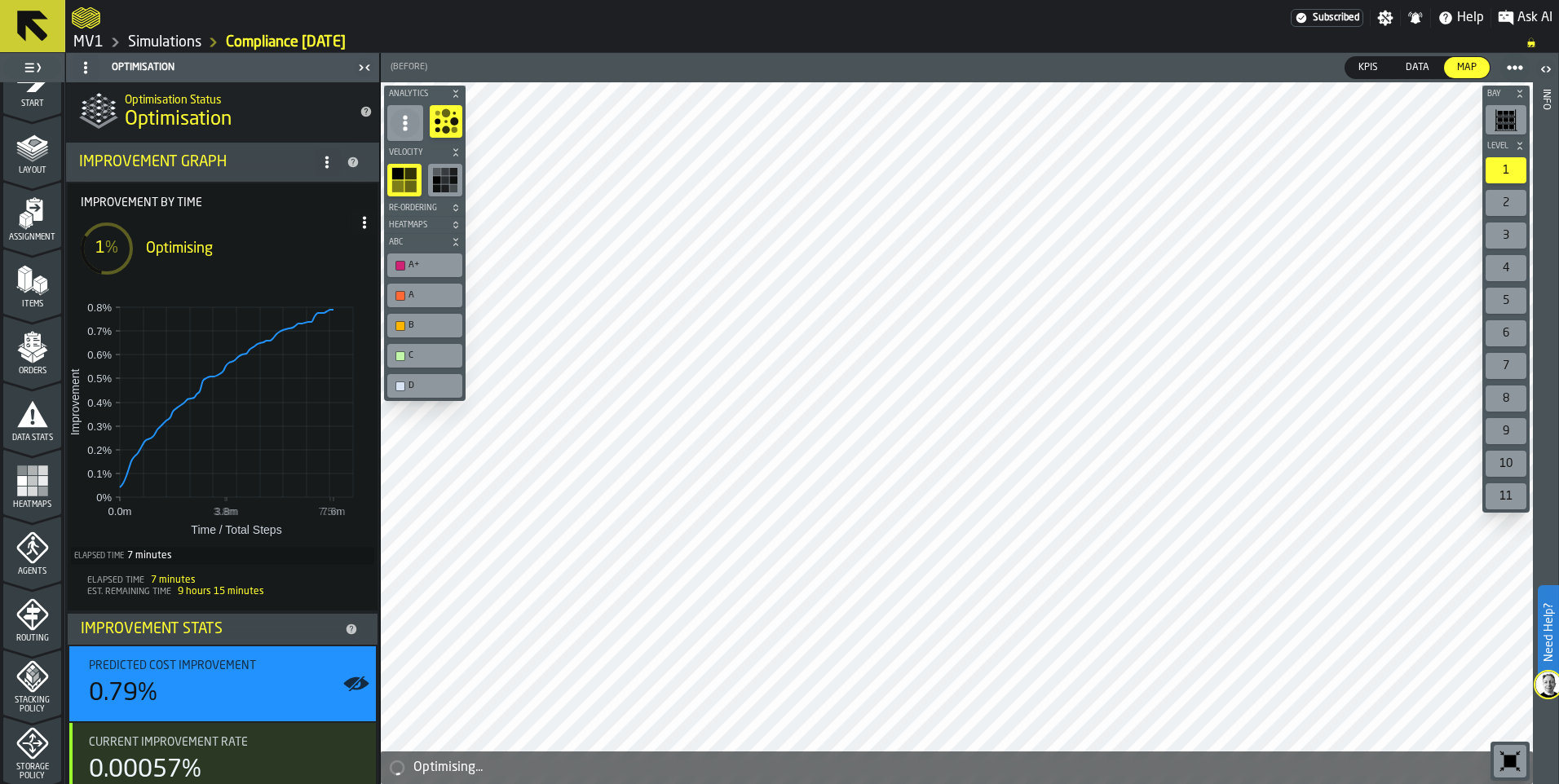
scroll to position [0, 0]
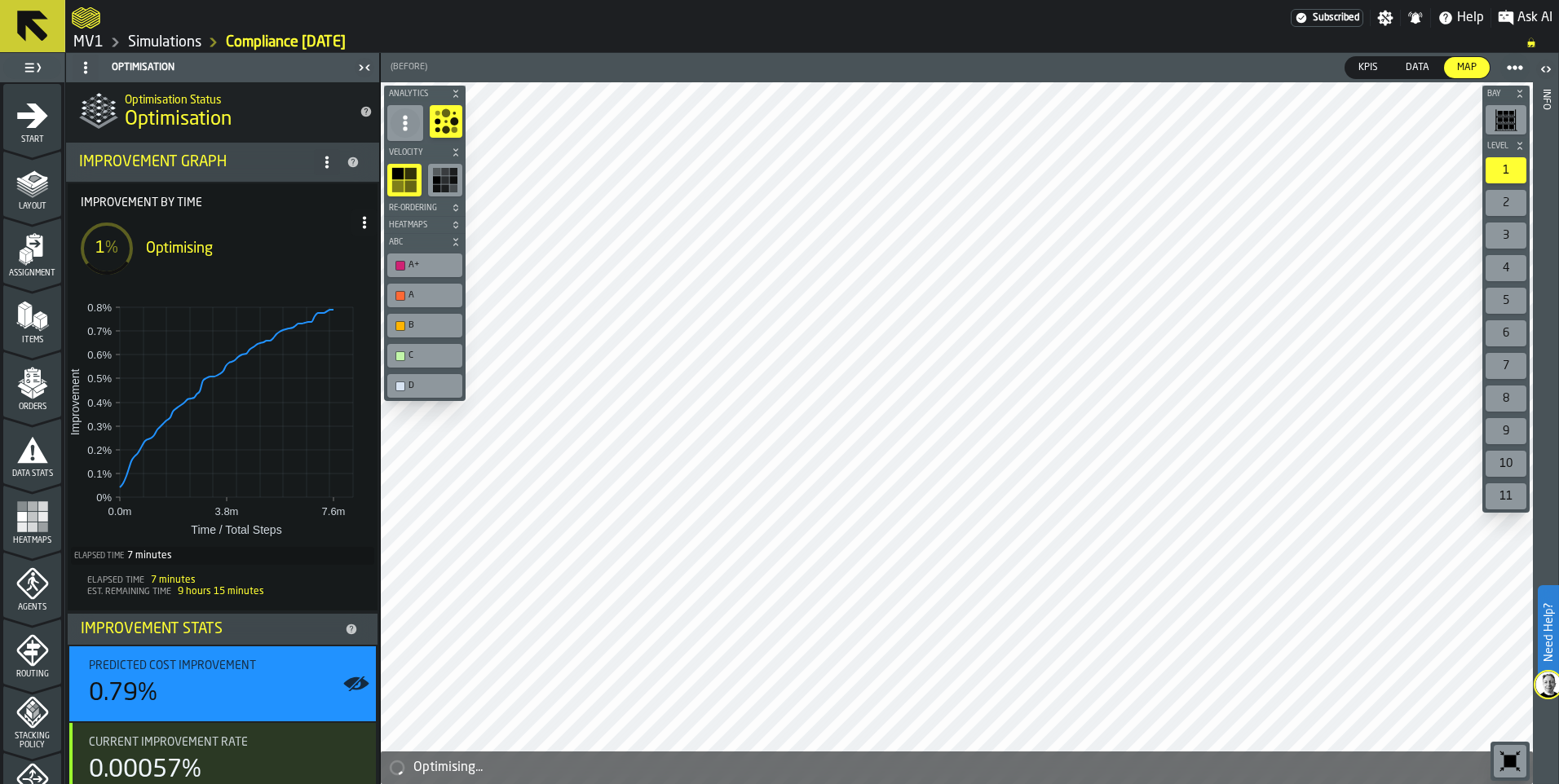
click at [21, 195] on icon "menu Layout" at bounding box center [32, 183] width 33 height 33
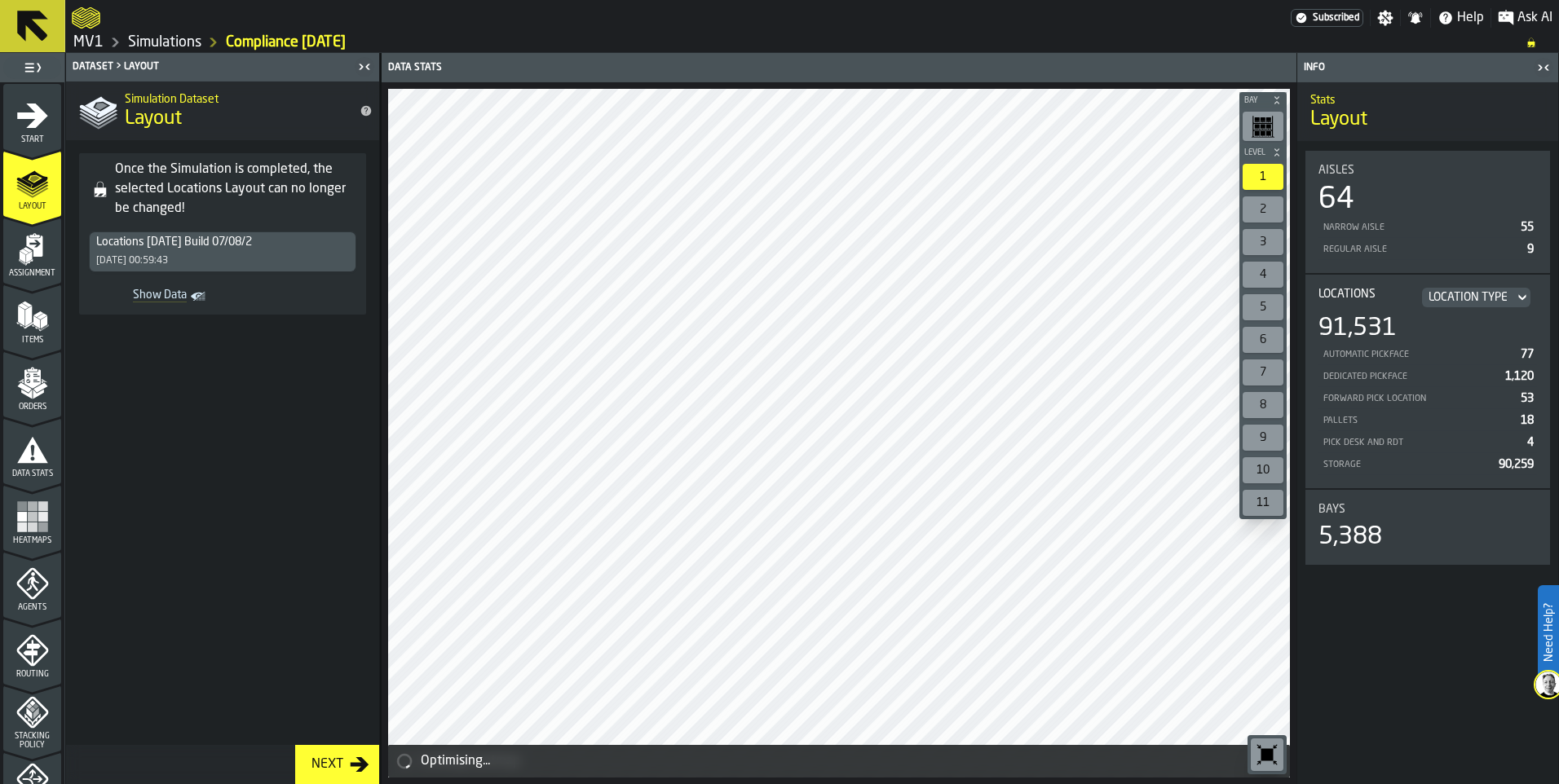
click at [236, 253] on div "Locations 2024-07-15 Build 07/08/2 07/08/2025, 00:59:43" at bounding box center [222, 251] width 266 height 39
click at [0, 0] on polygon "Show Data" at bounding box center [0, 0] width 0 height 0
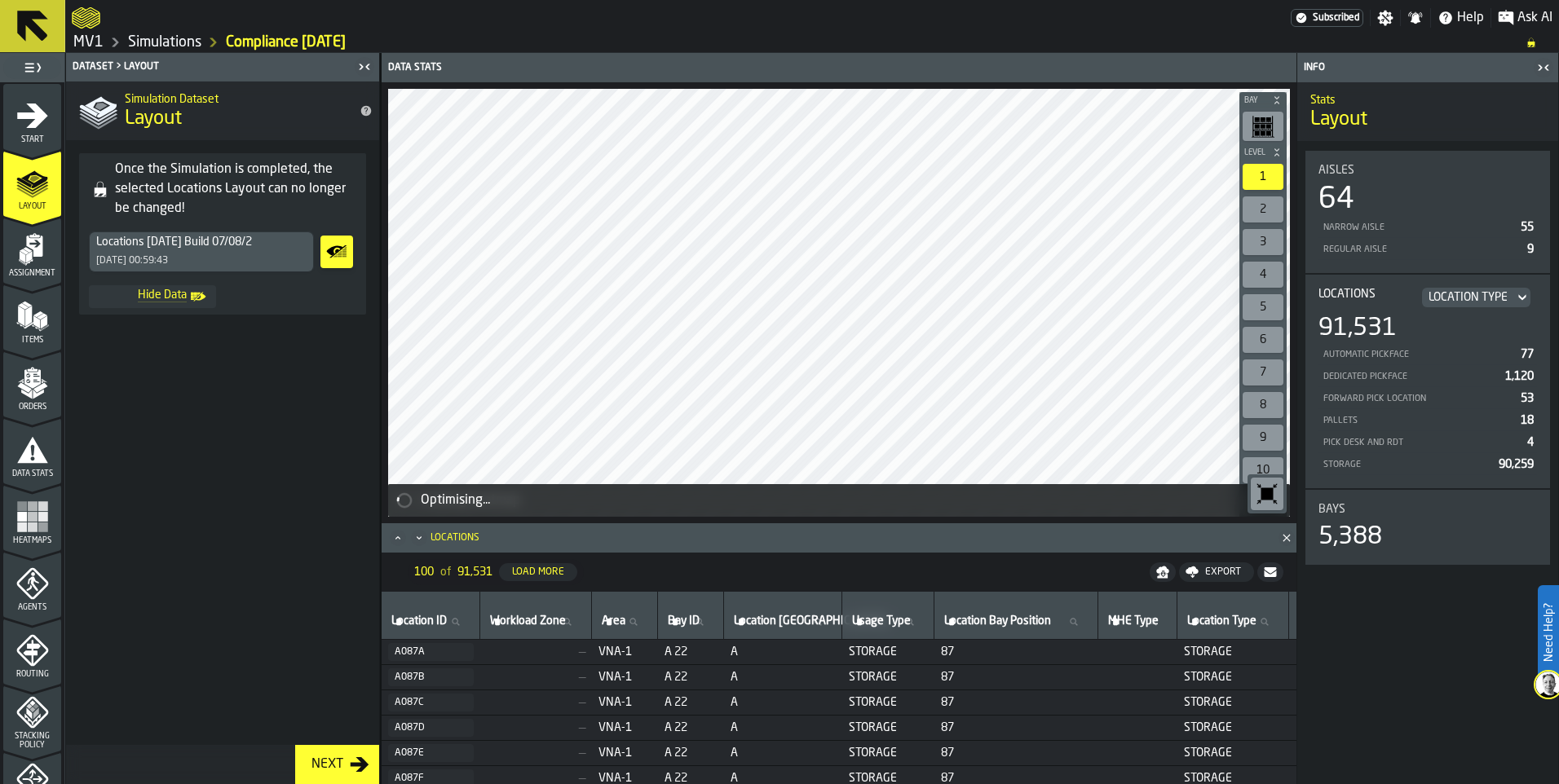
click at [282, 251] on div "Locations 2024-07-15 Build 07/08/2 07/08/2025, 00:59:43" at bounding box center [201, 251] width 223 height 39
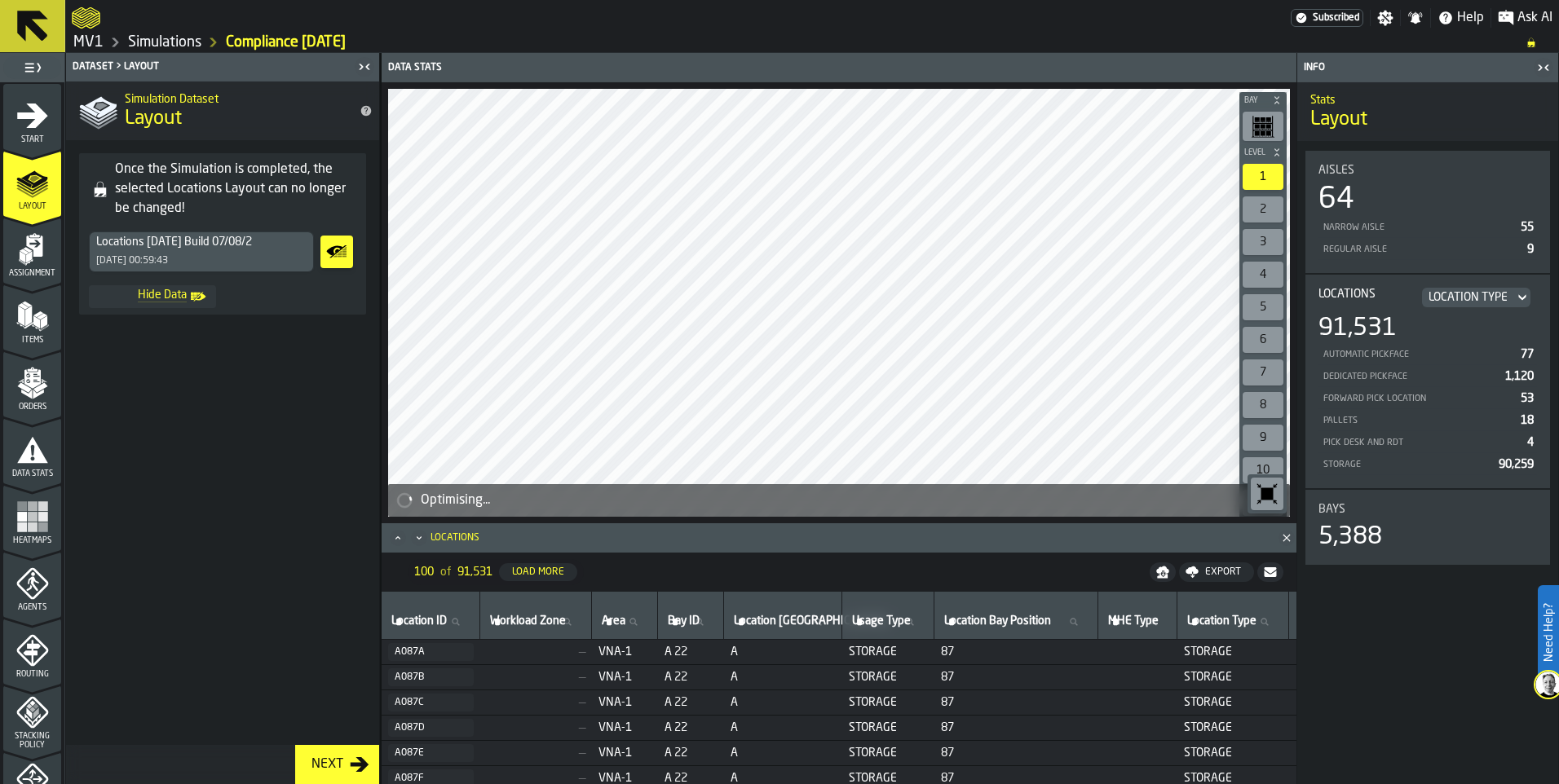
click at [35, 244] on icon "menu Assignment" at bounding box center [32, 249] width 33 height 33
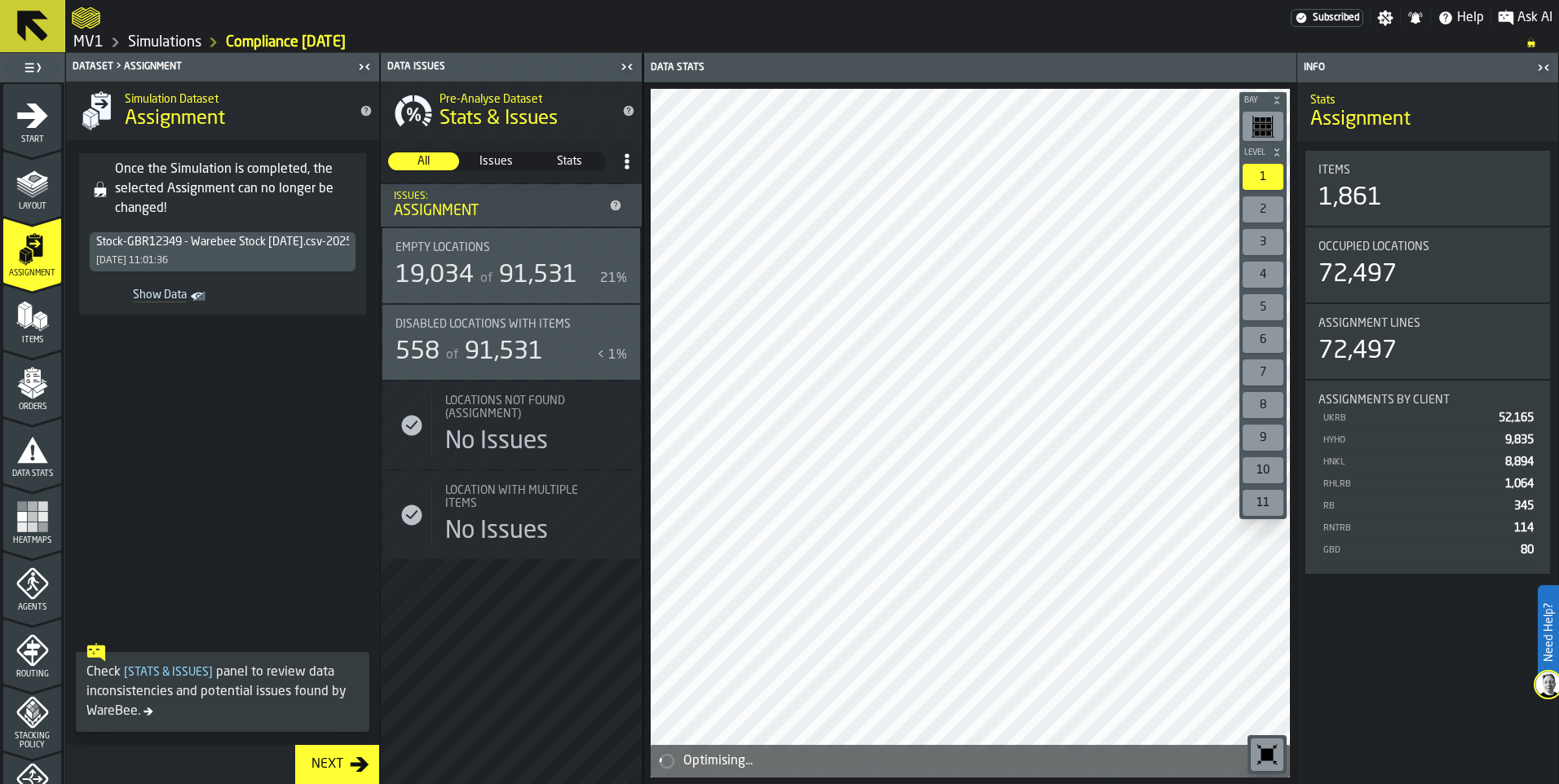
click at [40, 123] on icon "menu Start" at bounding box center [32, 116] width 33 height 33
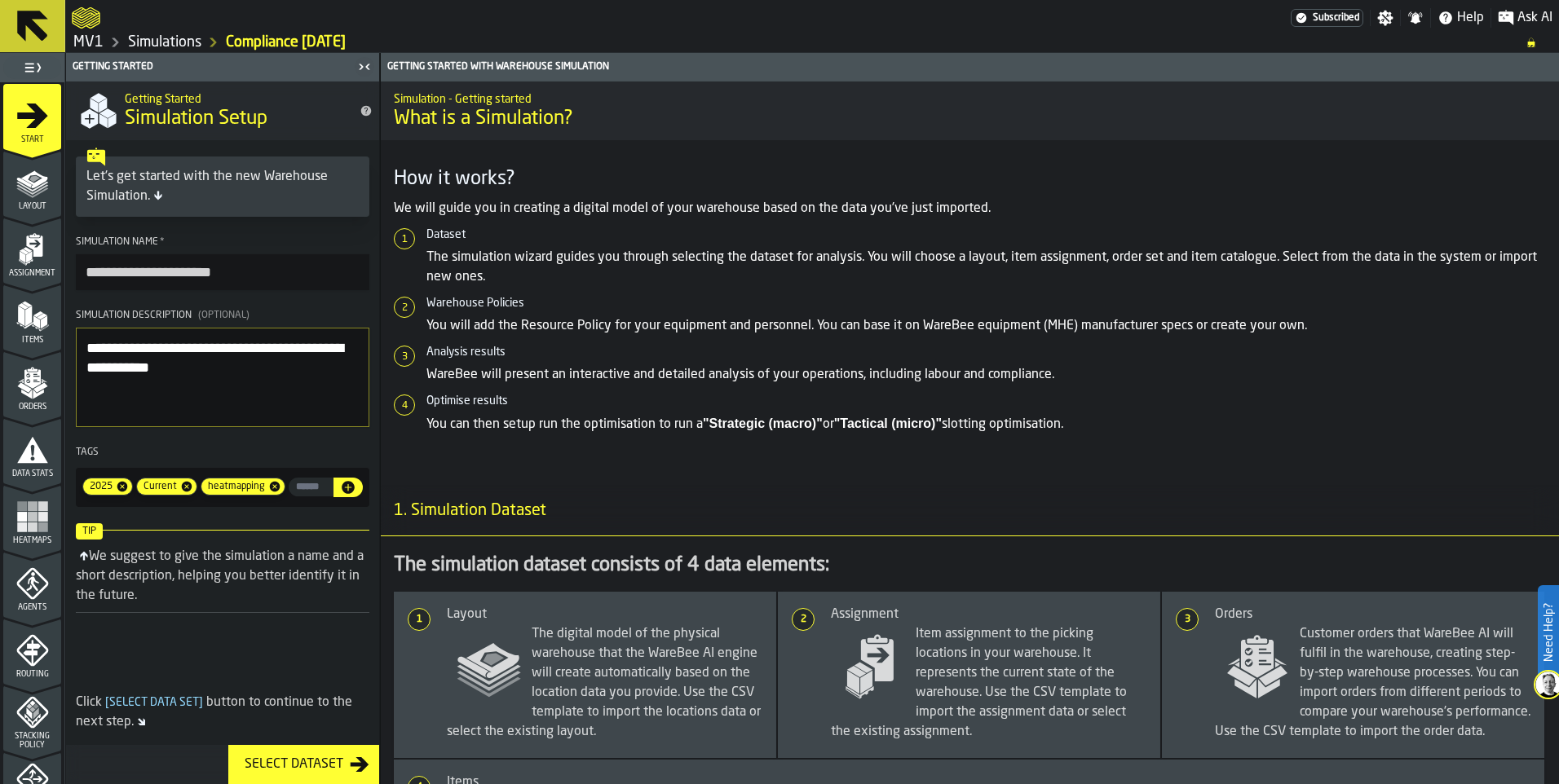
click at [36, 198] on icon "menu Layout" at bounding box center [32, 183] width 33 height 33
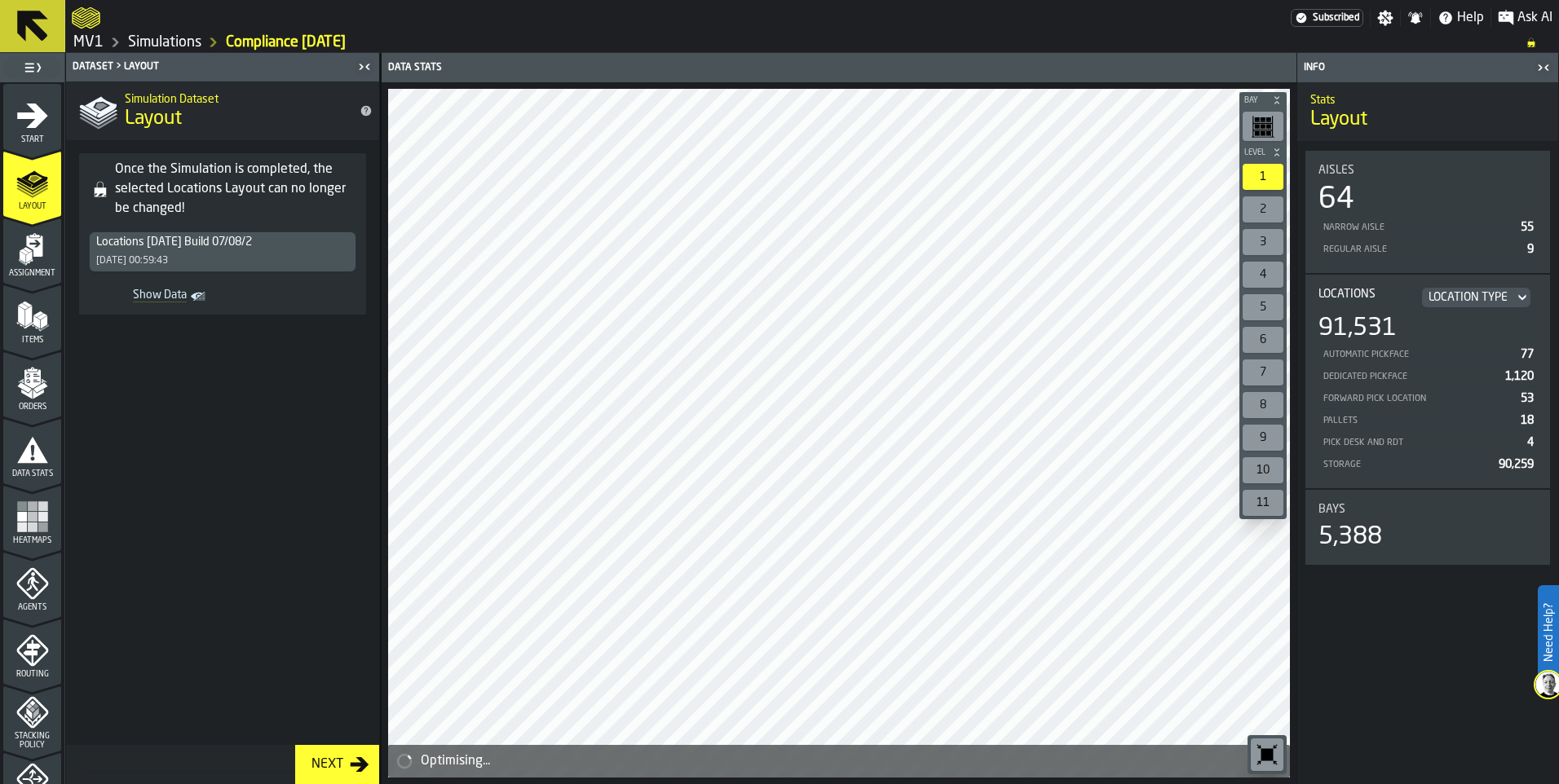
click at [146, 296] on span "Show Data" at bounding box center [141, 296] width 92 height 16
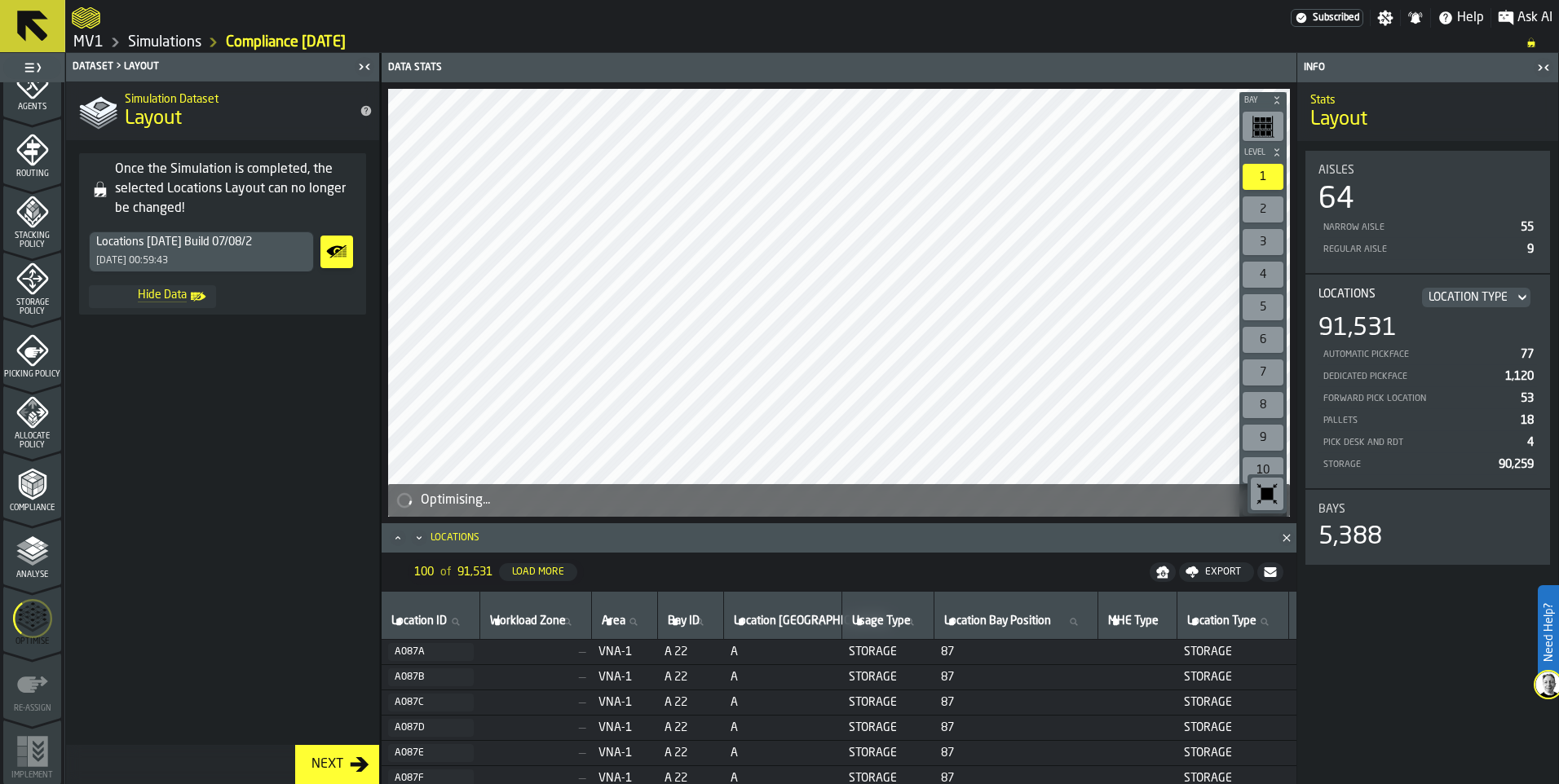
scroll to position [502, 0]
click at [34, 621] on icon "menu Optimise" at bounding box center [33, 618] width 39 height 65
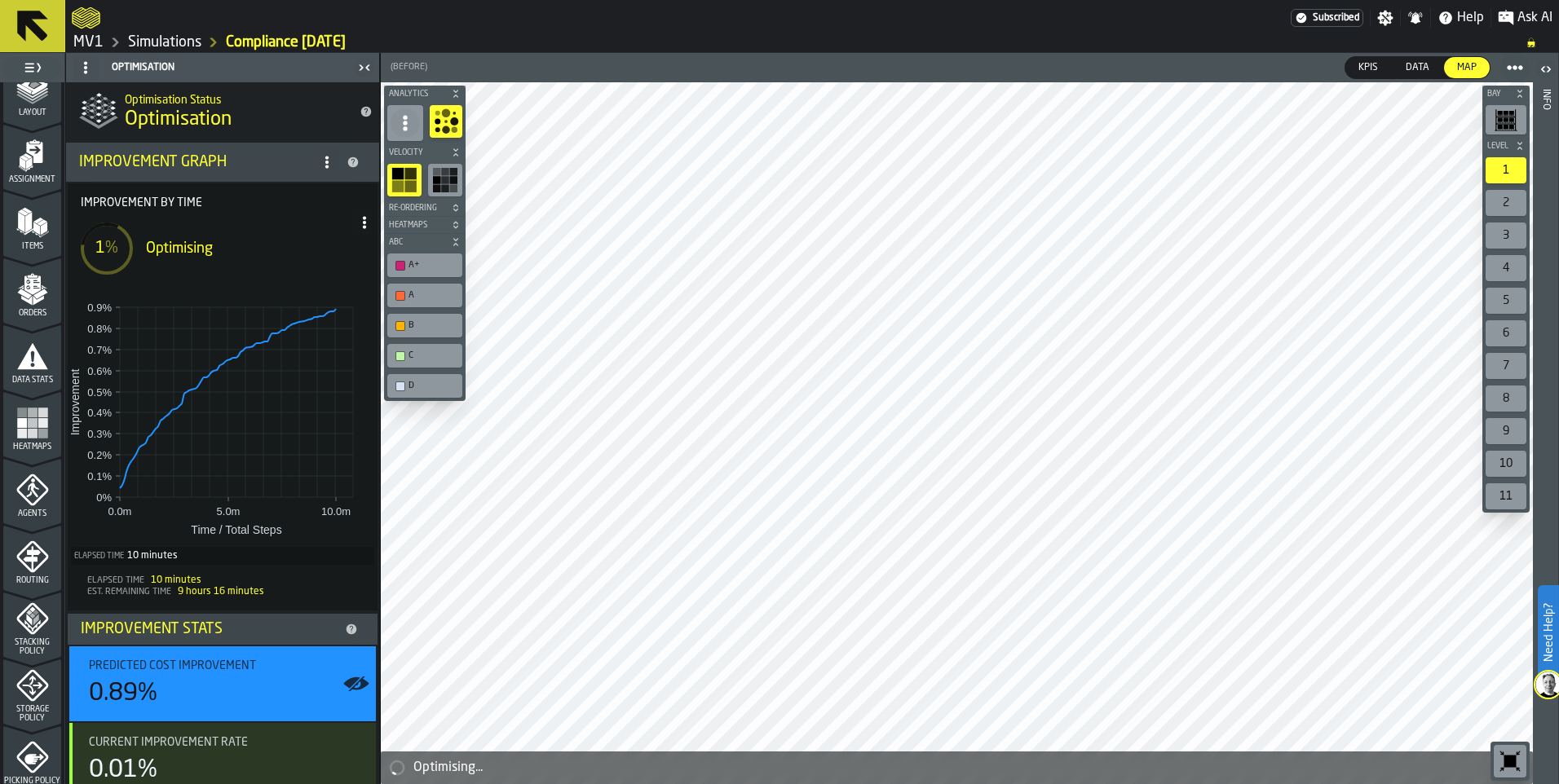
scroll to position [12, 0]
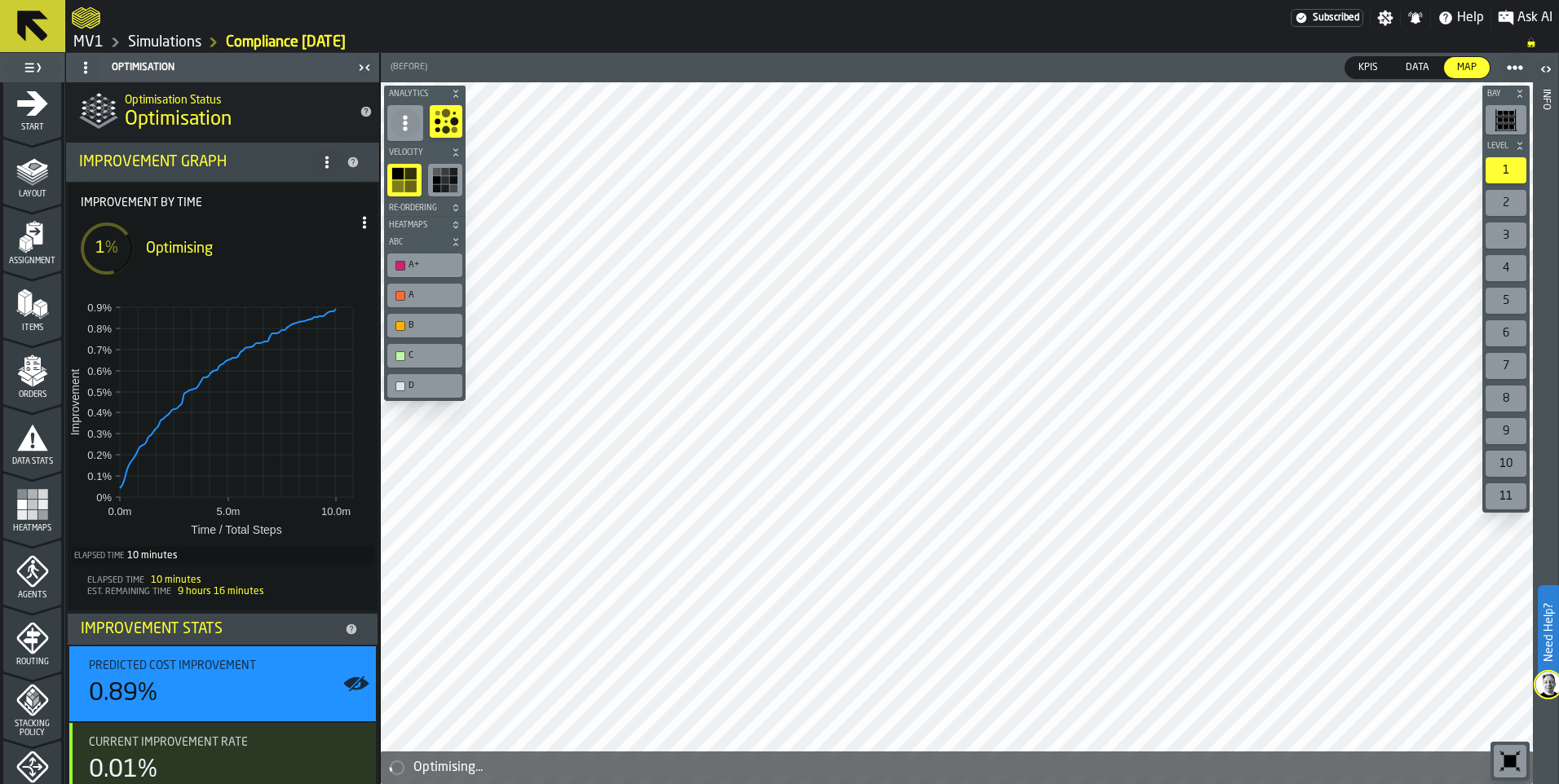
click at [29, 387] on div "Orders" at bounding box center [33, 377] width 58 height 45
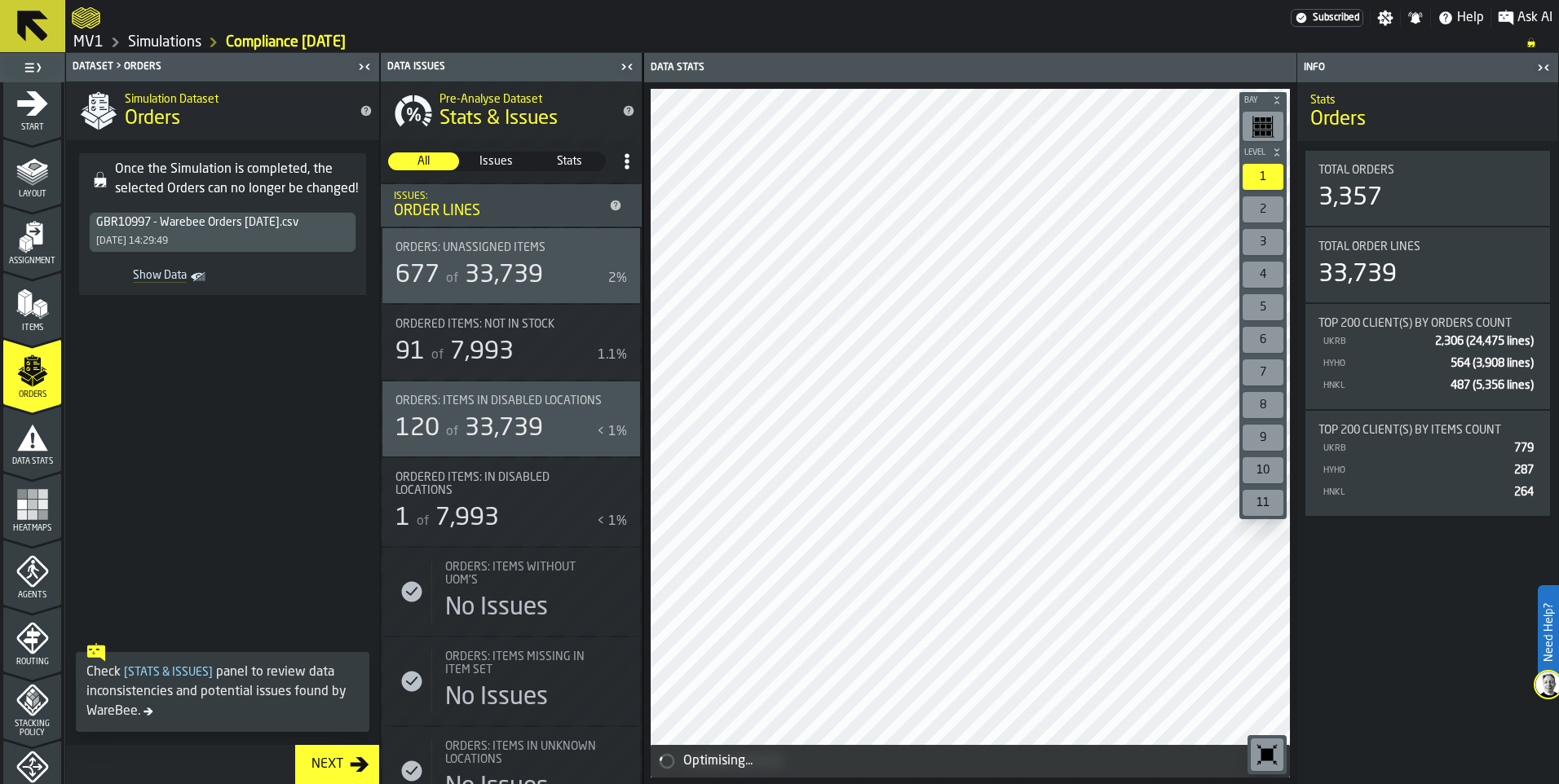
drag, startPoint x: 23, startPoint y: 648, endPoint x: 34, endPoint y: 705, distance: 58.1
click at [22, 650] on icon "menu Routing" at bounding box center [32, 638] width 33 height 33
click at [37, 699] on icon "menu Stacking Policy" at bounding box center [32, 700] width 33 height 33
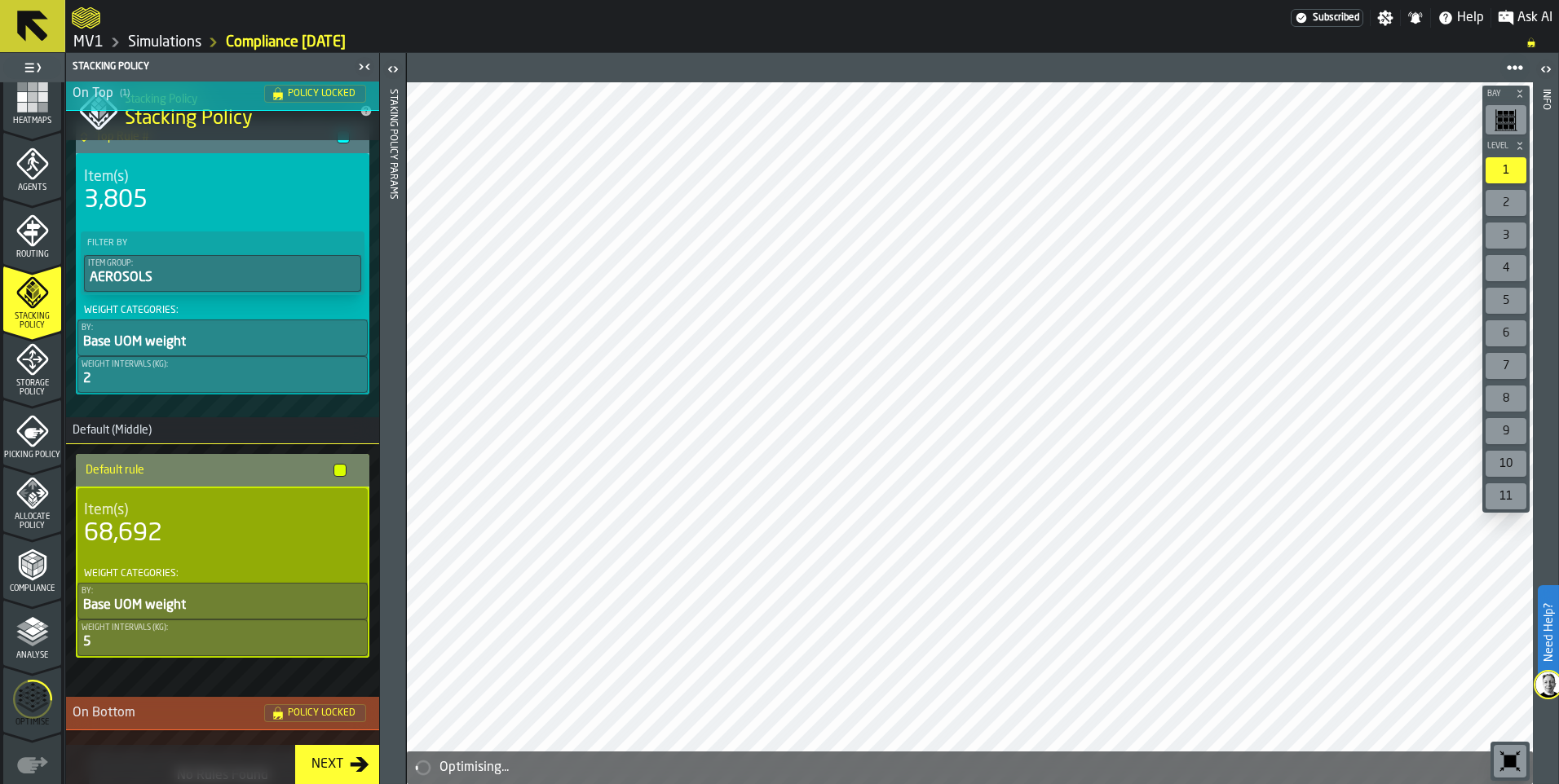
scroll to position [141, 0]
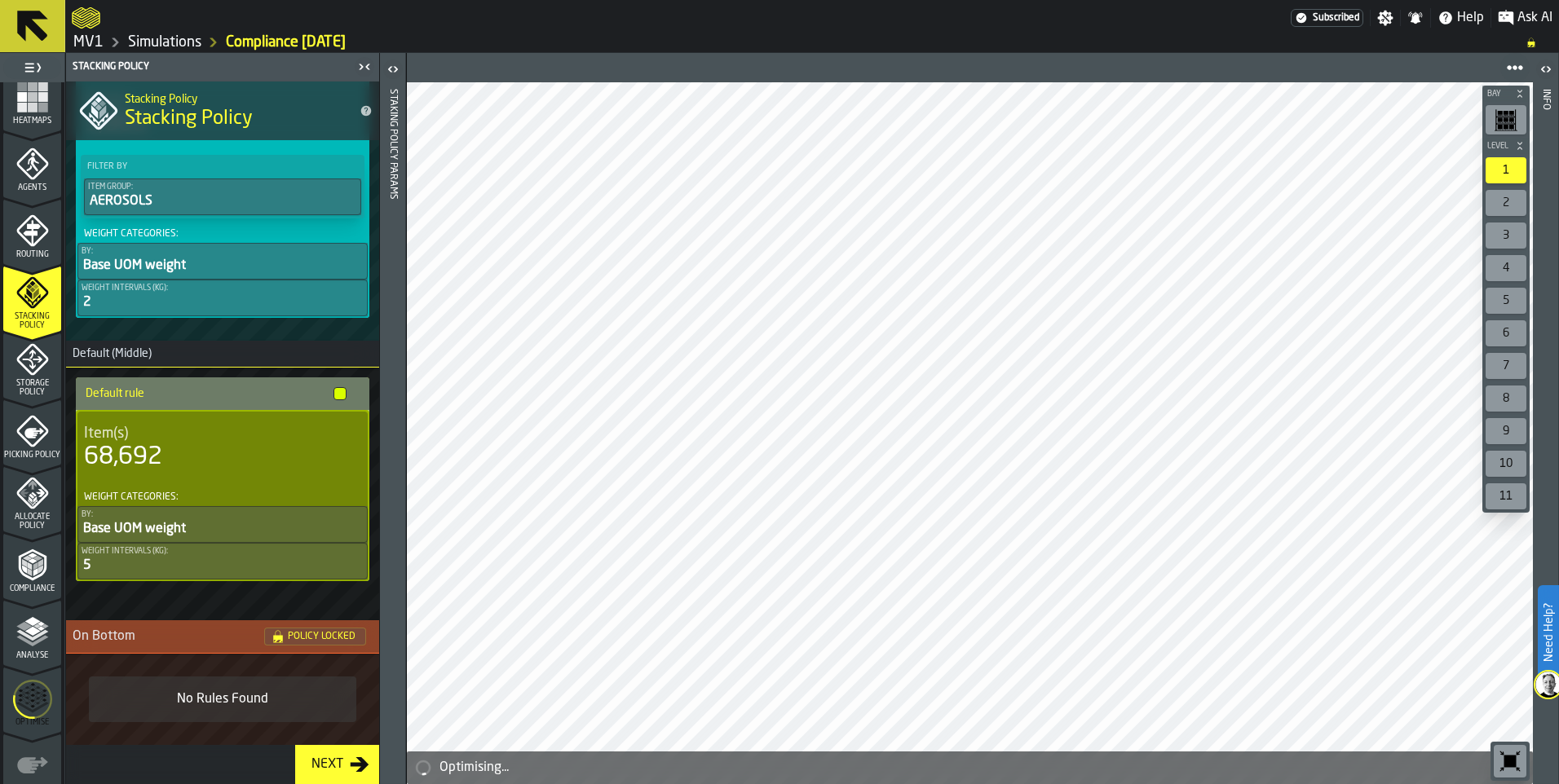
click at [36, 707] on icon "menu Optimise" at bounding box center [33, 699] width 39 height 65
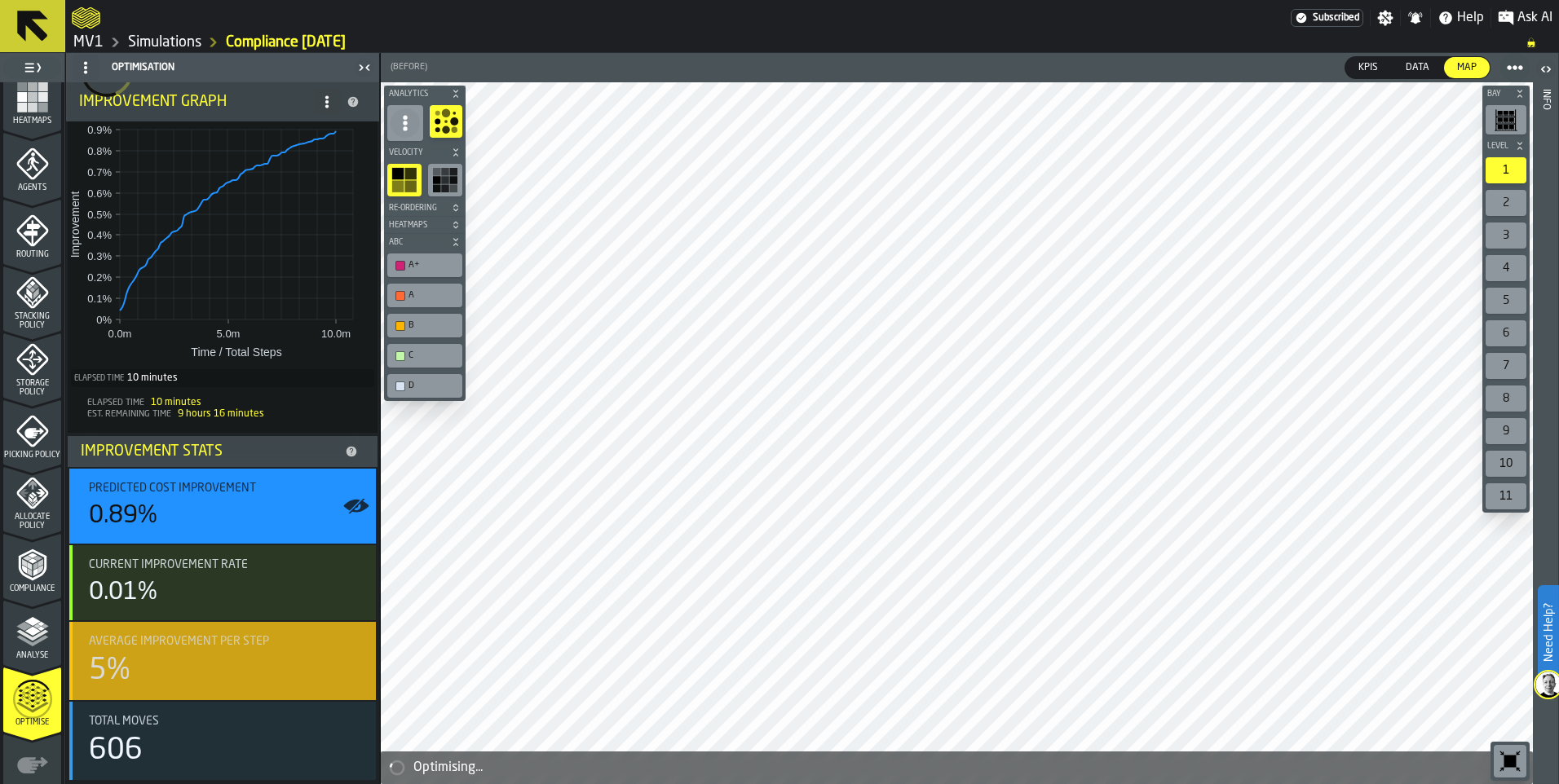
scroll to position [182, 0]
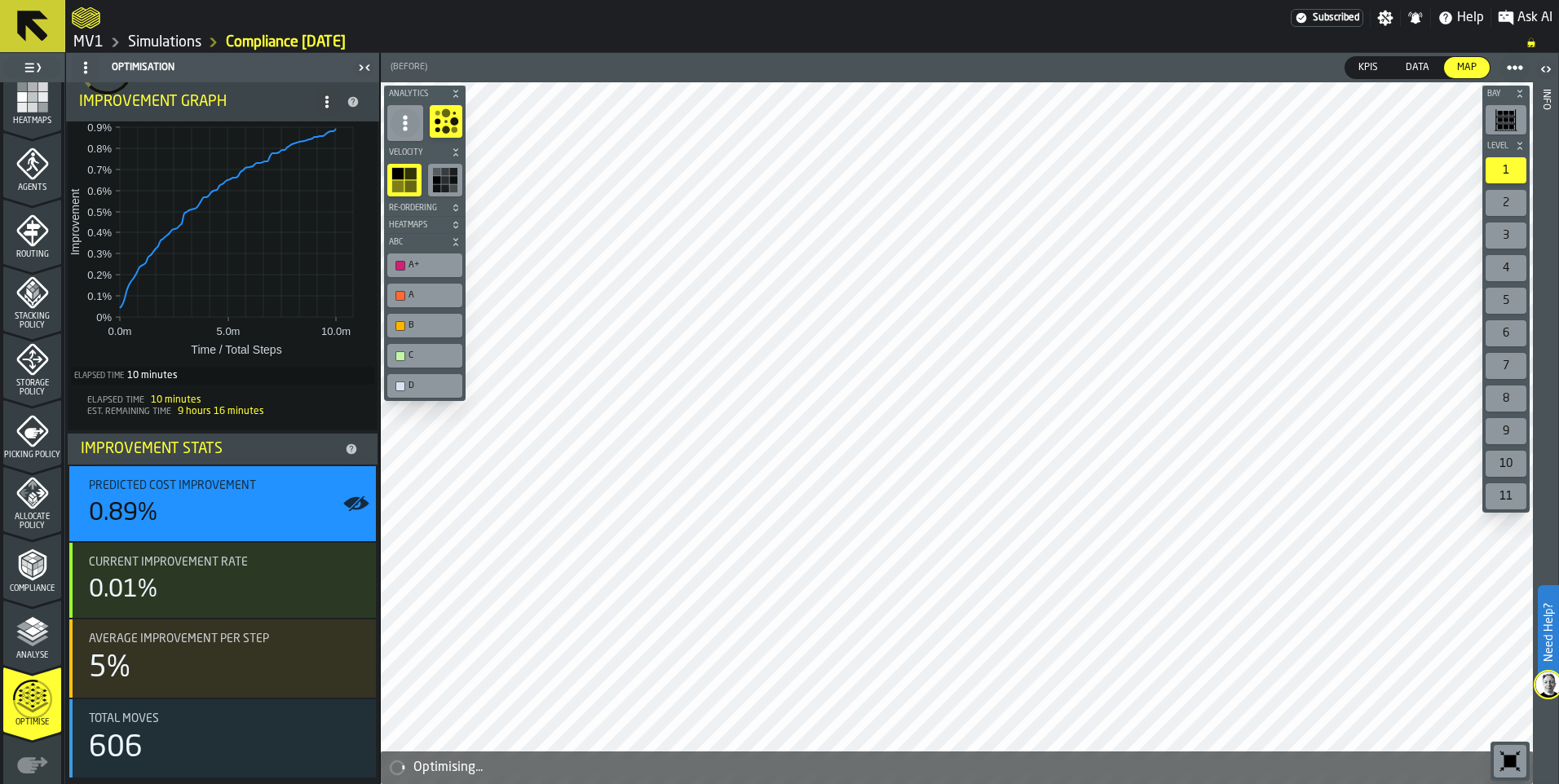
click at [347, 447] on icon at bounding box center [352, 450] width 11 height 11
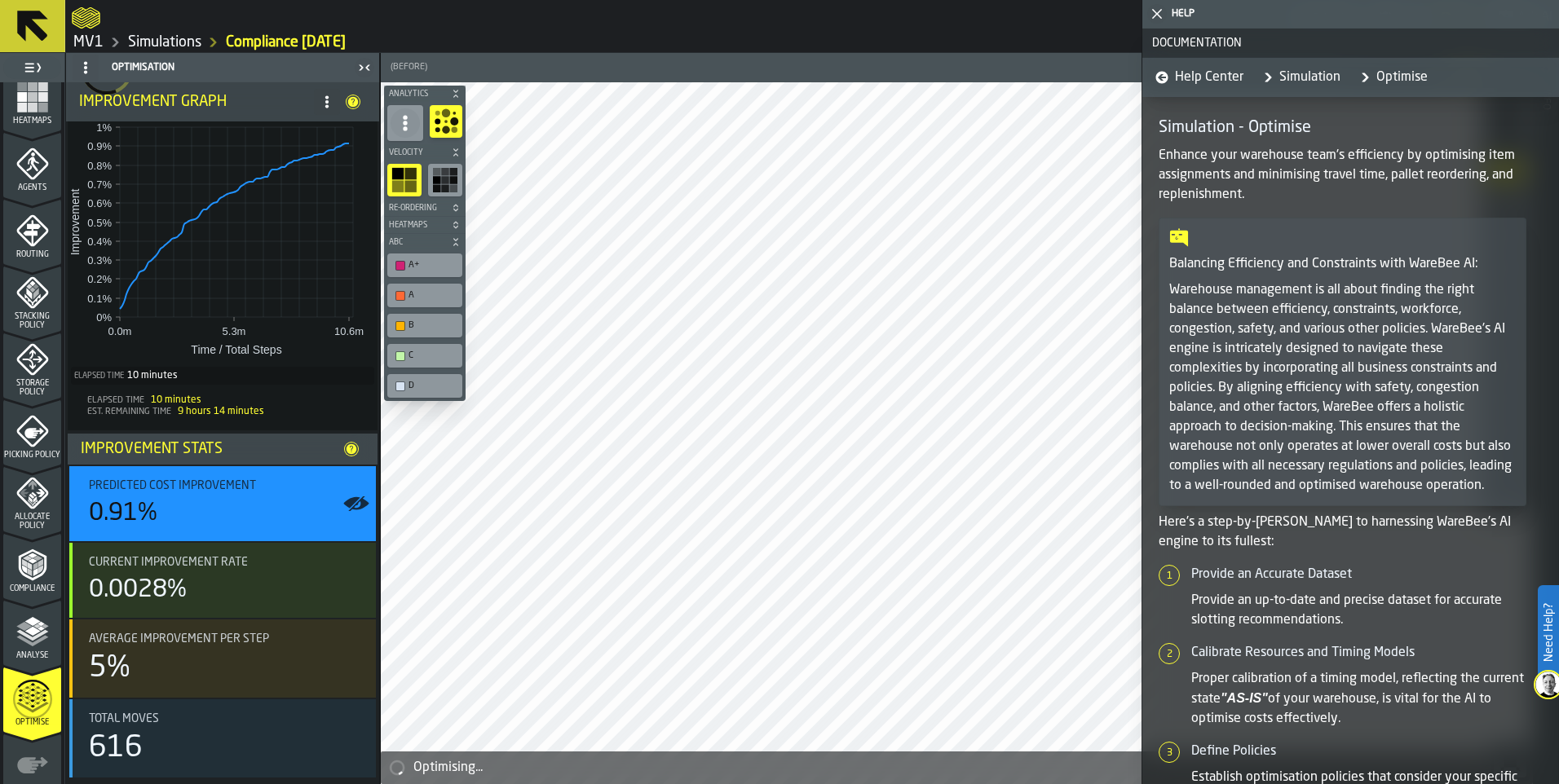
click at [1158, 14] on polygon "button-toggle-Close me" at bounding box center [1158, 14] width 11 height 11
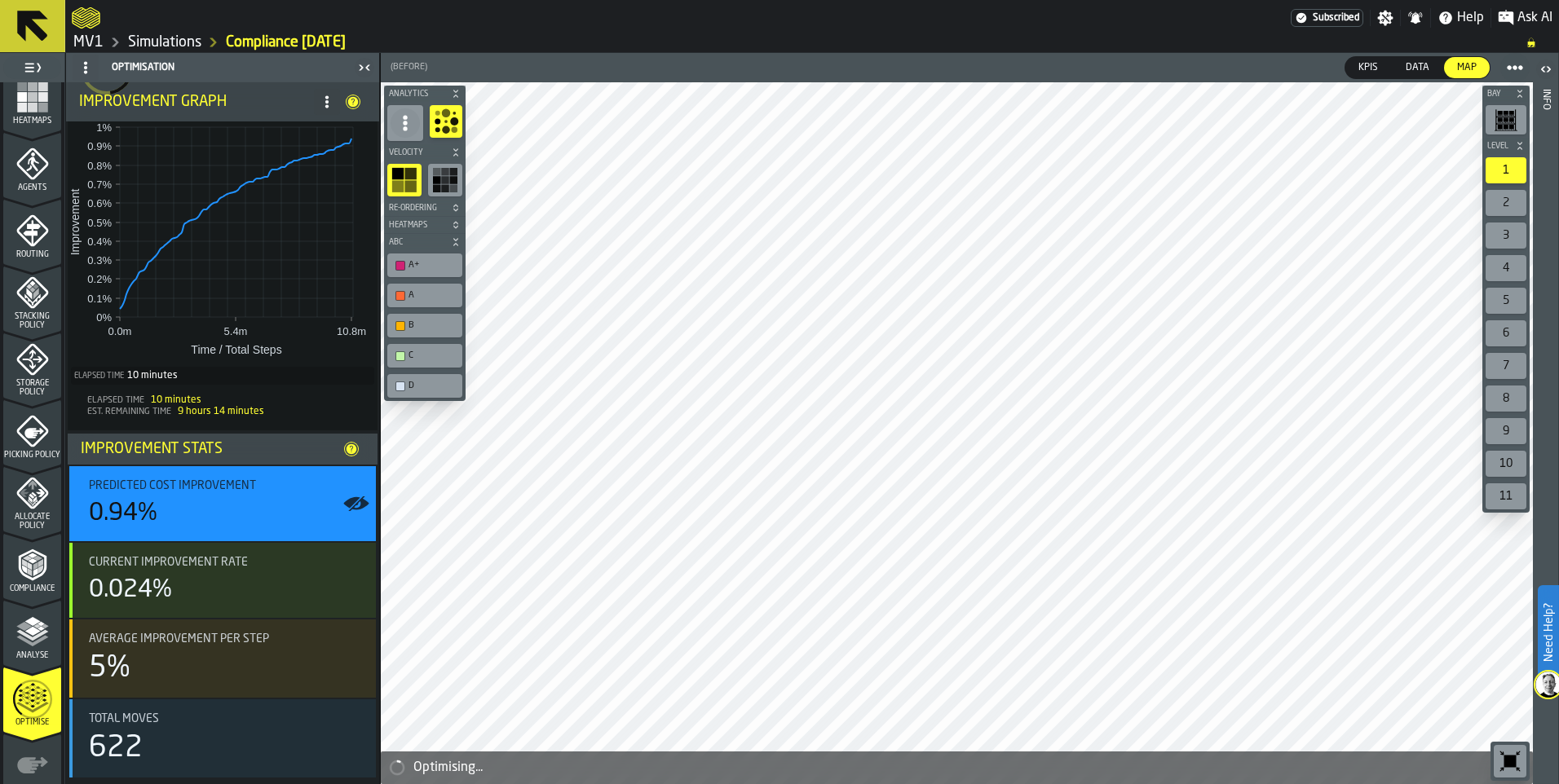
click at [349, 100] on icon at bounding box center [353, 101] width 13 height 13
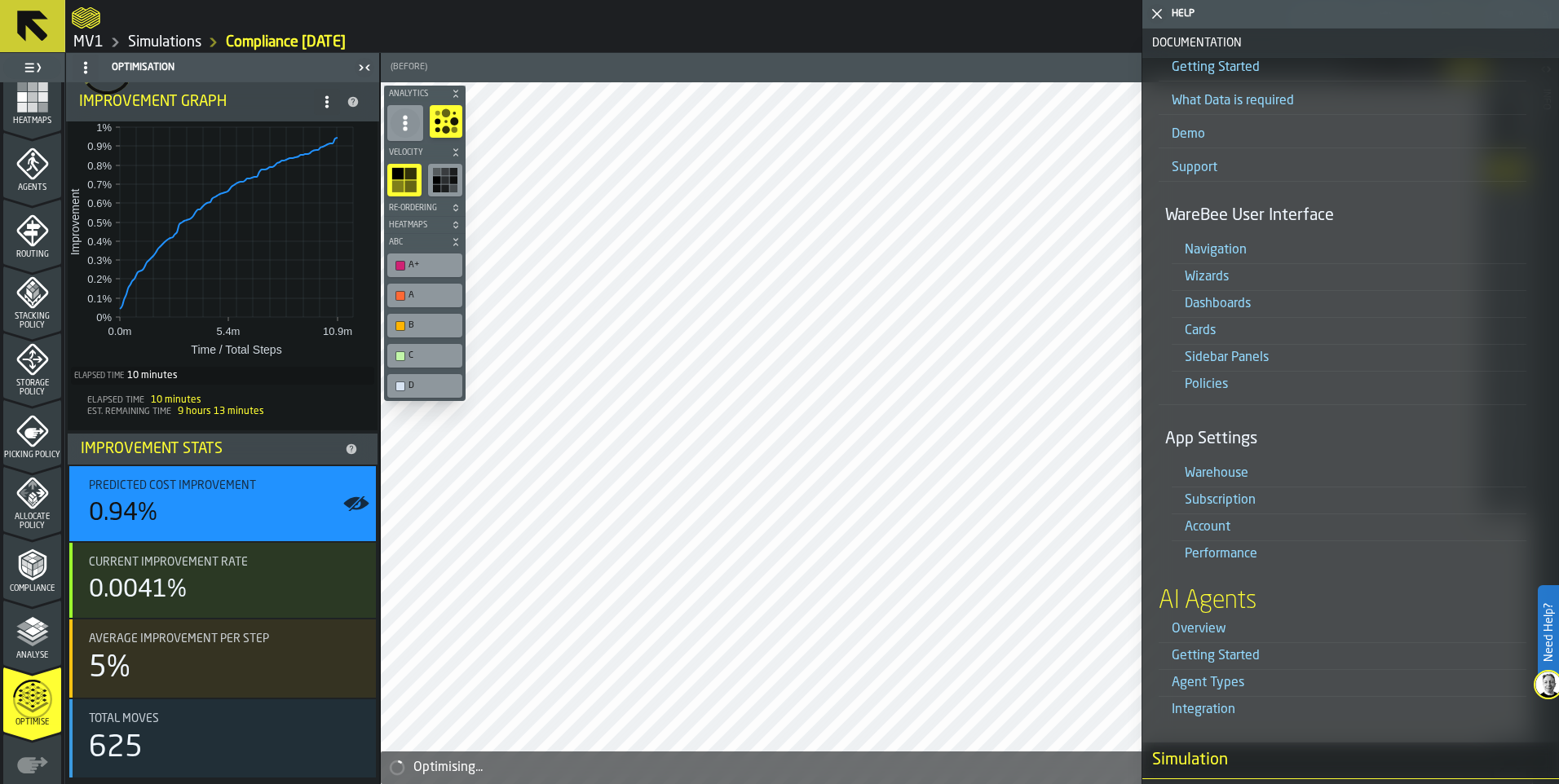
scroll to position [489, 0]
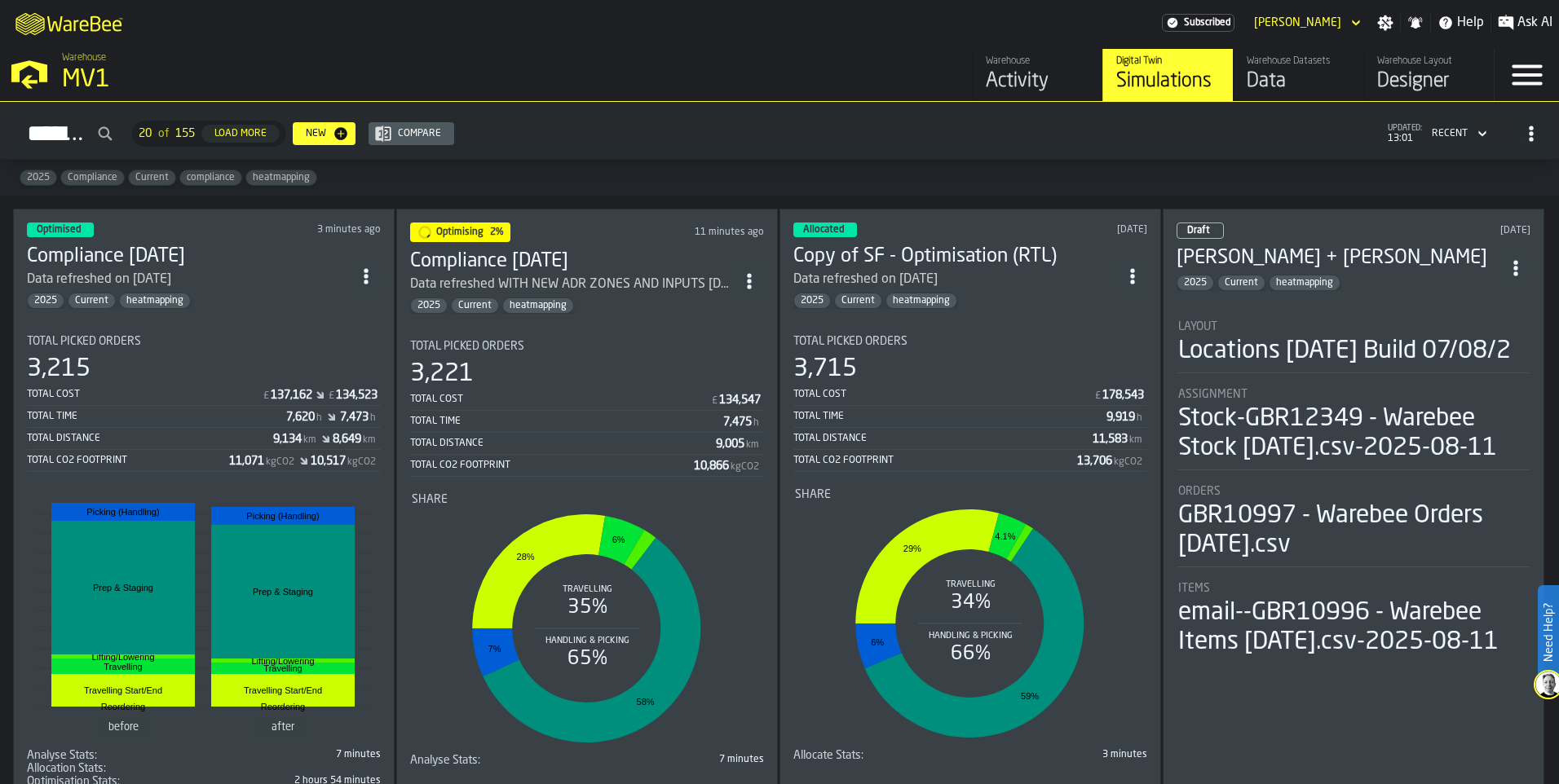
click at [1288, 470] on div "Assignment Stock-GBR12349 - Warebee Stock 11.08.2025.csv-2025-08-11" at bounding box center [1353, 429] width 350 height 82
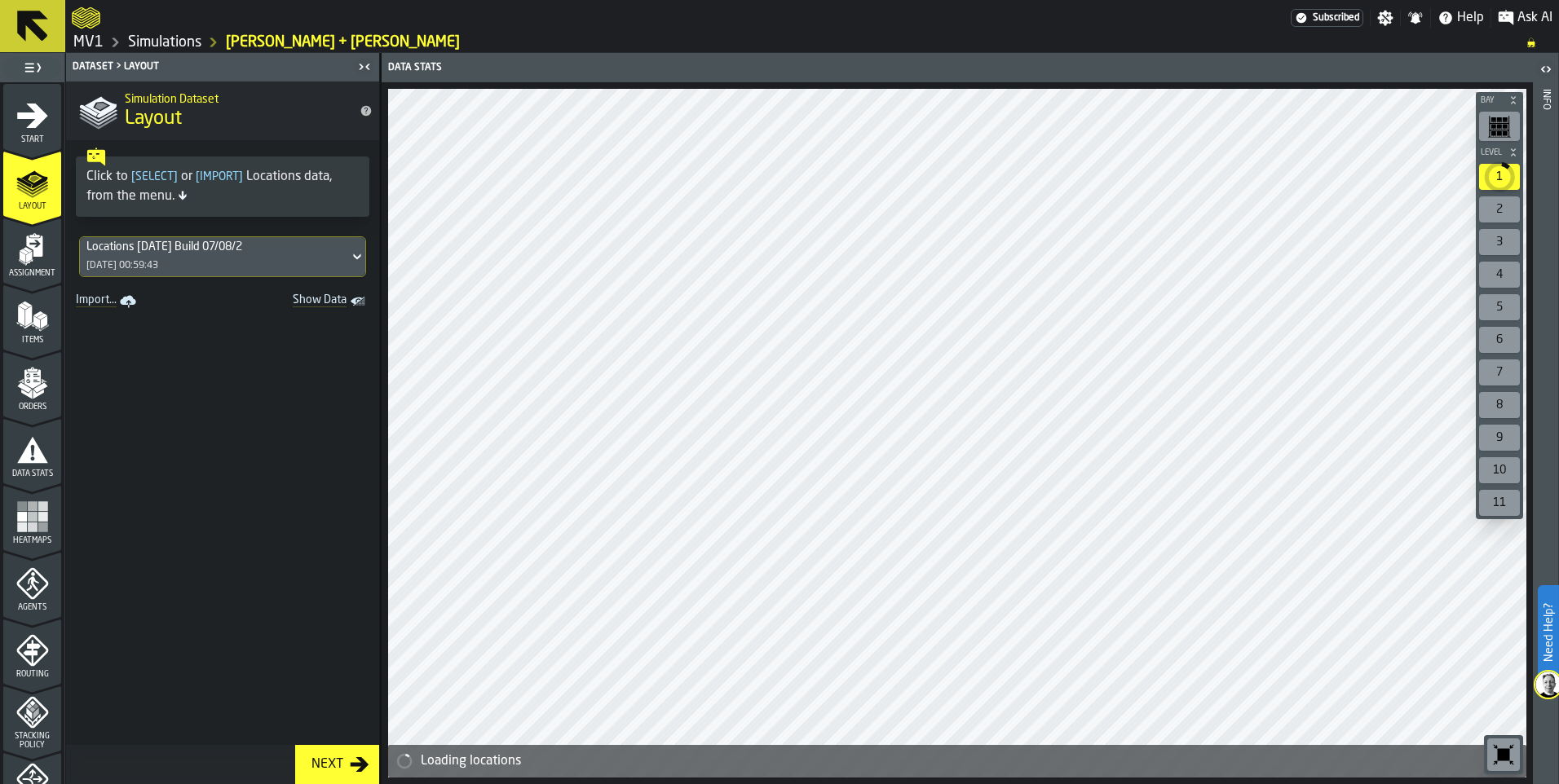
drag, startPoint x: 358, startPoint y: 252, endPoint x: 318, endPoint y: 254, distance: 40.0
click at [318, 254] on div "Locations 2024-07-15 Build 07/08/2 07/08/2025, 00:59:43" at bounding box center [222, 257] width 313 height 54
click at [349, 254] on icon at bounding box center [357, 257] width 16 height 19
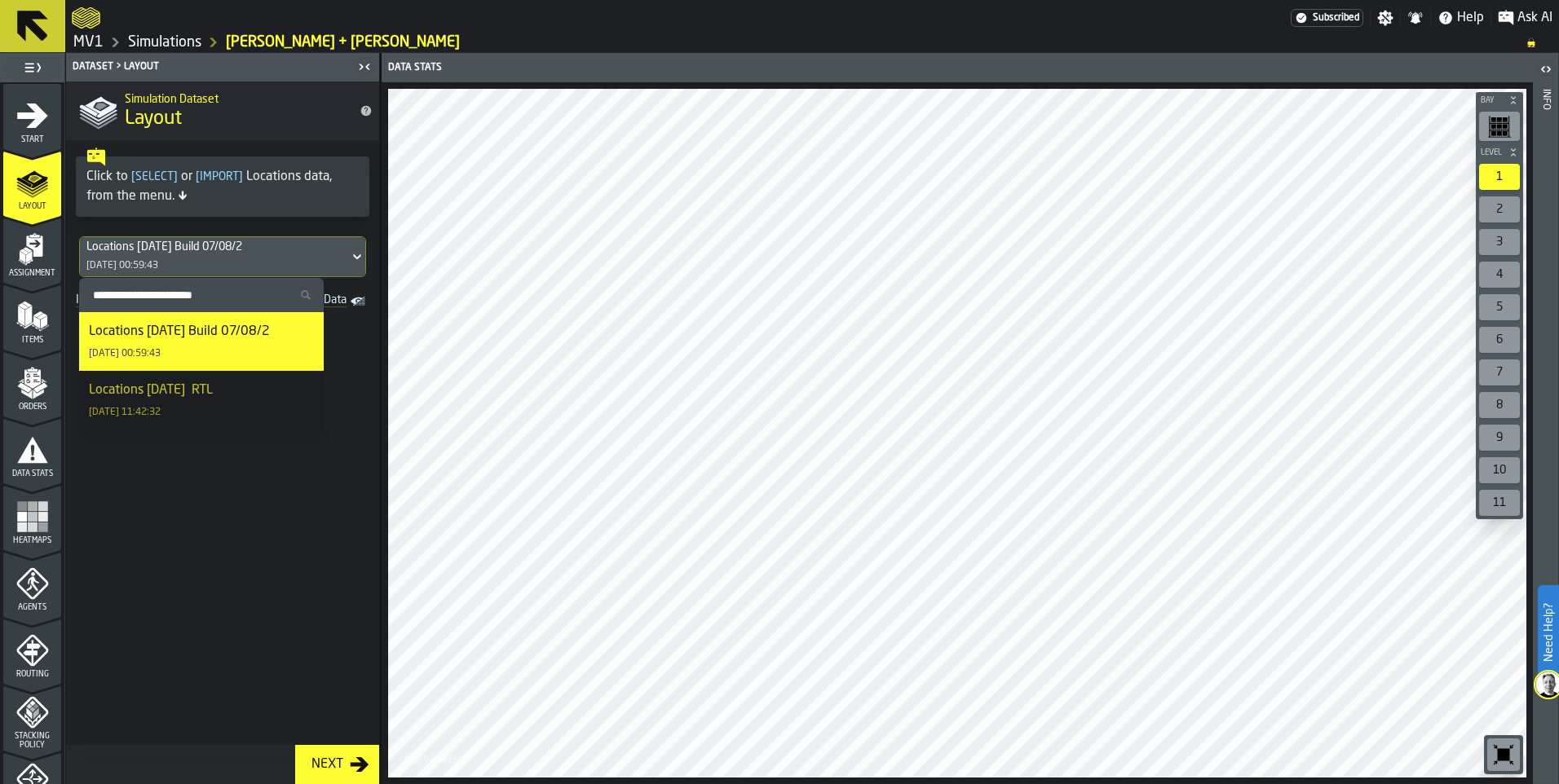
click at [301, 293] on icon "dropdown-menu" at bounding box center [305, 295] width 10 height 10
click at [299, 293] on input "Search Warehouse Layouts" at bounding box center [201, 295] width 232 height 21
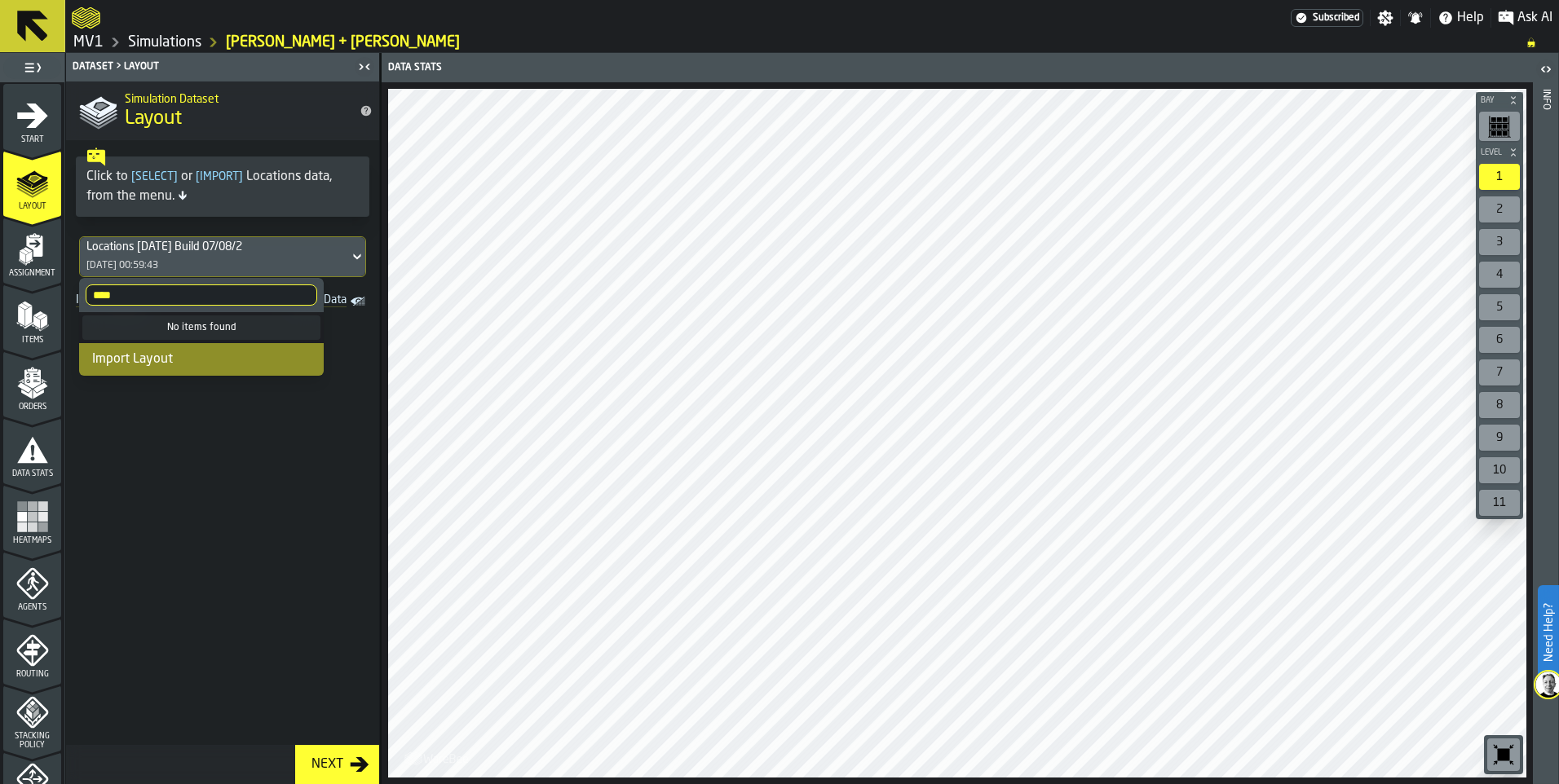
type input "****"
click at [307, 489] on span at bounding box center [222, 529] width 313 height 432
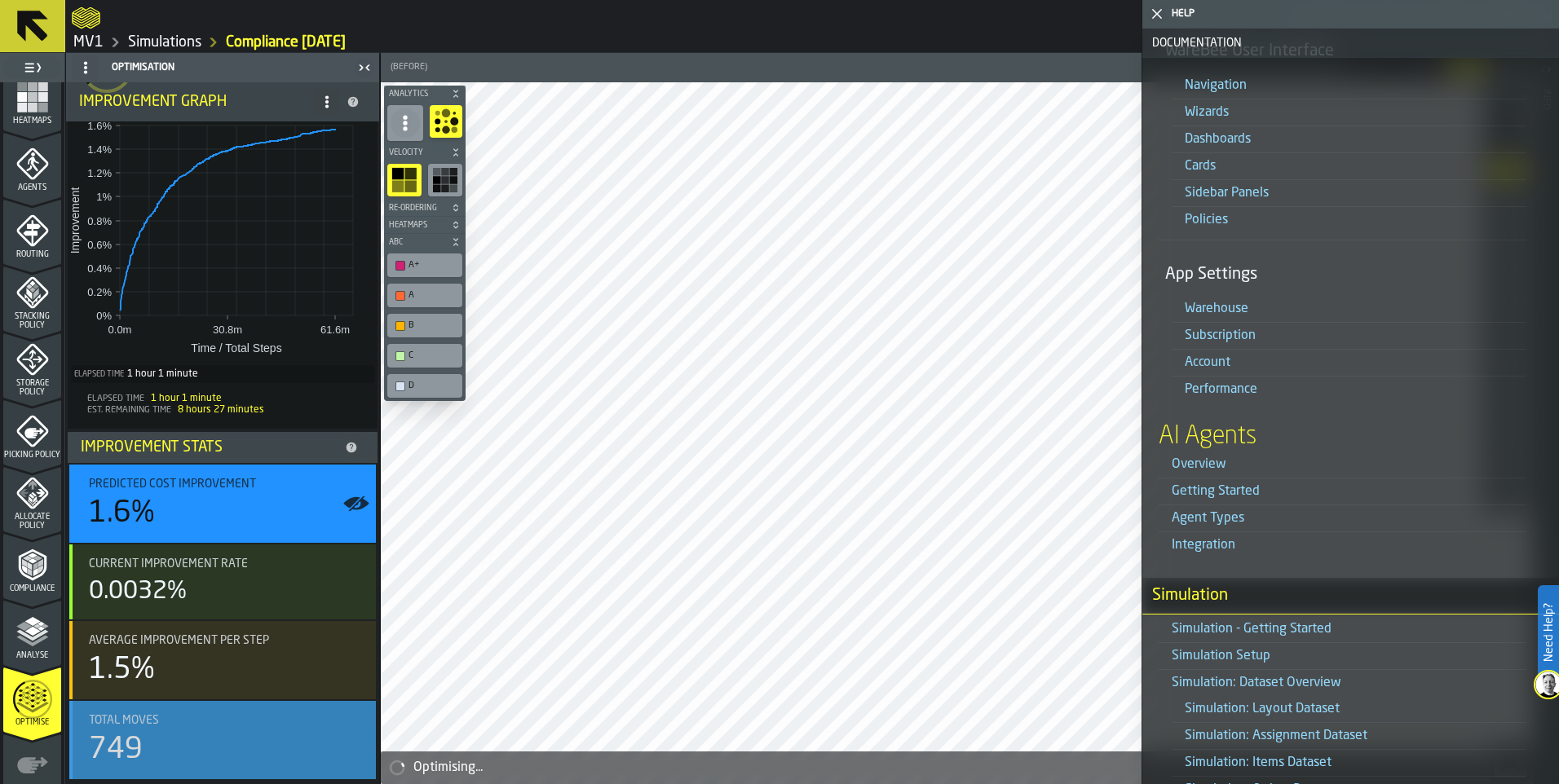
scroll to position [185, 0]
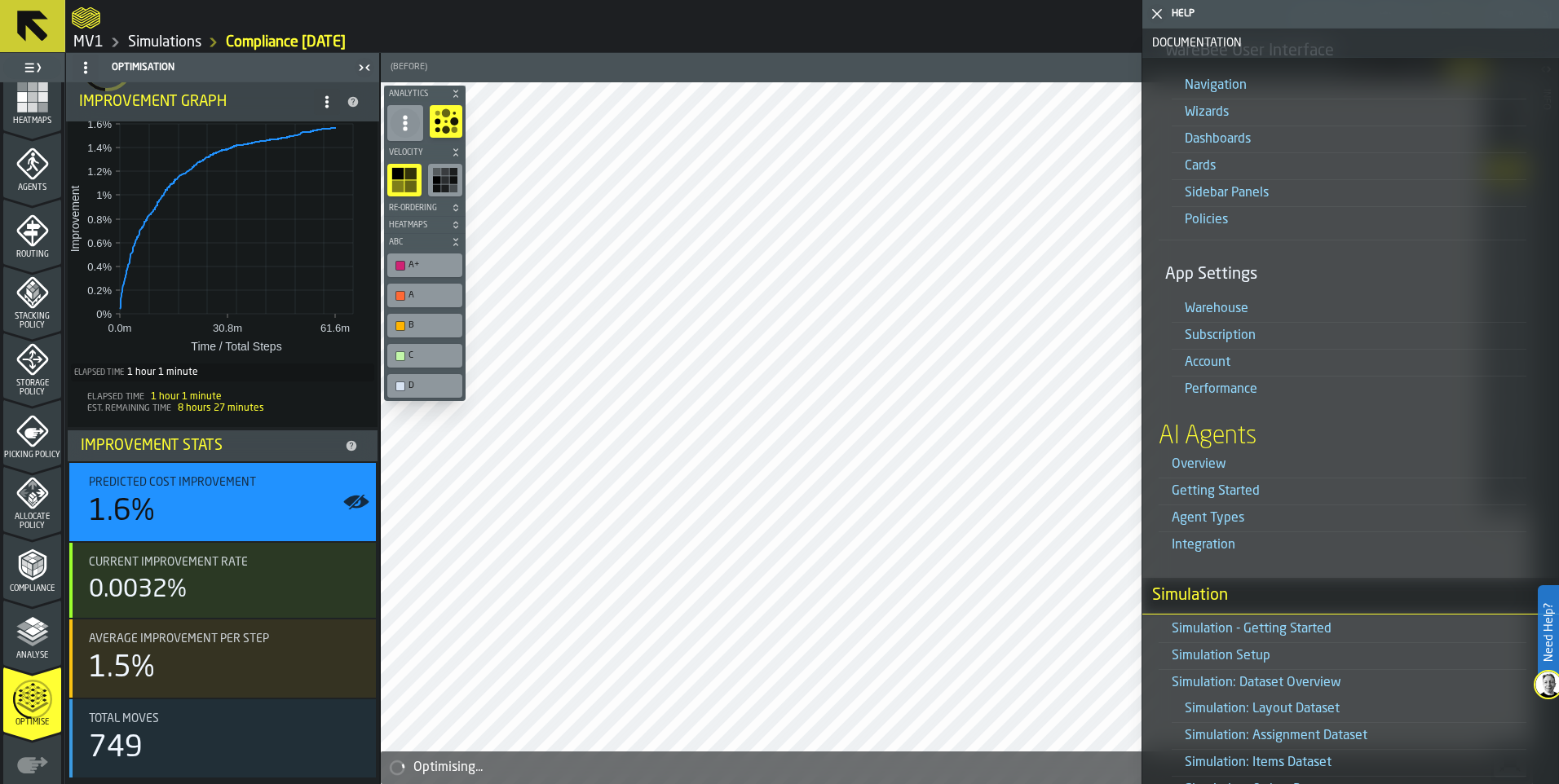
click at [1157, 11] on icon "button-toggle-Close me" at bounding box center [1158, 14] width 19 height 19
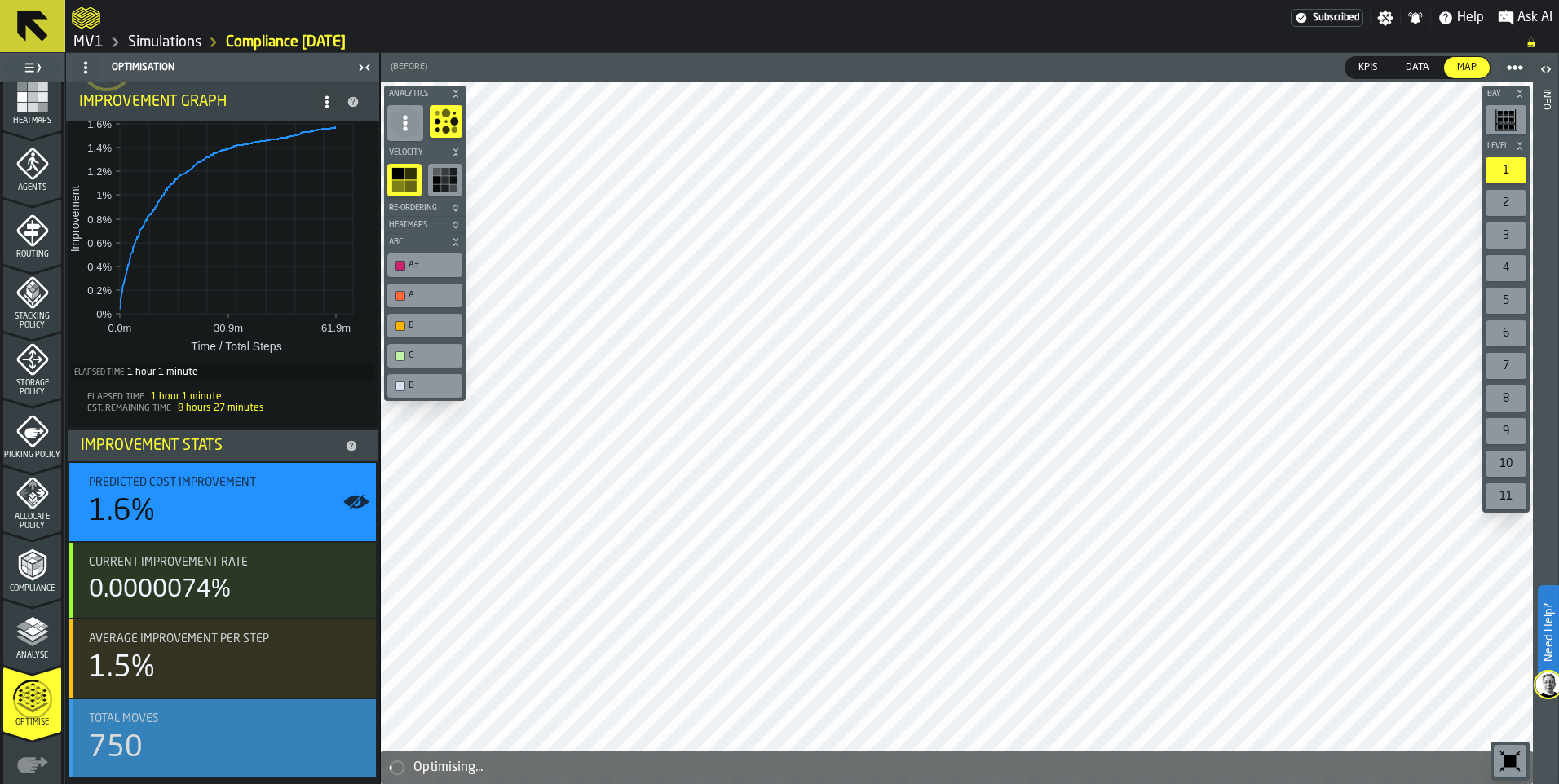
click at [349, 736] on icon "button-toggle-Show on Map" at bounding box center [356, 739] width 26 height 26
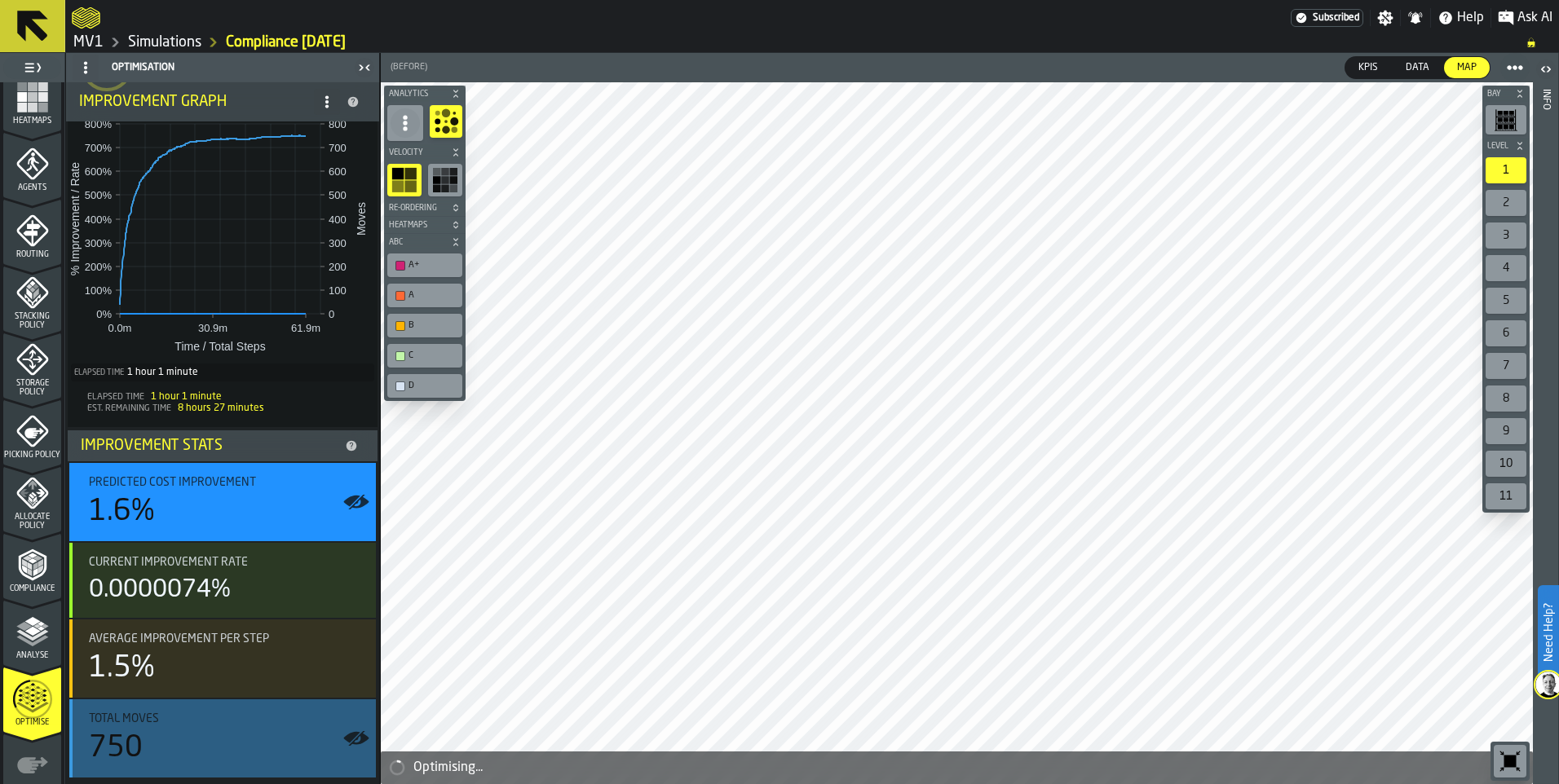
click at [349, 736] on icon "button-toggle-Show on Map" at bounding box center [351, 737] width 16 height 11
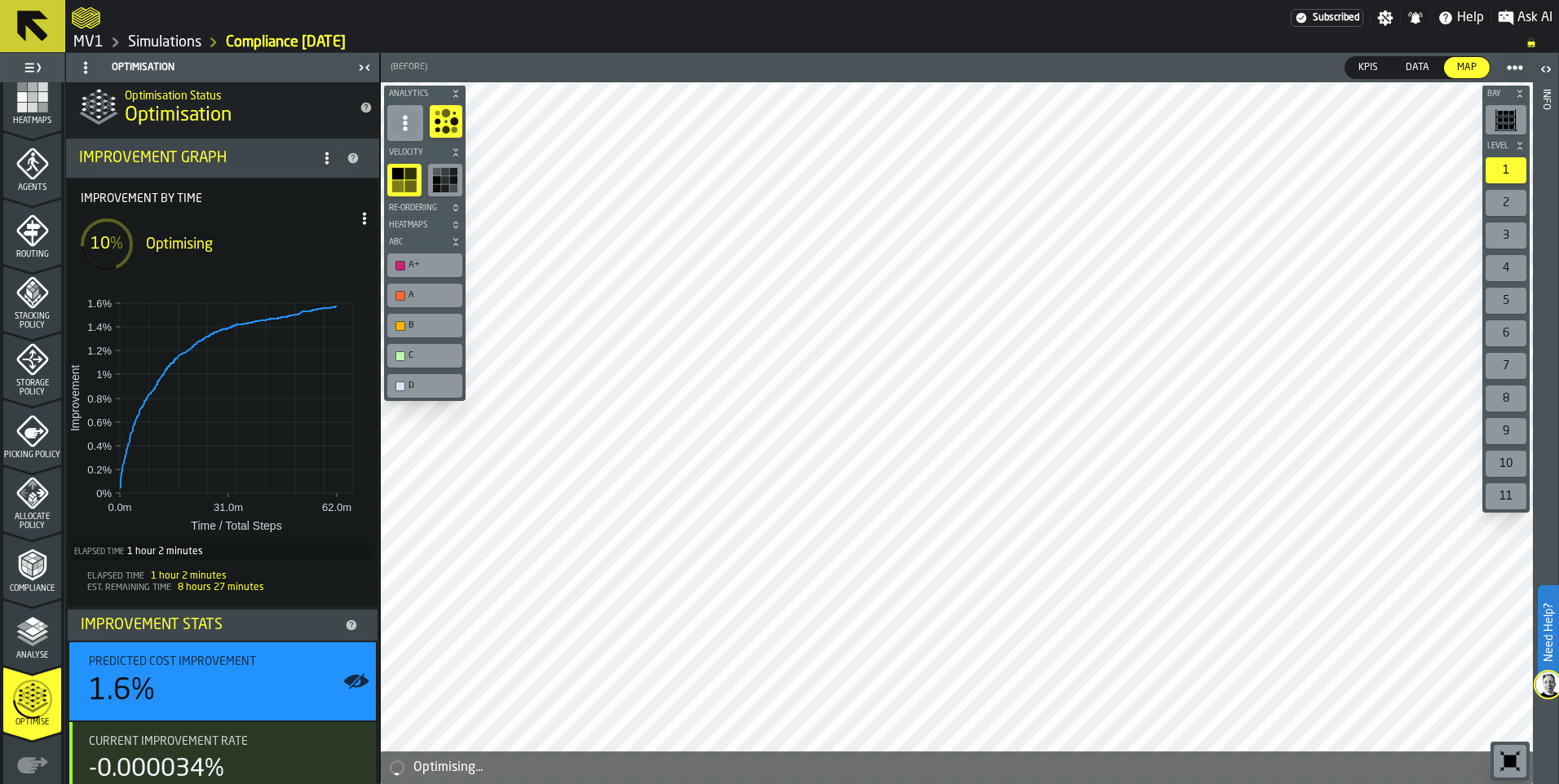
scroll to position [0, 0]
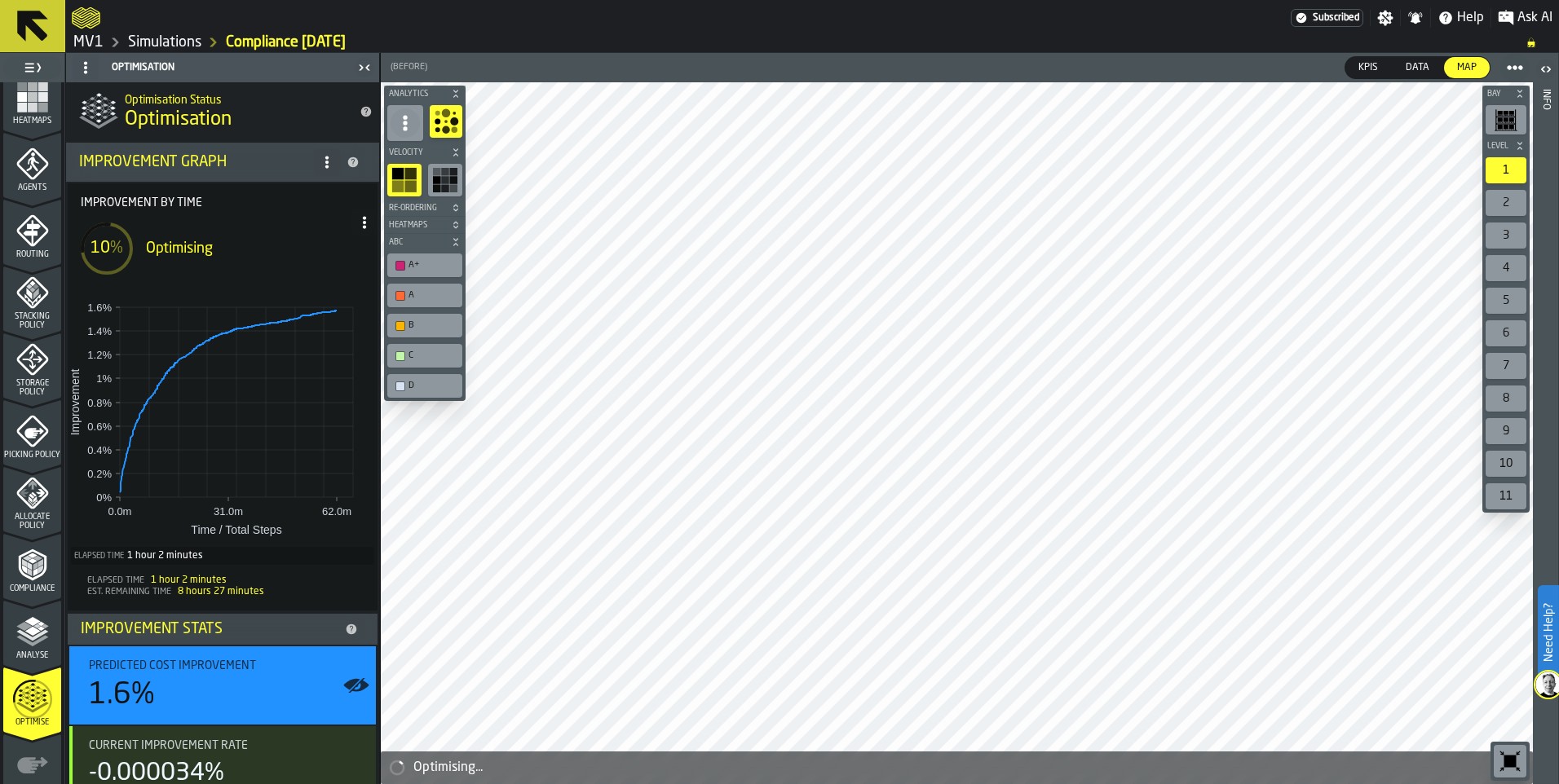
click at [409, 222] on span "Heatmaps" at bounding box center [416, 226] width 62 height 9
click at [403, 254] on icon "button-toolbar-undefined" at bounding box center [405, 253] width 26 height 26
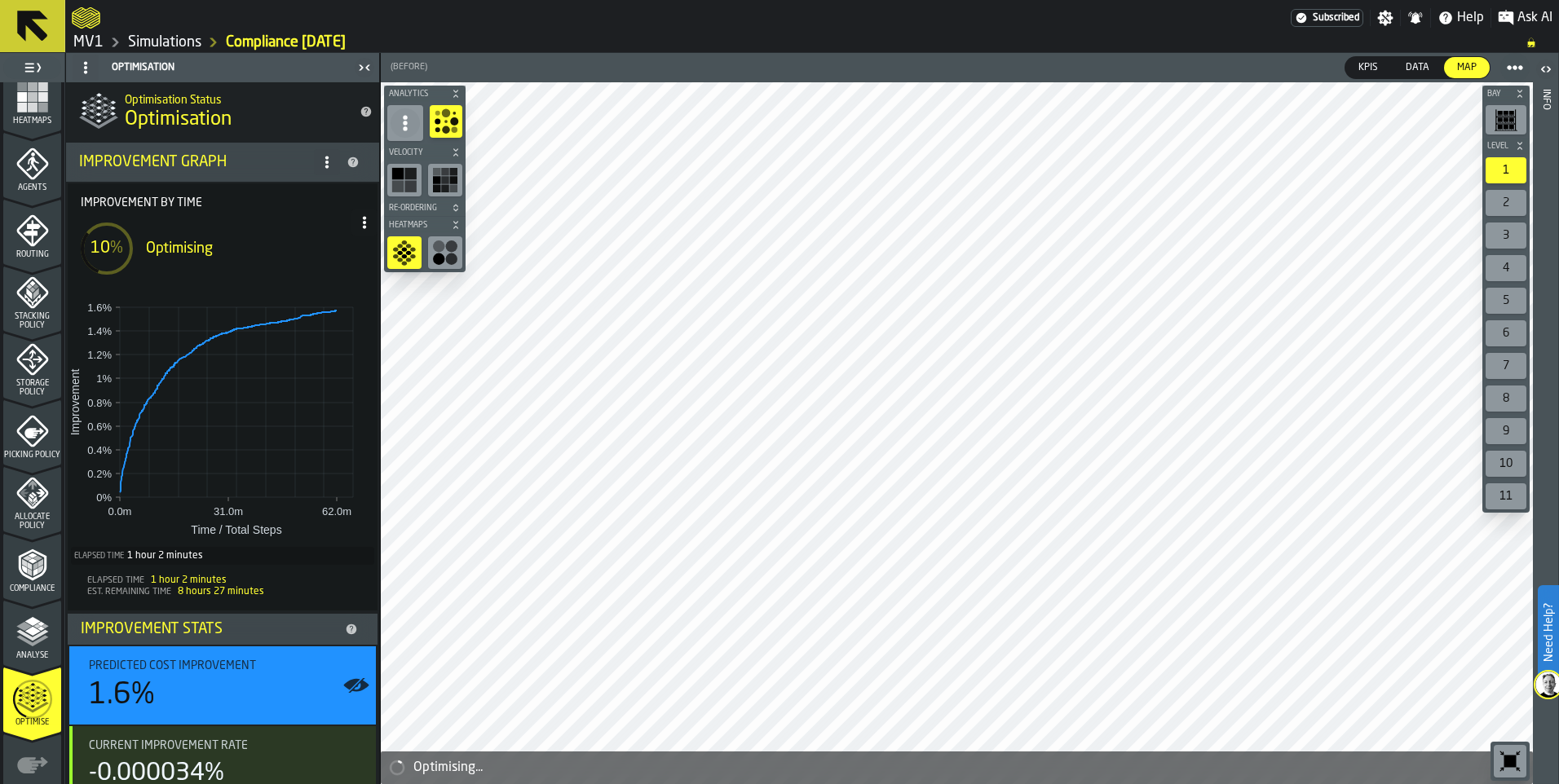
click at [441, 255] on circle "button-toolbar-undefined" at bounding box center [438, 258] width 11 height 11
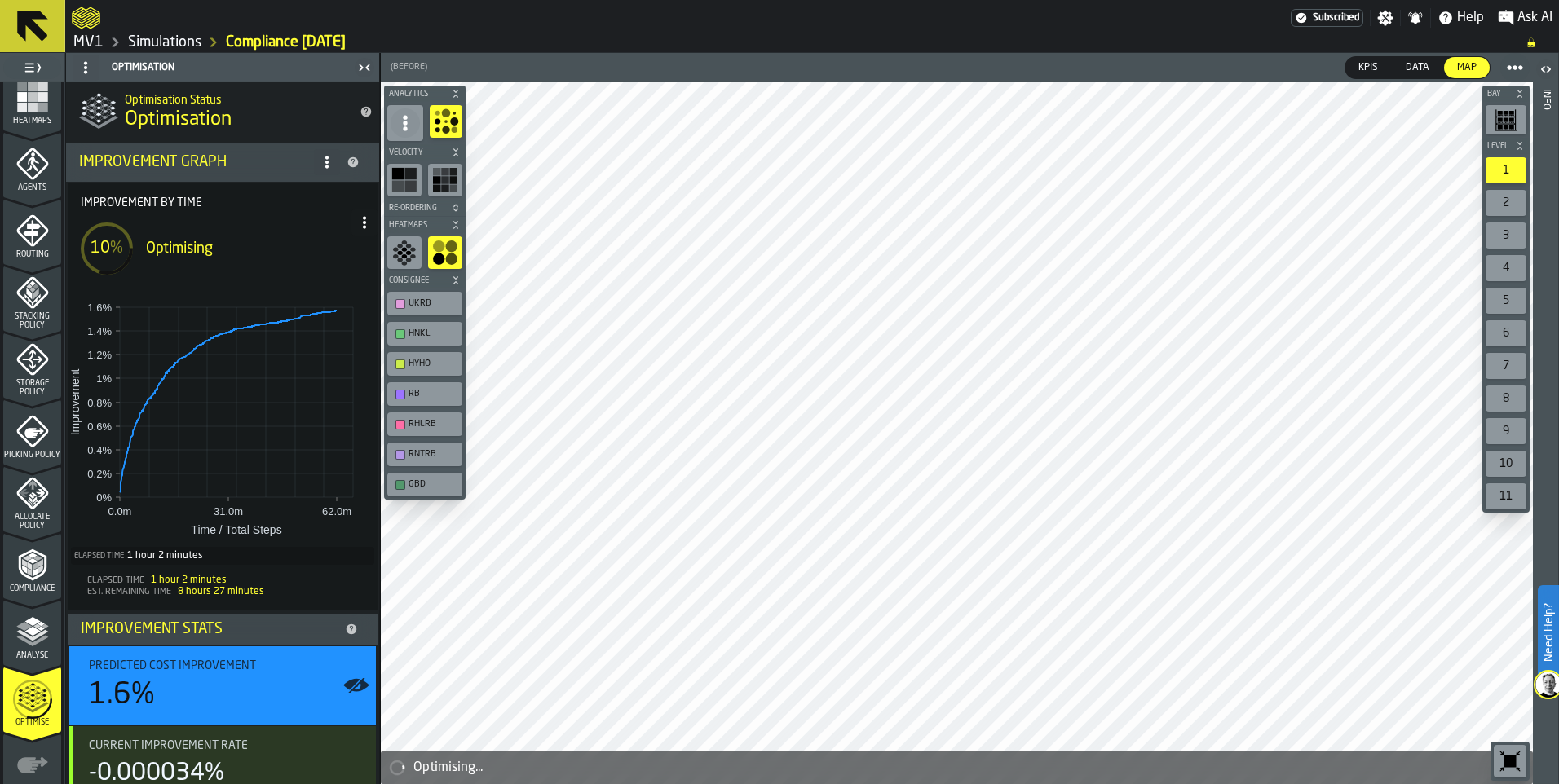
click at [411, 221] on span "Heatmaps" at bounding box center [416, 226] width 62 height 9
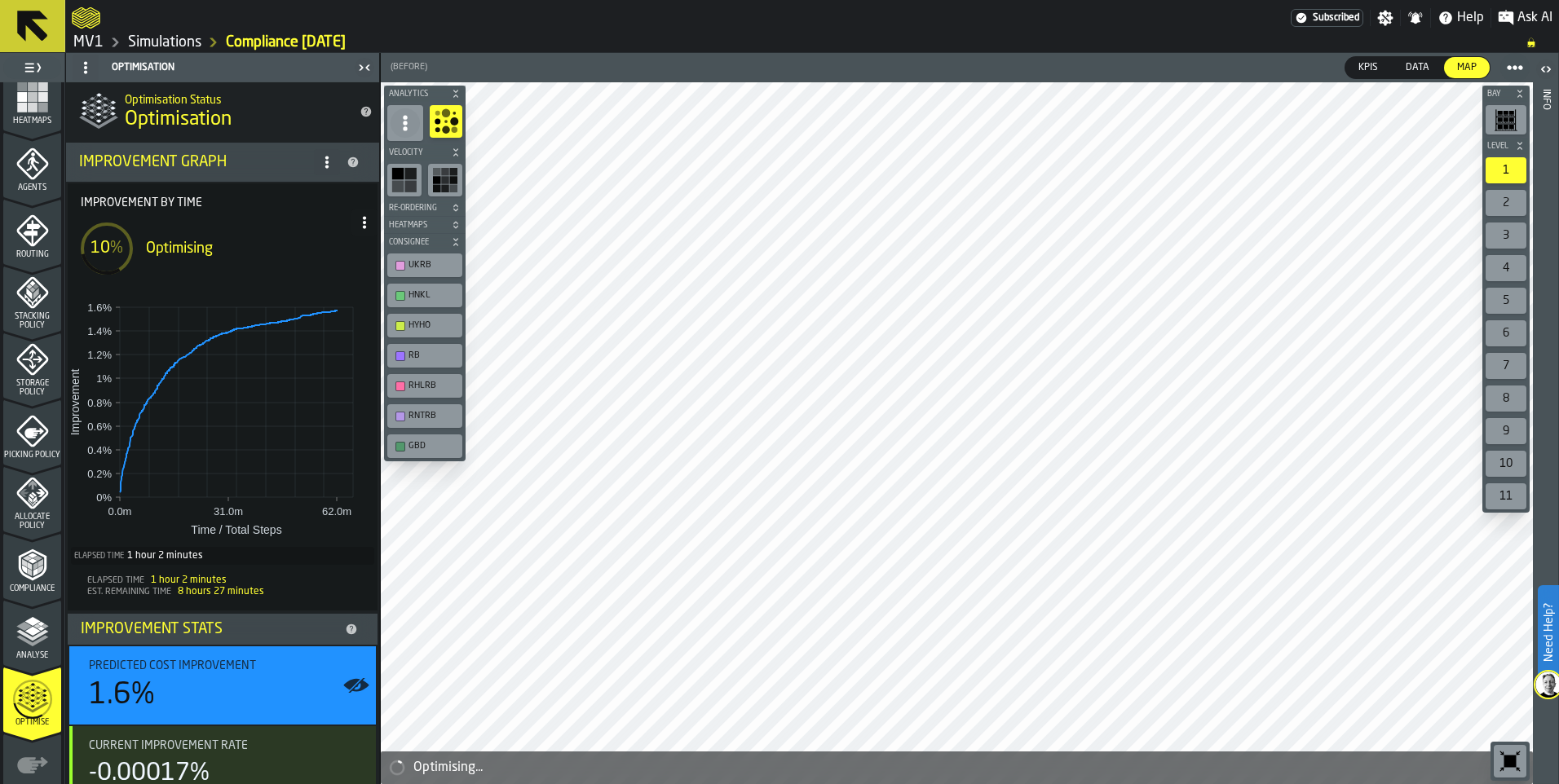
click at [456, 151] on icon "button-" at bounding box center [455, 150] width 4 height 4
click at [458, 90] on icon "button-" at bounding box center [455, 93] width 10 height 10
